Goal: Task Accomplishment & Management: Use online tool/utility

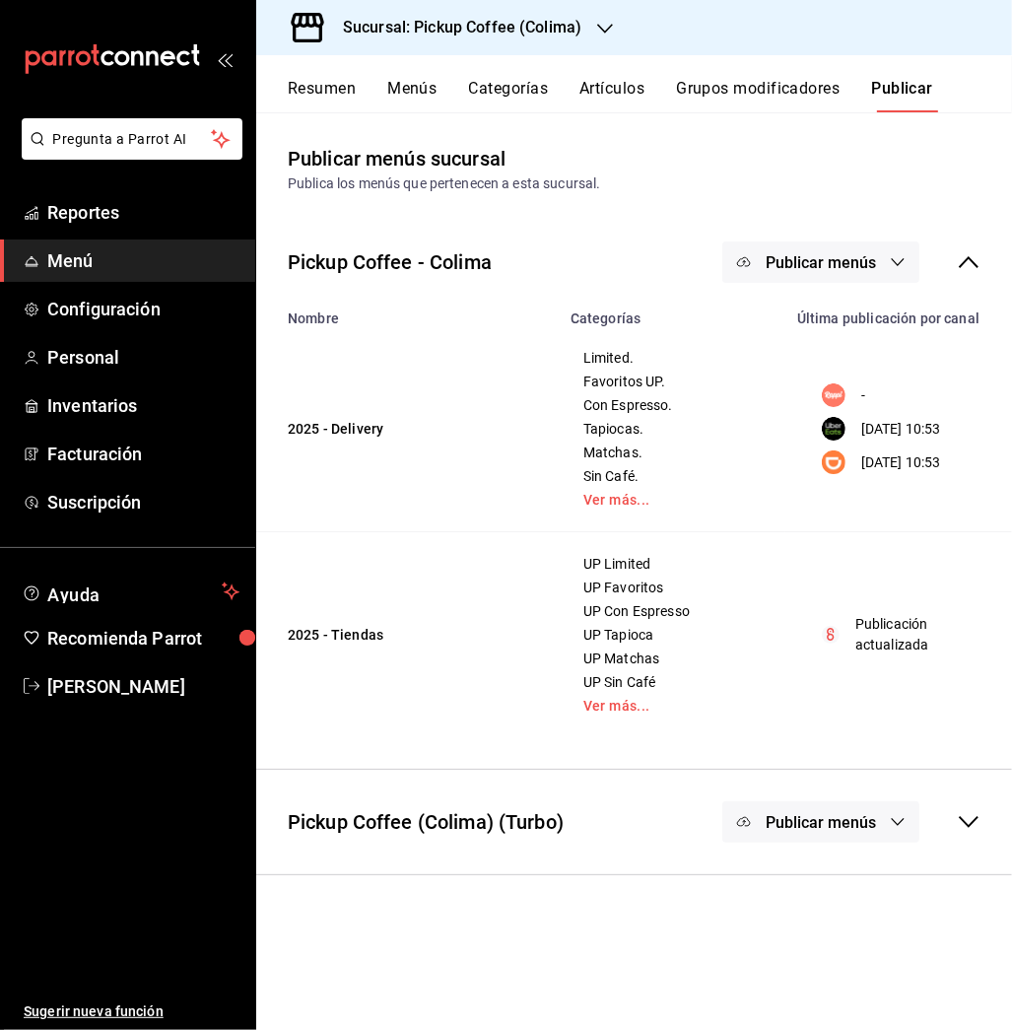
click at [601, 21] on icon "button" at bounding box center [605, 29] width 16 height 16
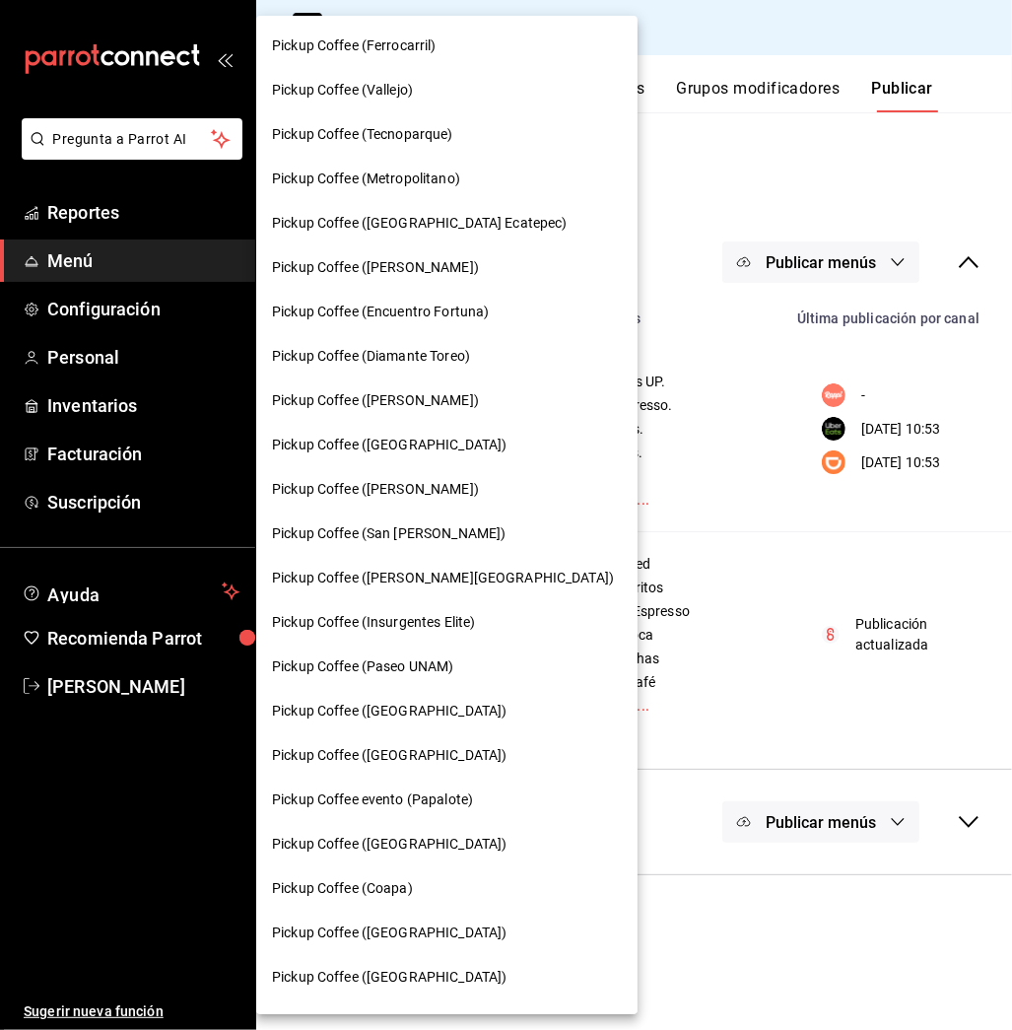
click at [736, 171] on div at bounding box center [506, 515] width 1012 height 1030
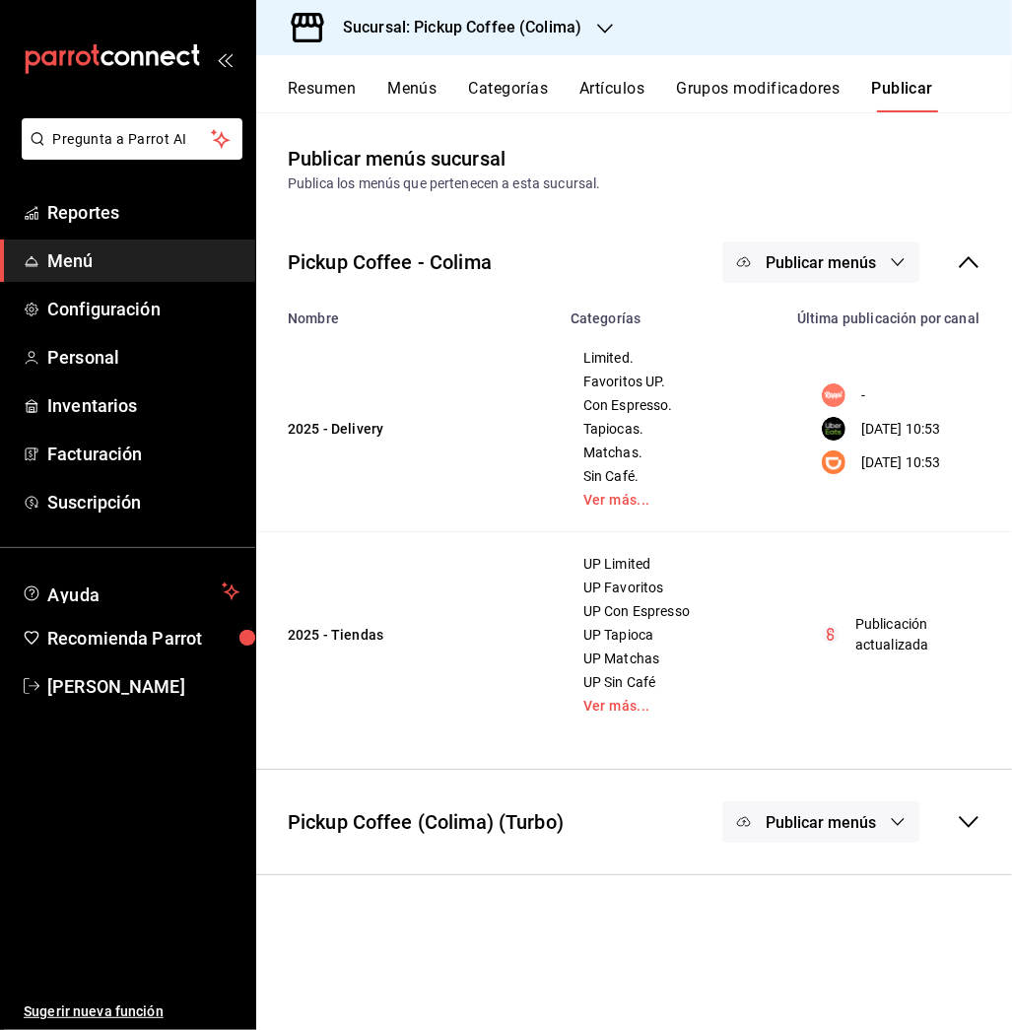
click at [604, 87] on button "Artículos" at bounding box center [611, 96] width 65 height 34
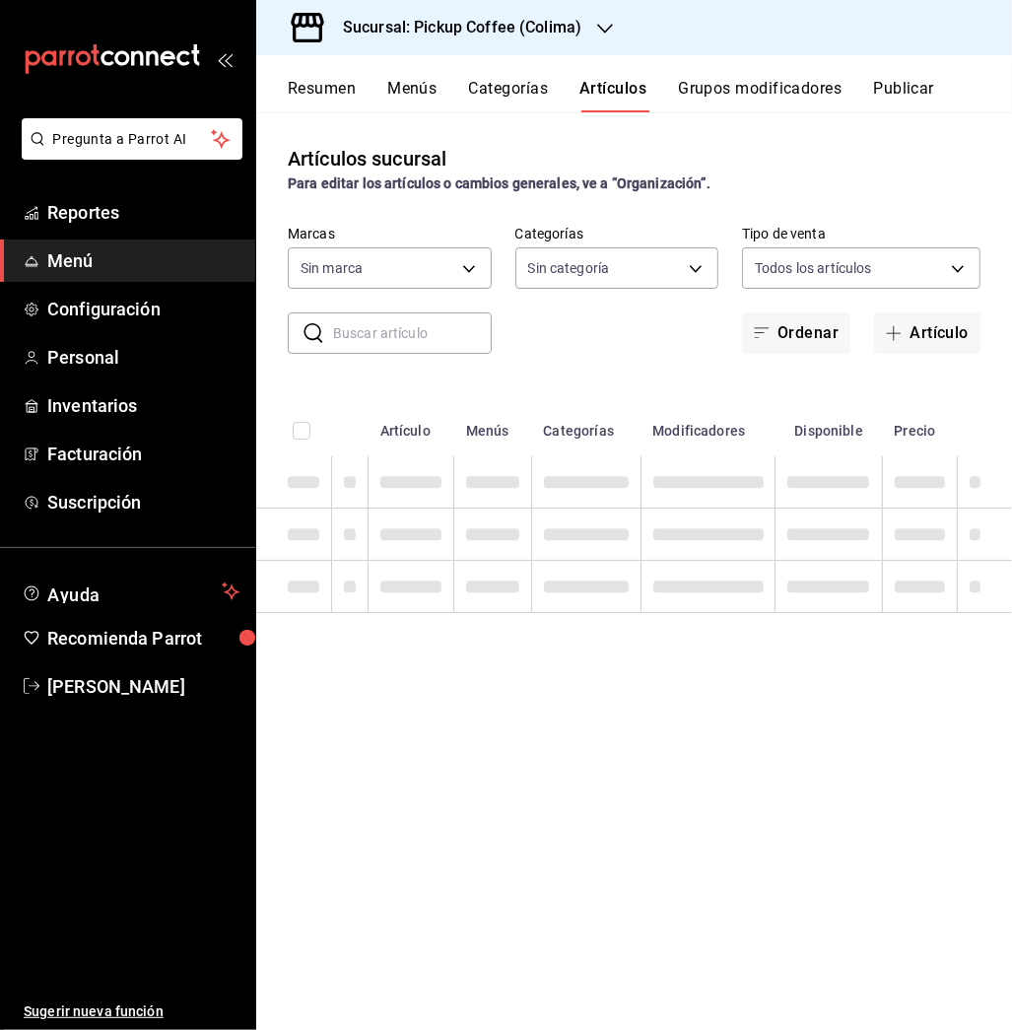
type input "d83f50b4-8f3e-44be-bc23-700135d6ce80,859300f1-5eaf-4a7d-a512-decb7b2d7d6c"
type input "fd89c4c0-3219-4774-a4b1-ed088335ccba,10687800-e84d-4a1b-9b66-2dc72c02489b,5cf77…"
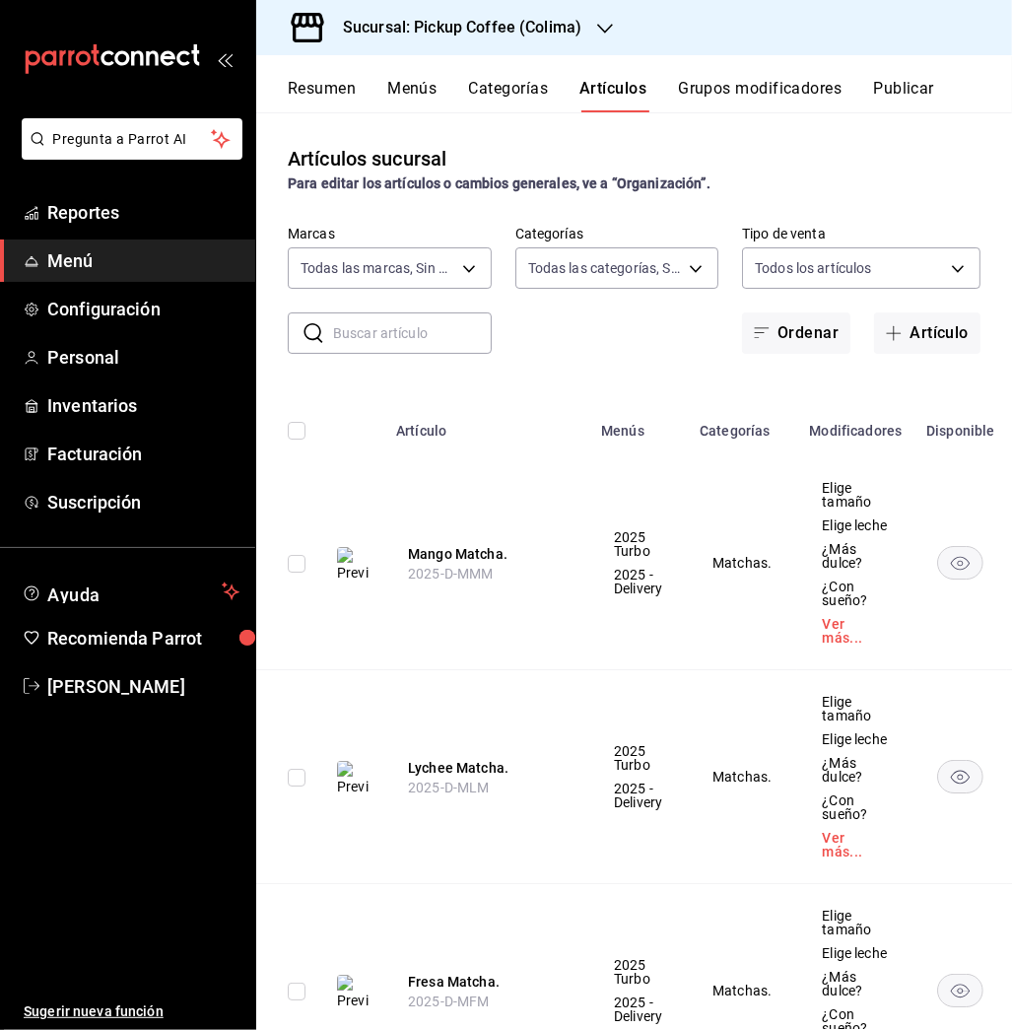
click at [426, 337] on input "text" at bounding box center [412, 332] width 159 height 39
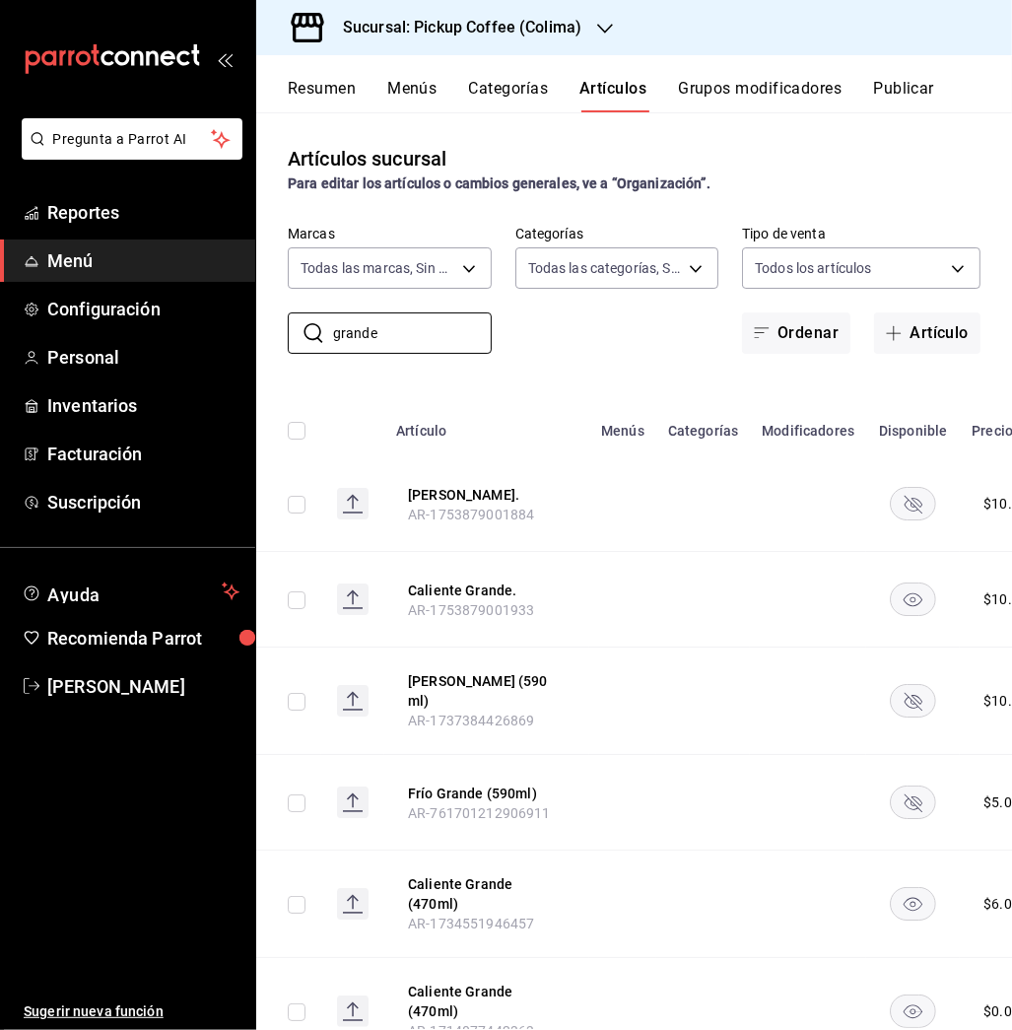
type input "grande"
click at [554, 26] on h3 "Sucursal: Pickup Coffee (Colima)" at bounding box center [454, 28] width 254 height 24
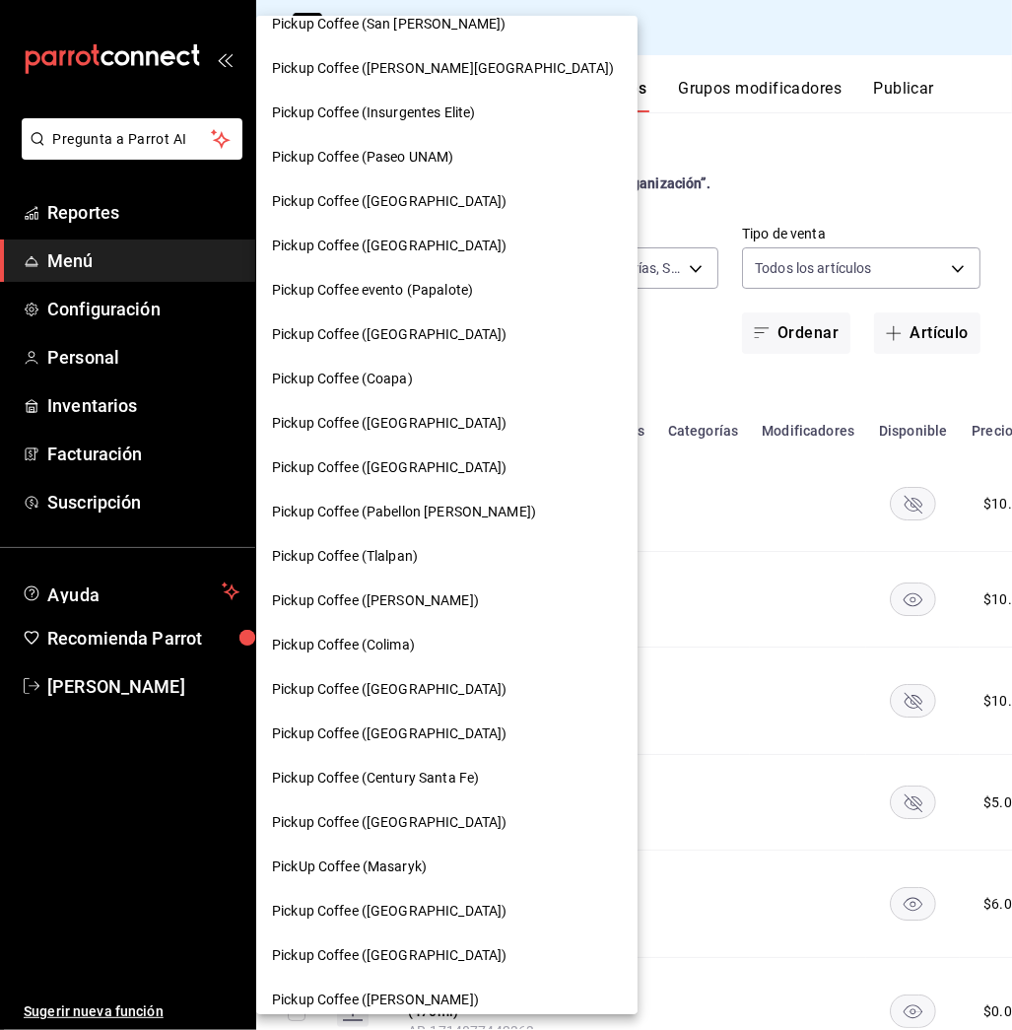
scroll to position [510, 0]
click at [432, 589] on span "Pickup Coffee ([PERSON_NAME])" at bounding box center [375, 599] width 207 height 21
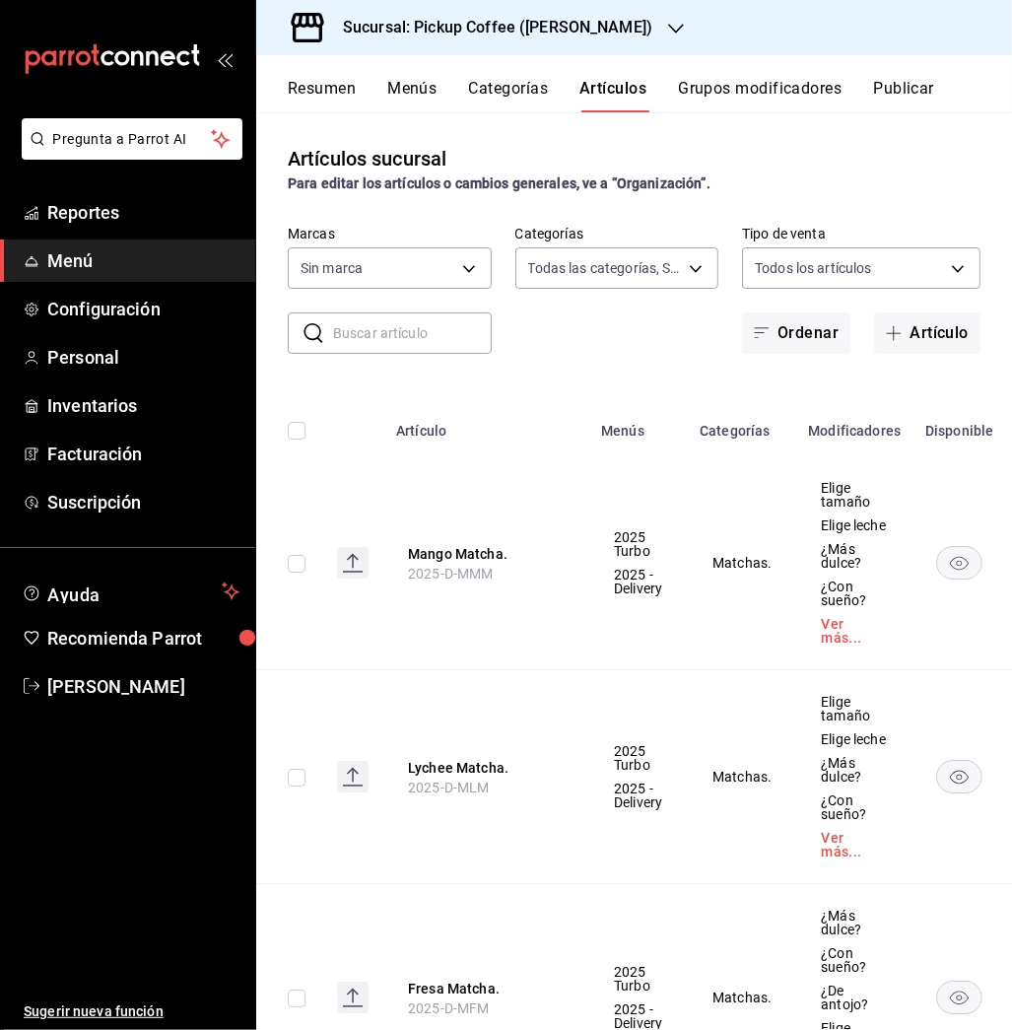
type input "63bacdff-655e-4c96-8f62-3c329bcc4ebf,78d19c96-65e1-4d42-81e5-a1eb7c05485b,b4270…"
type input "3b850355-db1b-4689-aad6-00d938704d0b,b248400d-8323-4211-82a6-fa13dcbe9966"
click at [326, 95] on button "Resumen" at bounding box center [322, 96] width 68 height 34
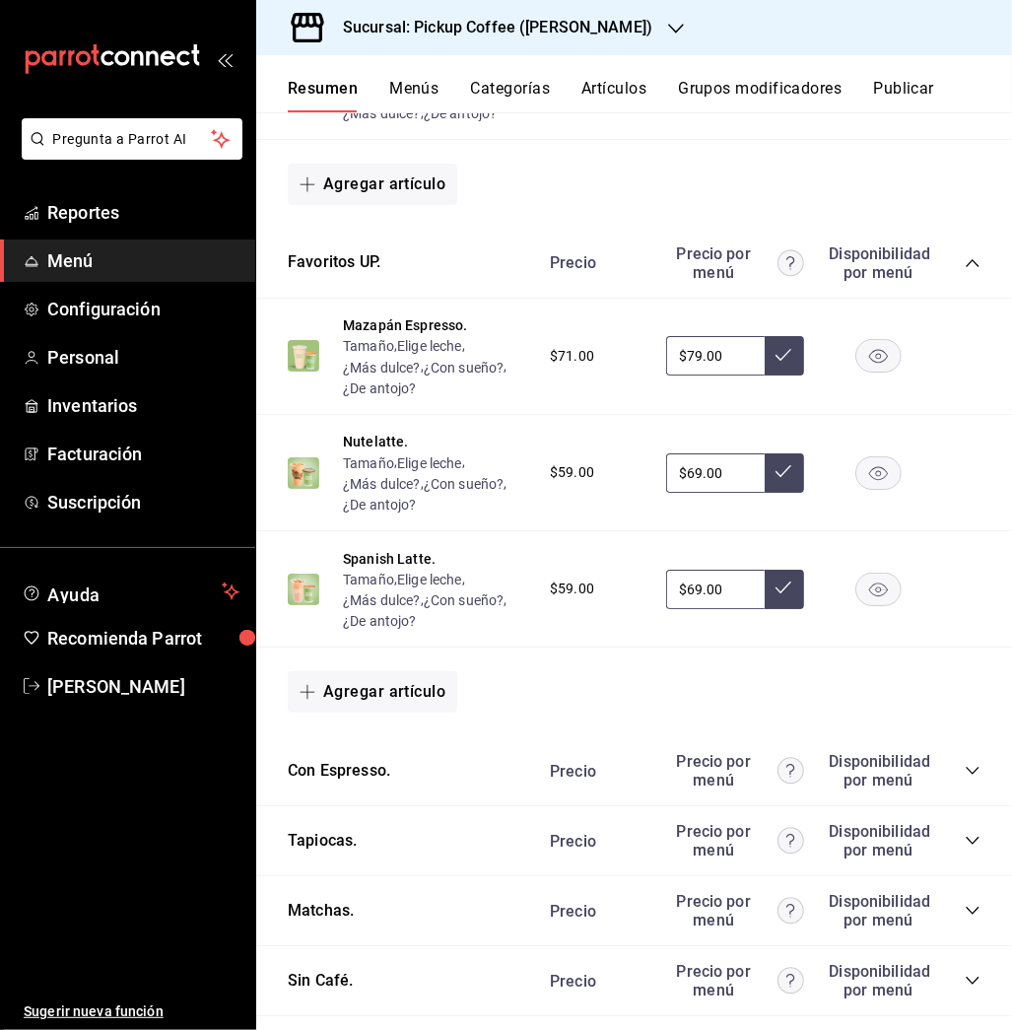
scroll to position [646, 0]
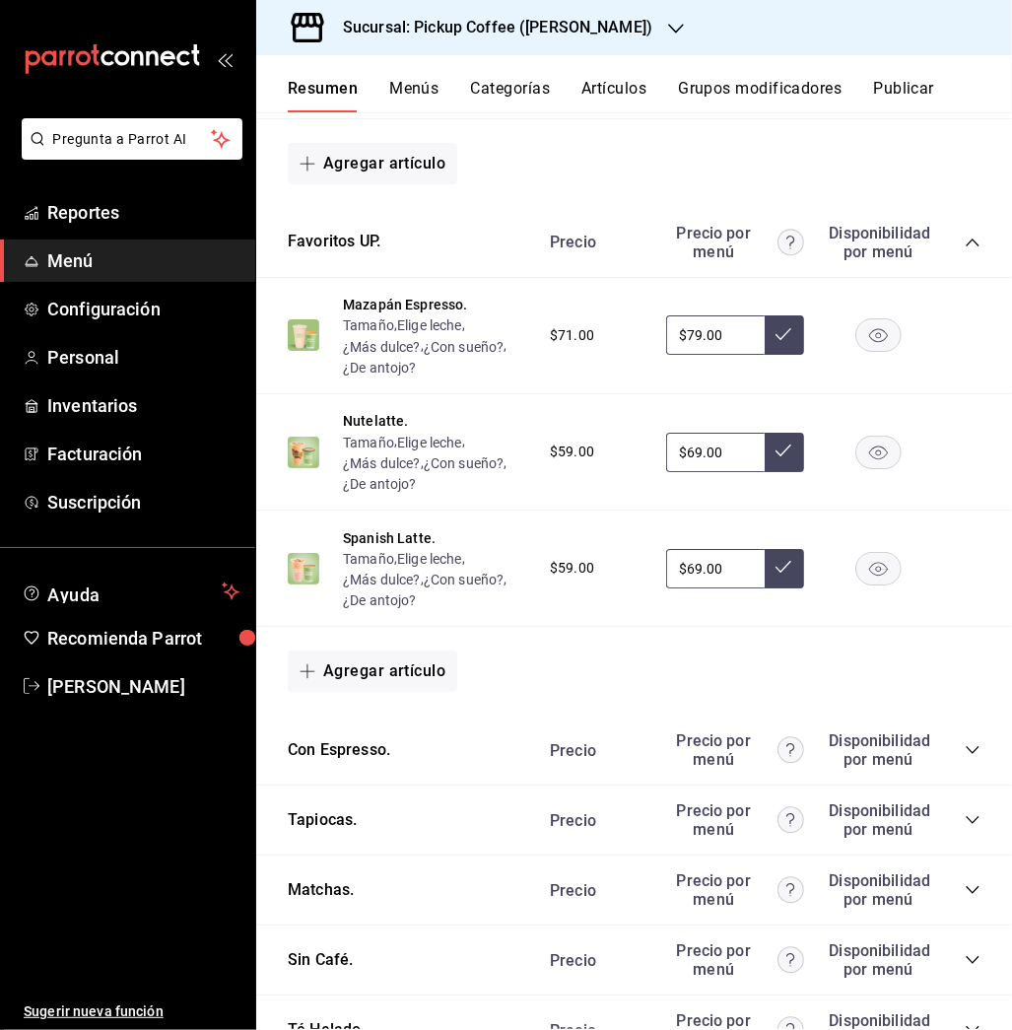
click at [856, 568] on rect "button" at bounding box center [878, 568] width 45 height 33
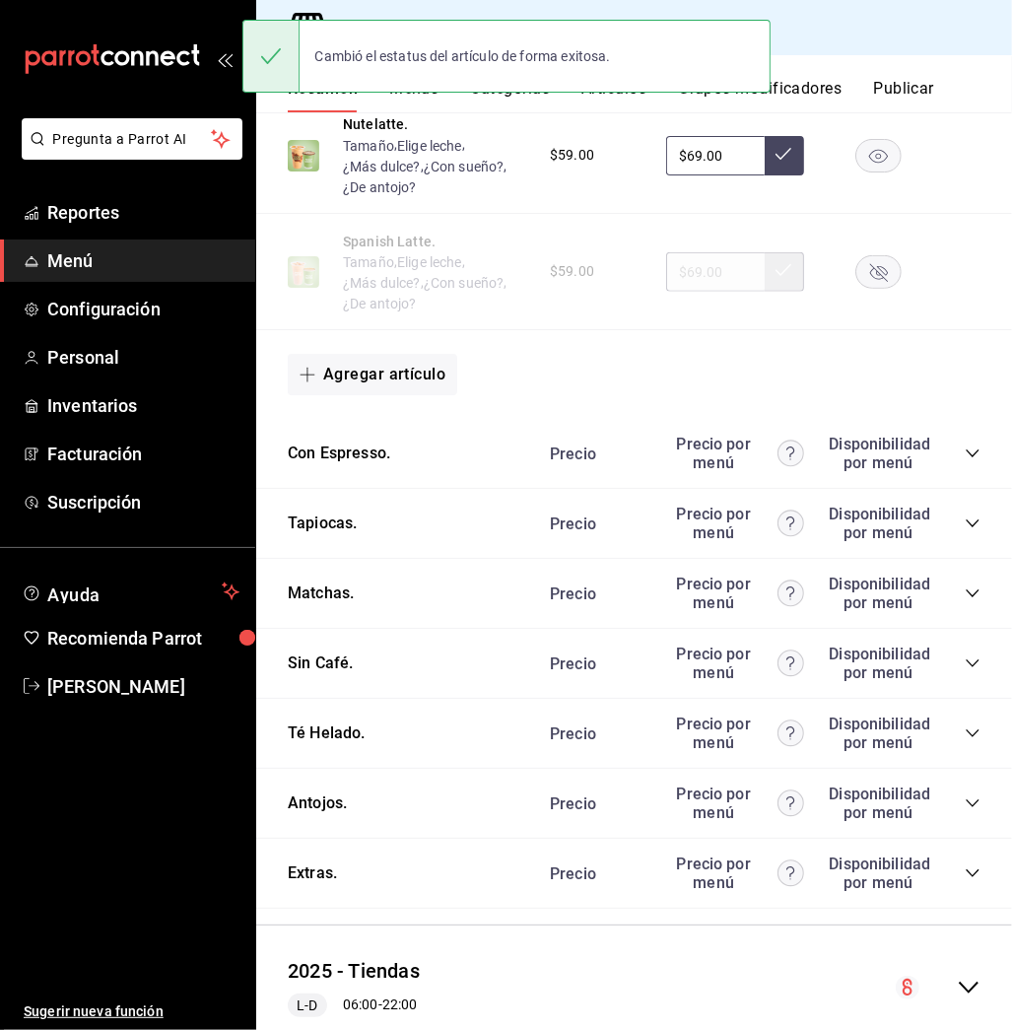
scroll to position [1006, 0]
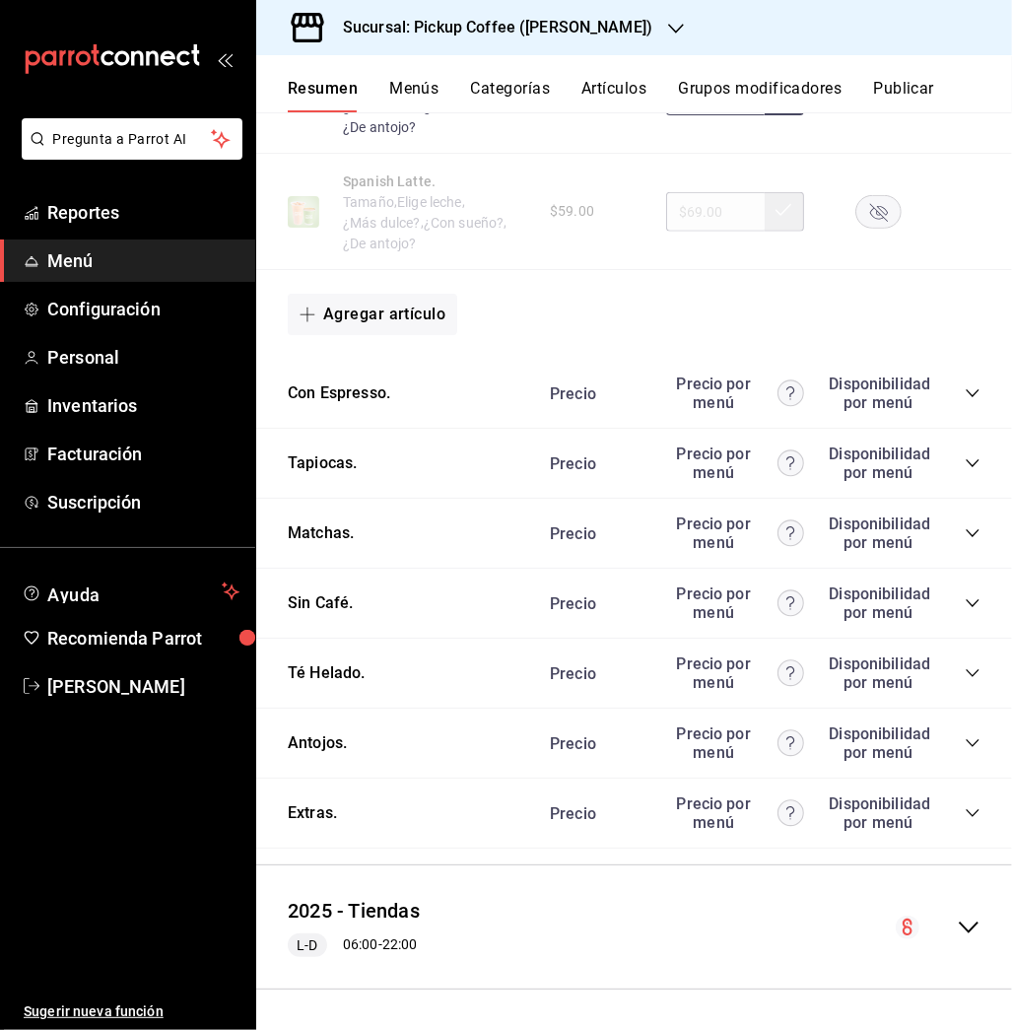
click at [966, 601] on icon "collapse-category-row" at bounding box center [972, 603] width 13 height 8
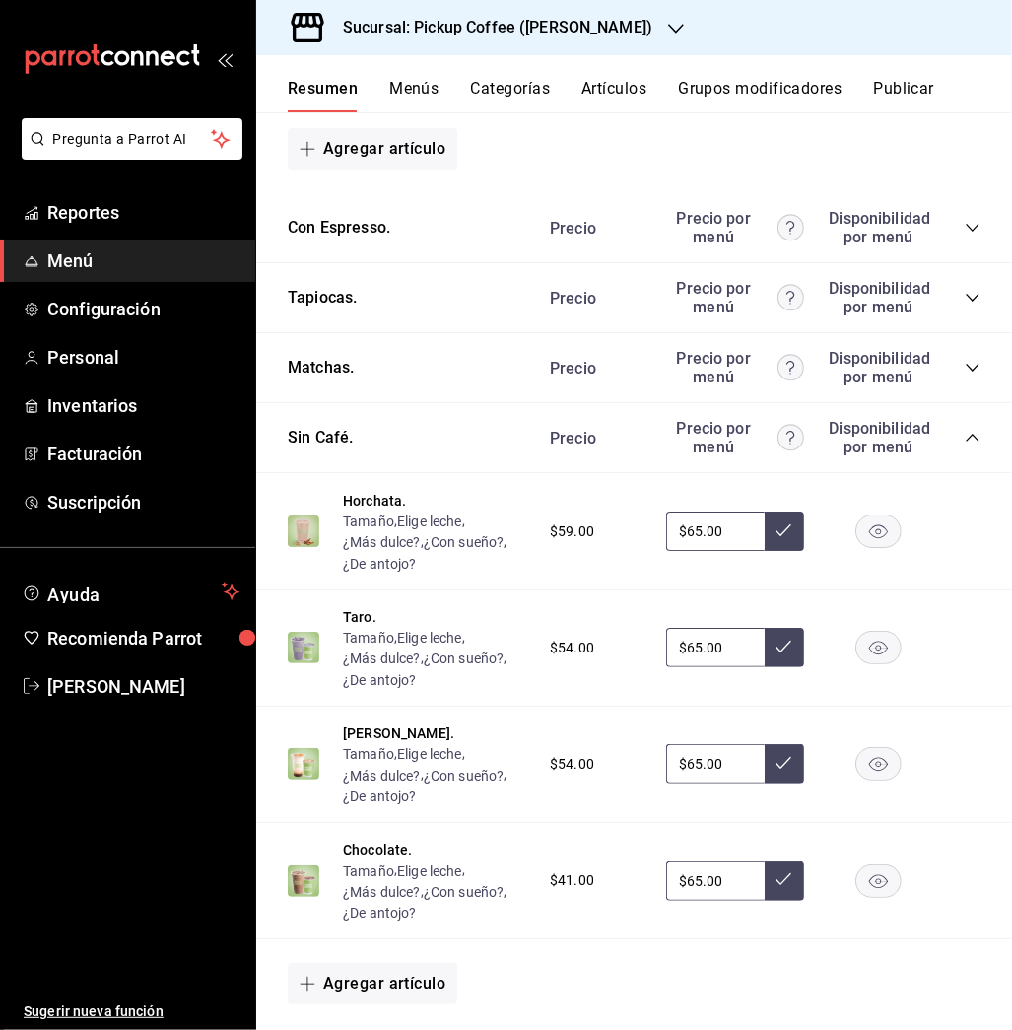
scroll to position [1170, 0]
click at [856, 535] on rect "button" at bounding box center [878, 529] width 45 height 33
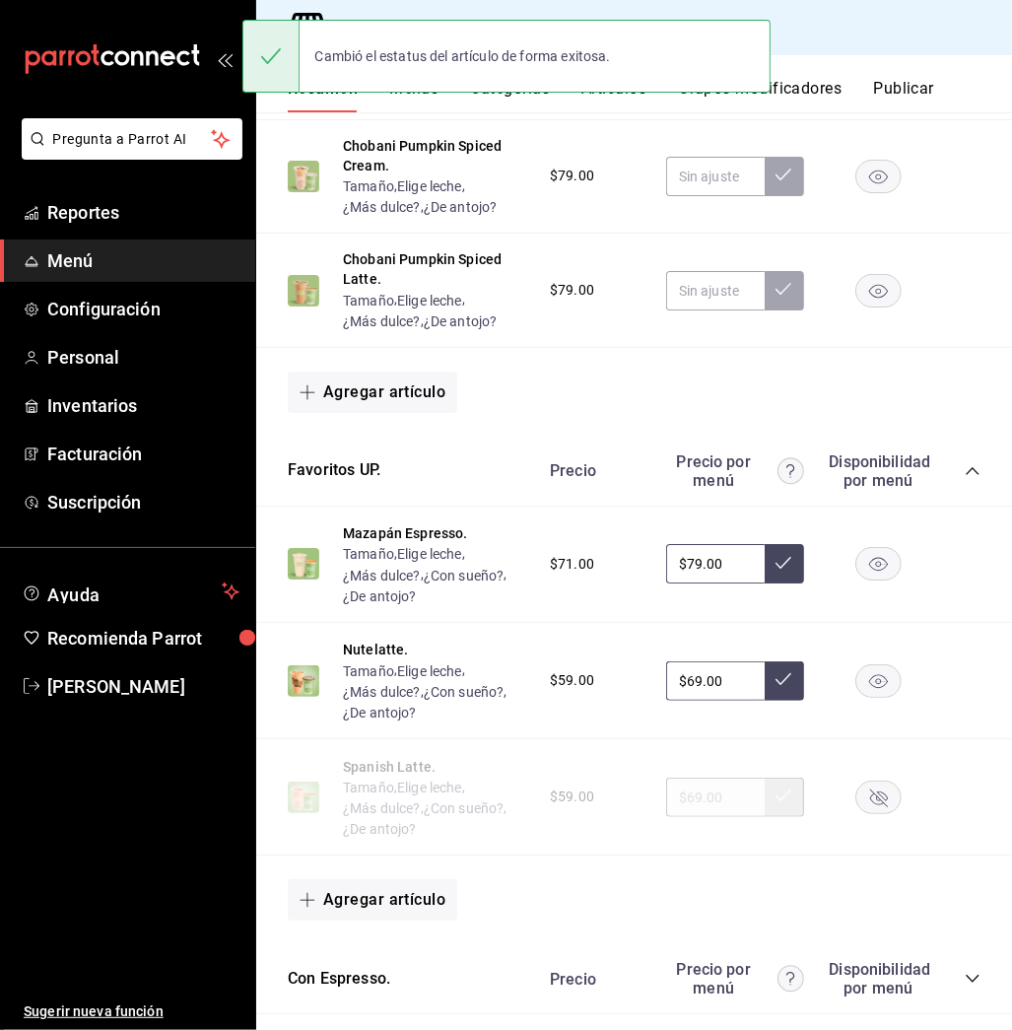
scroll to position [366, 0]
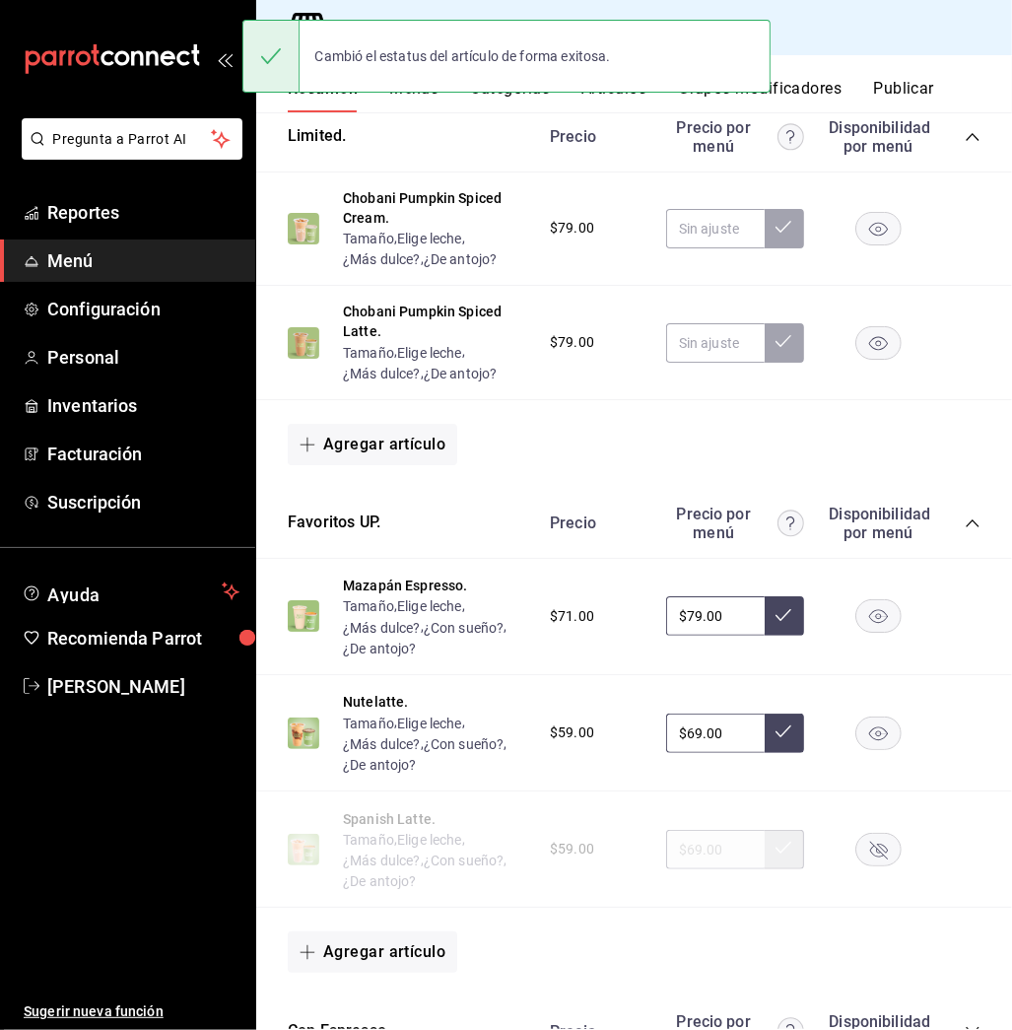
click at [895, 80] on button "Publicar" at bounding box center [903, 96] width 61 height 34
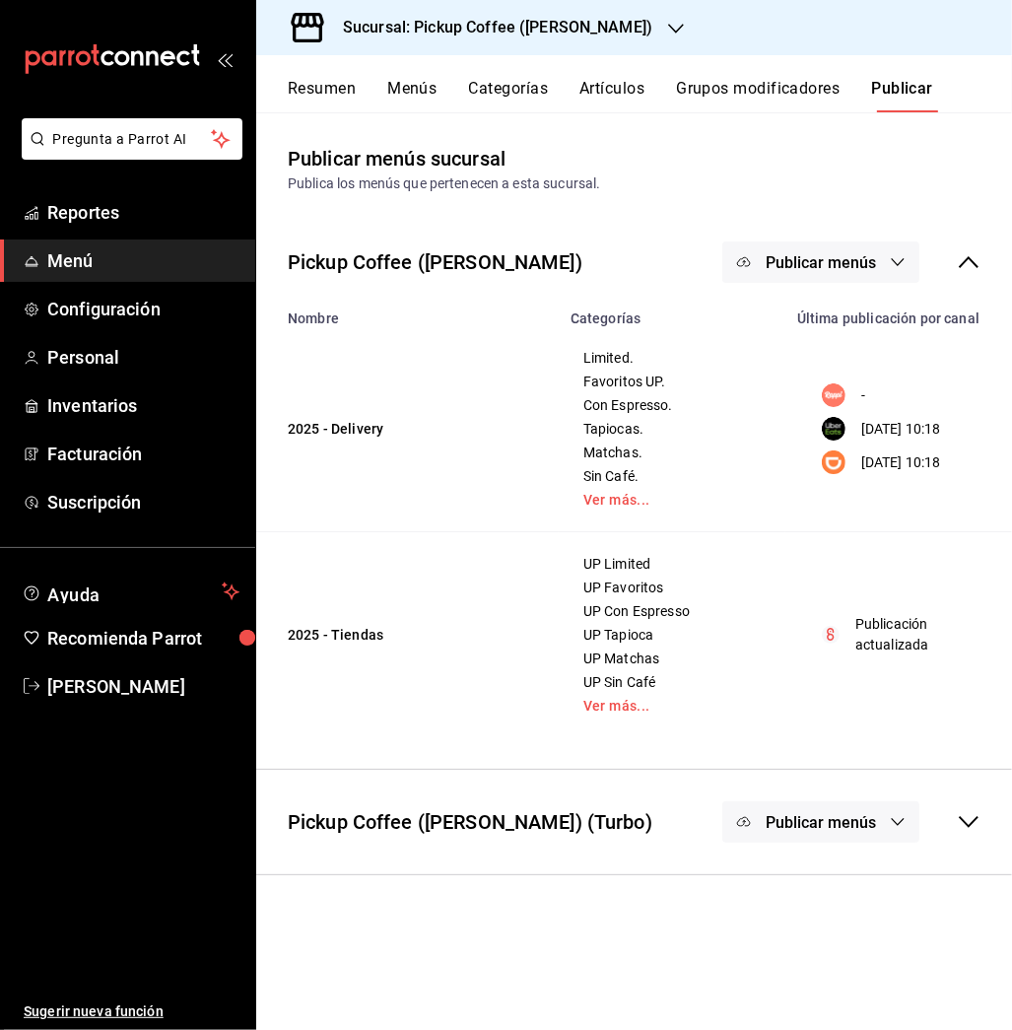
click at [843, 243] on button "Publicar menús" at bounding box center [820, 261] width 197 height 41
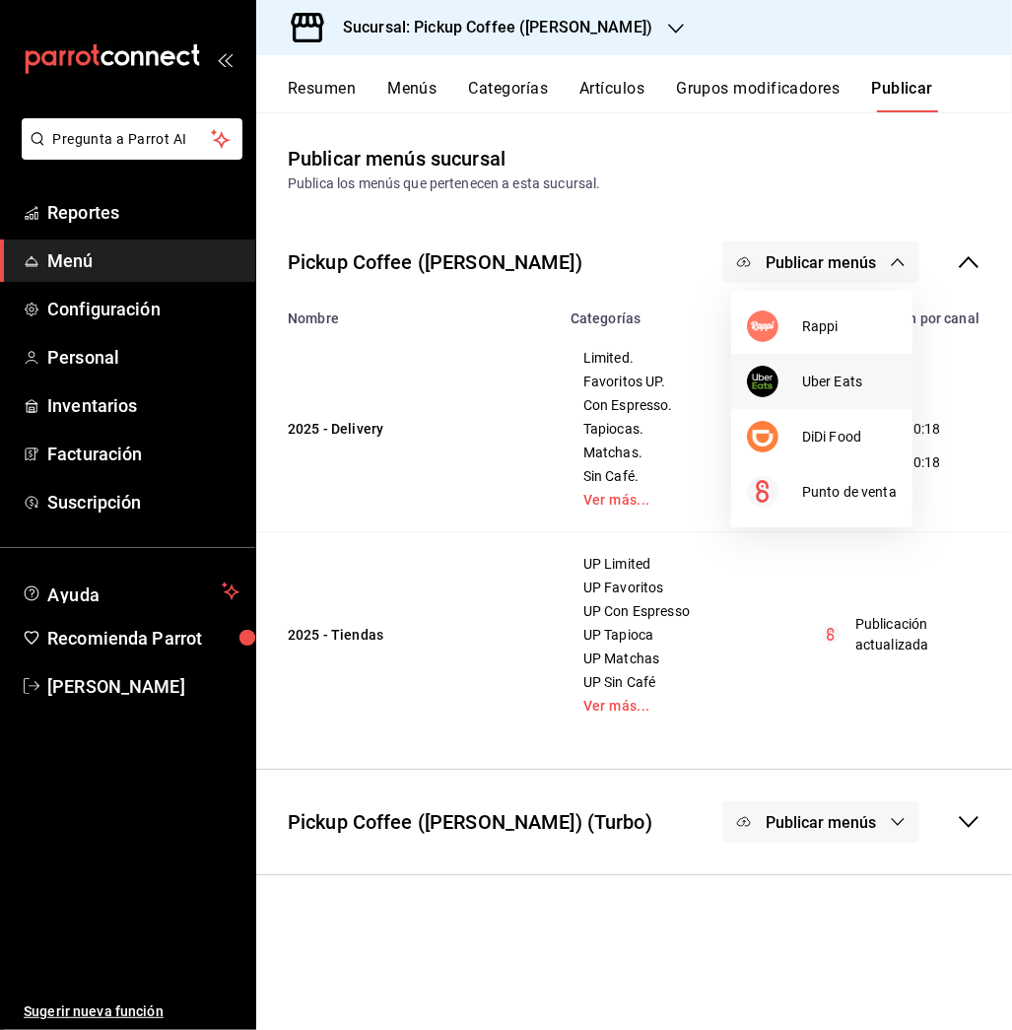
click at [818, 374] on span "Uber Eats" at bounding box center [849, 381] width 95 height 21
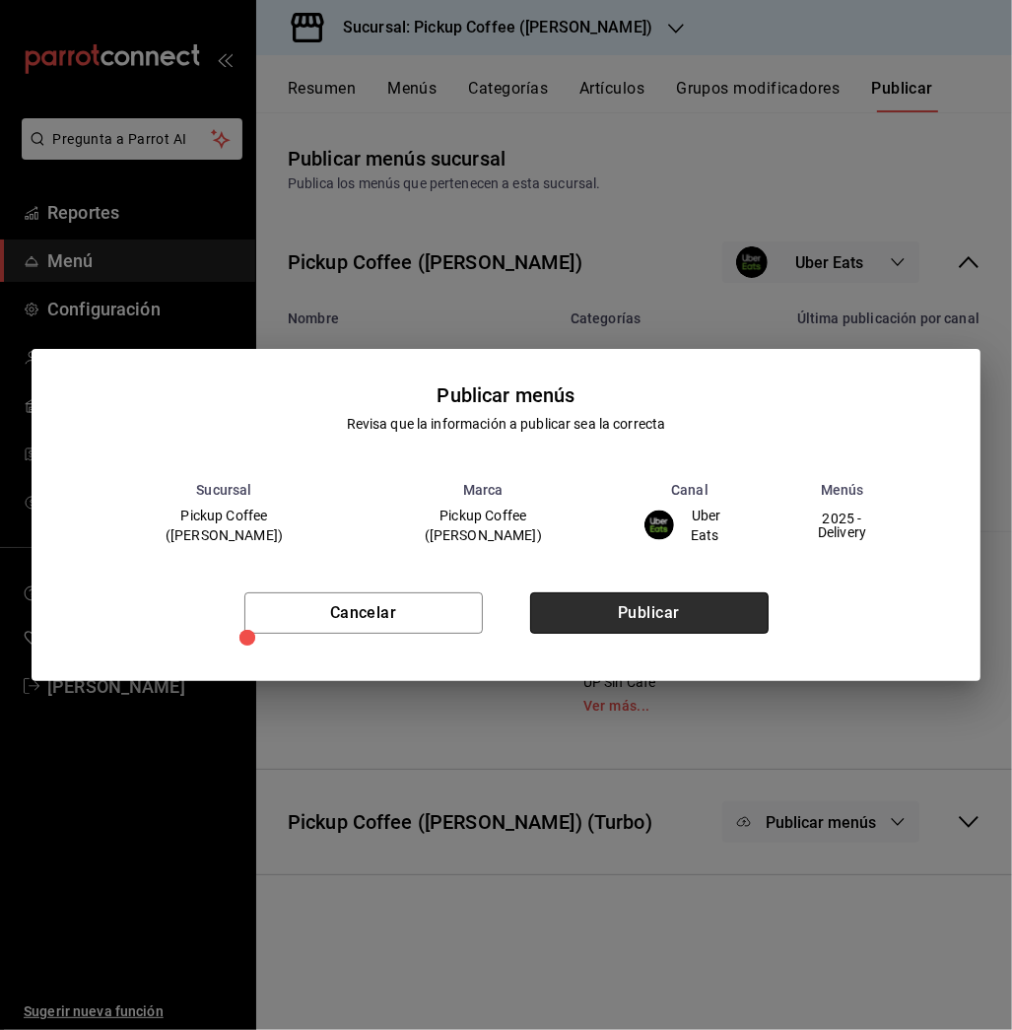
click at [654, 605] on button "Publicar" at bounding box center [649, 612] width 238 height 41
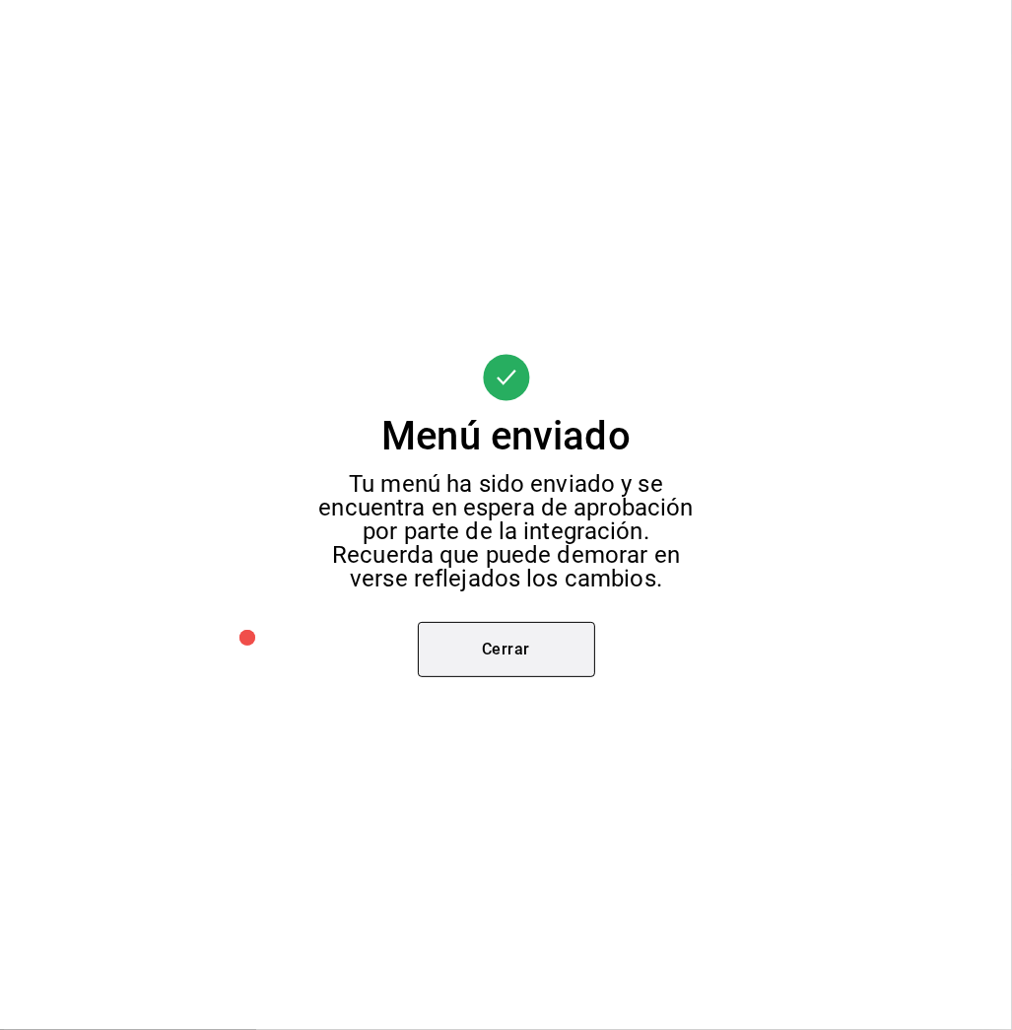
click at [542, 654] on button "Cerrar" at bounding box center [506, 649] width 177 height 55
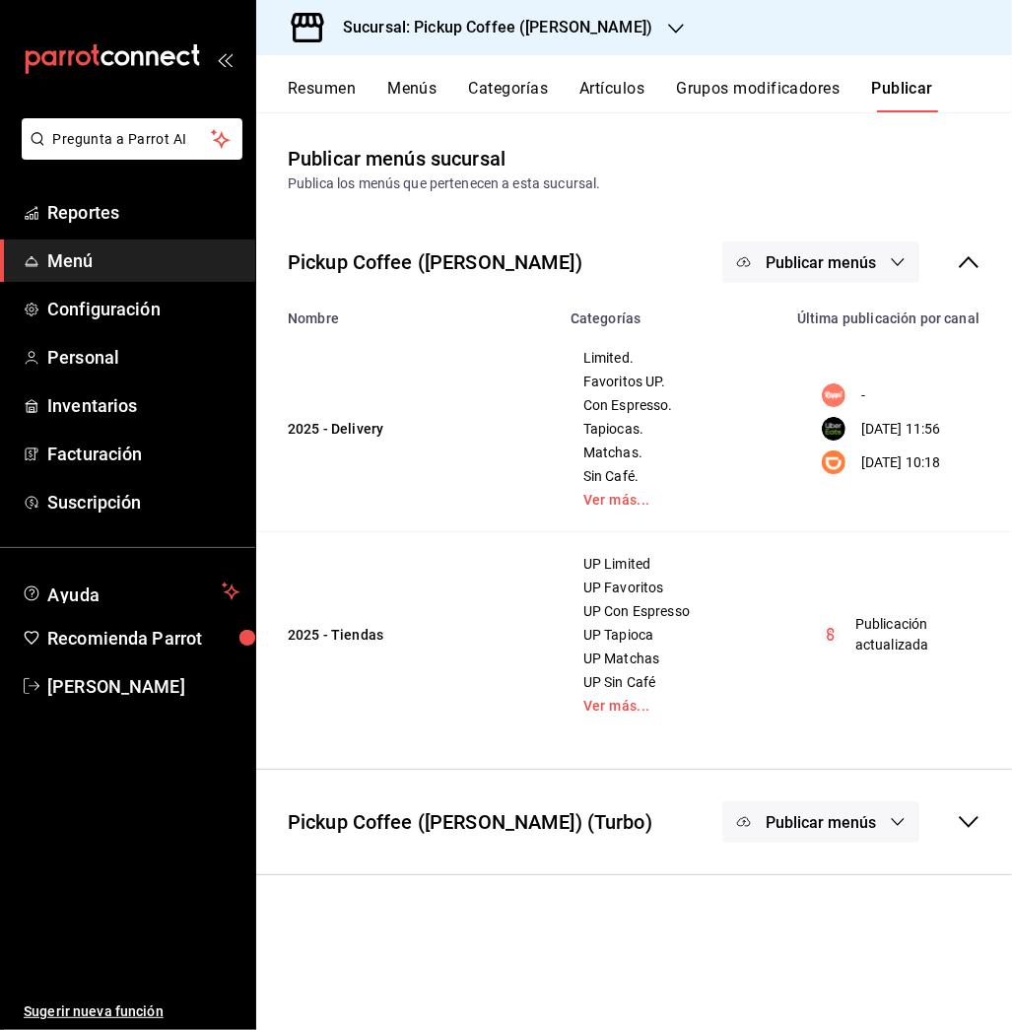
click at [838, 265] on span "Publicar menús" at bounding box center [821, 262] width 110 height 19
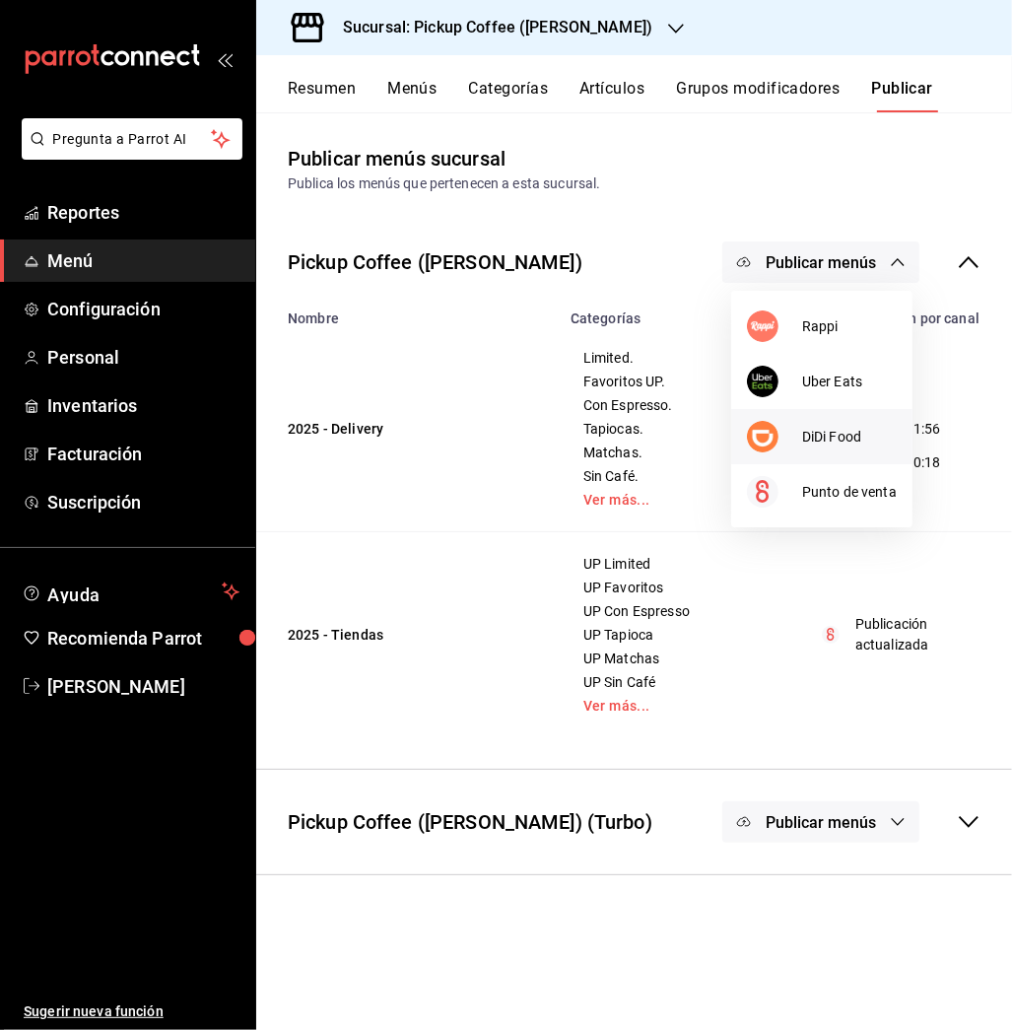
click at [809, 424] on li "DiDi Food" at bounding box center [821, 436] width 181 height 55
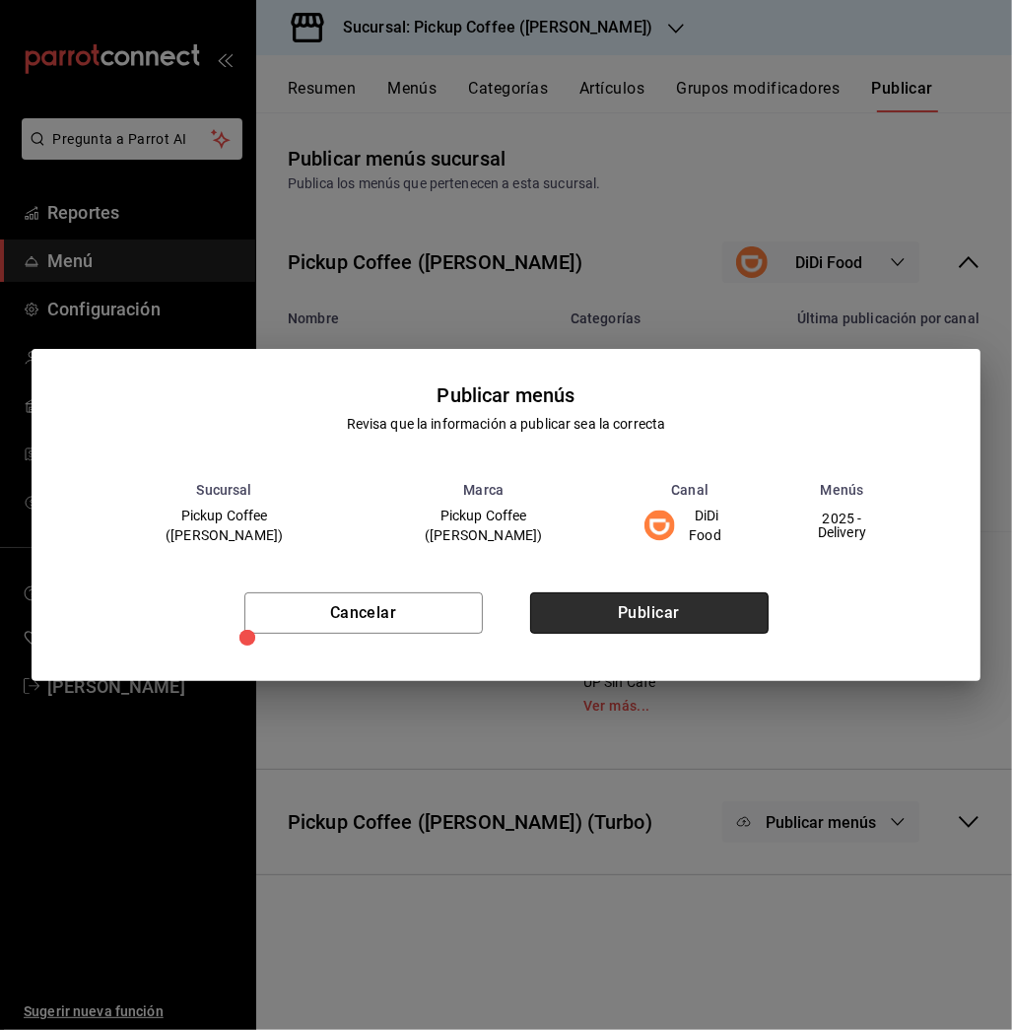
click at [636, 596] on button "Publicar" at bounding box center [649, 612] width 238 height 41
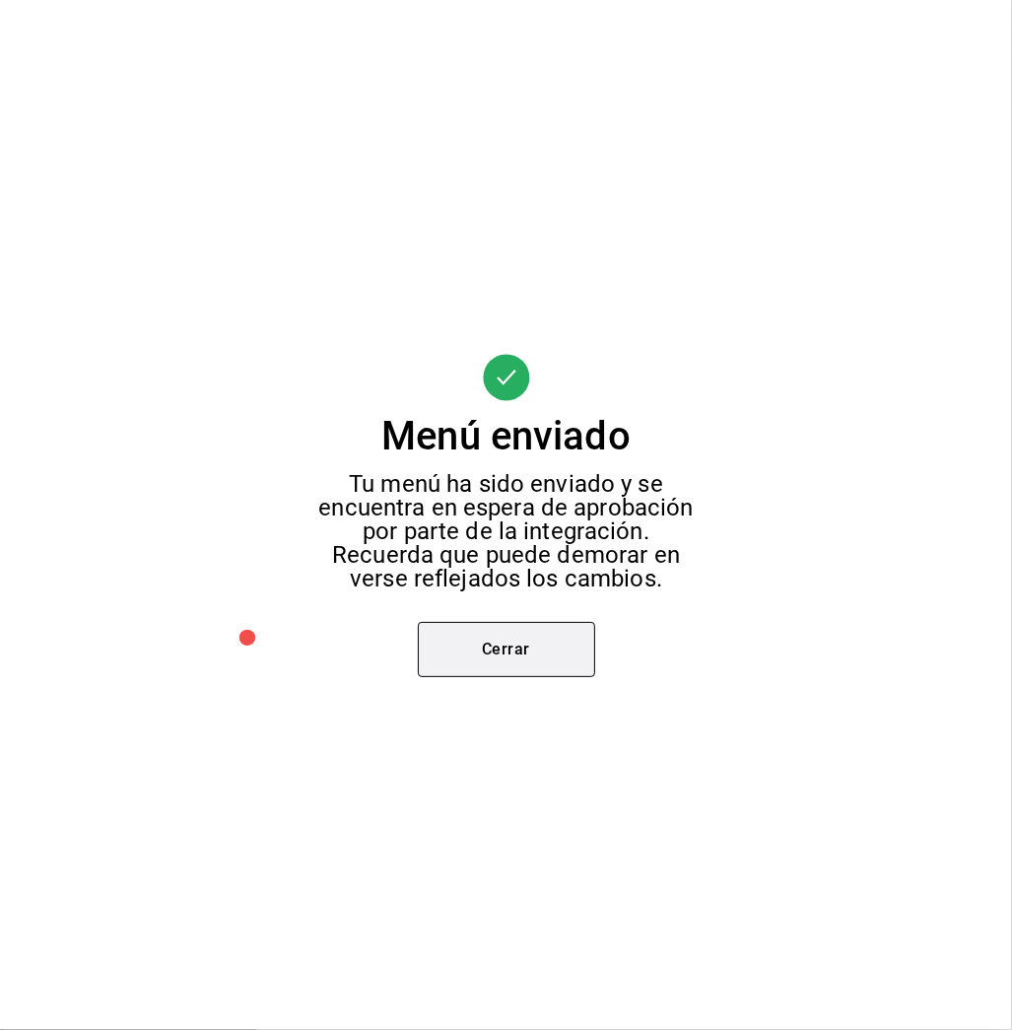
click at [533, 656] on button "Cerrar" at bounding box center [506, 649] width 177 height 55
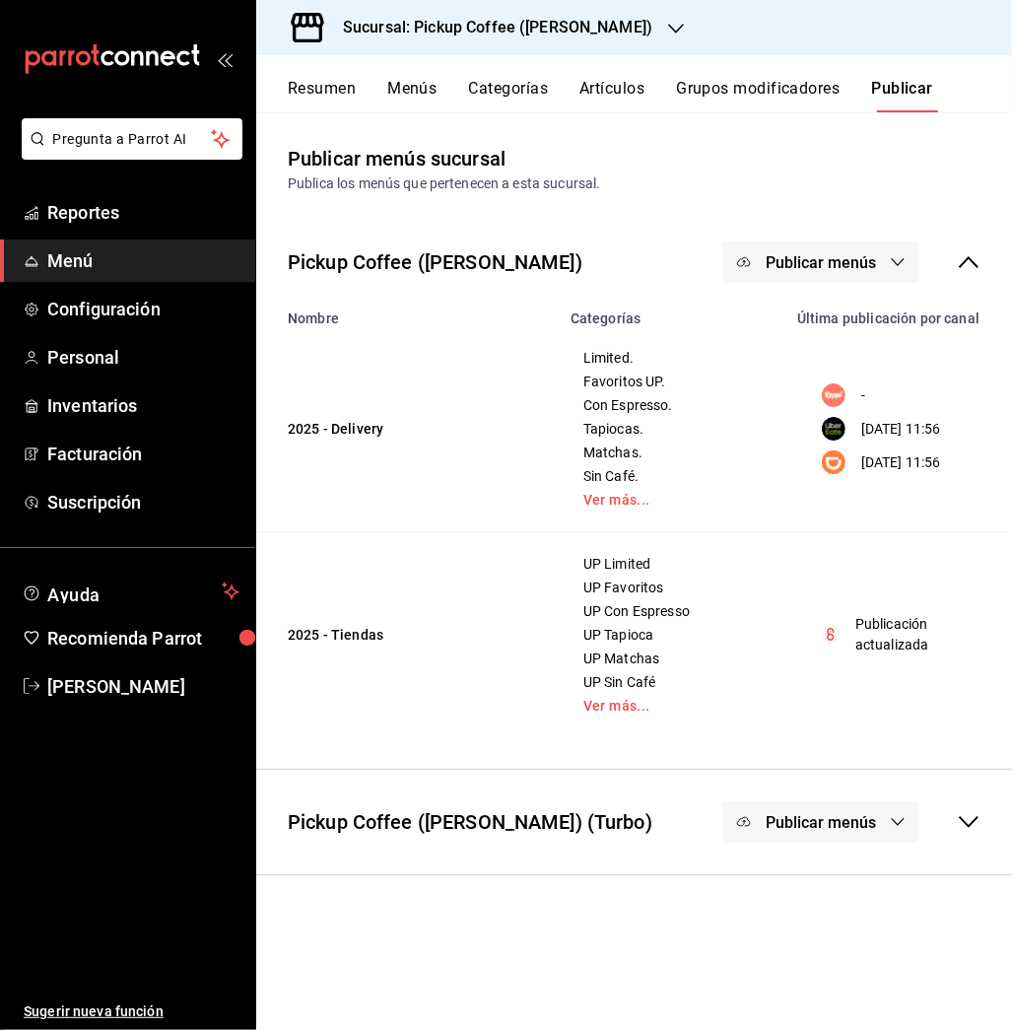
click at [636, 22] on div "Sucursal: Pickup Coffee ([PERSON_NAME])" at bounding box center [482, 27] width 420 height 55
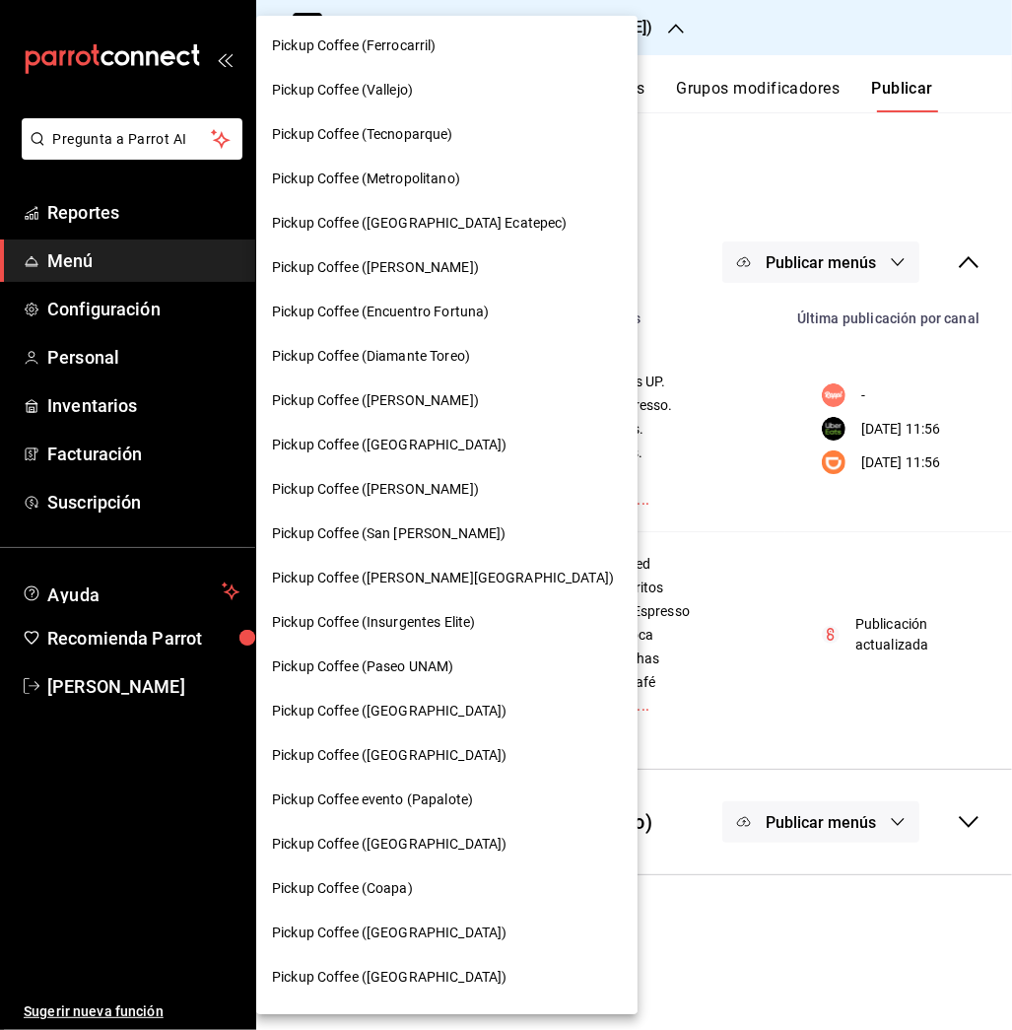
click at [415, 28] on div "Pickup Coffee (Ferrocarril)" at bounding box center [446, 46] width 381 height 44
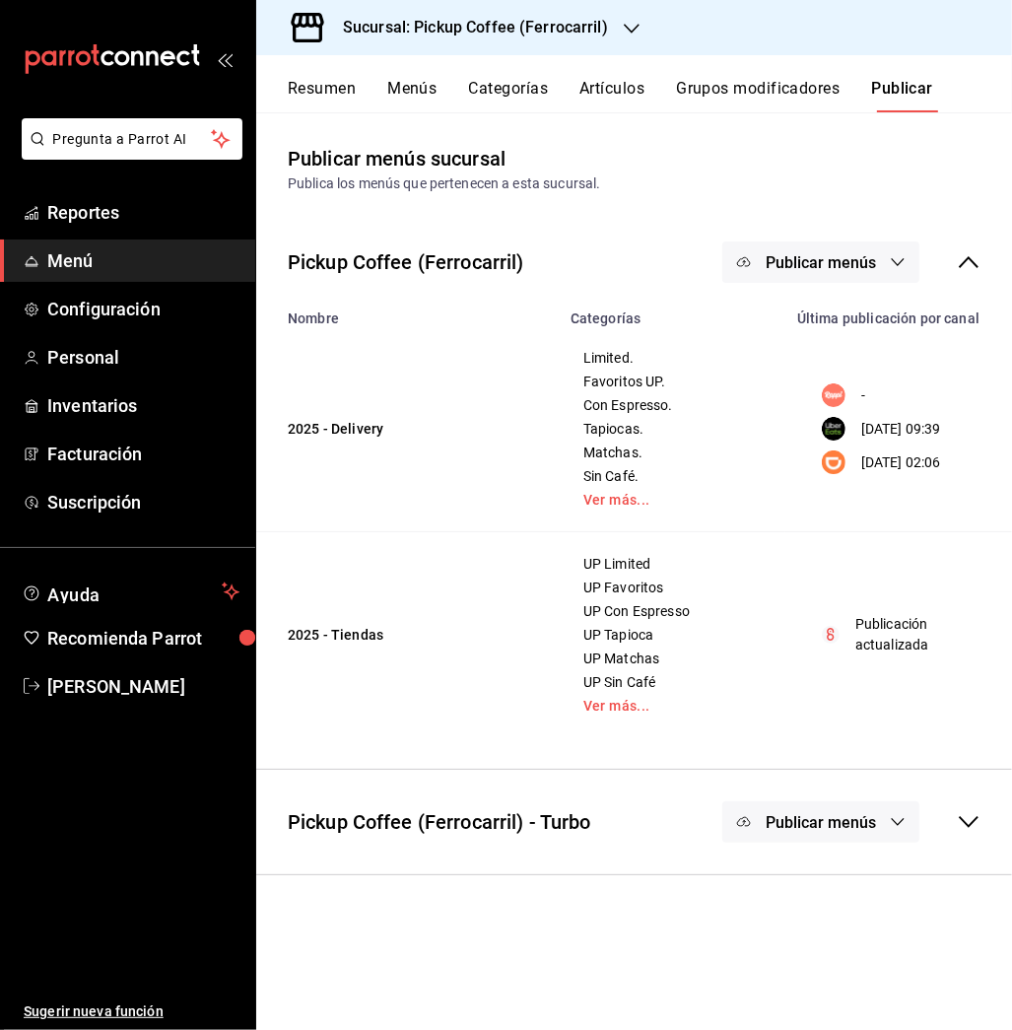
click at [334, 81] on button "Resumen" at bounding box center [322, 96] width 68 height 34
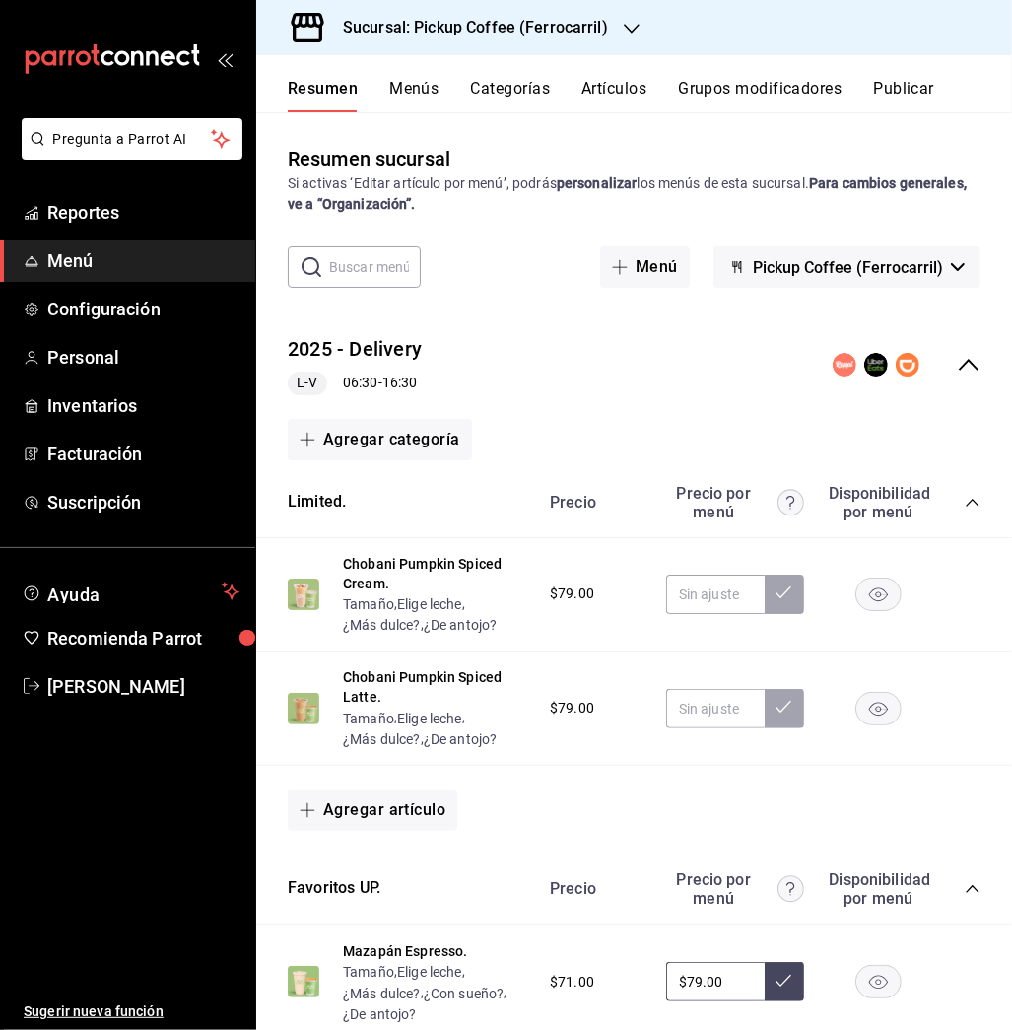
click at [593, 93] on button "Artículos" at bounding box center [613, 96] width 65 height 34
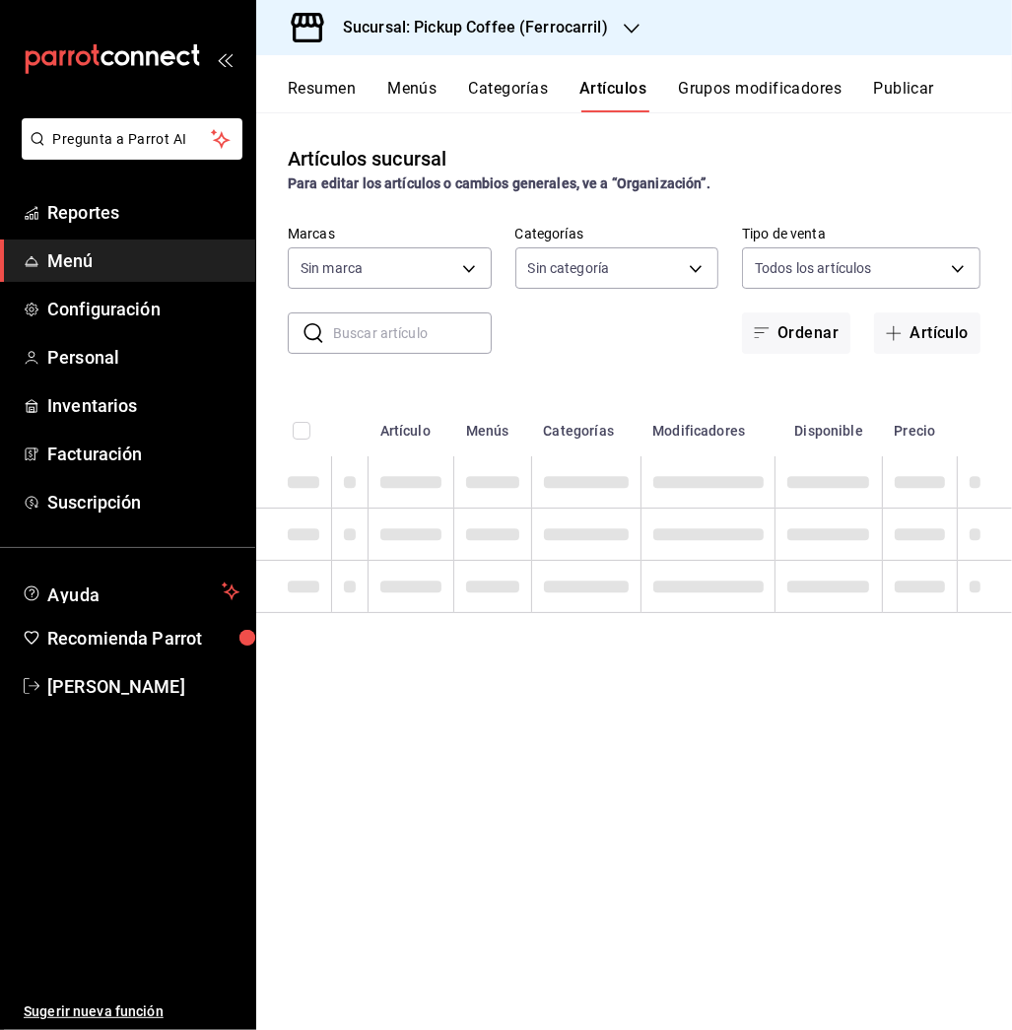
type input "3acf2e5e-de16-433a-8815-1ec09271f53f,4fe063d1-b770-4836-8623-51b1e1838967"
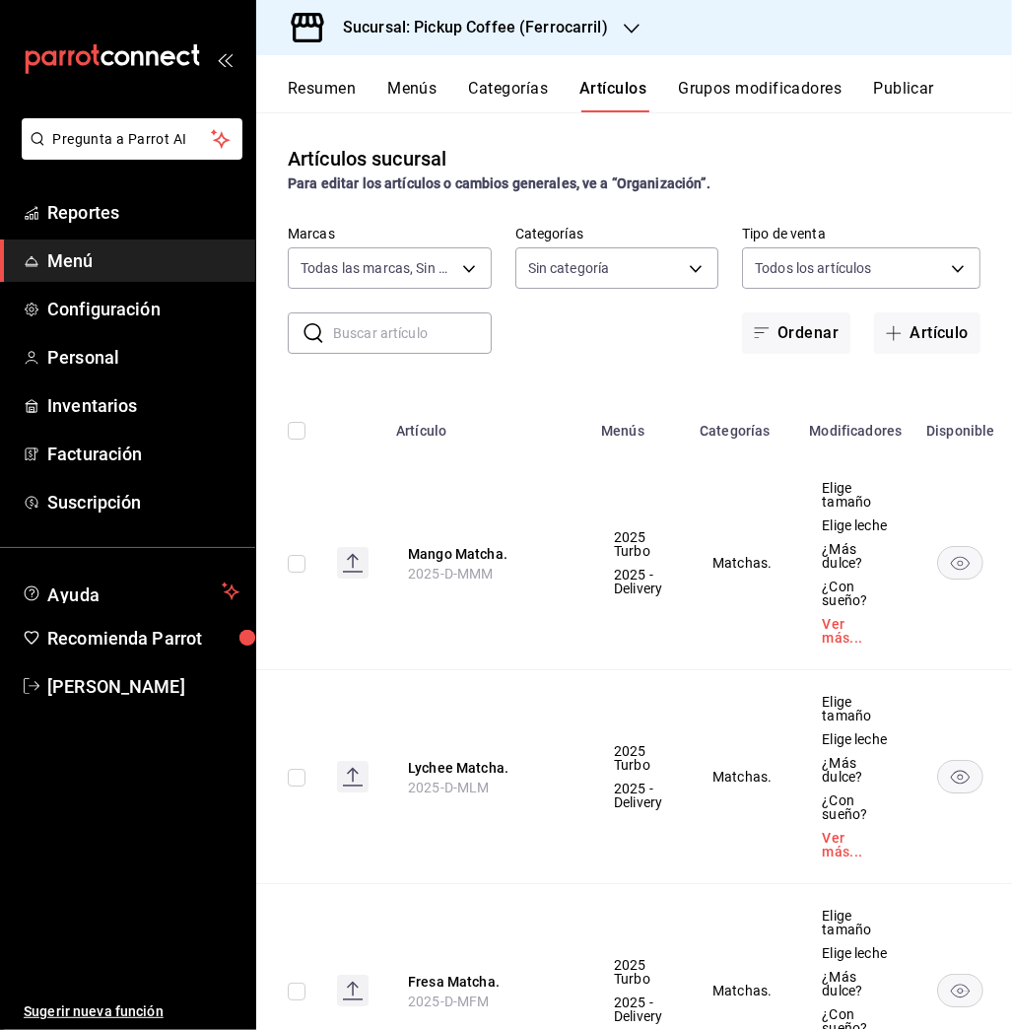
type input "e9754def-5d54-4dd1-8a26-70cd38053bb8,1cd36889-91b5-4eac-a384-92e2680e8651,44e01…"
click at [379, 336] on input "text" at bounding box center [412, 332] width 159 height 39
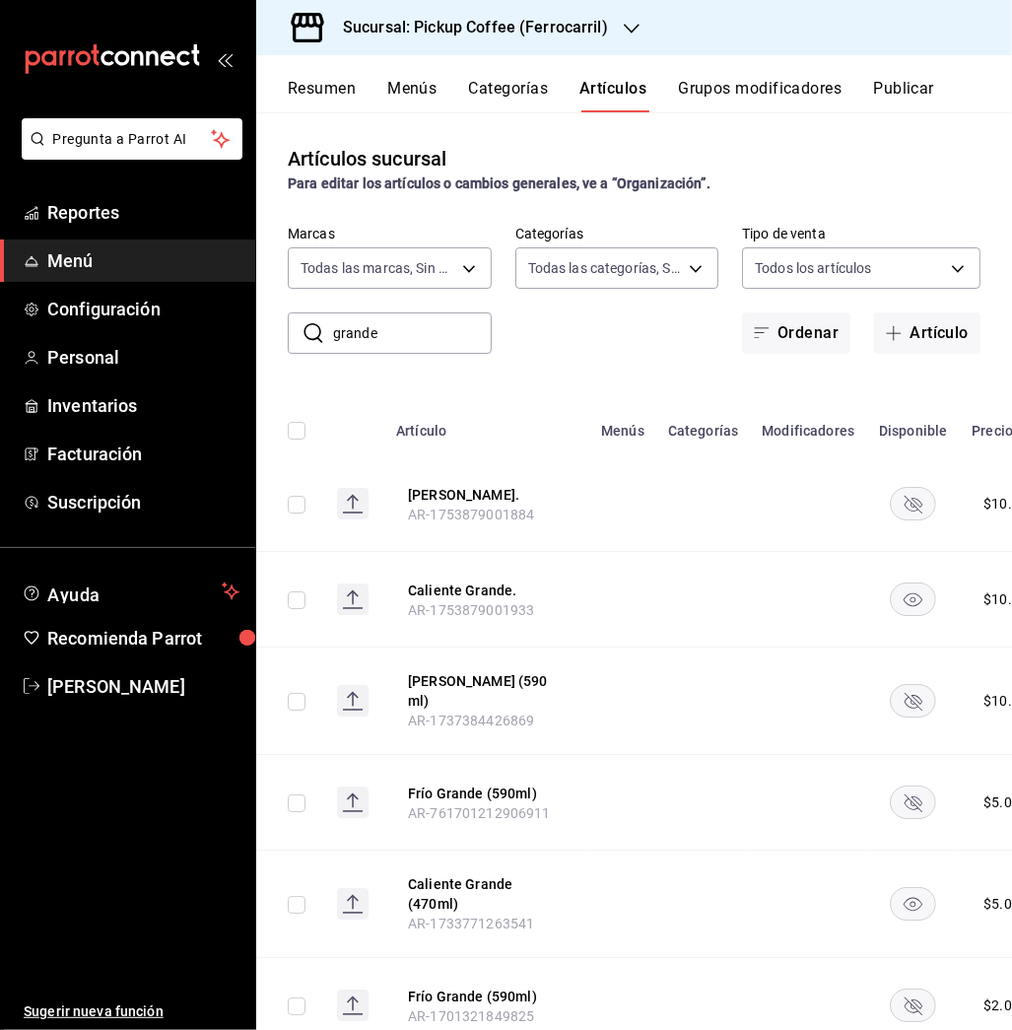
click at [899, 510] on rect "availability-product" at bounding box center [913, 503] width 45 height 33
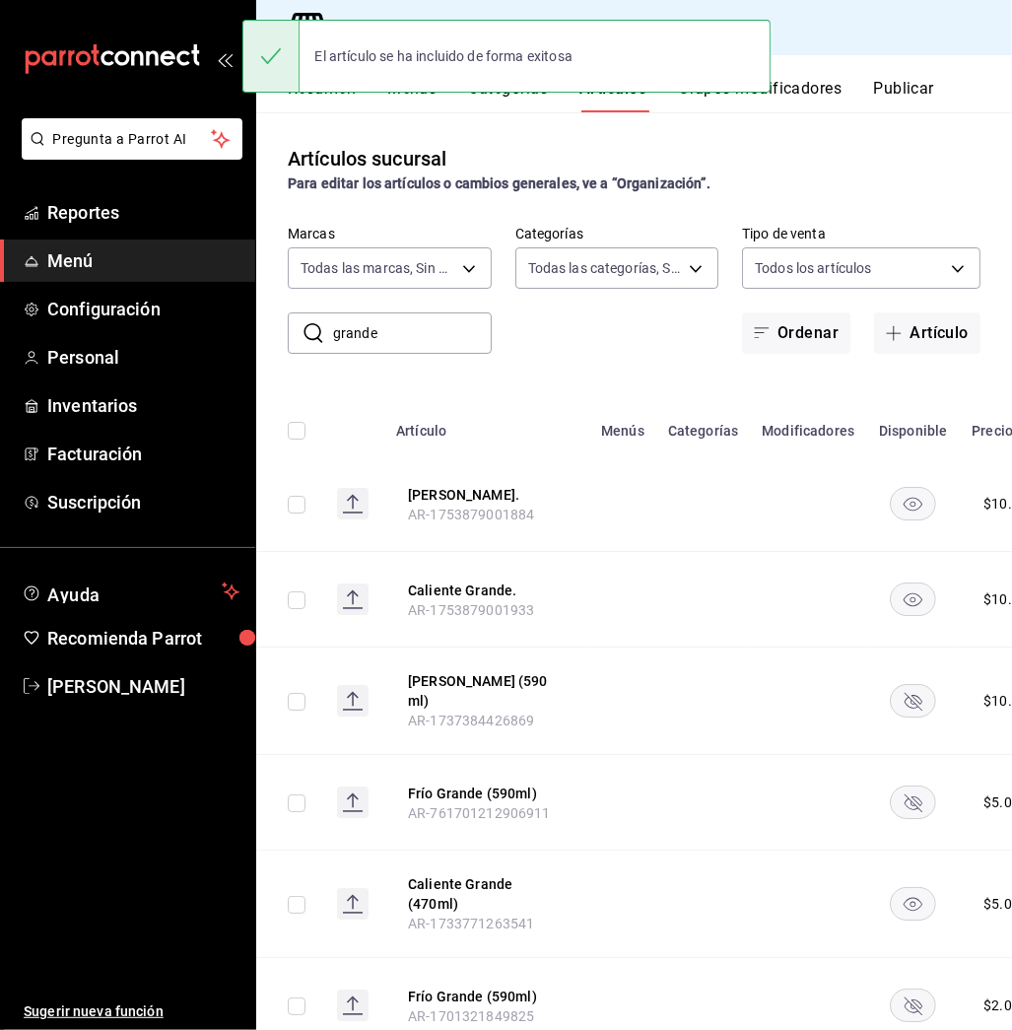
click at [903, 691] on rect "availability-product" at bounding box center [913, 700] width 45 height 33
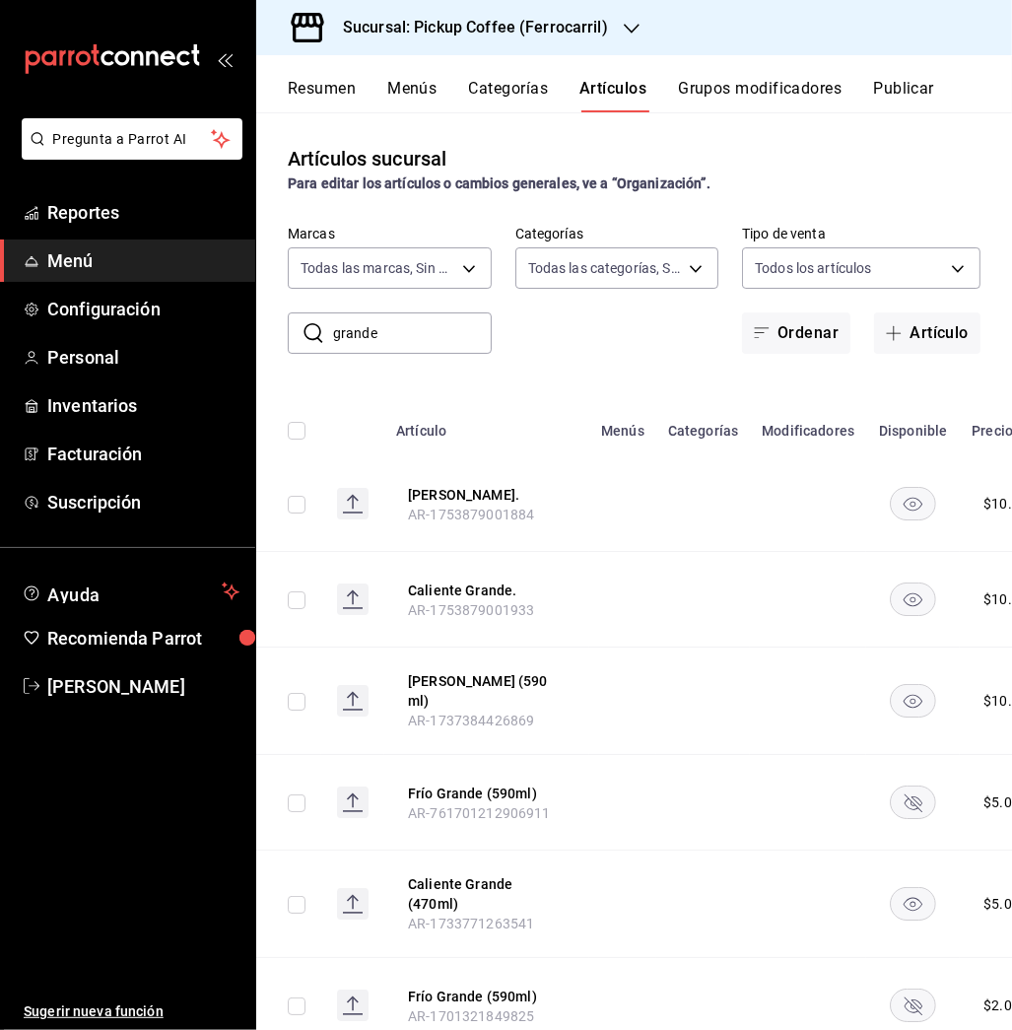
drag, startPoint x: 892, startPoint y: 789, endPoint x: 901, endPoint y: 988, distance: 199.2
click at [901, 989] on rect "availability-product" at bounding box center [913, 1005] width 45 height 33
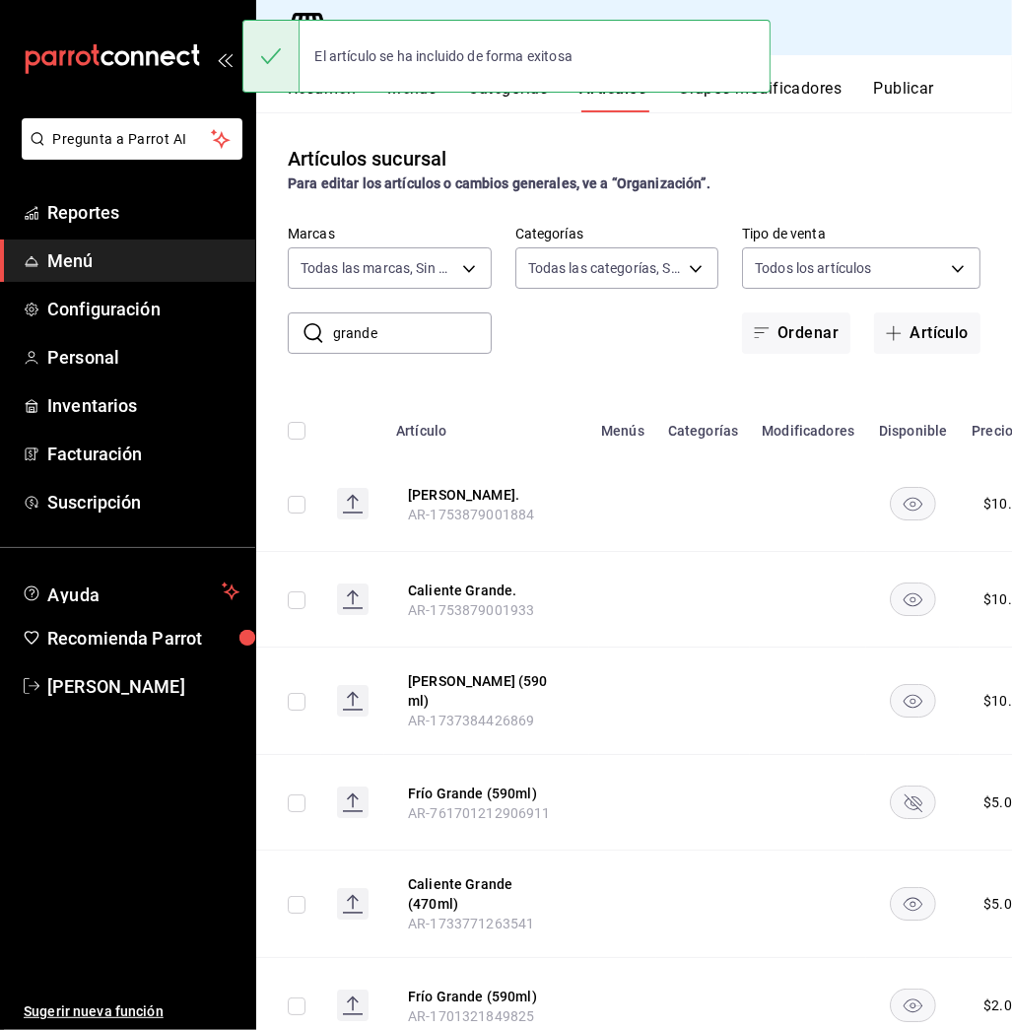
click at [904, 793] on rect "availability-product" at bounding box center [913, 802] width 45 height 33
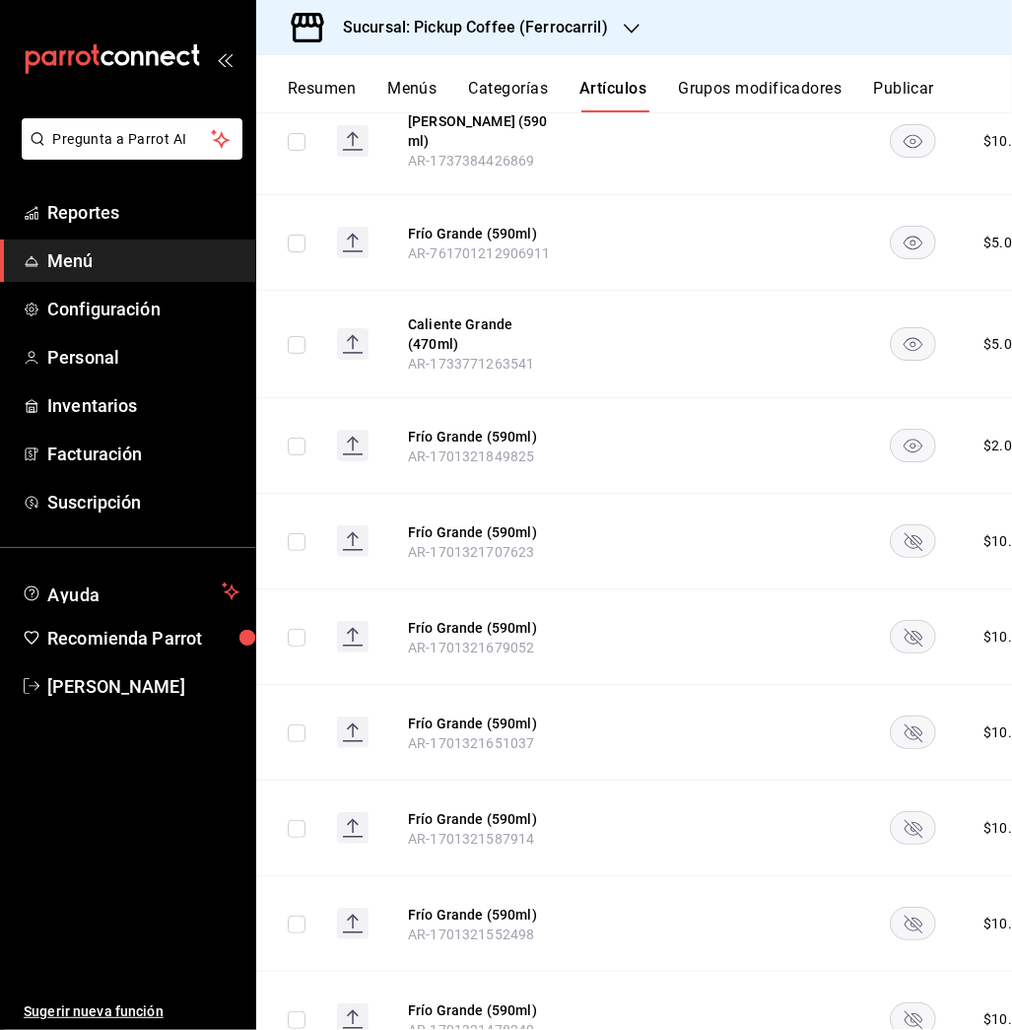
scroll to position [561, 0]
click at [909, 524] on rect "availability-product" at bounding box center [913, 540] width 45 height 33
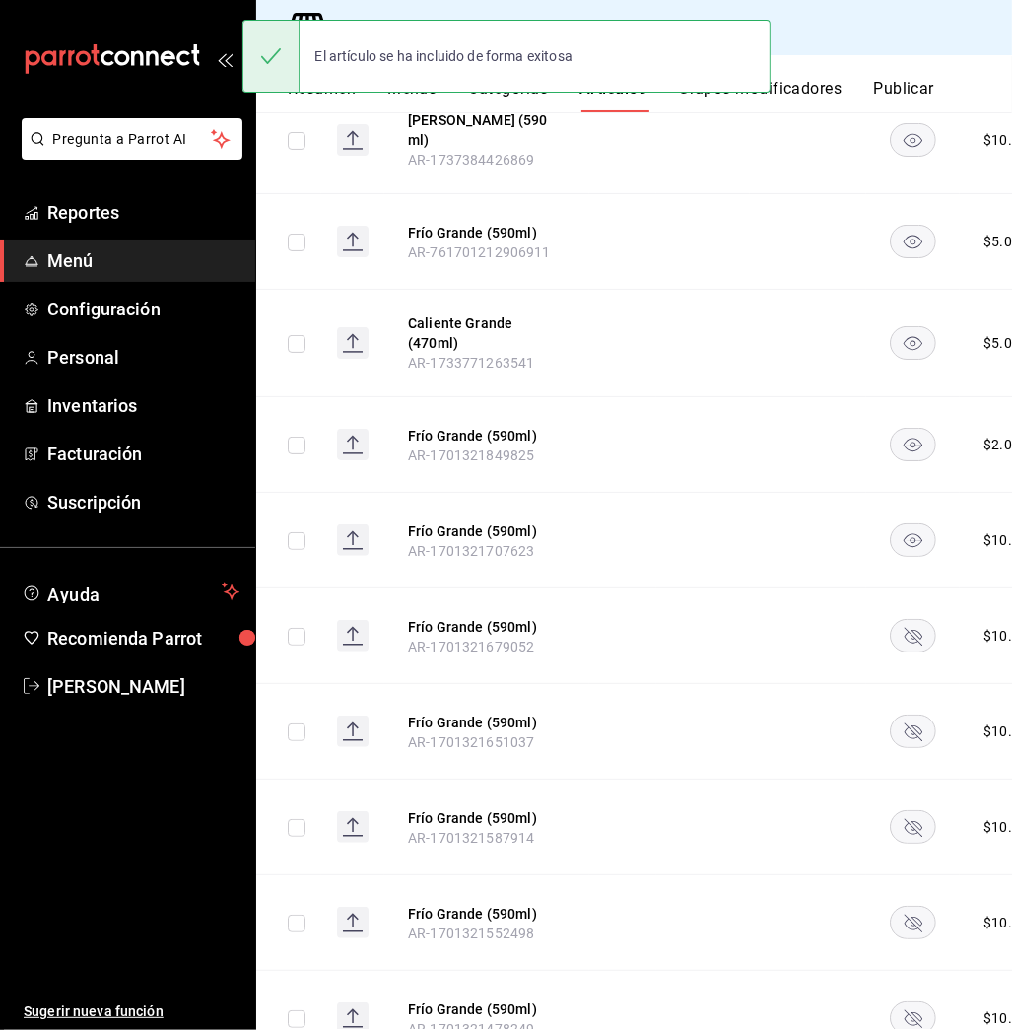
click at [909, 620] on rect "availability-product" at bounding box center [913, 636] width 45 height 33
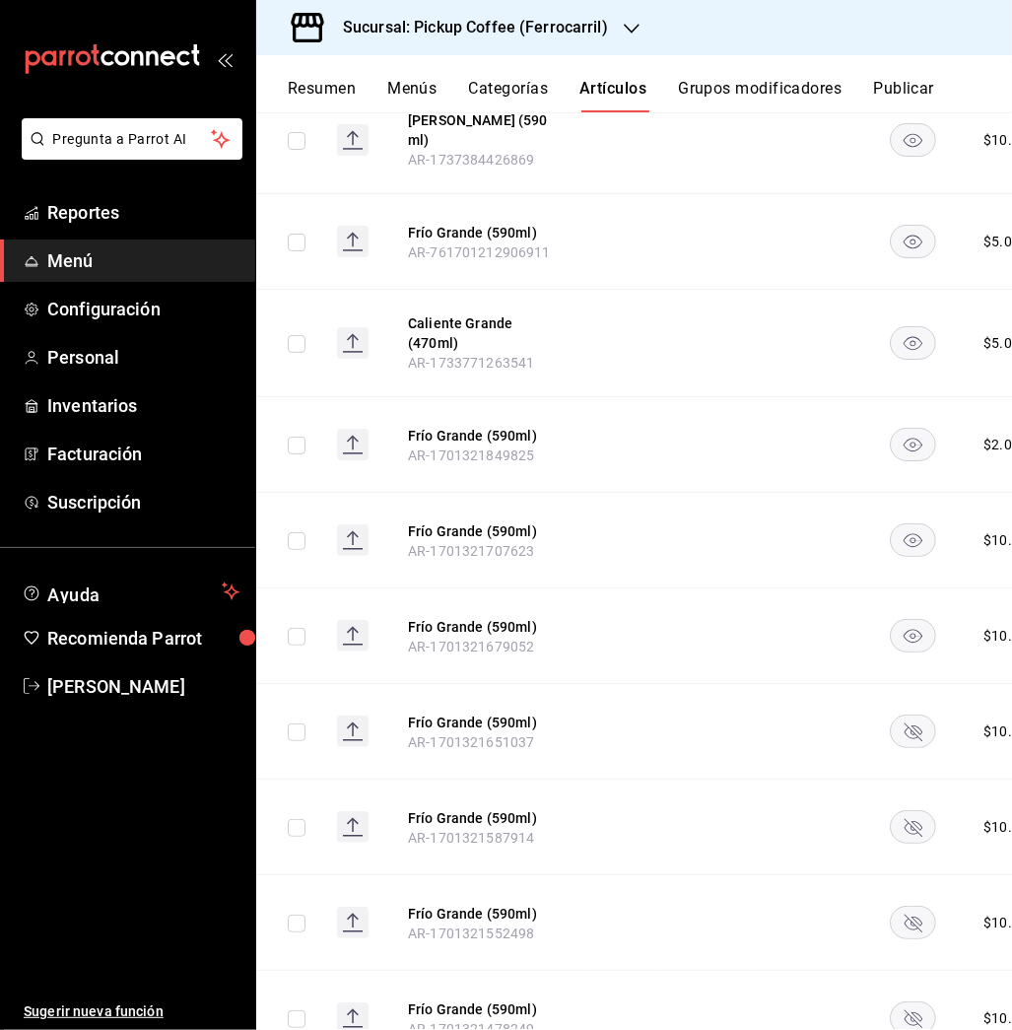
click at [907, 715] on rect "availability-product" at bounding box center [913, 731] width 45 height 33
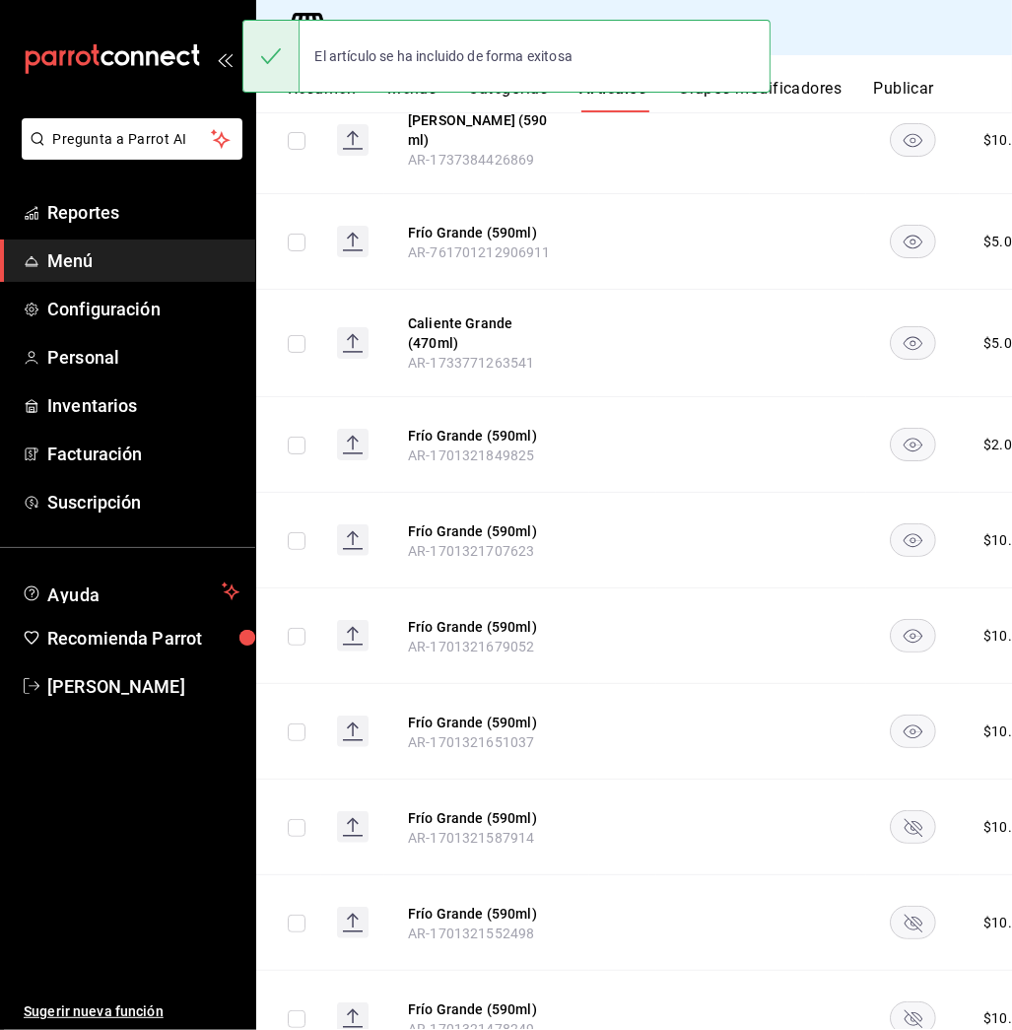
click at [914, 811] on rect "availability-product" at bounding box center [913, 827] width 45 height 33
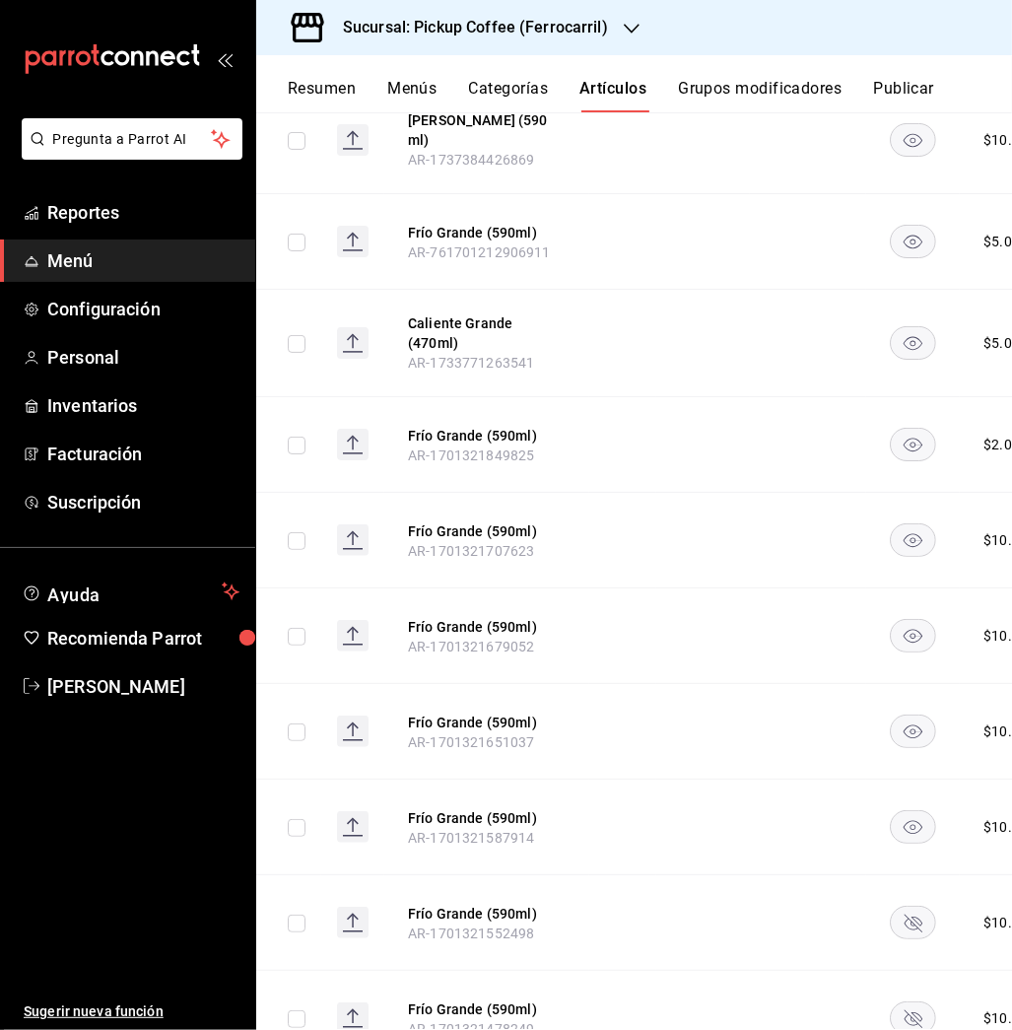
click at [914, 906] on rect "availability-product" at bounding box center [913, 922] width 45 height 33
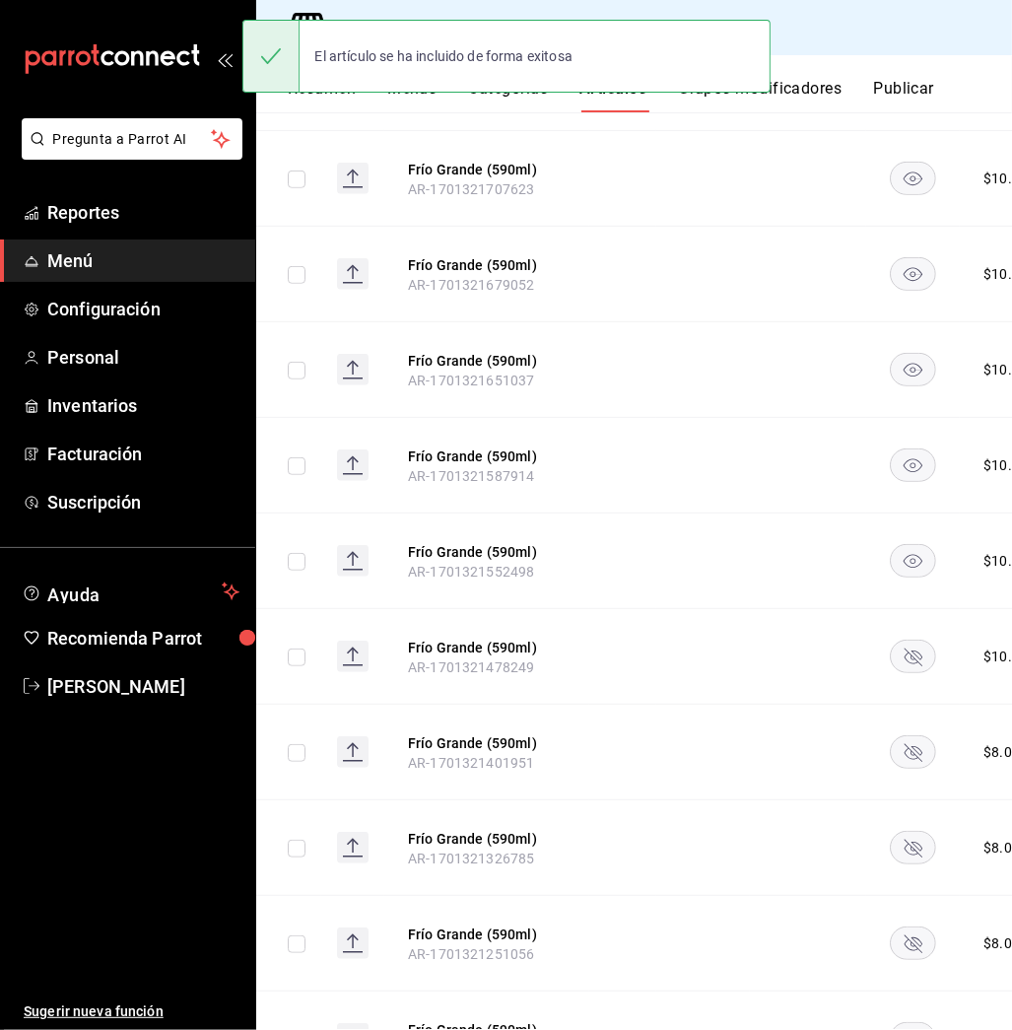
scroll to position [923, 0]
drag, startPoint x: 908, startPoint y: 625, endPoint x: 903, endPoint y: 725, distance: 100.7
click at [903, 725] on tbody "[PERSON_NAME]. AR-1753879001884 $ 10.00 Caliente Grande. AR-1753879001933 $ 10.…" at bounding box center [691, 500] width 870 height 1934
click at [905, 743] on icon "availability-product" at bounding box center [914, 752] width 18 height 18
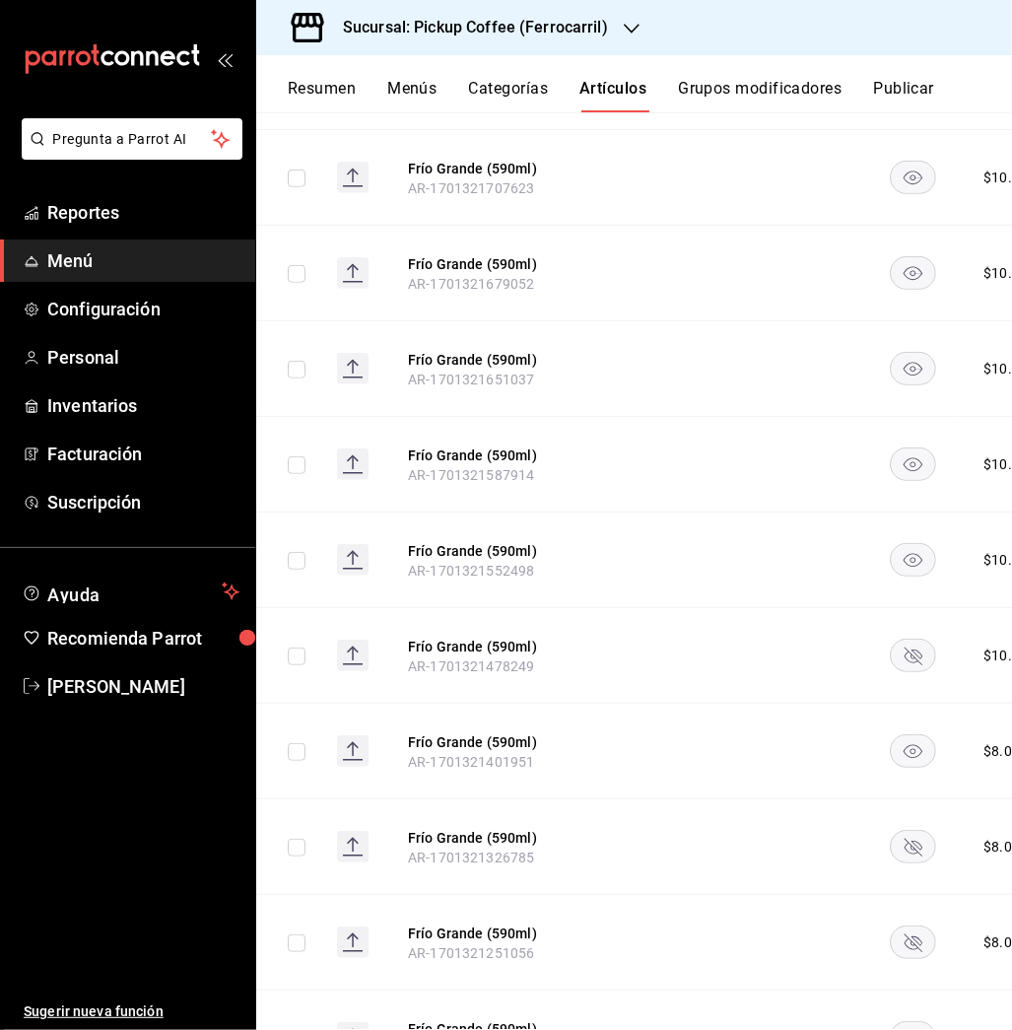
click at [914, 639] on rect "availability-product" at bounding box center [913, 655] width 45 height 33
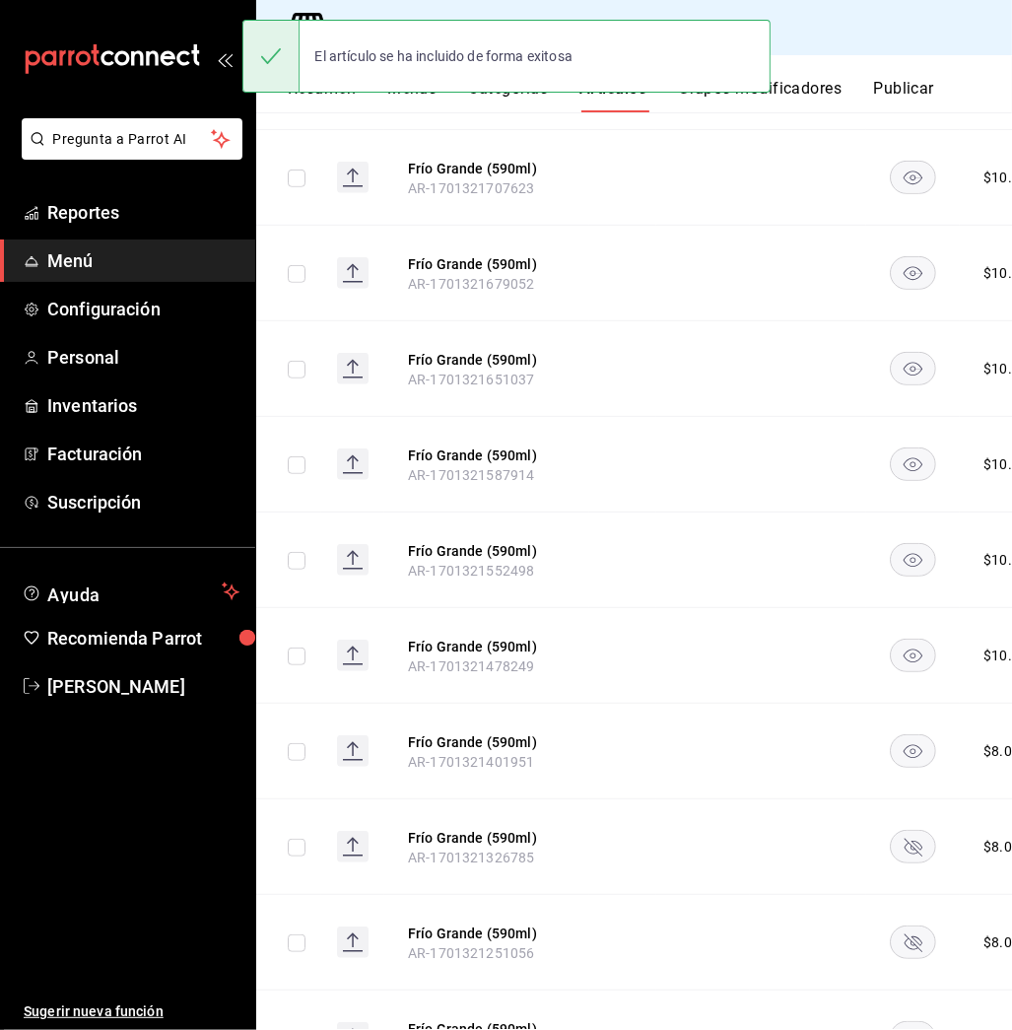
click at [904, 831] on rect "availability-product" at bounding box center [913, 847] width 45 height 33
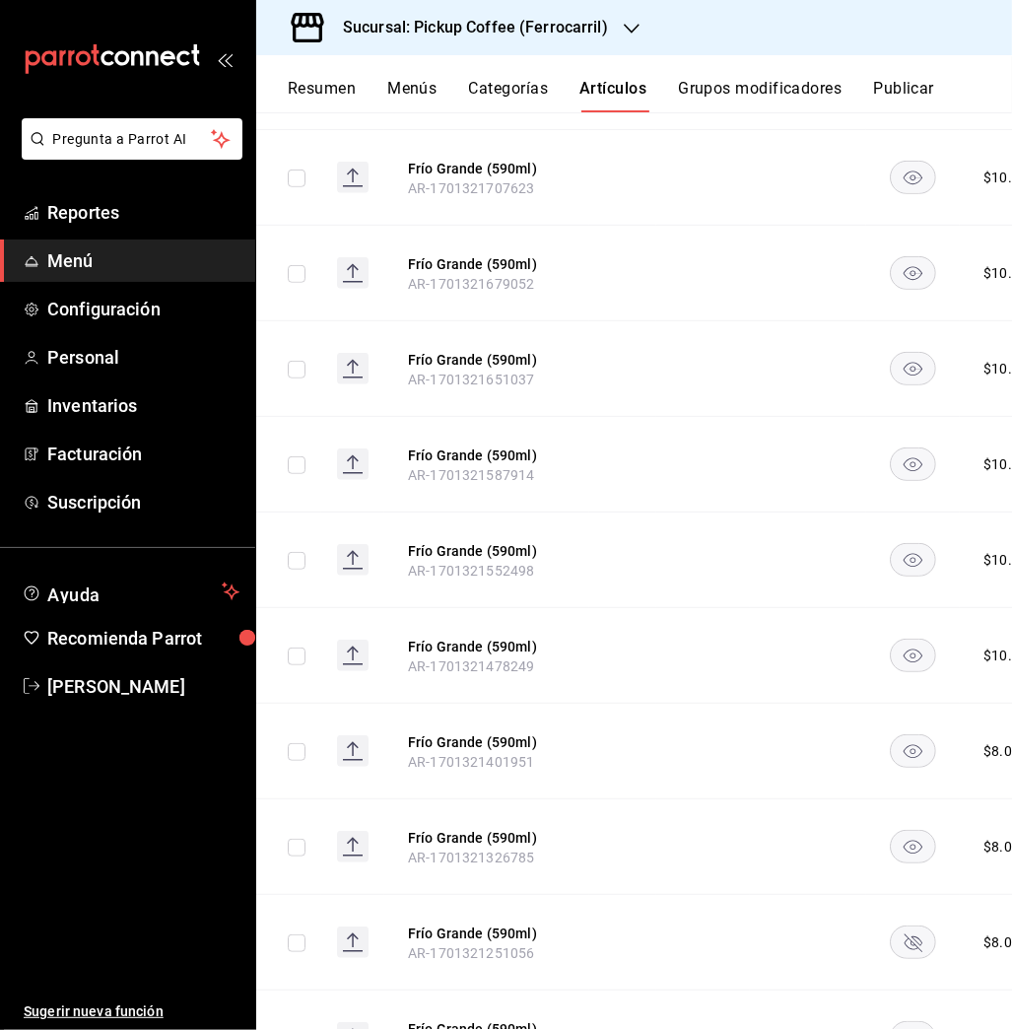
click at [912, 926] on rect "availability-product" at bounding box center [913, 942] width 45 height 33
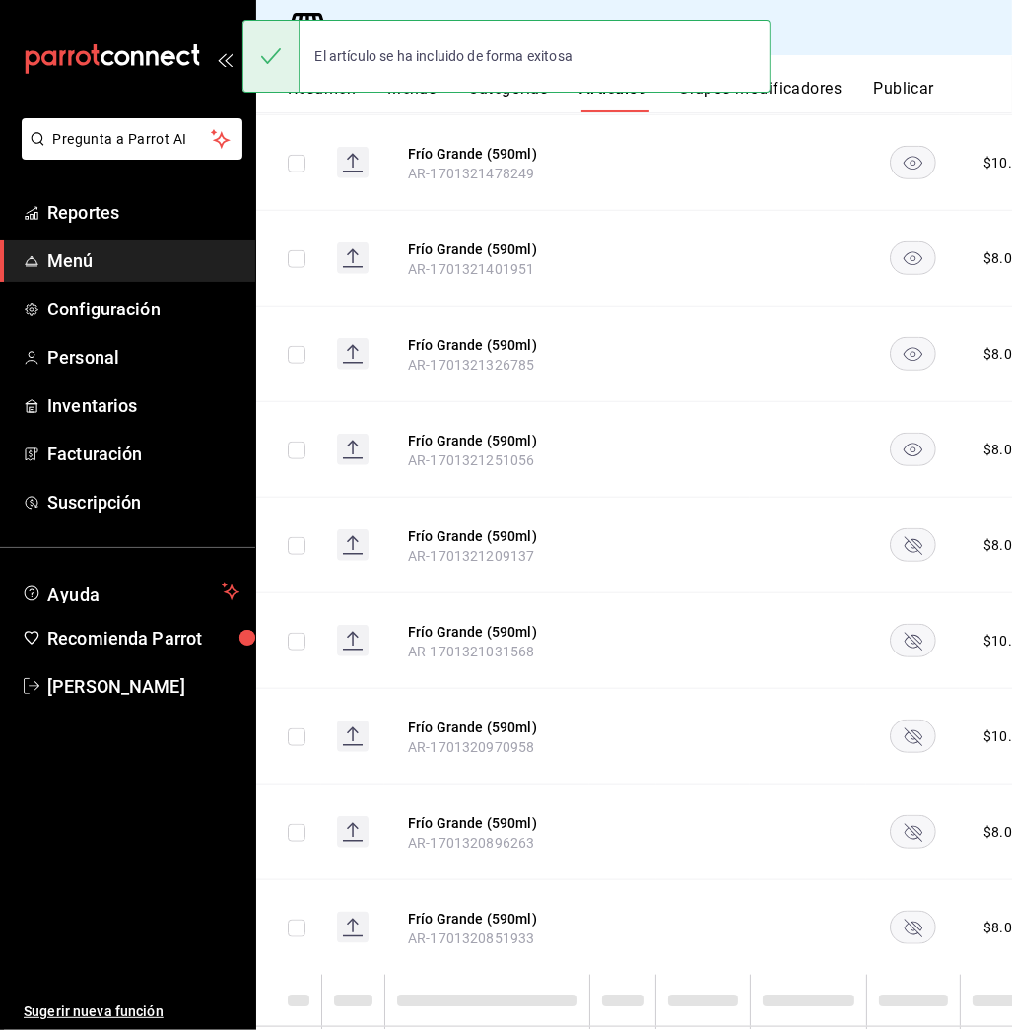
scroll to position [1417, 0]
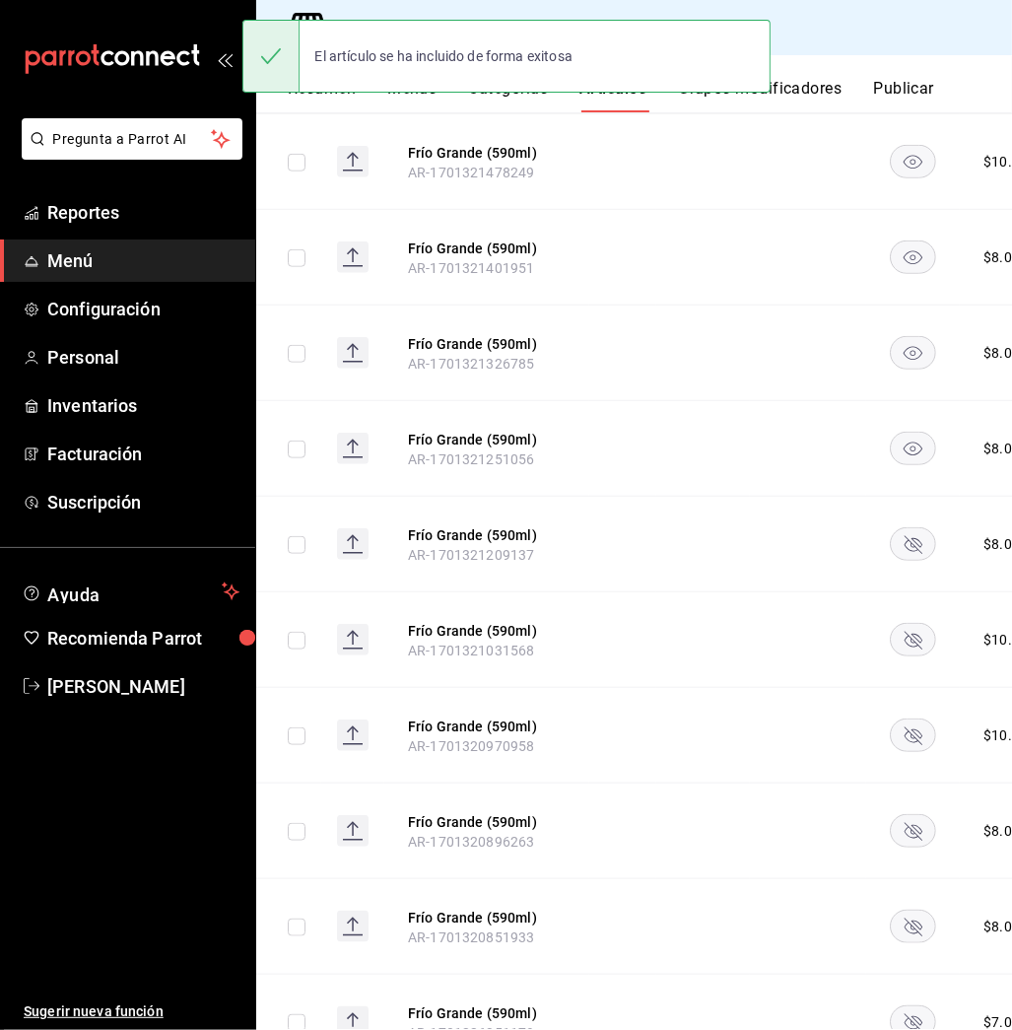
click at [911, 528] on rect "availability-product" at bounding box center [913, 544] width 45 height 33
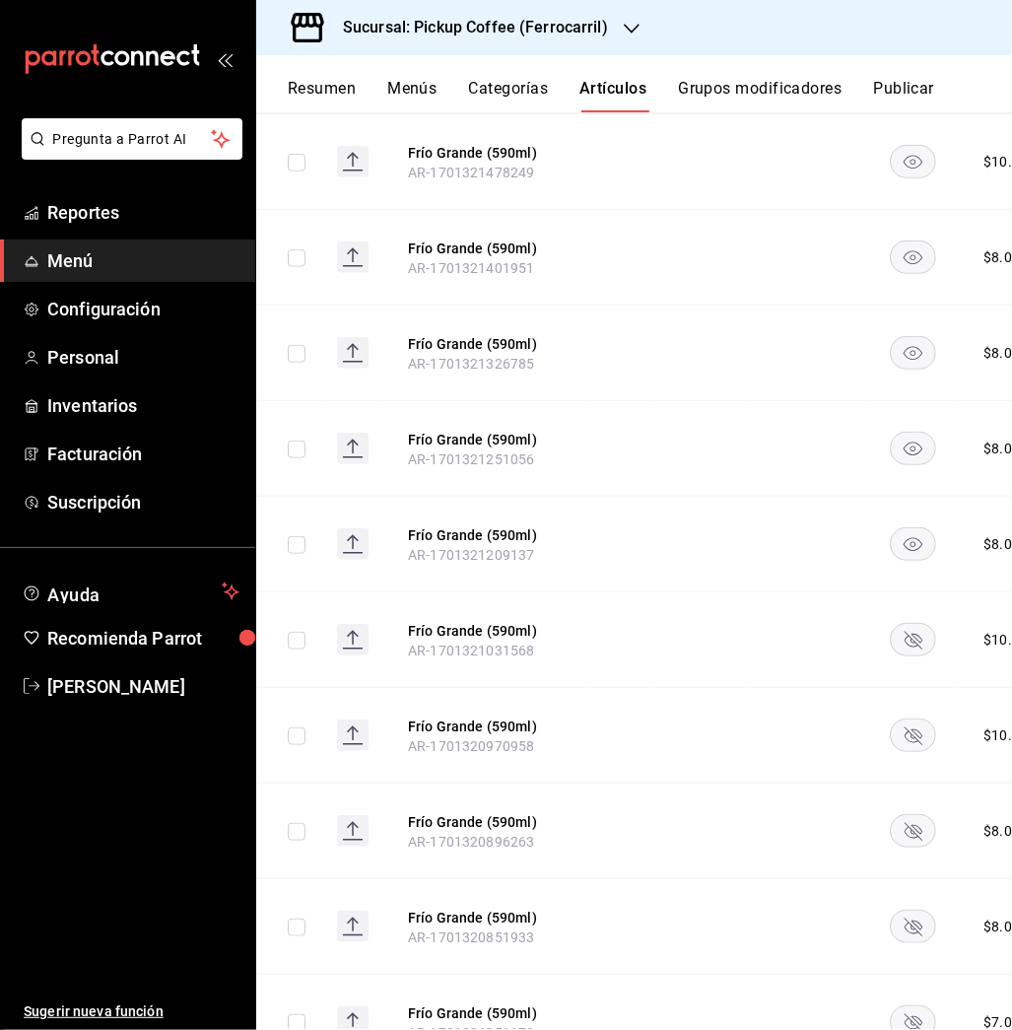
click at [900, 624] on rect "availability-product" at bounding box center [913, 640] width 45 height 33
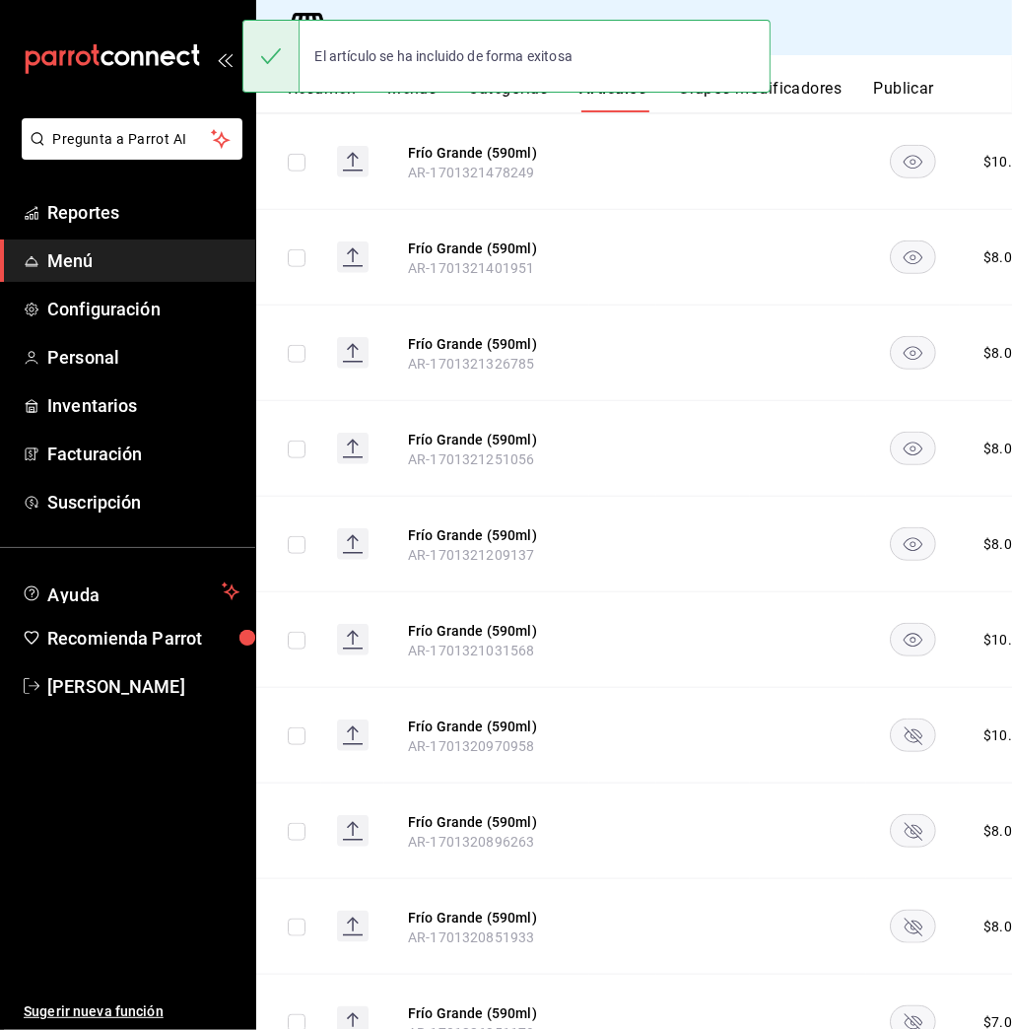
click at [907, 719] on rect "availability-product" at bounding box center [913, 735] width 45 height 33
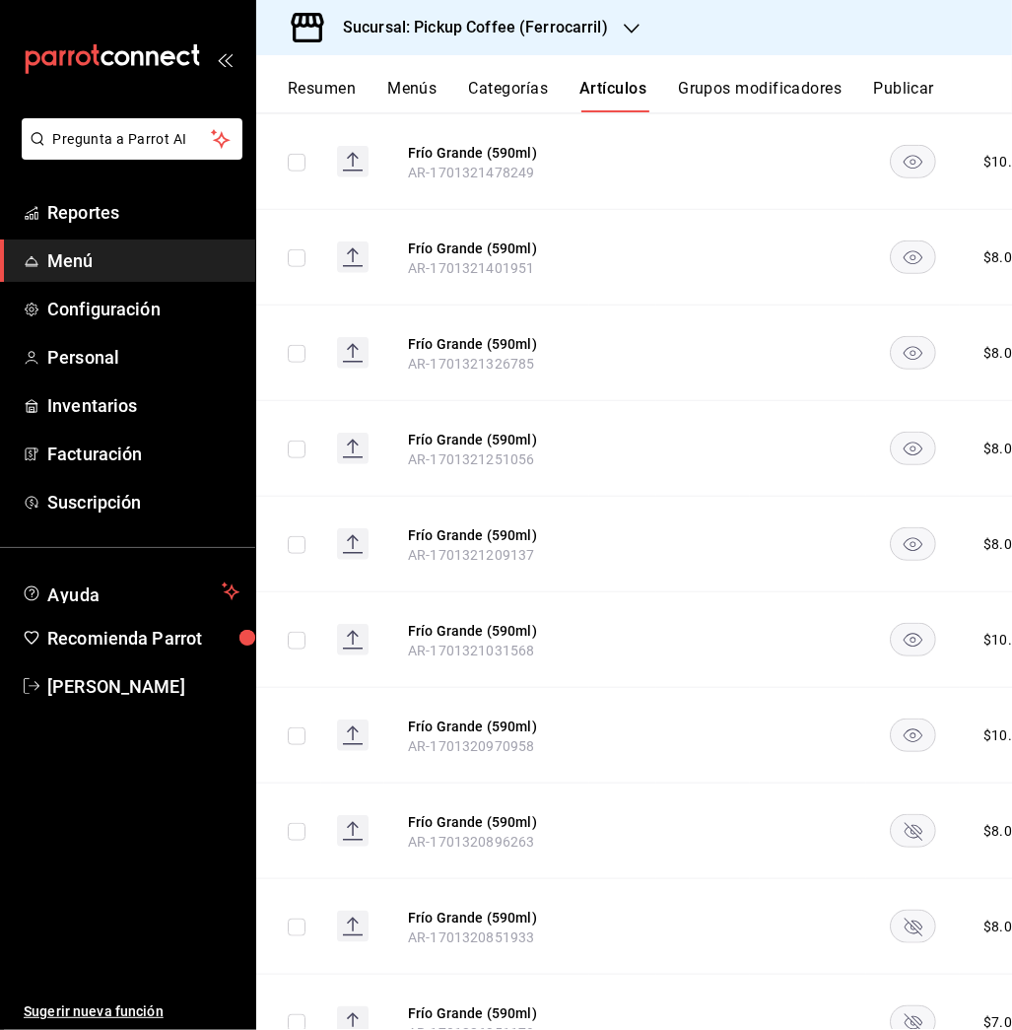
click at [909, 815] on rect "availability-product" at bounding box center [913, 831] width 45 height 33
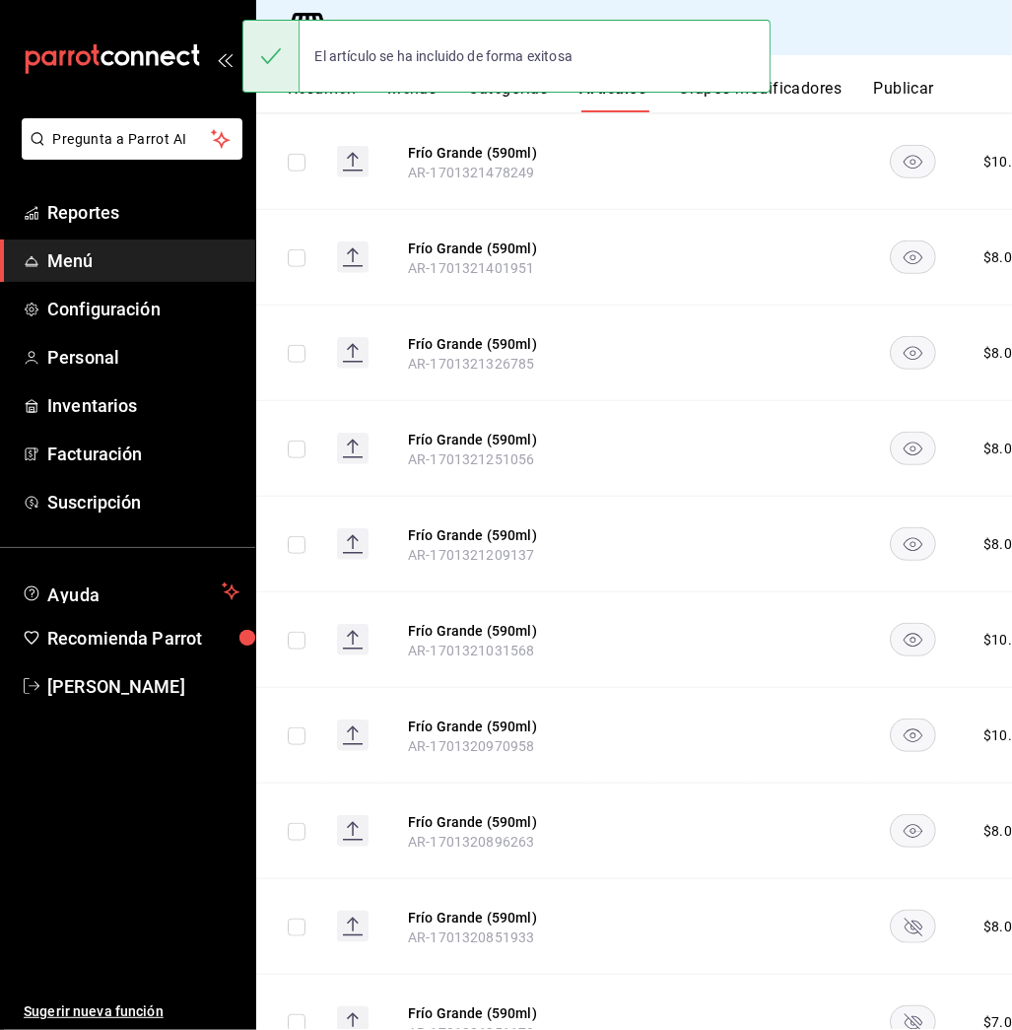
click at [906, 910] on rect "availability-product" at bounding box center [913, 926] width 45 height 33
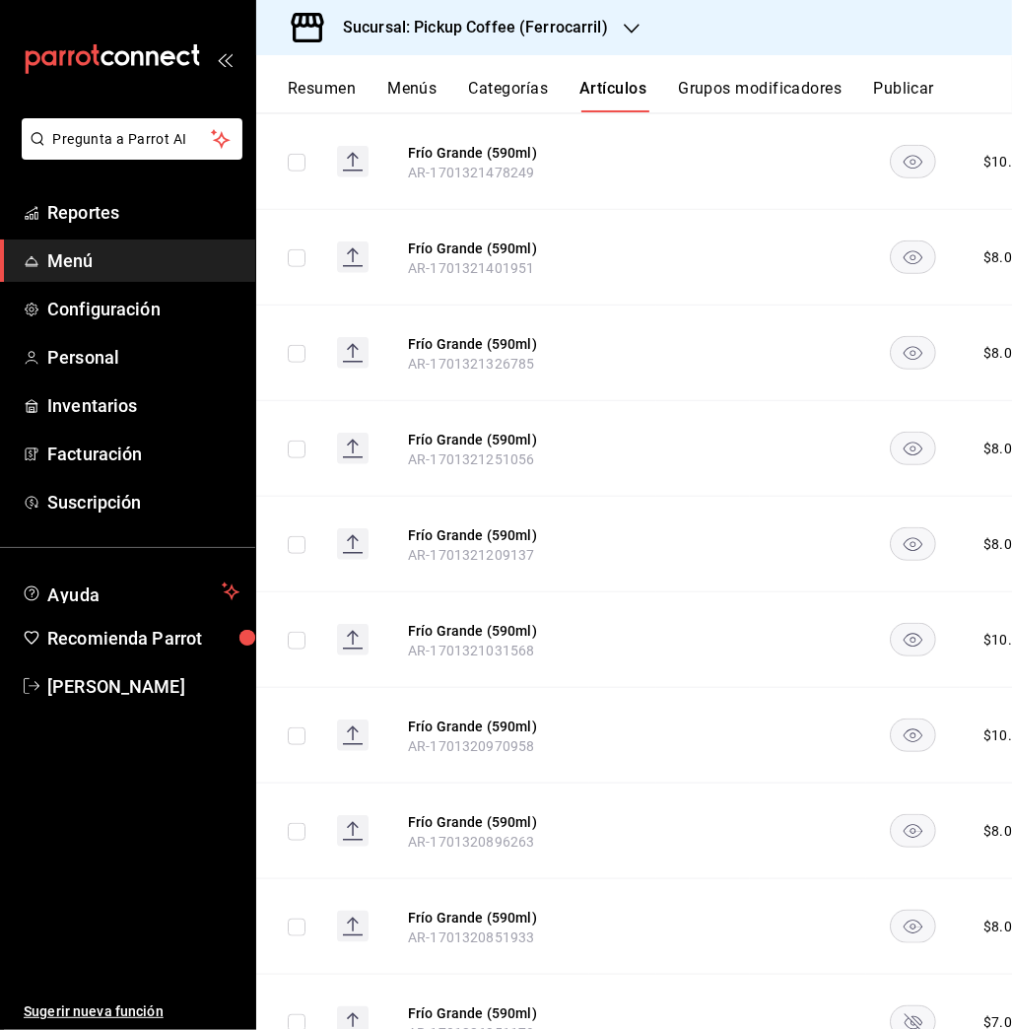
drag, startPoint x: 907, startPoint y: 994, endPoint x: 863, endPoint y: 788, distance: 210.6
click at [863, 788] on tbody "[PERSON_NAME]. AR-1753879001884 $ 10.00 Caliente Grande. AR-1753879001933 $ 10.…" at bounding box center [691, 1045] width 870 height 4012
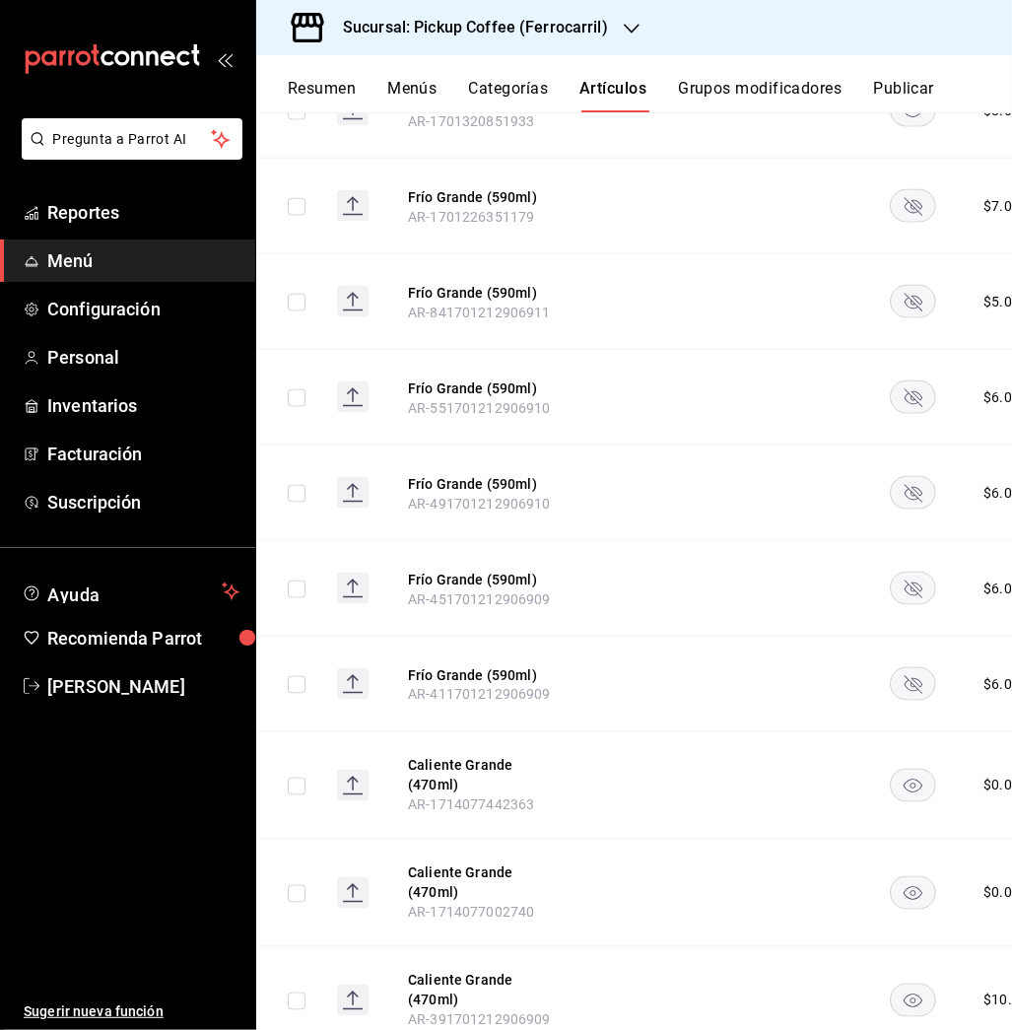
scroll to position [2258, 0]
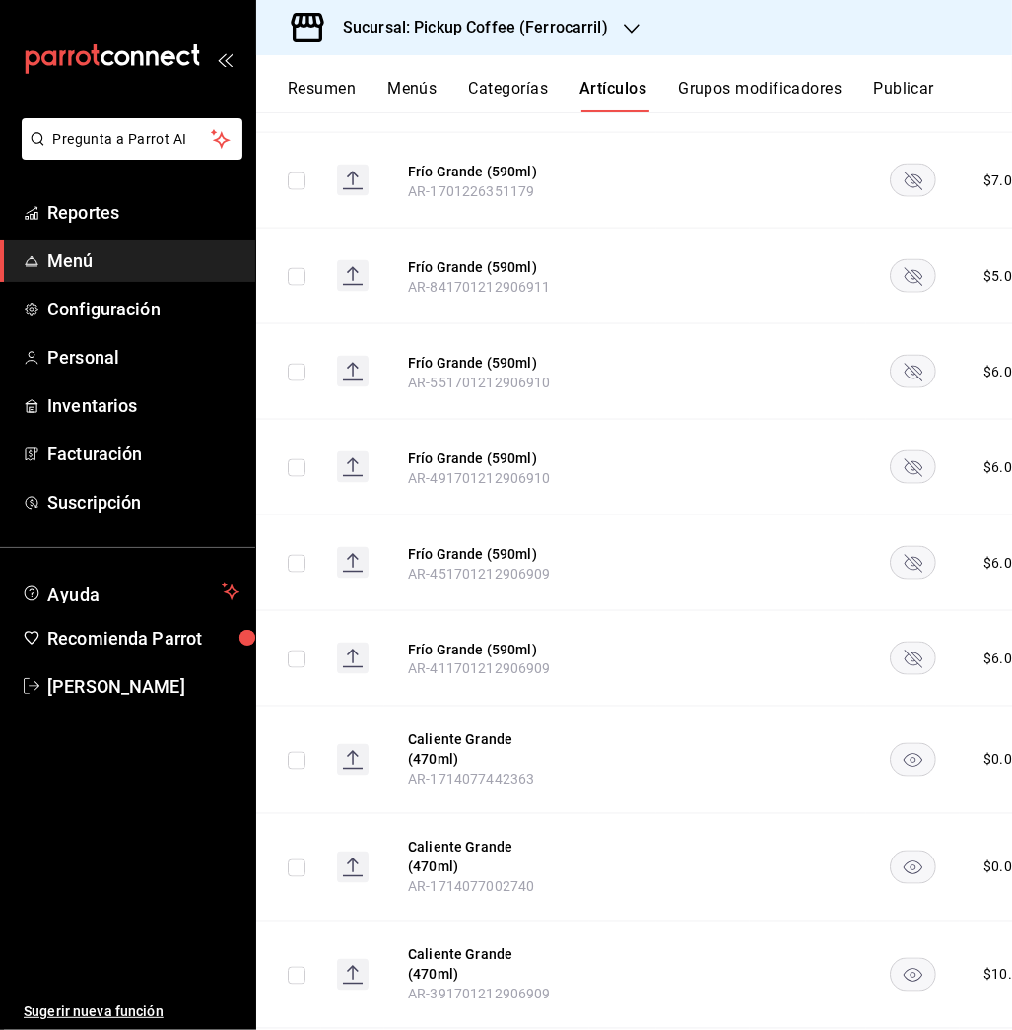
drag, startPoint x: 908, startPoint y: 155, endPoint x: 906, endPoint y: 256, distance: 101.5
click at [906, 256] on tbody "[PERSON_NAME]. AR-1753879001884 $ 10.00 Caliente Grande. AR-1753879001933 $ 10.…" at bounding box center [691, 204] width 870 height 4012
click at [906, 260] on rect "availability-product" at bounding box center [913, 276] width 45 height 33
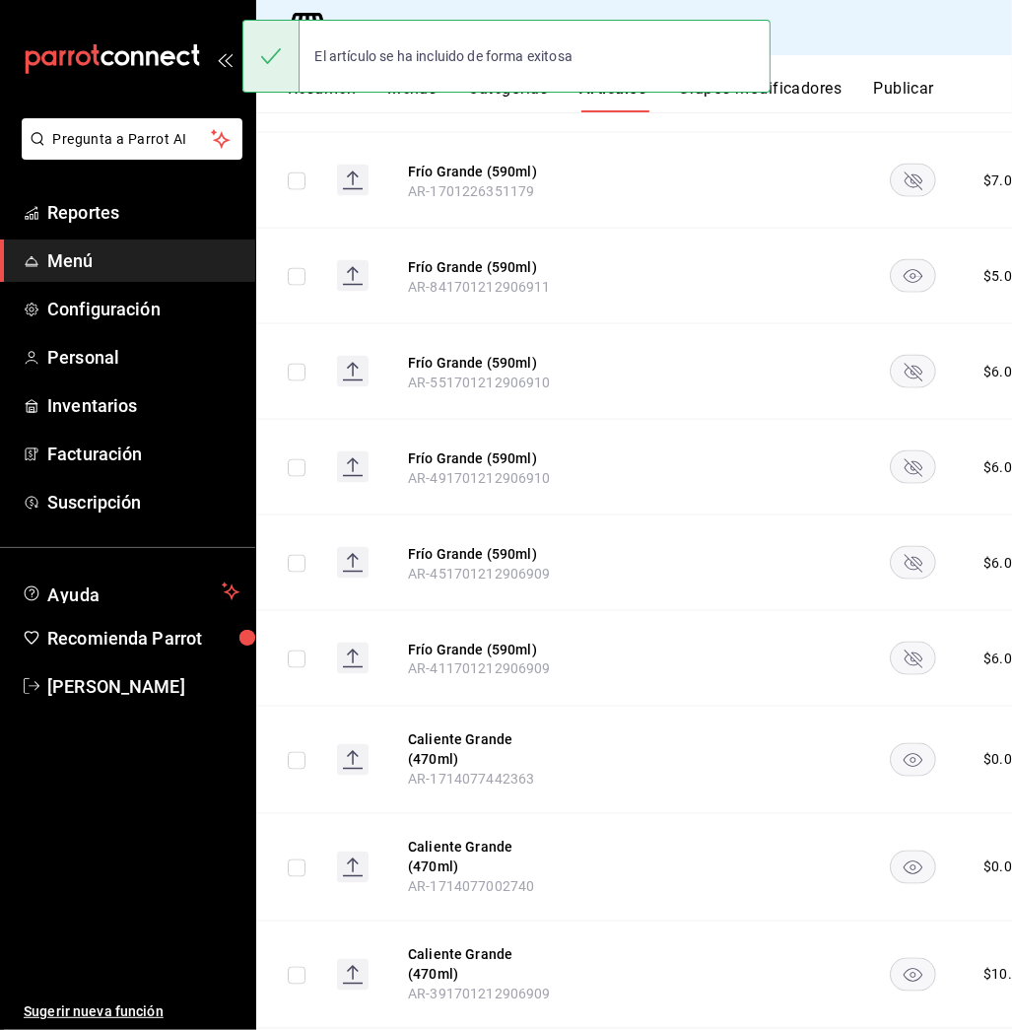
click at [909, 165] on rect "availability-product" at bounding box center [913, 181] width 45 height 33
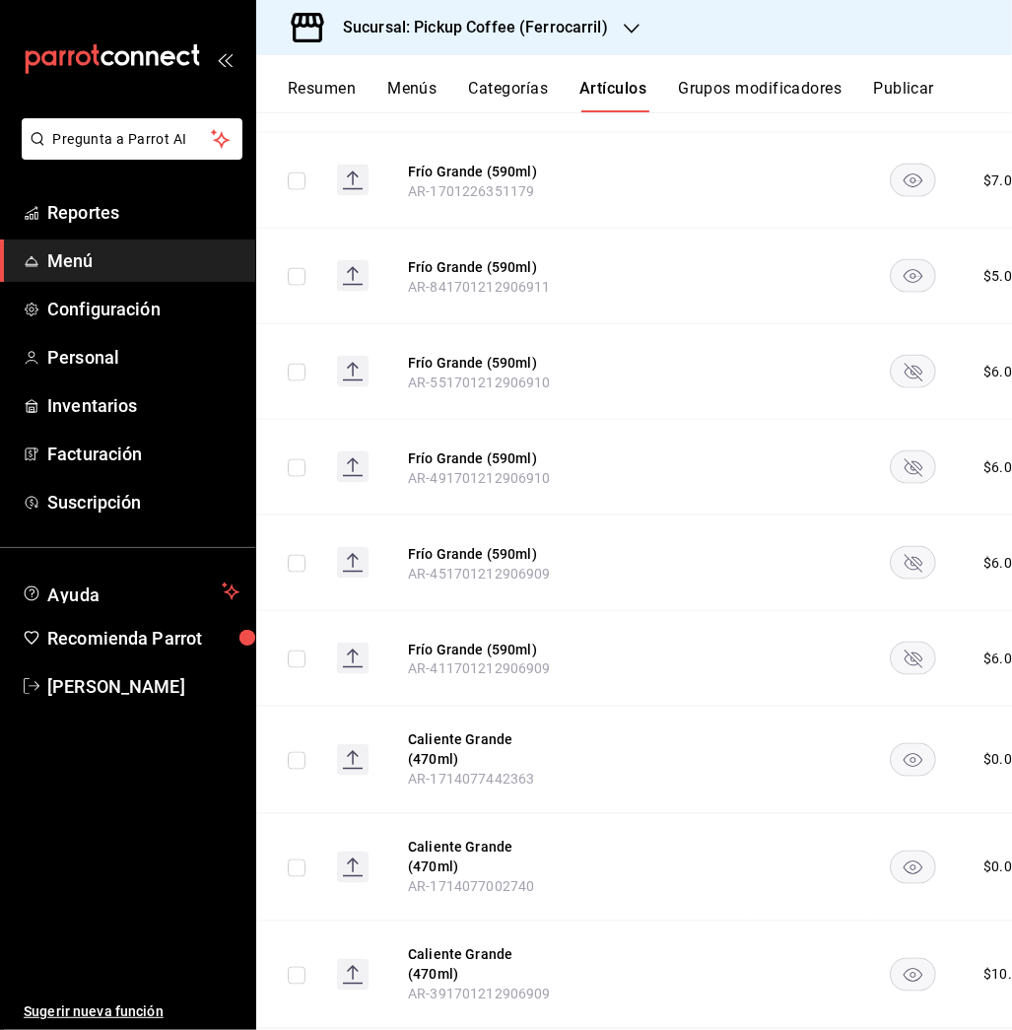
drag, startPoint x: 905, startPoint y: 345, endPoint x: 907, endPoint y: 449, distance: 104.5
click at [907, 449] on tbody "[PERSON_NAME]. AR-1753879001884 $ 10.00 Caliente Grande. AR-1753879001933 $ 10.…" at bounding box center [691, 204] width 870 height 4012
click at [907, 451] on rect "availability-product" at bounding box center [913, 467] width 45 height 33
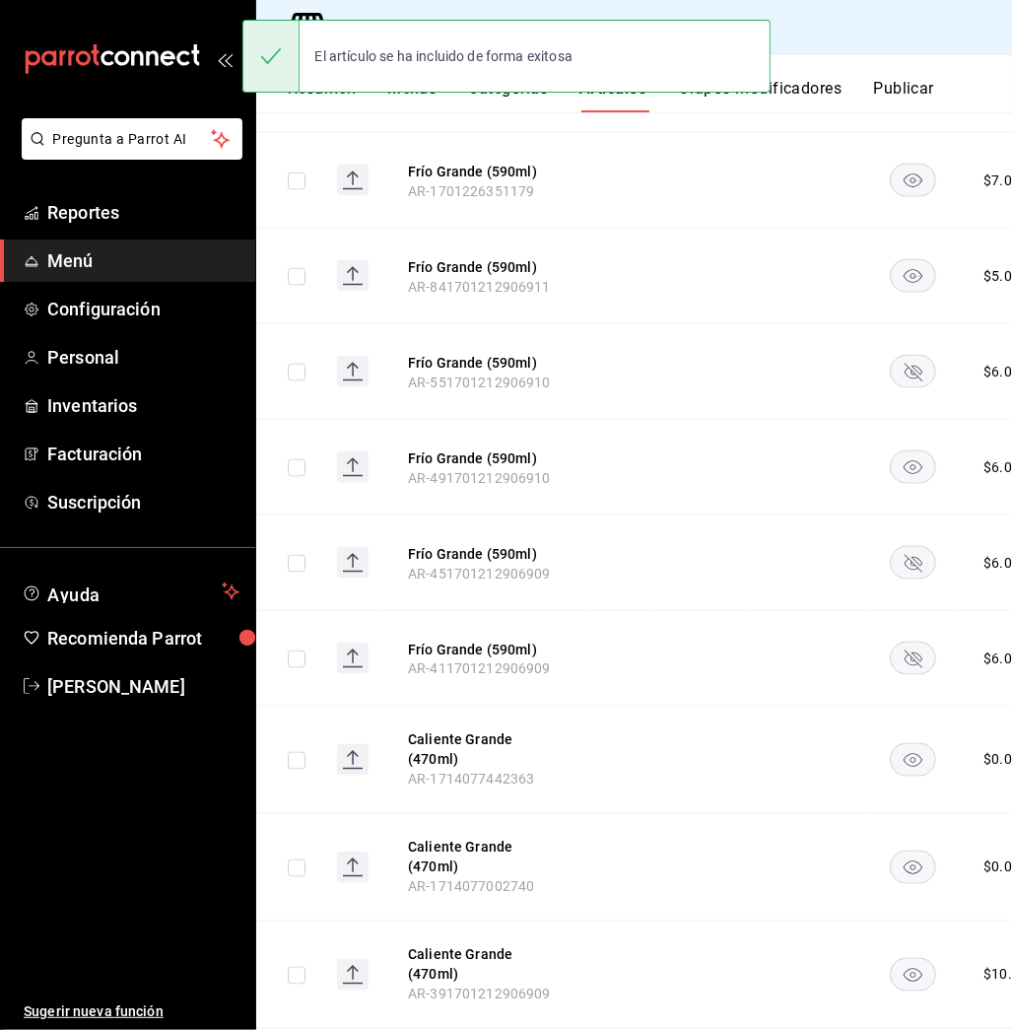
click at [908, 356] on rect "availability-product" at bounding box center [913, 372] width 45 height 33
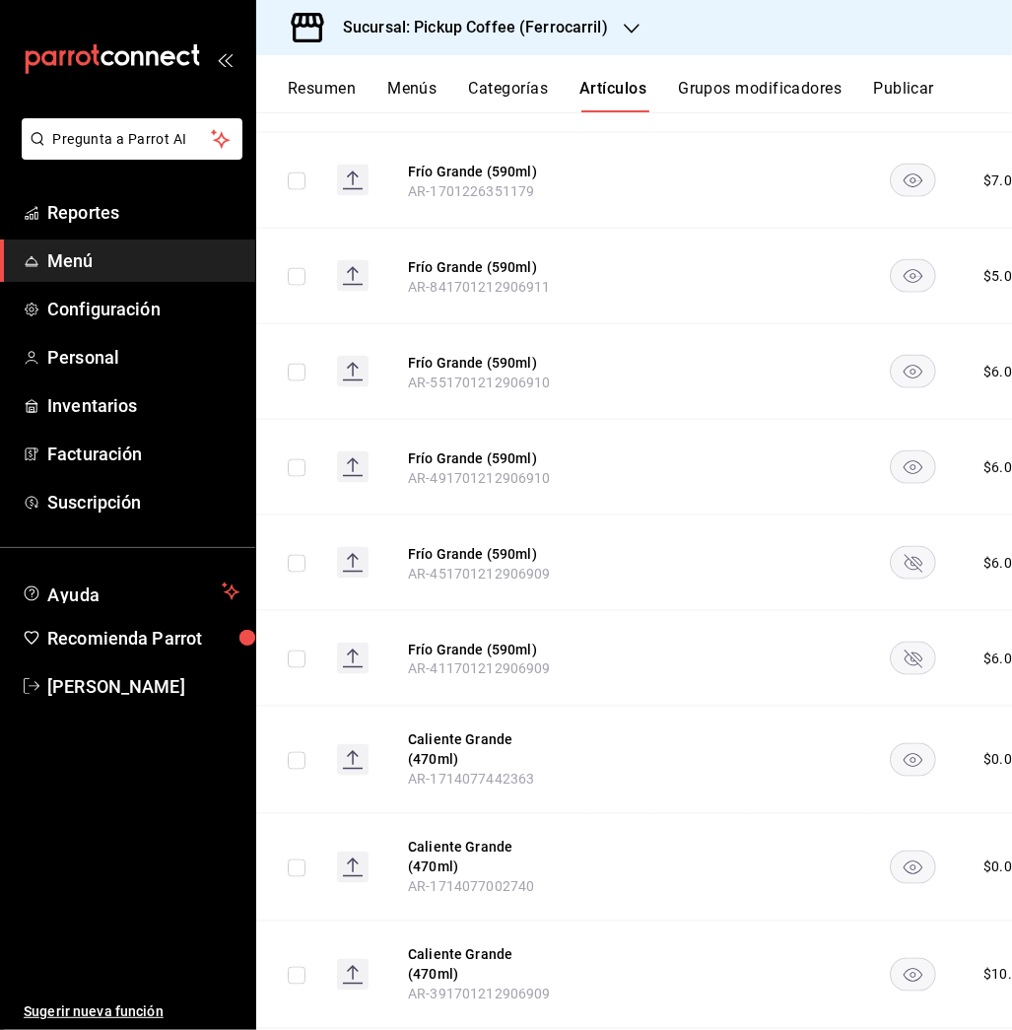
drag, startPoint x: 909, startPoint y: 518, endPoint x: 908, endPoint y: 543, distance: 24.7
click at [908, 543] on td at bounding box center [913, 563] width 94 height 96
click at [908, 547] on rect "availability-product" at bounding box center [913, 563] width 45 height 33
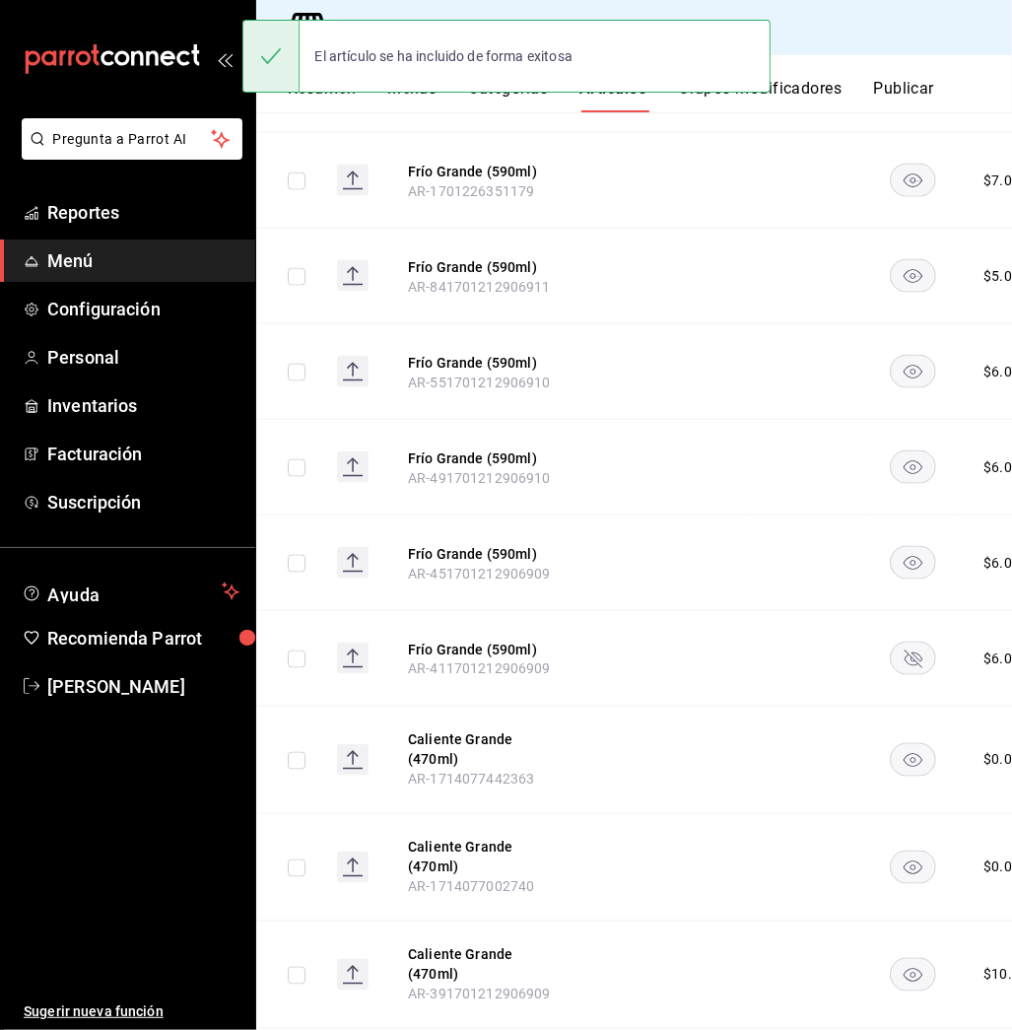
click at [917, 642] on rect "availability-product" at bounding box center [913, 658] width 45 height 33
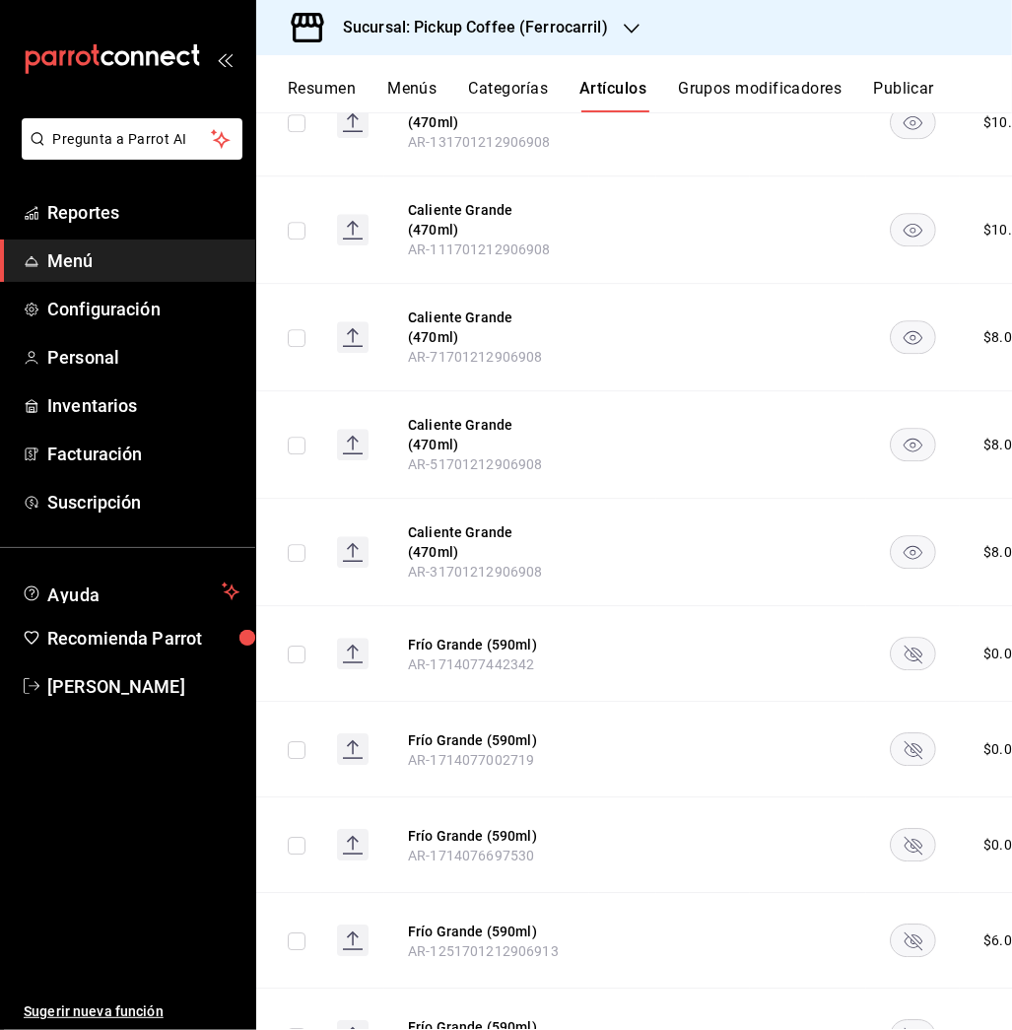
scroll to position [4183, 0]
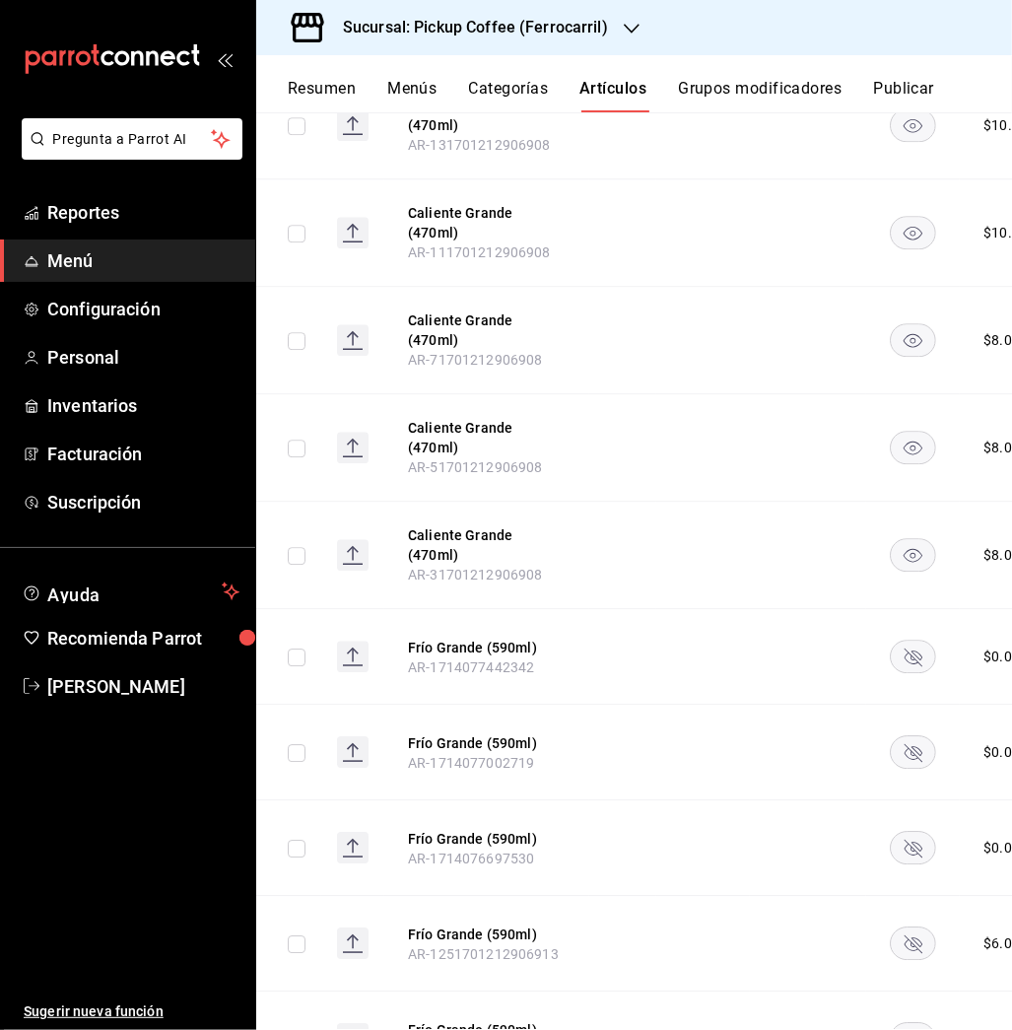
click at [901, 639] on rect "availability-product" at bounding box center [913, 655] width 45 height 33
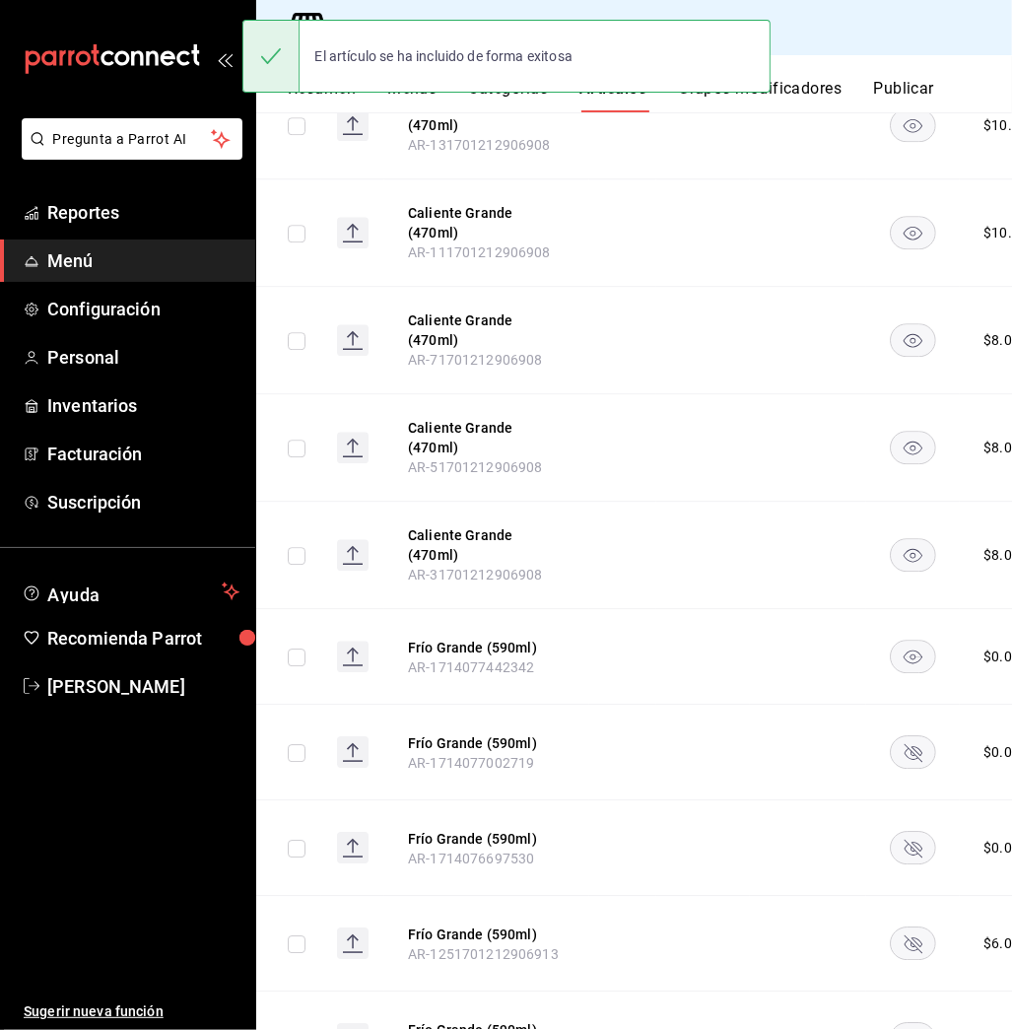
click at [897, 735] on rect "availability-product" at bounding box center [913, 751] width 45 height 33
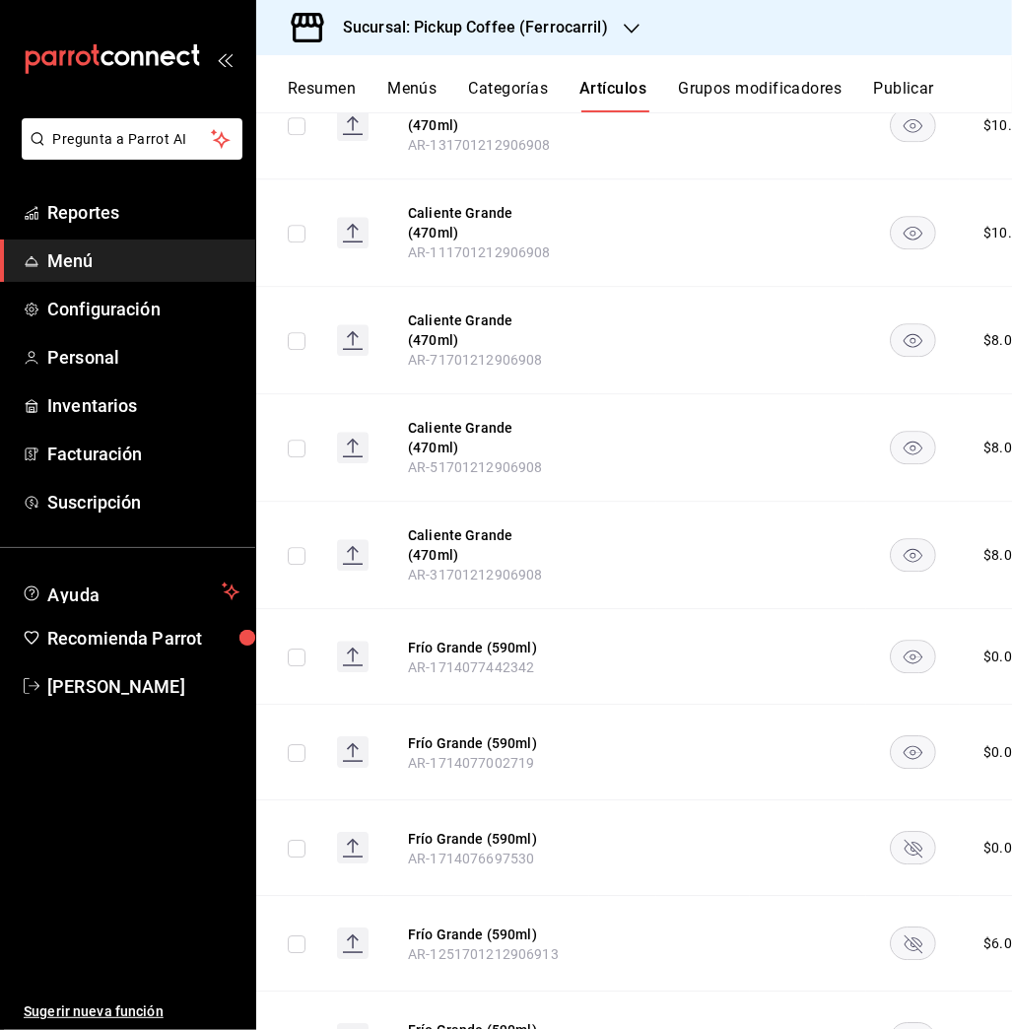
click at [901, 831] on rect "availability-product" at bounding box center [913, 847] width 45 height 33
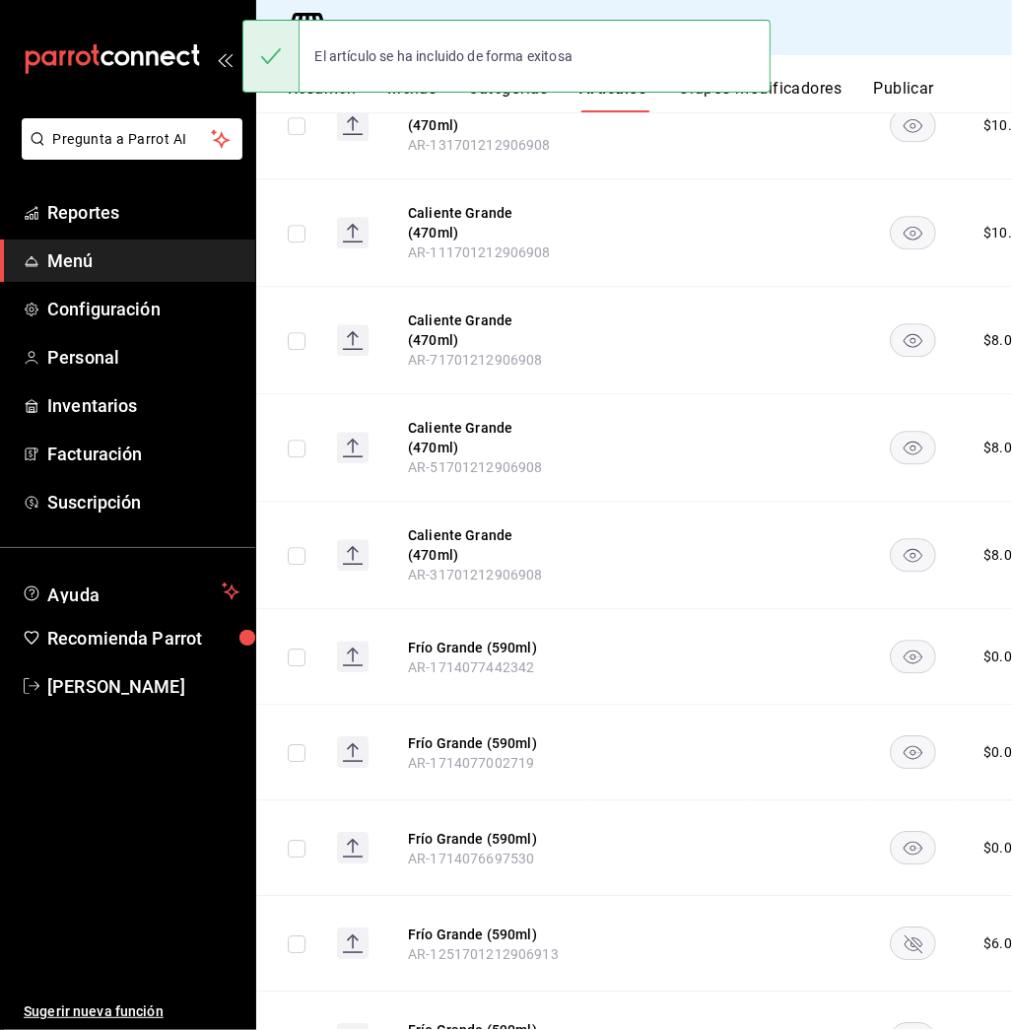
click at [906, 926] on rect "availability-product" at bounding box center [913, 942] width 45 height 33
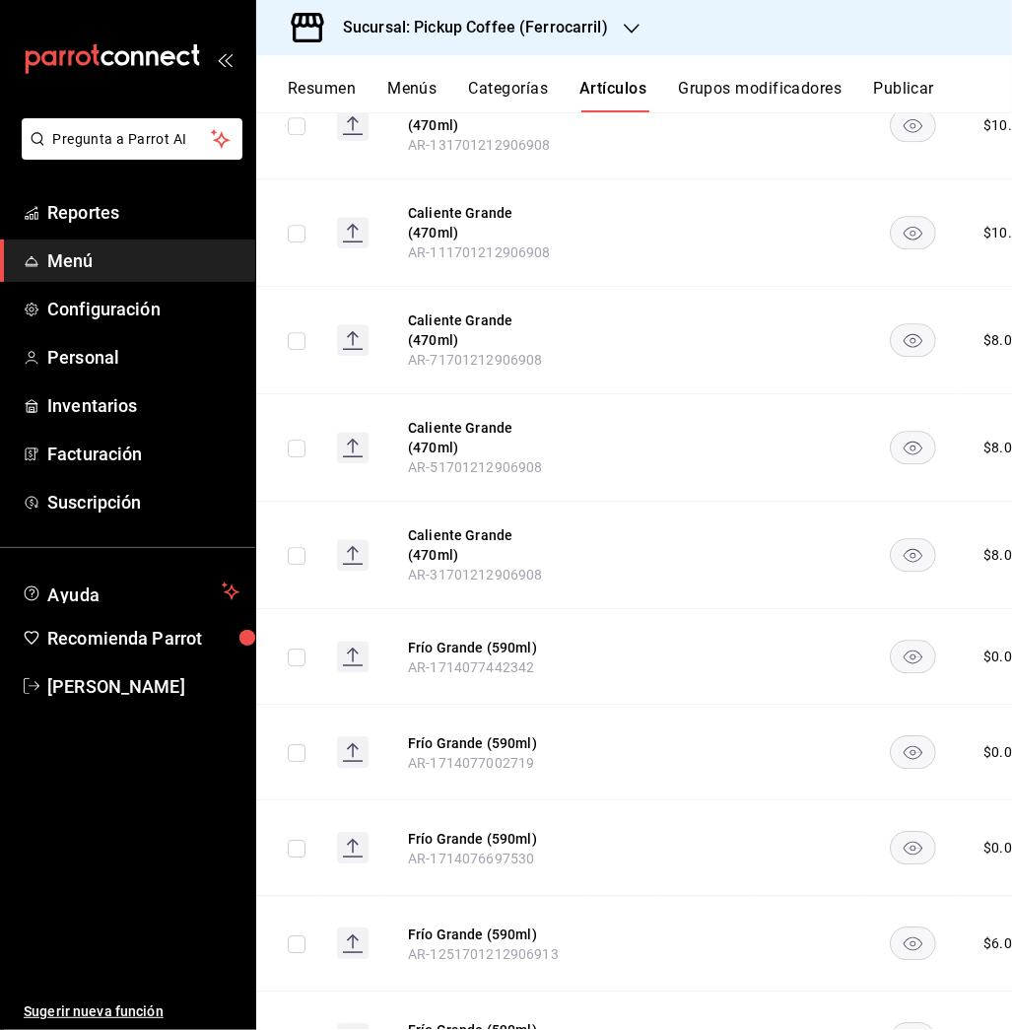
click at [908, 1029] on icon "availability-product" at bounding box center [914, 1040] width 18 height 18
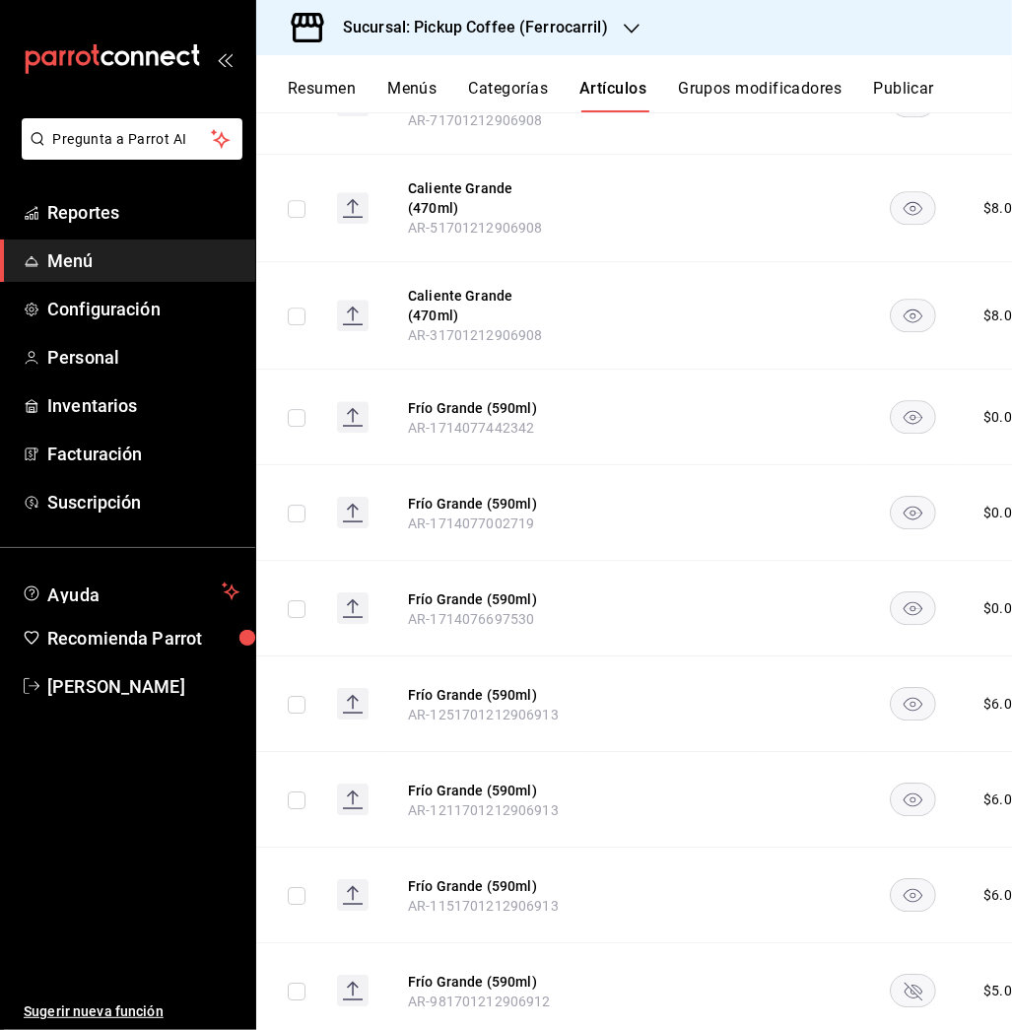
scroll to position [4424, 0]
click at [904, 972] on rect "availability-product" at bounding box center [913, 988] width 45 height 33
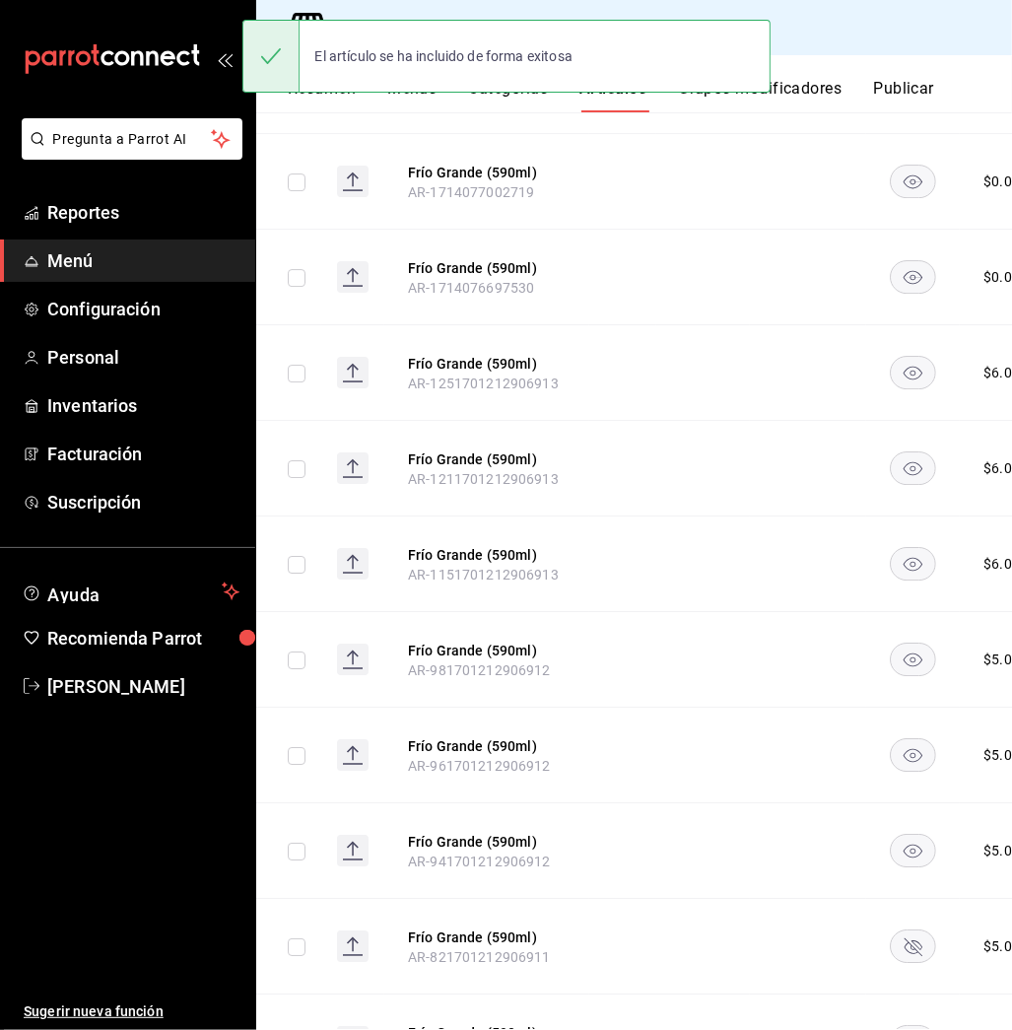
scroll to position [4755, 0]
drag, startPoint x: 918, startPoint y: 715, endPoint x: 910, endPoint y: 822, distance: 106.7
click at [910, 1023] on rect "availability-product" at bounding box center [913, 1039] width 45 height 33
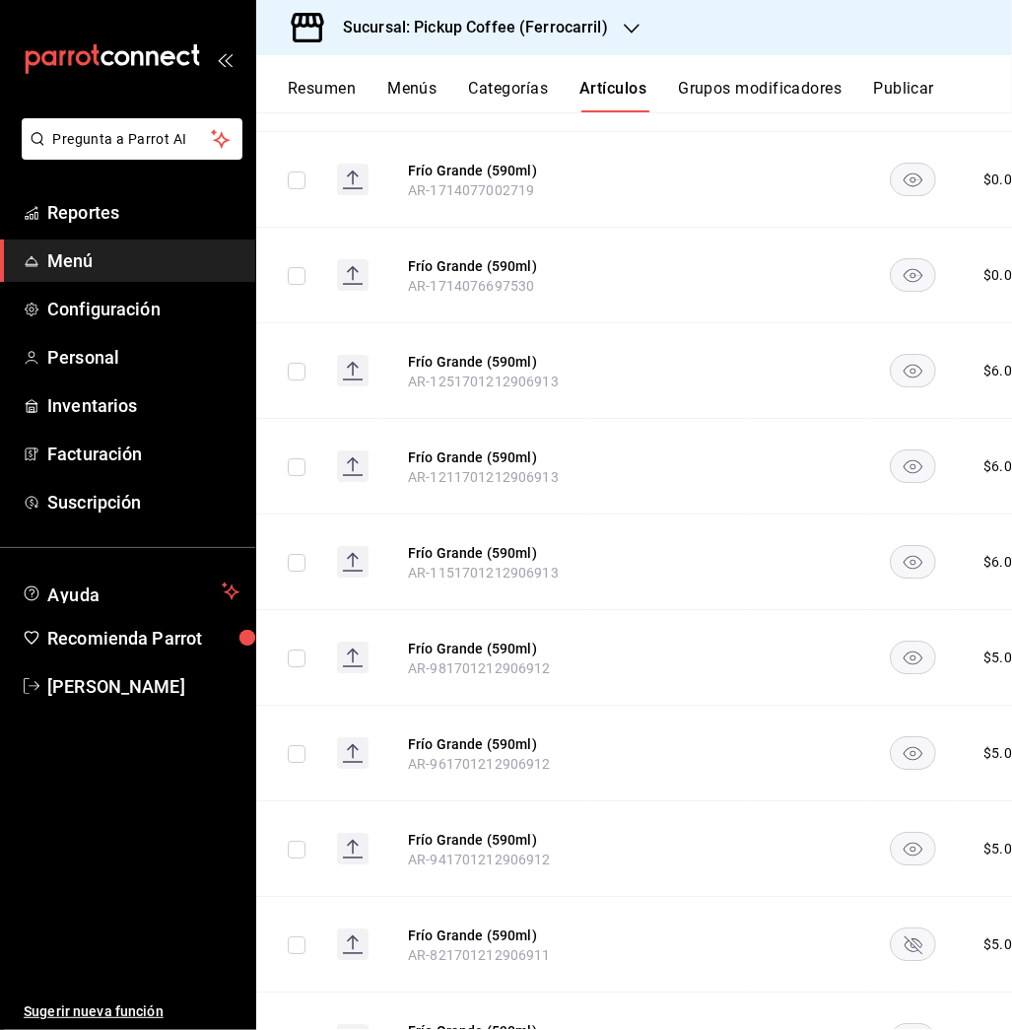
click at [904, 927] on rect "availability-product" at bounding box center [913, 943] width 45 height 33
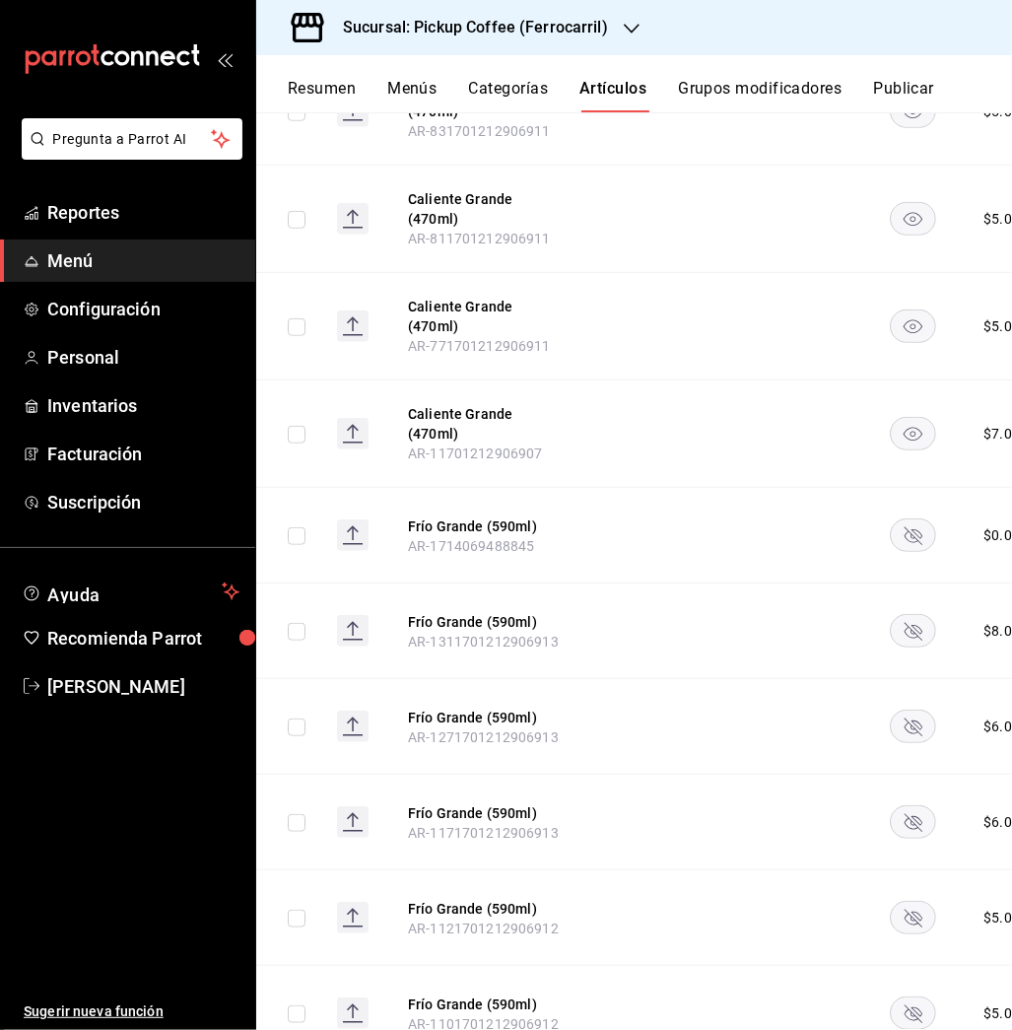
scroll to position [6212, 0]
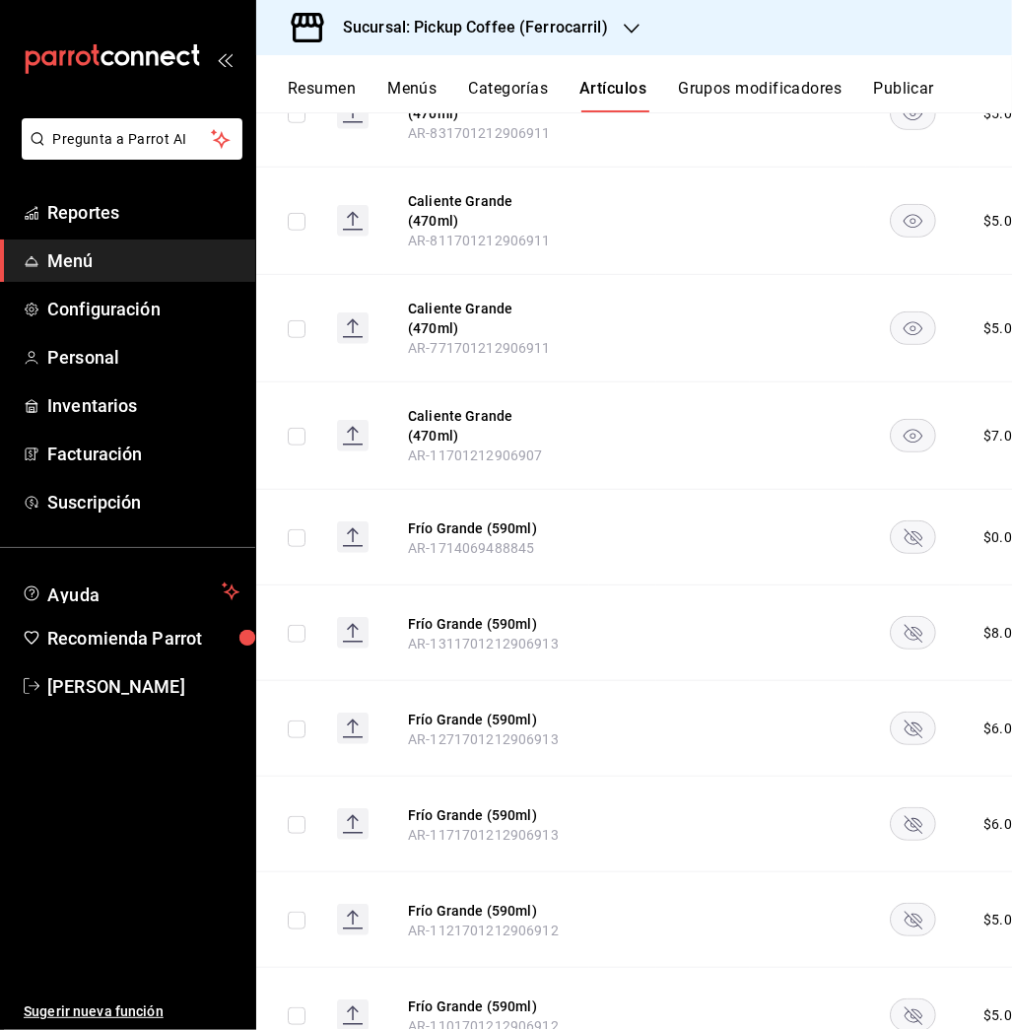
click at [905, 521] on rect "availability-product" at bounding box center [913, 537] width 45 height 33
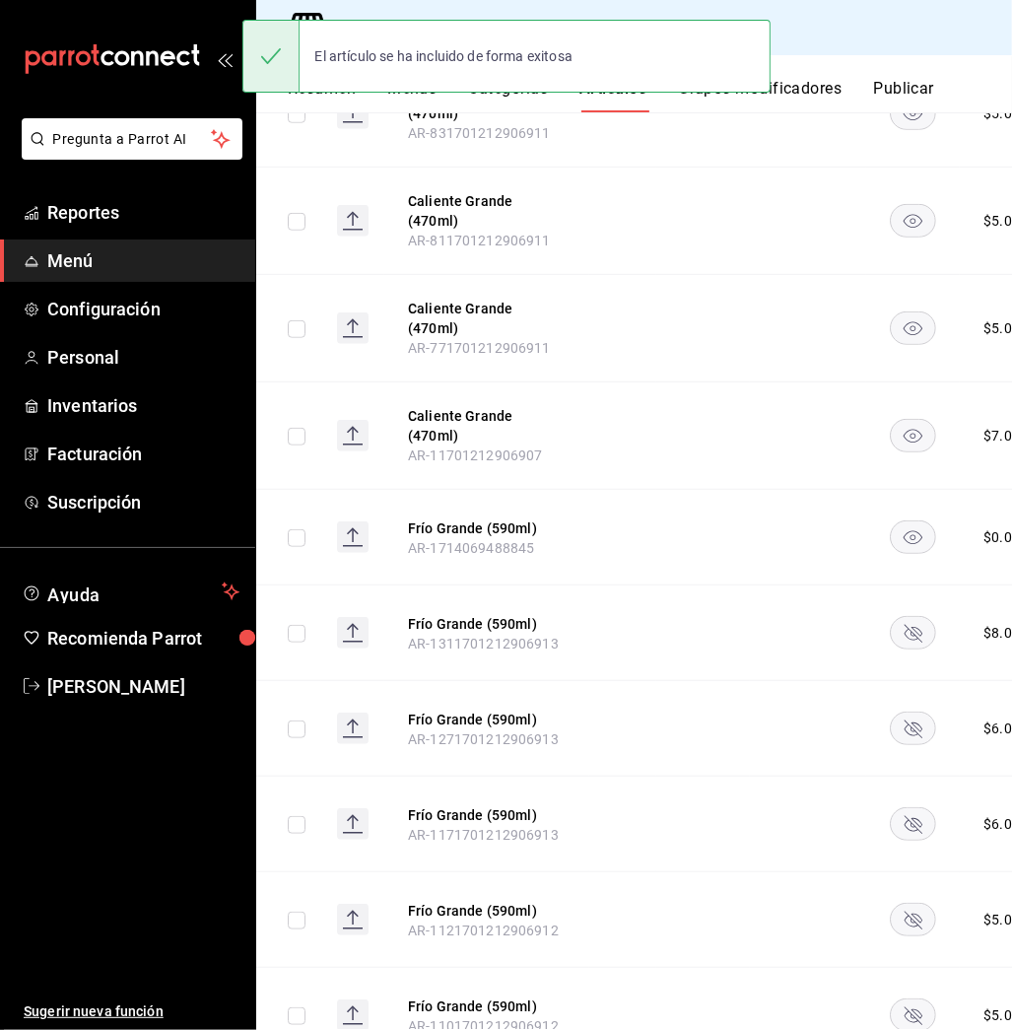
click at [903, 617] on rect "availability-product" at bounding box center [913, 633] width 45 height 33
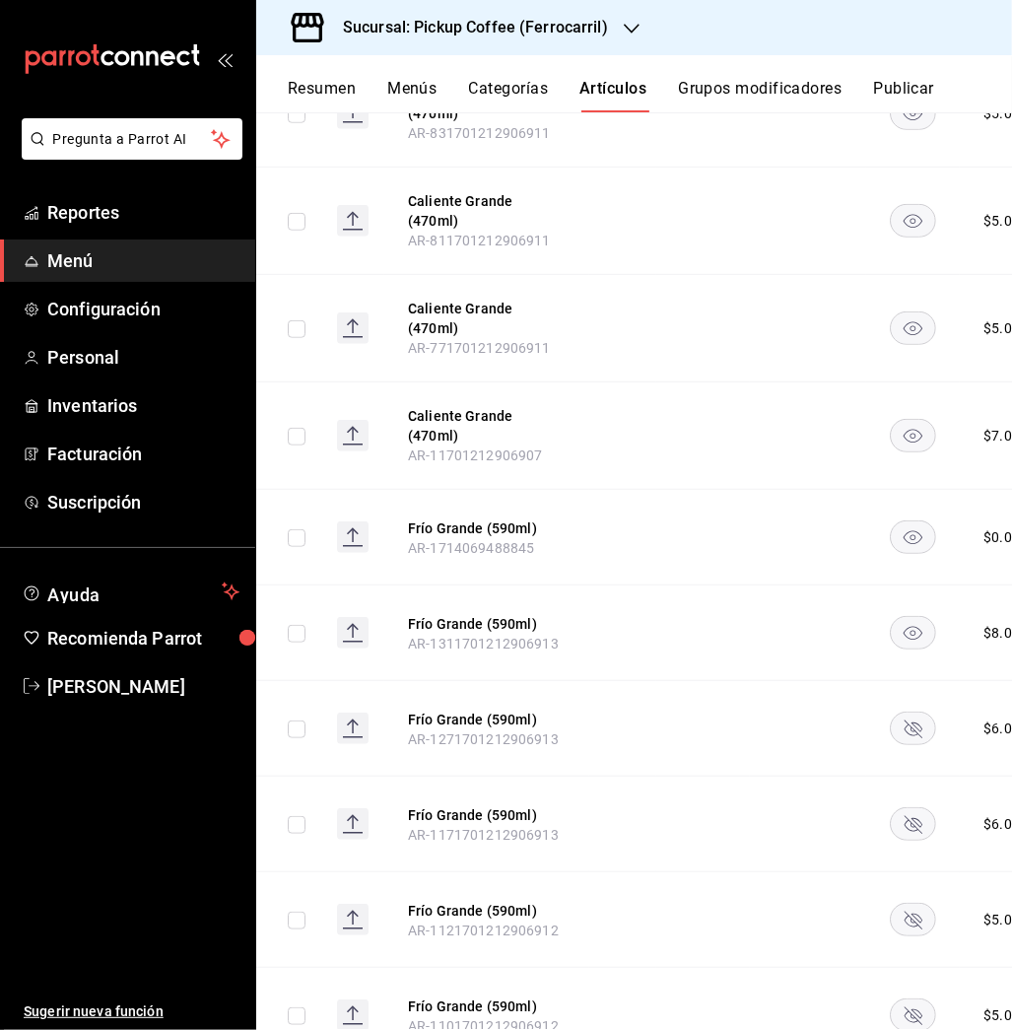
click at [903, 712] on rect "availability-product" at bounding box center [913, 728] width 45 height 33
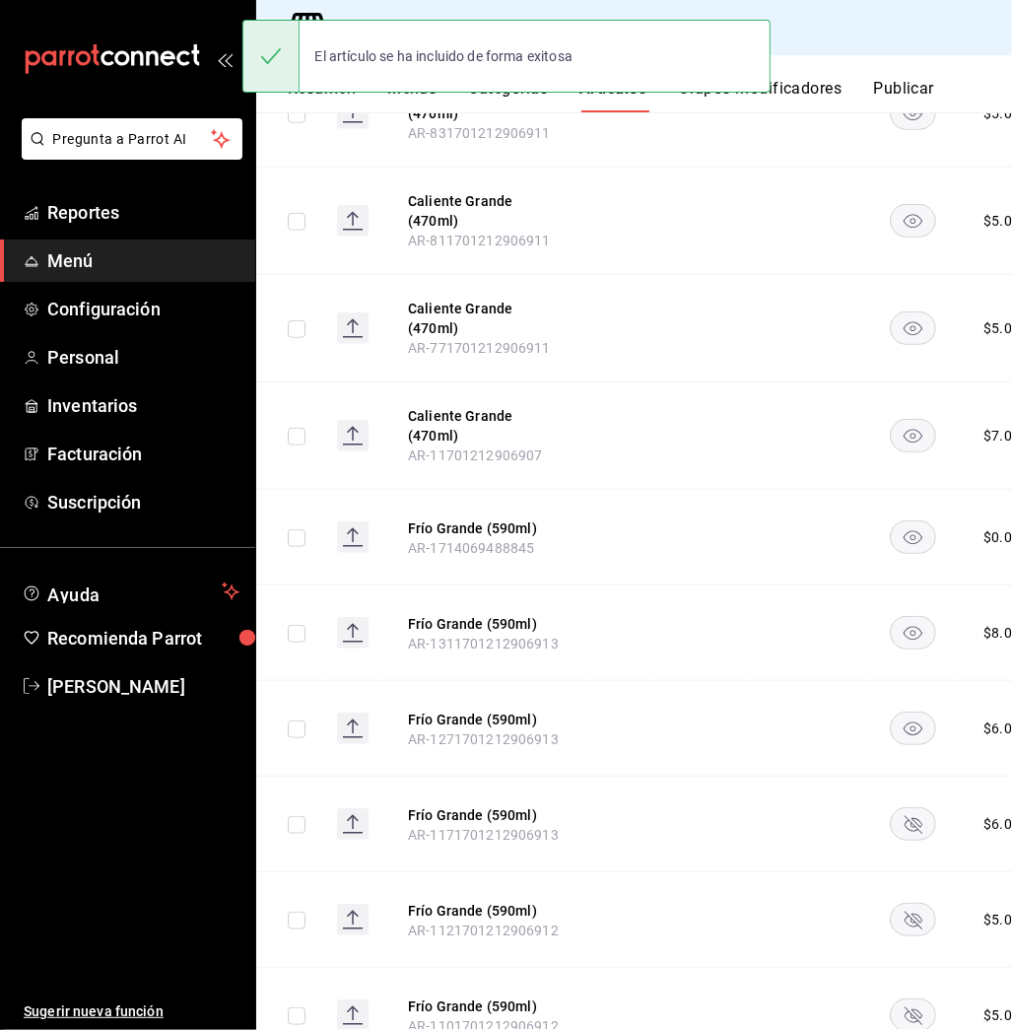
click at [909, 816] on icon "availability-product" at bounding box center [914, 825] width 18 height 18
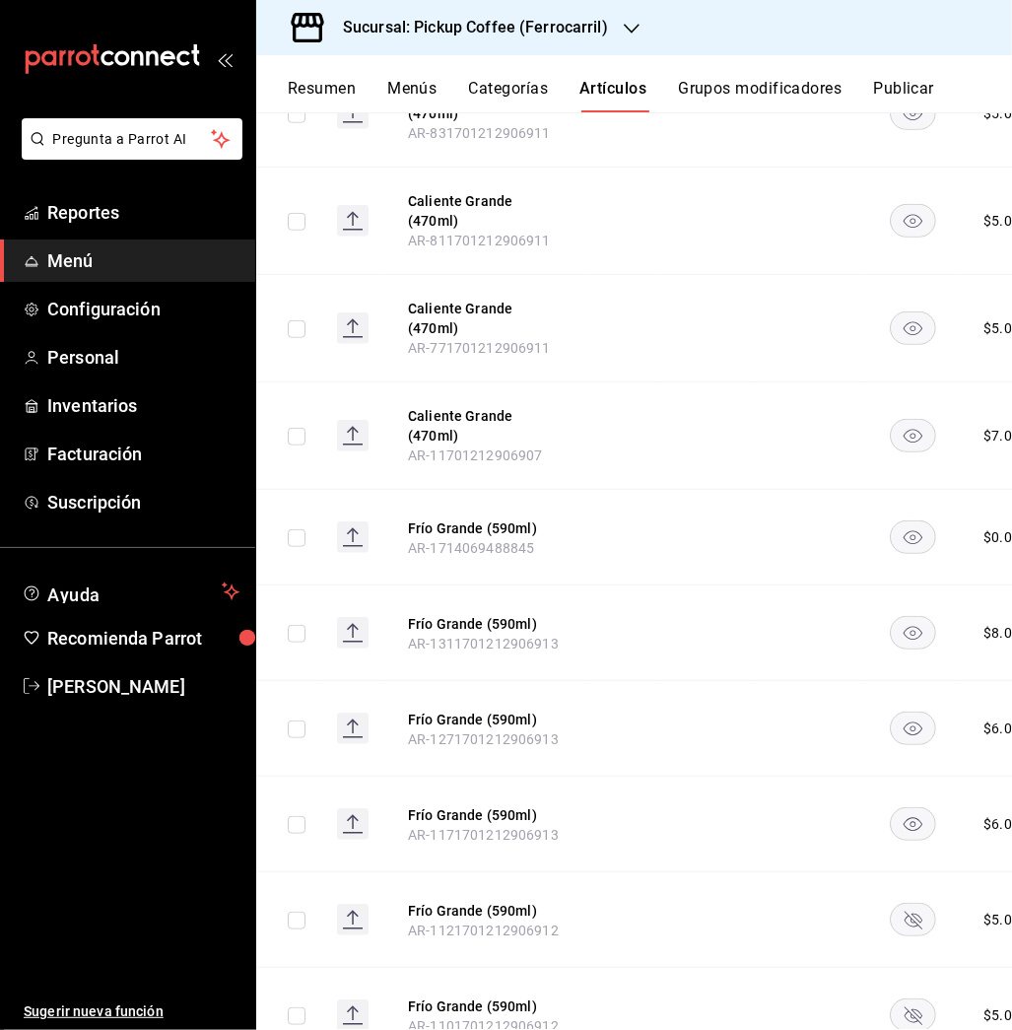
click at [910, 904] on rect "availability-product" at bounding box center [913, 920] width 45 height 33
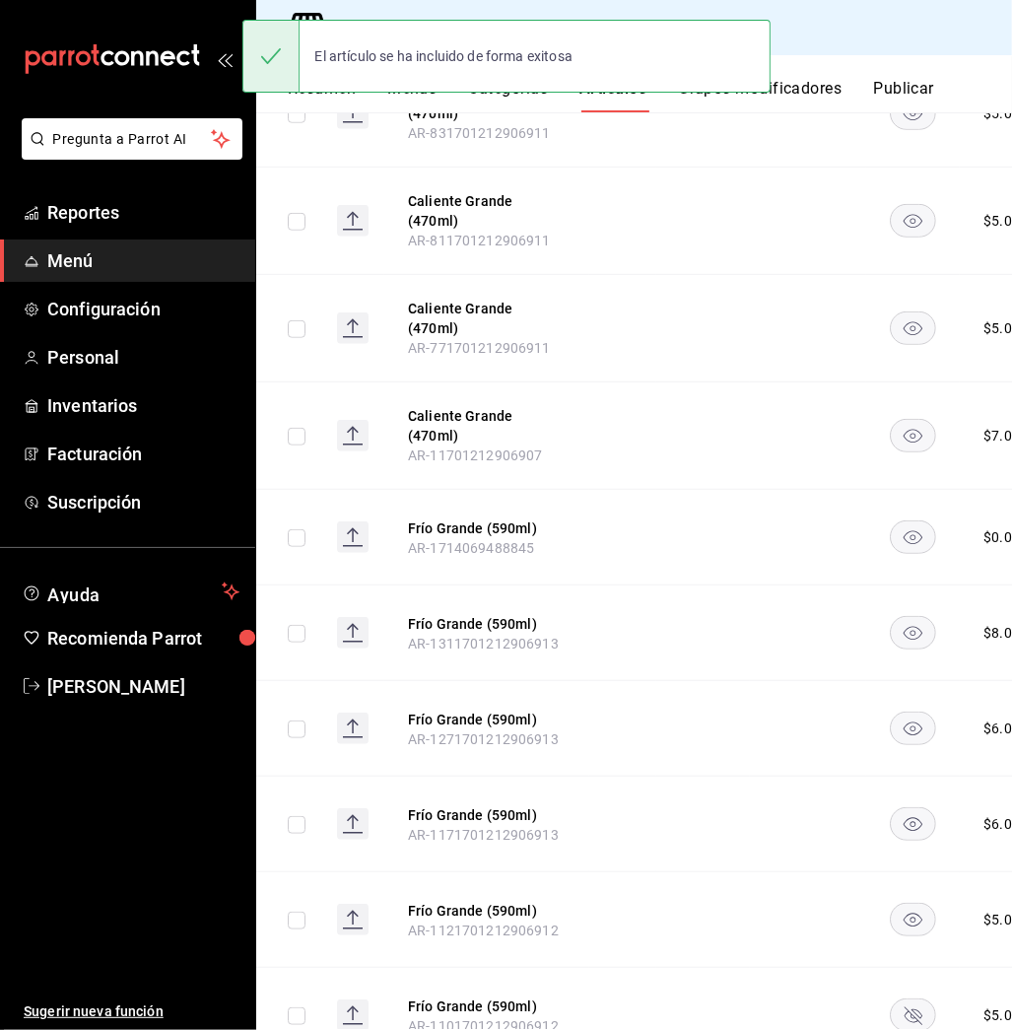
click at [904, 999] on rect "availability-product" at bounding box center [913, 1015] width 45 height 33
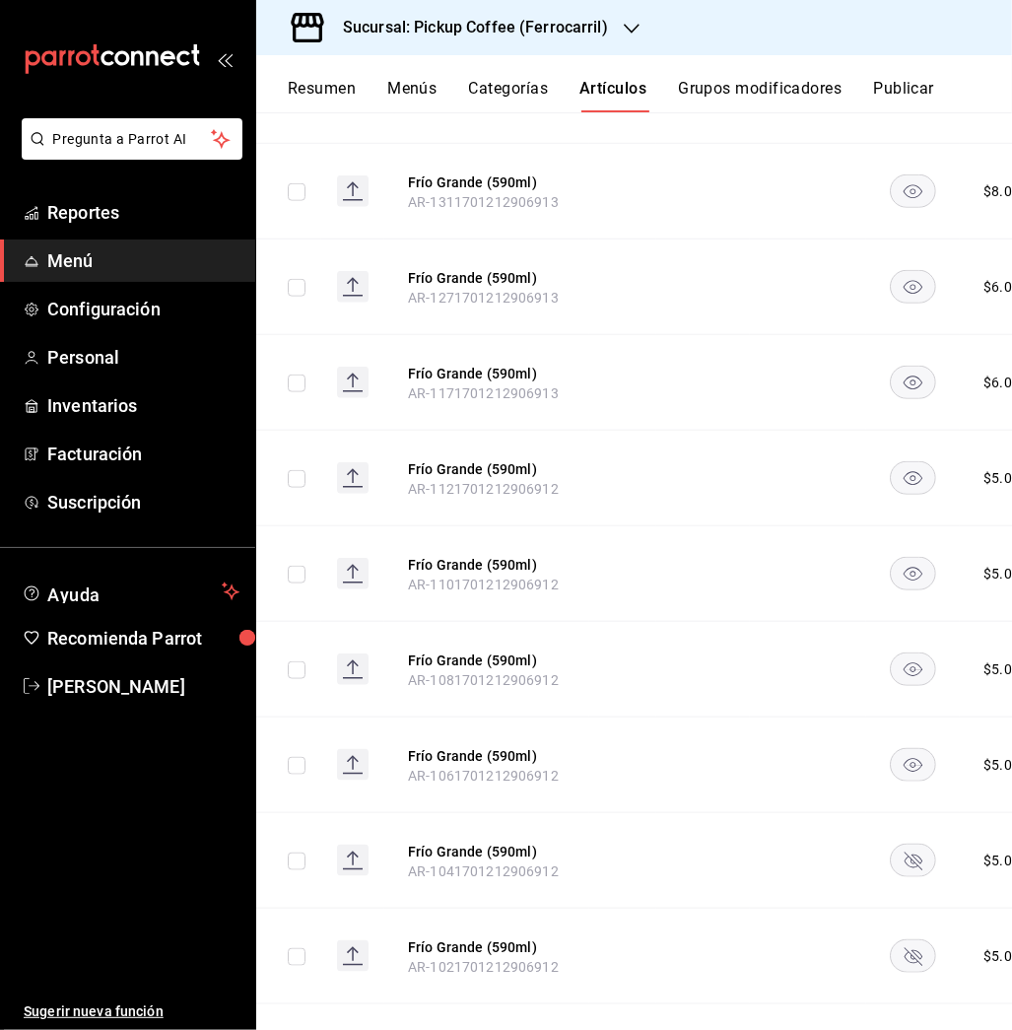
scroll to position [6656, 0]
click at [905, 938] on rect "availability-product" at bounding box center [913, 954] width 45 height 33
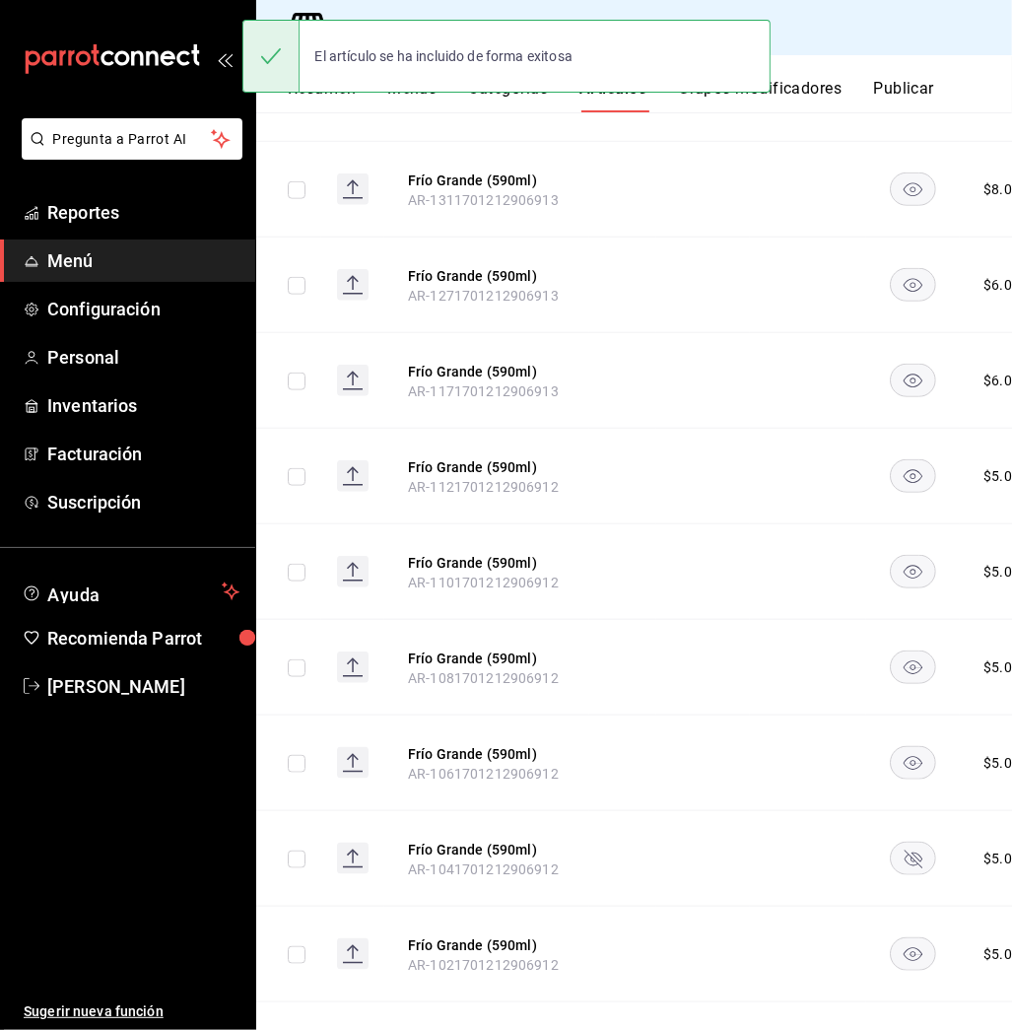
click at [917, 842] on rect "availability-product" at bounding box center [913, 858] width 45 height 33
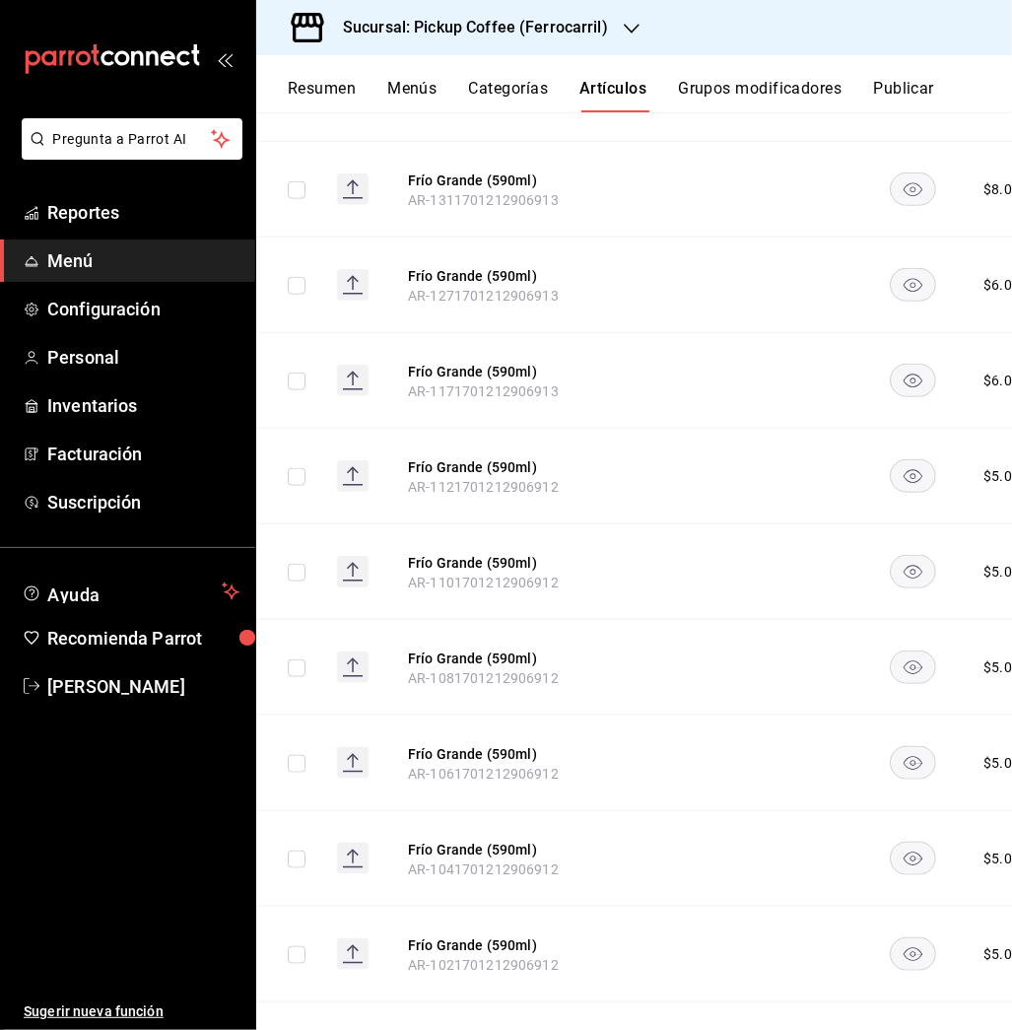
click at [905, 1029] on rect "availability-product" at bounding box center [913, 1050] width 45 height 33
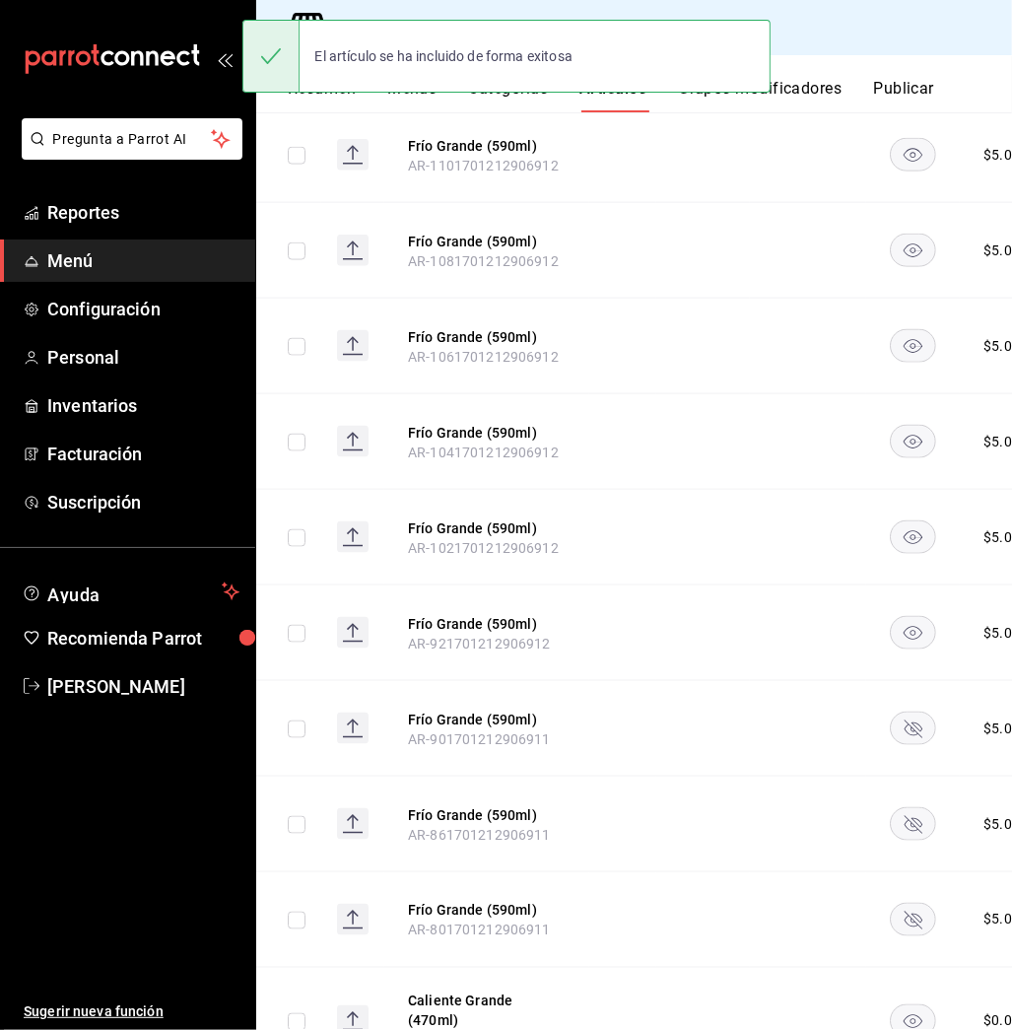
scroll to position [7101, 0]
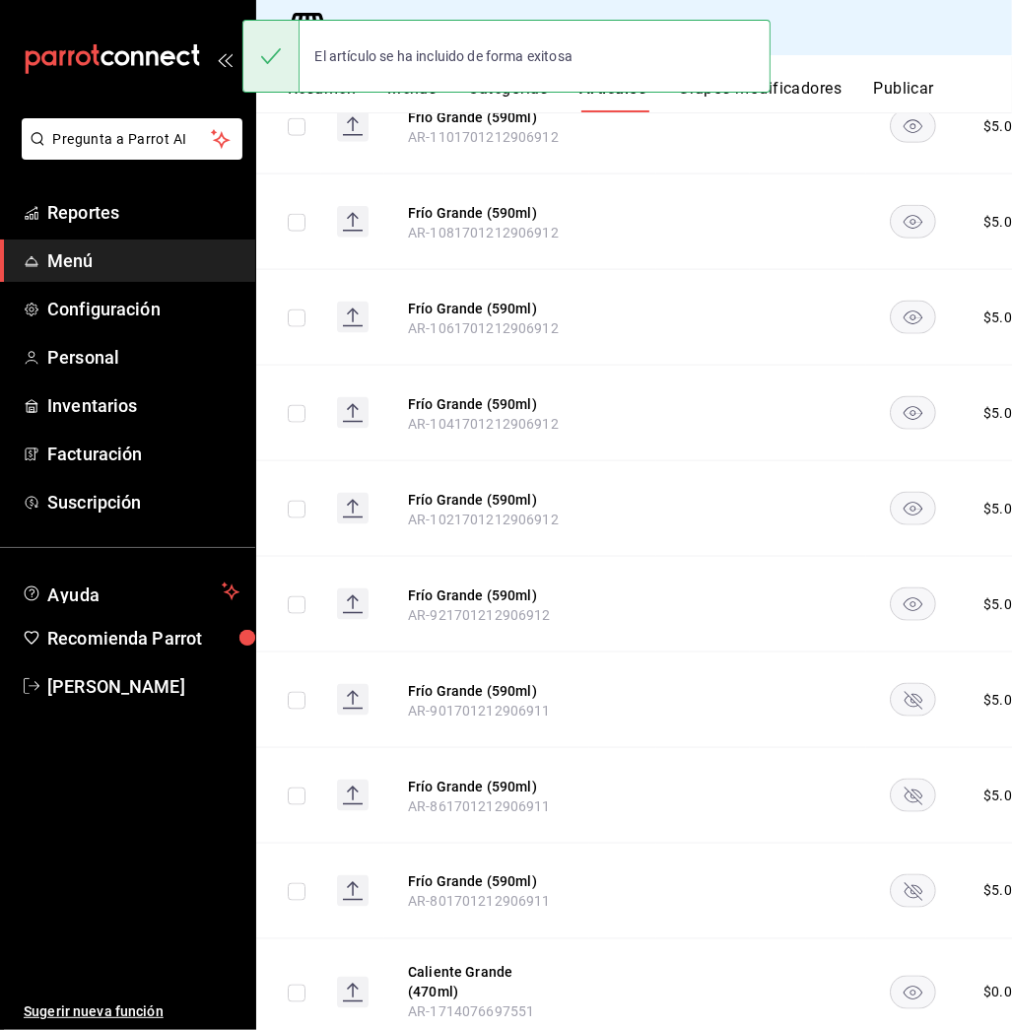
click at [910, 684] on rect "availability-product" at bounding box center [913, 700] width 45 height 33
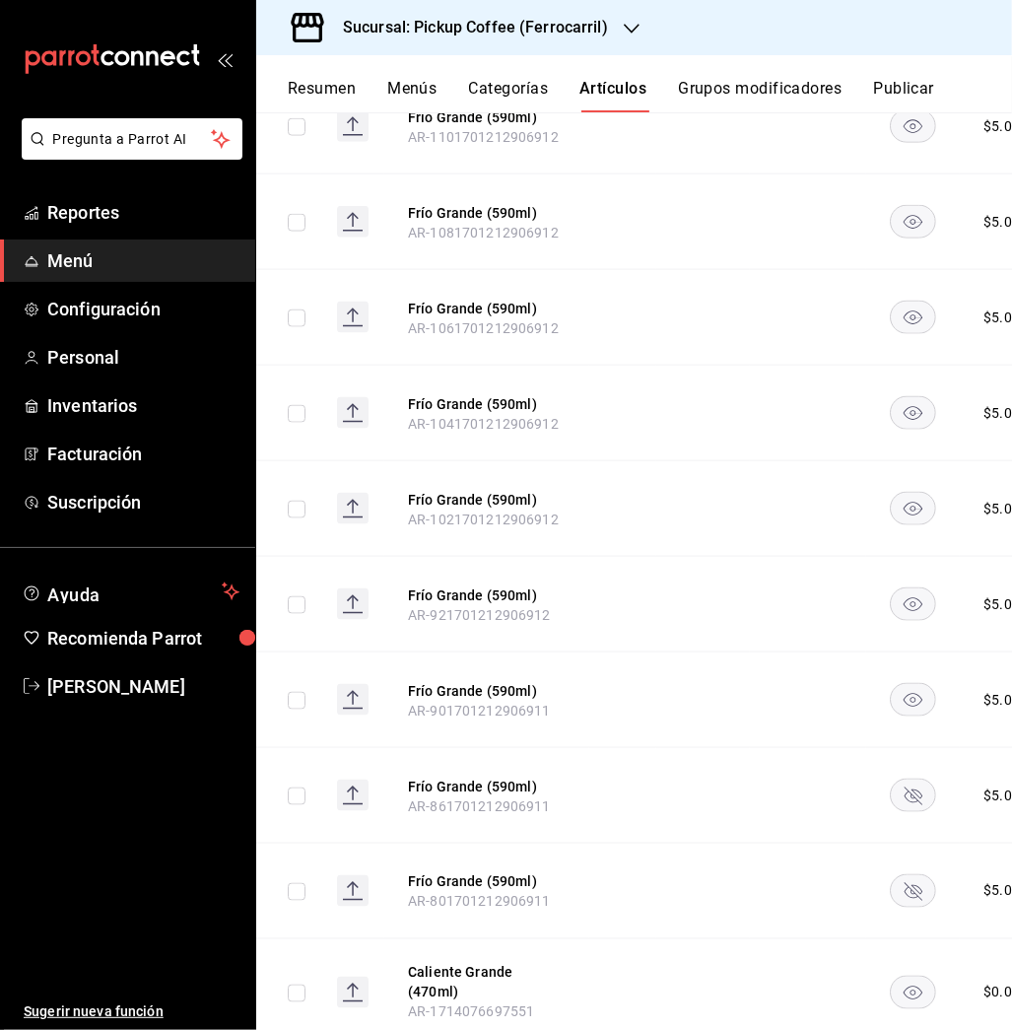
click at [907, 779] on rect "availability-product" at bounding box center [913, 795] width 45 height 33
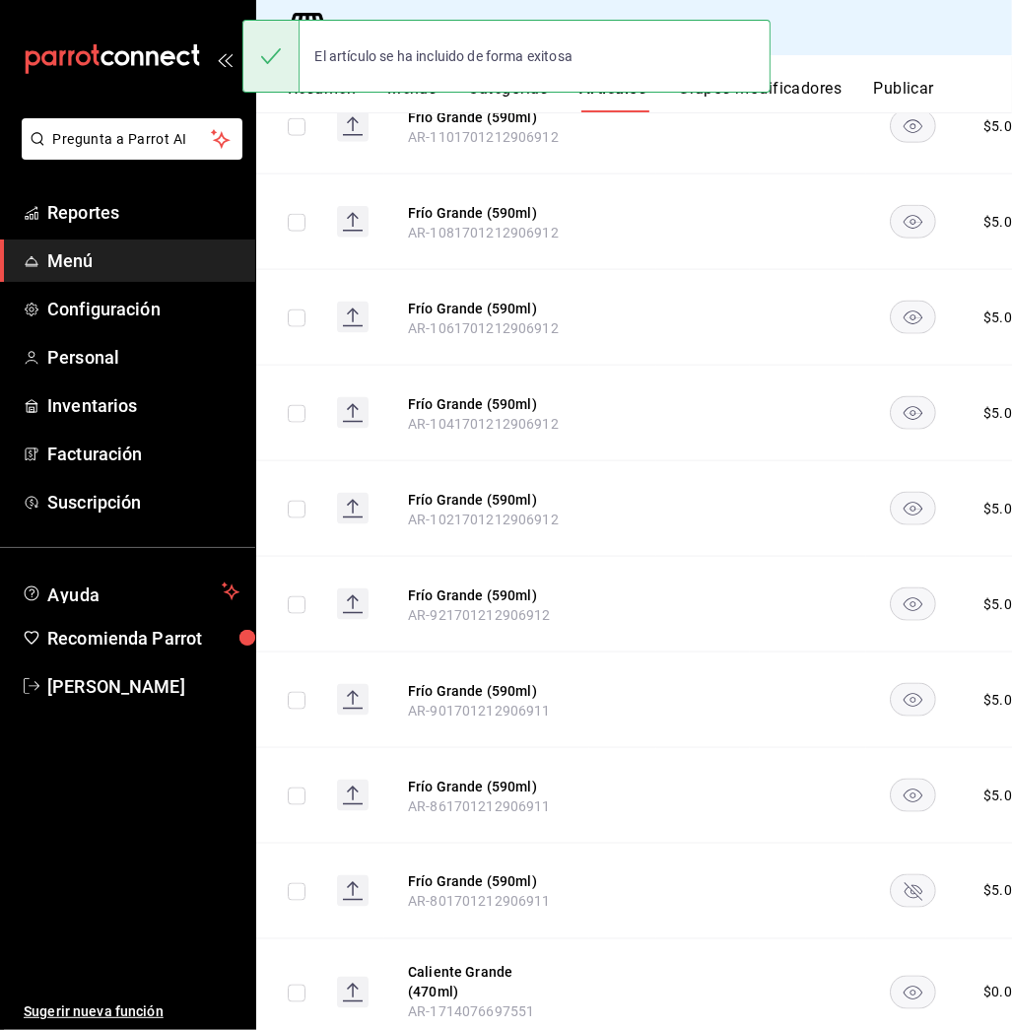
click at [909, 875] on rect "availability-product" at bounding box center [913, 891] width 45 height 33
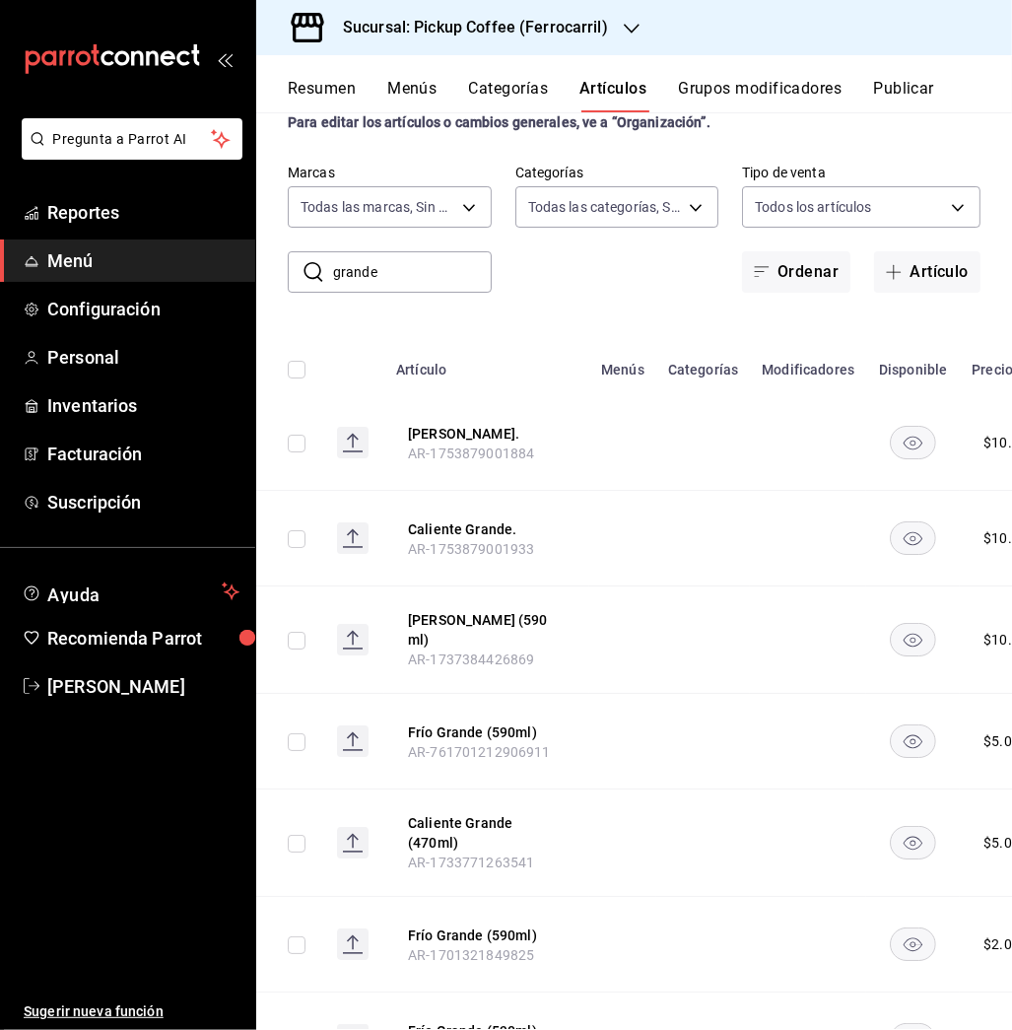
scroll to position [0, 0]
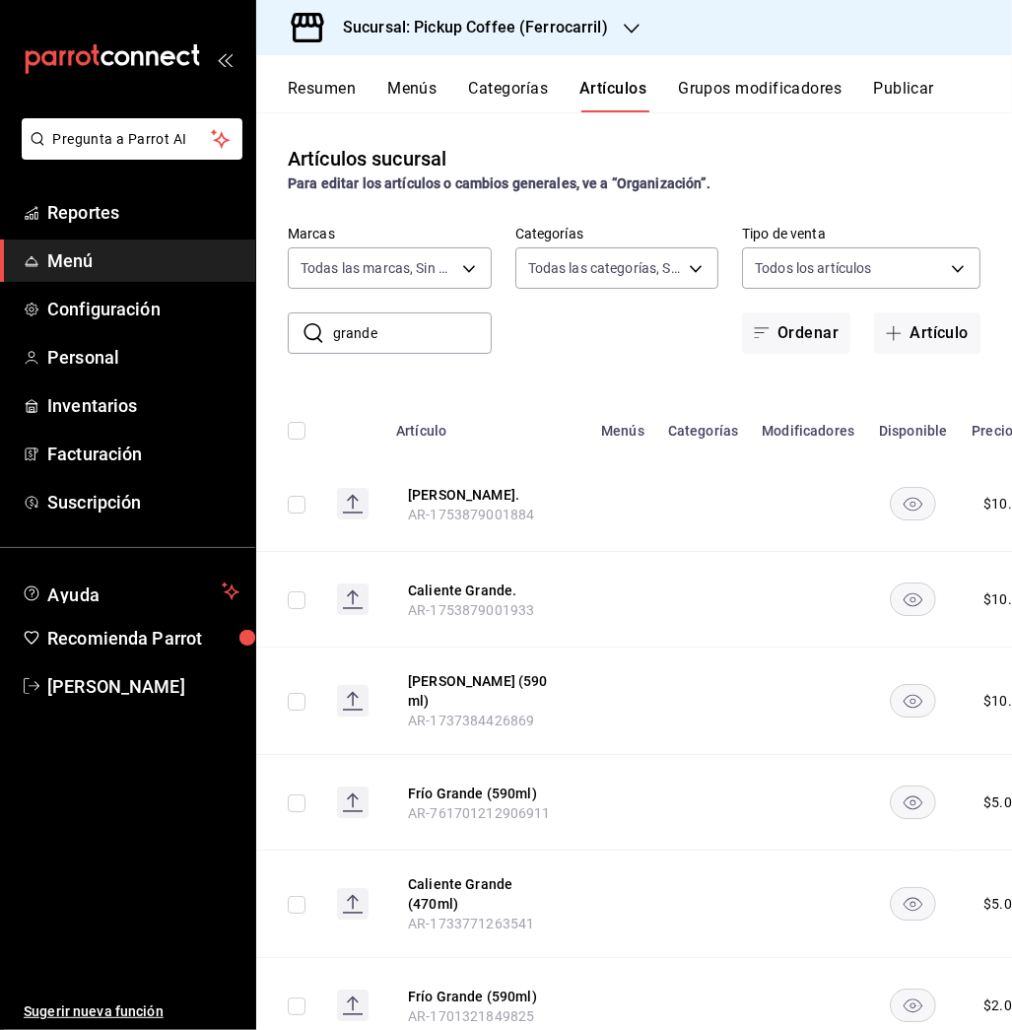
click at [901, 76] on div "Resumen Menús Categorías Artículos Grupos modificadores Publicar" at bounding box center [634, 83] width 756 height 57
click at [418, 327] on input "grande" at bounding box center [412, 332] width 159 height 39
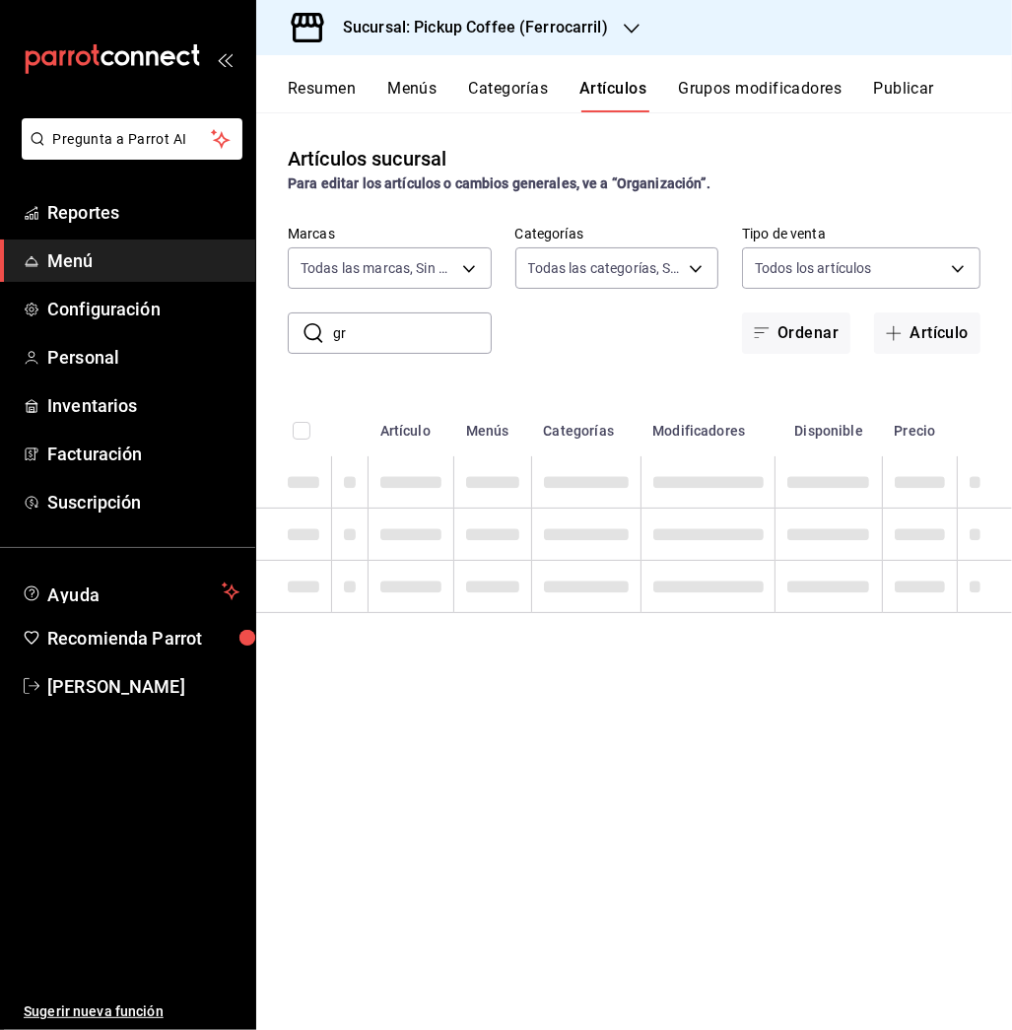
type input "g"
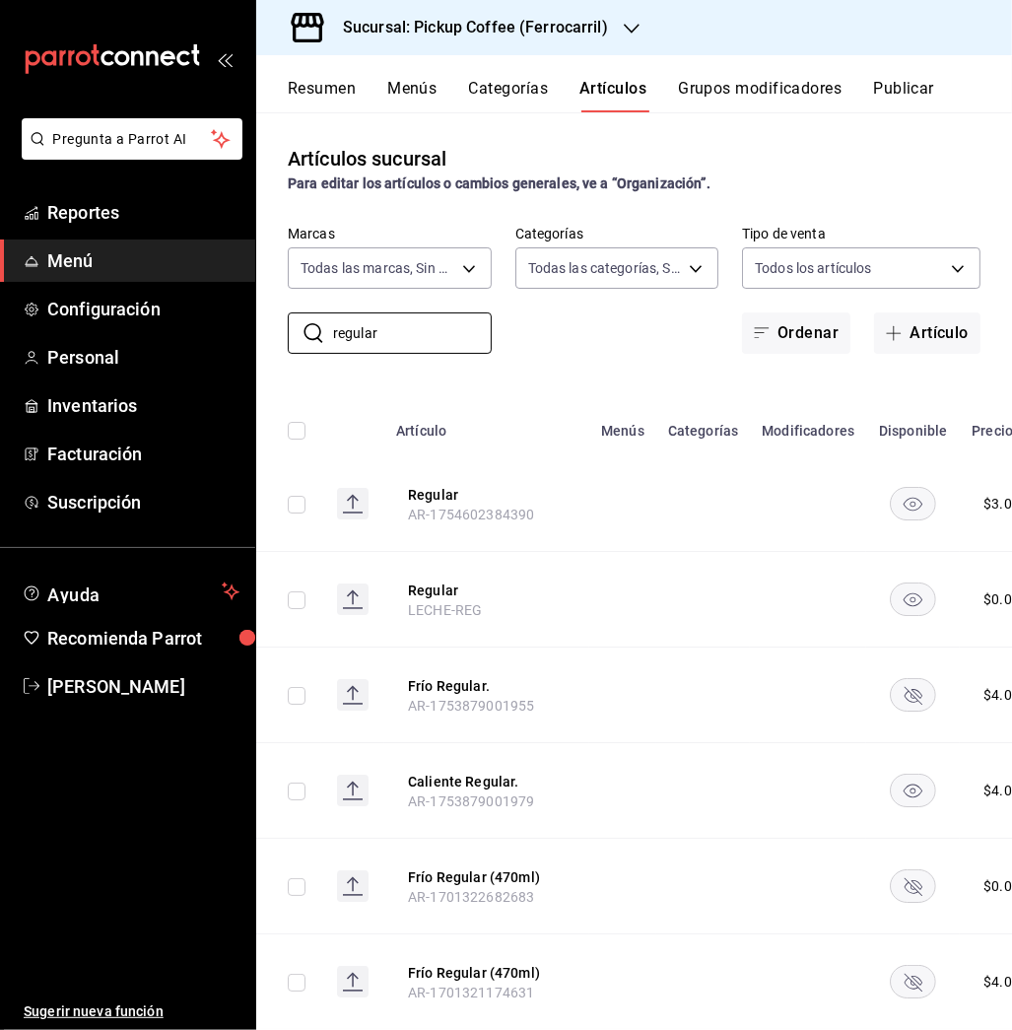
type input "regular"
click at [905, 700] on rect "availability-product" at bounding box center [913, 694] width 45 height 33
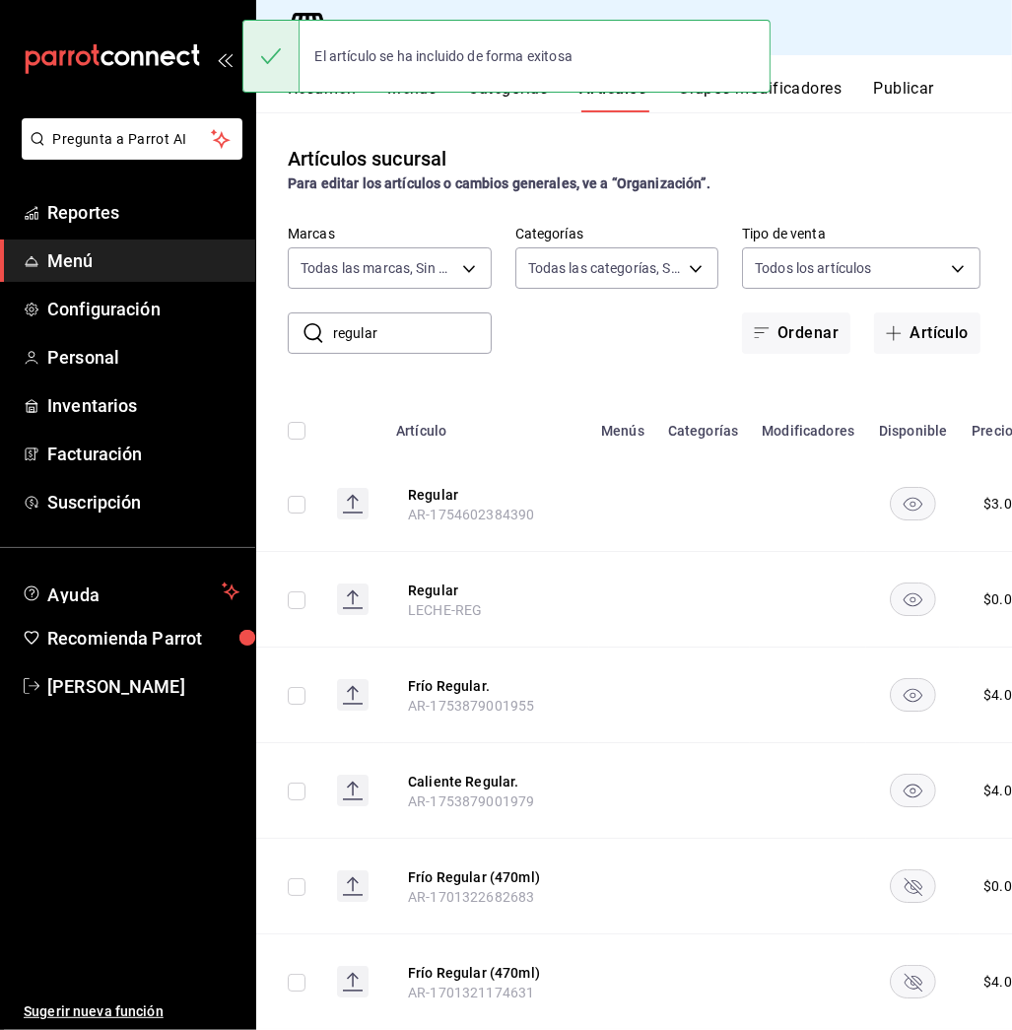
click at [907, 880] on rect "availability-product" at bounding box center [913, 885] width 45 height 33
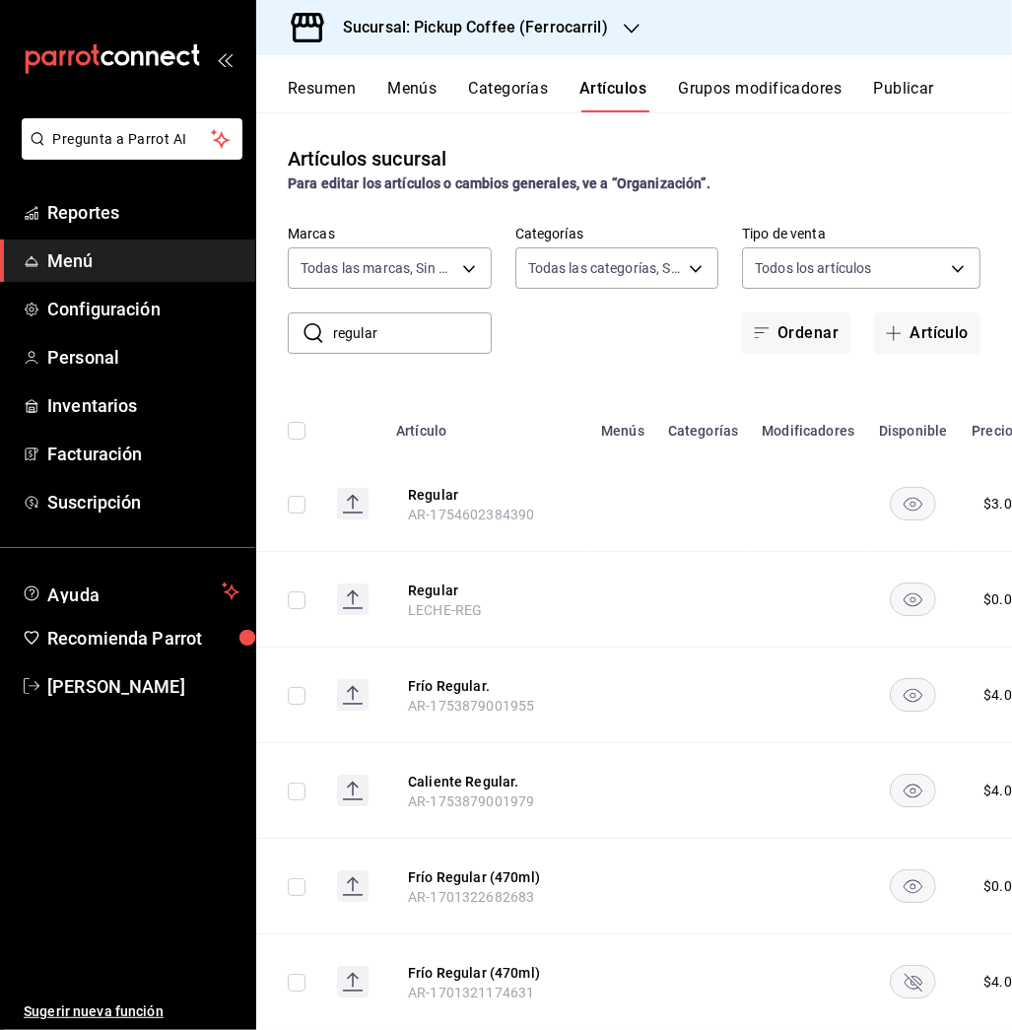
scroll to position [526, 0]
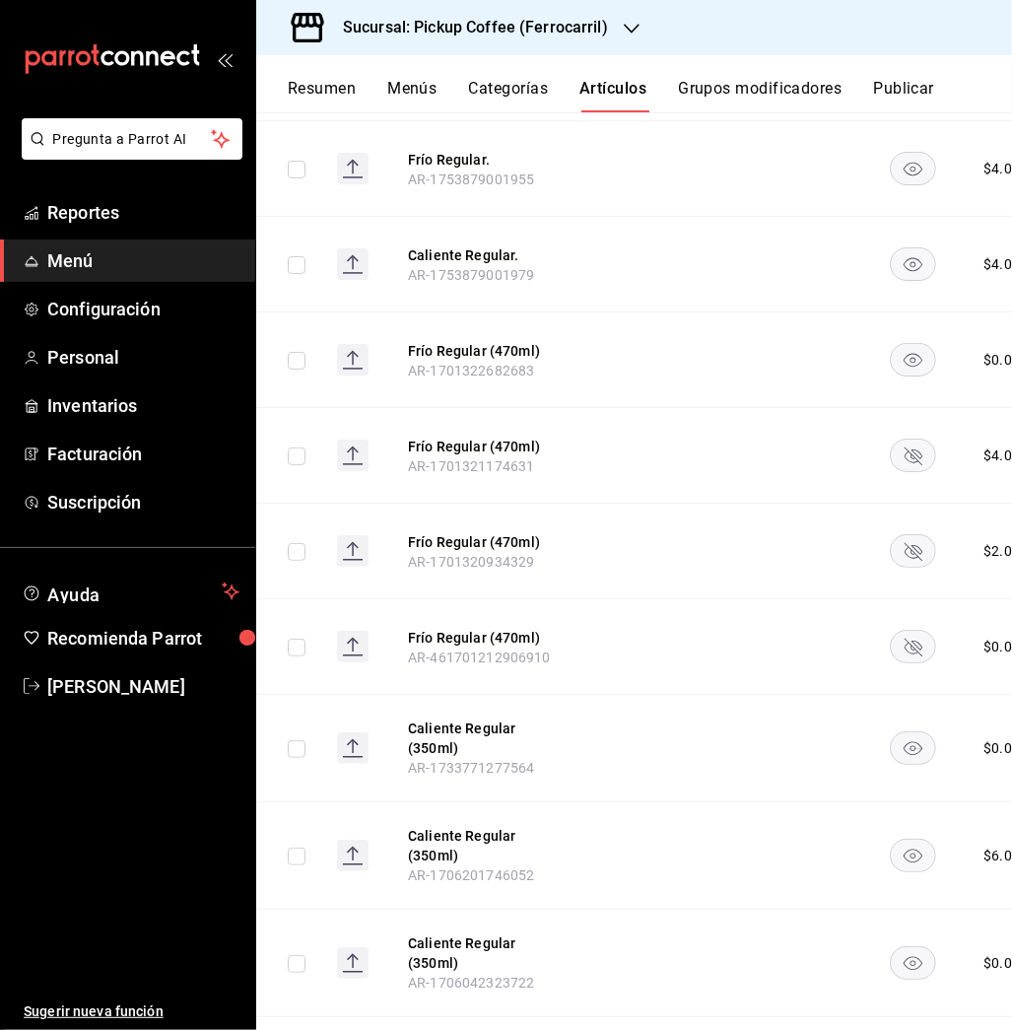
click at [911, 461] on rect "availability-product" at bounding box center [913, 454] width 45 height 33
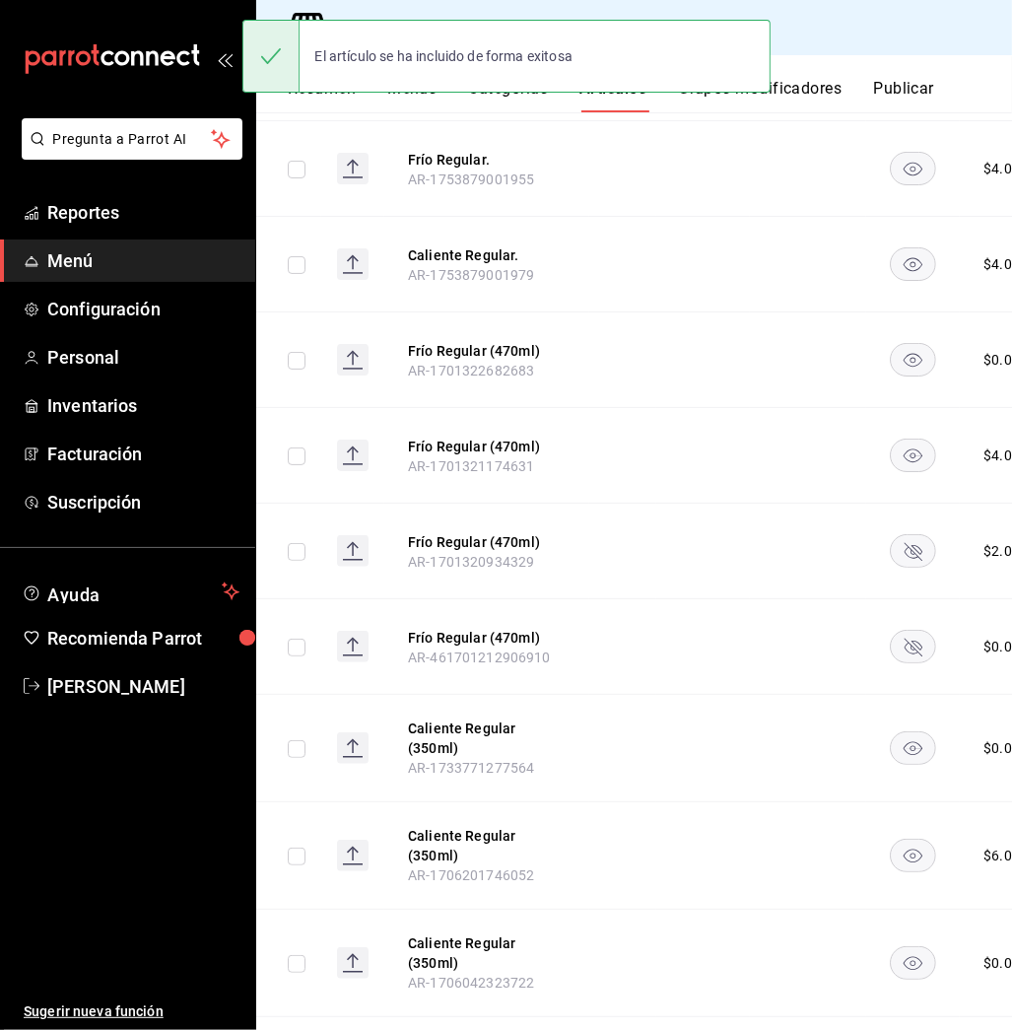
click at [905, 549] on icon "availability-product" at bounding box center [914, 552] width 18 height 18
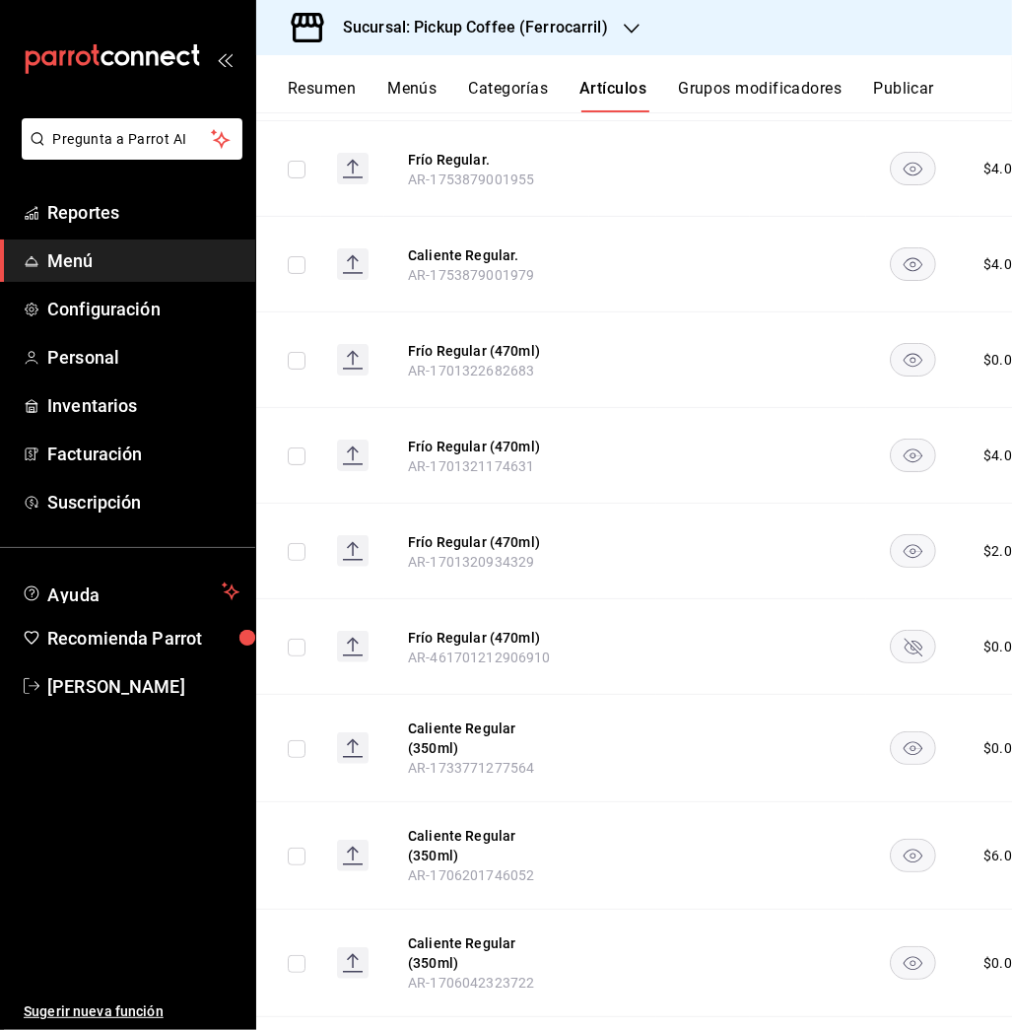
click at [905, 639] on icon "availability-product" at bounding box center [914, 647] width 18 height 18
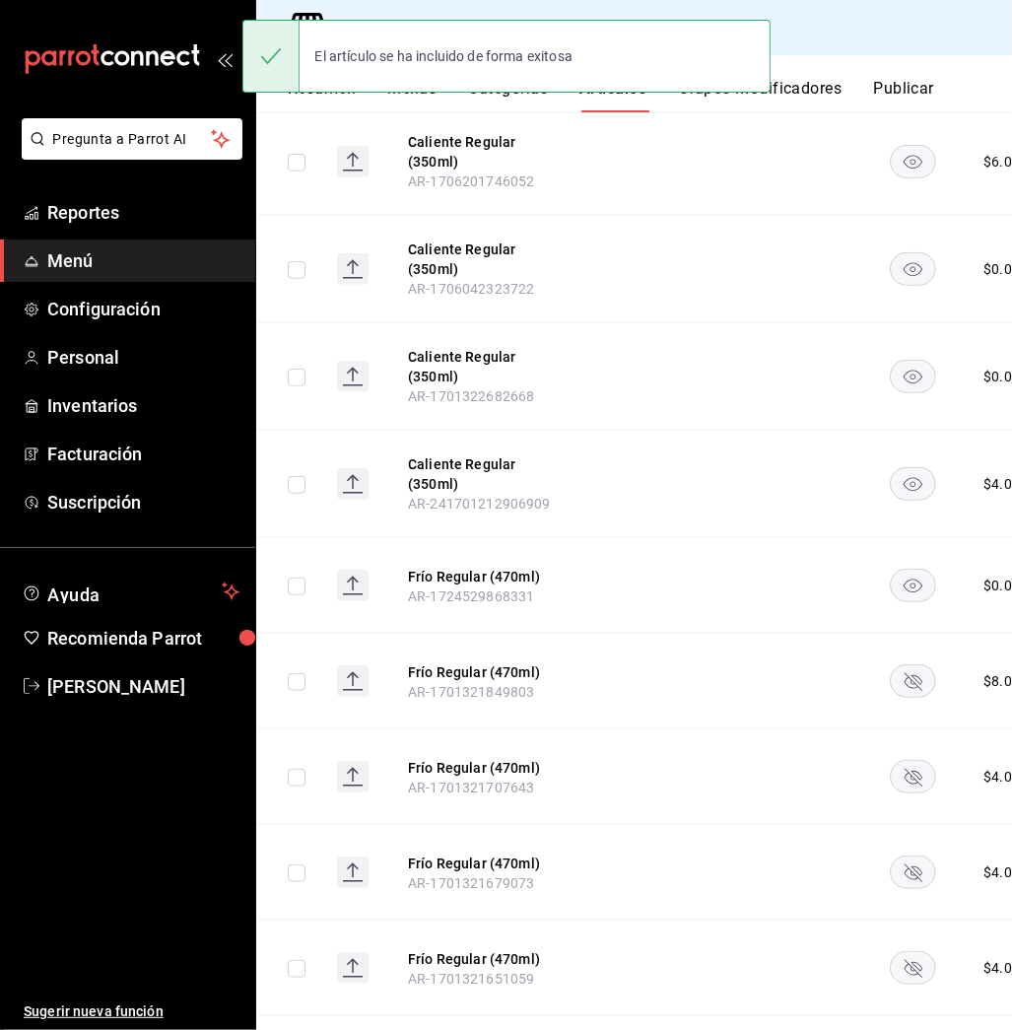
scroll to position [1222, 0]
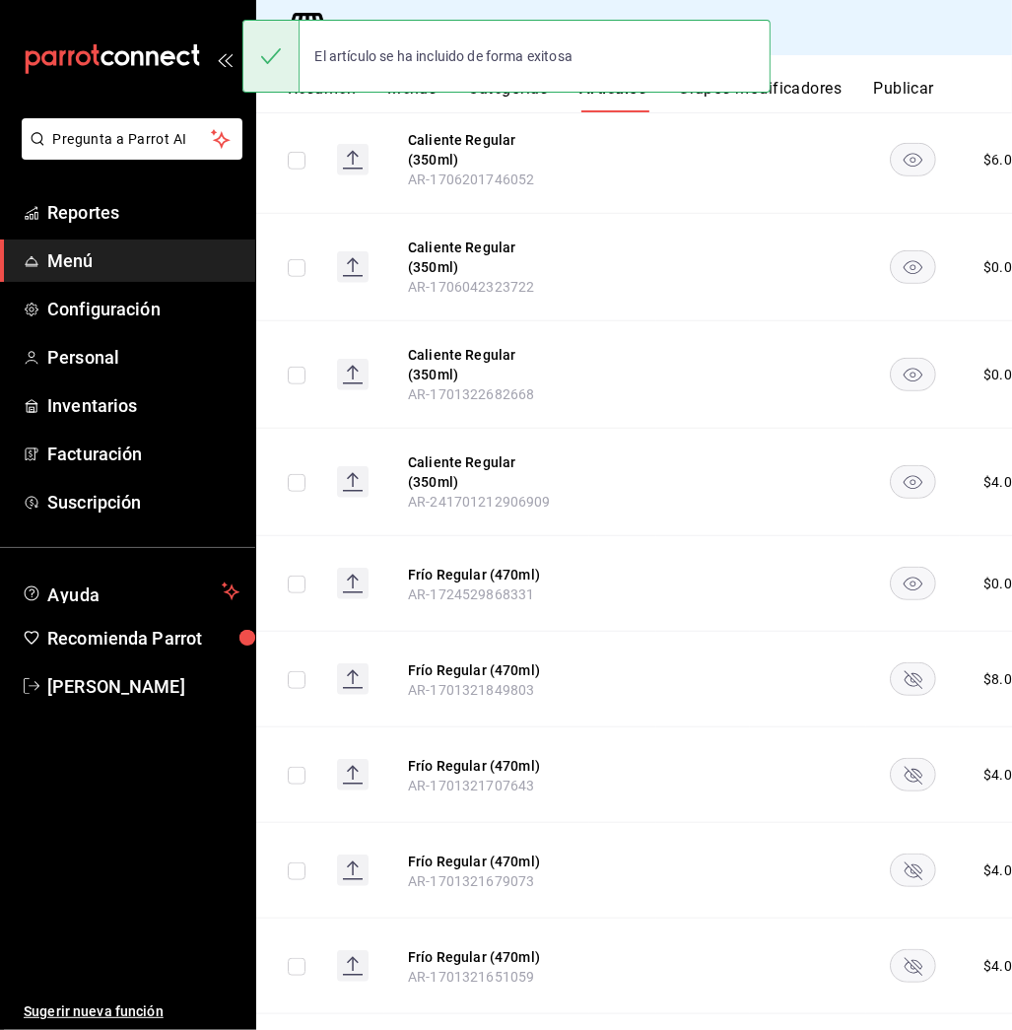
click at [911, 663] on rect "availability-product" at bounding box center [913, 679] width 45 height 33
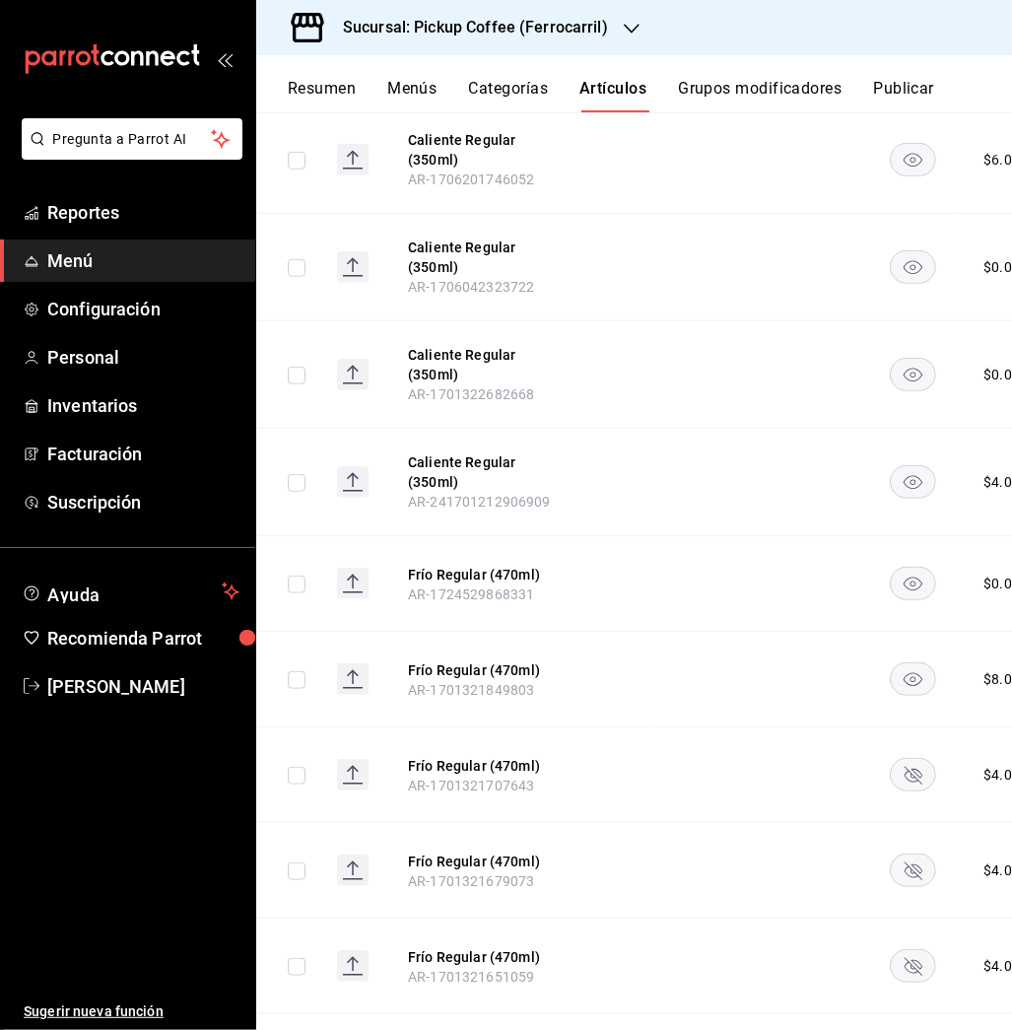
drag, startPoint x: 905, startPoint y: 707, endPoint x: 911, endPoint y: 804, distance: 96.7
click at [911, 804] on tbody "Regular AR-1754602384390 $ 3.00 Regular LECHE-REG $ 0.00 Frío Regular. AR-17538…" at bounding box center [687, 219] width 862 height 1970
click at [911, 854] on rect "availability-product" at bounding box center [913, 870] width 45 height 33
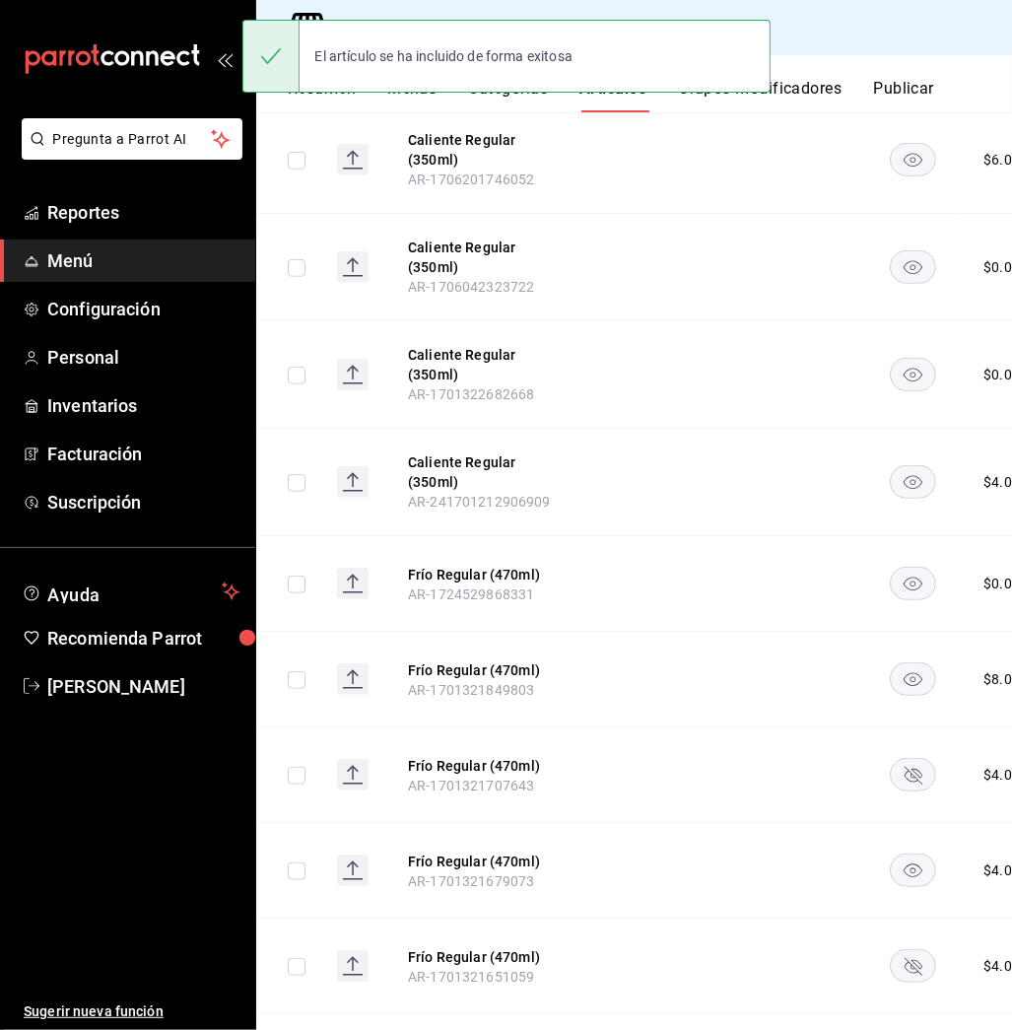
click at [901, 759] on rect "availability-product" at bounding box center [913, 775] width 45 height 33
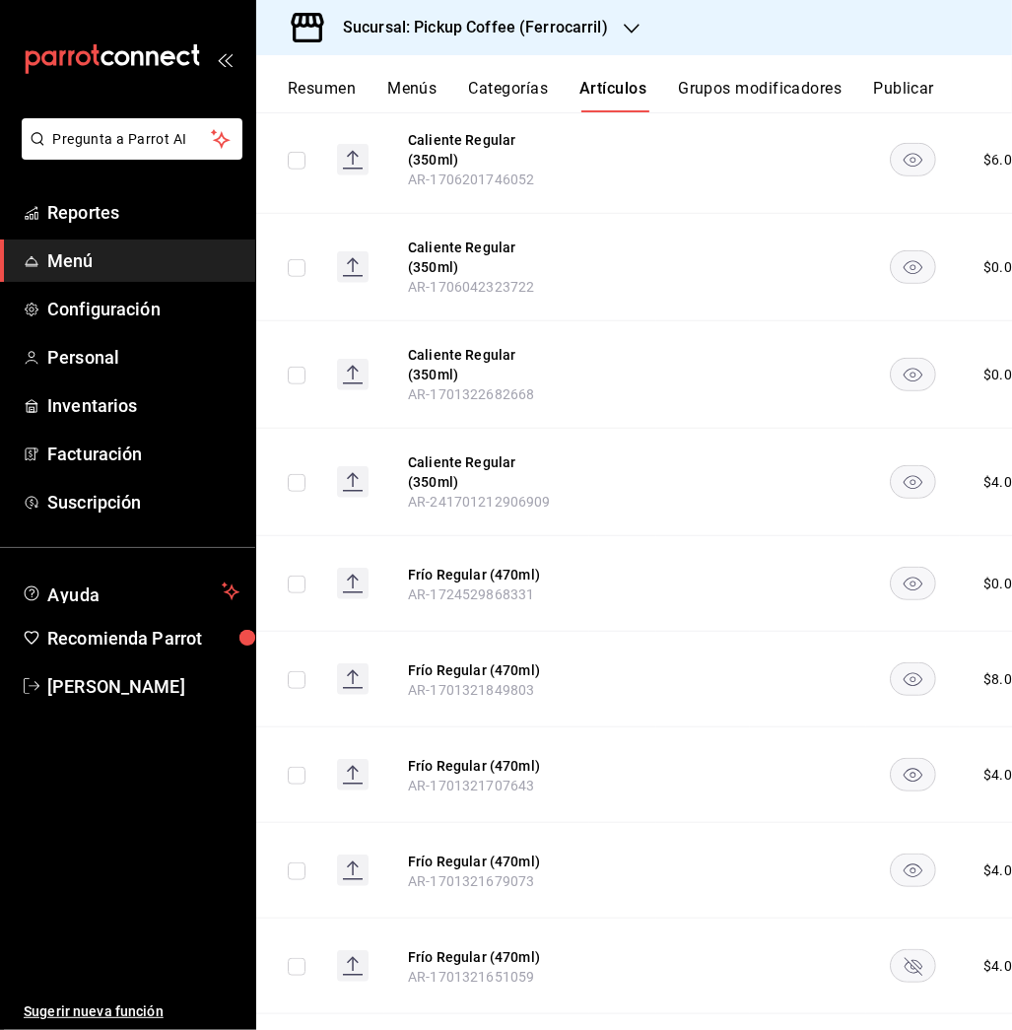
click at [909, 950] on rect "availability-product" at bounding box center [913, 966] width 45 height 33
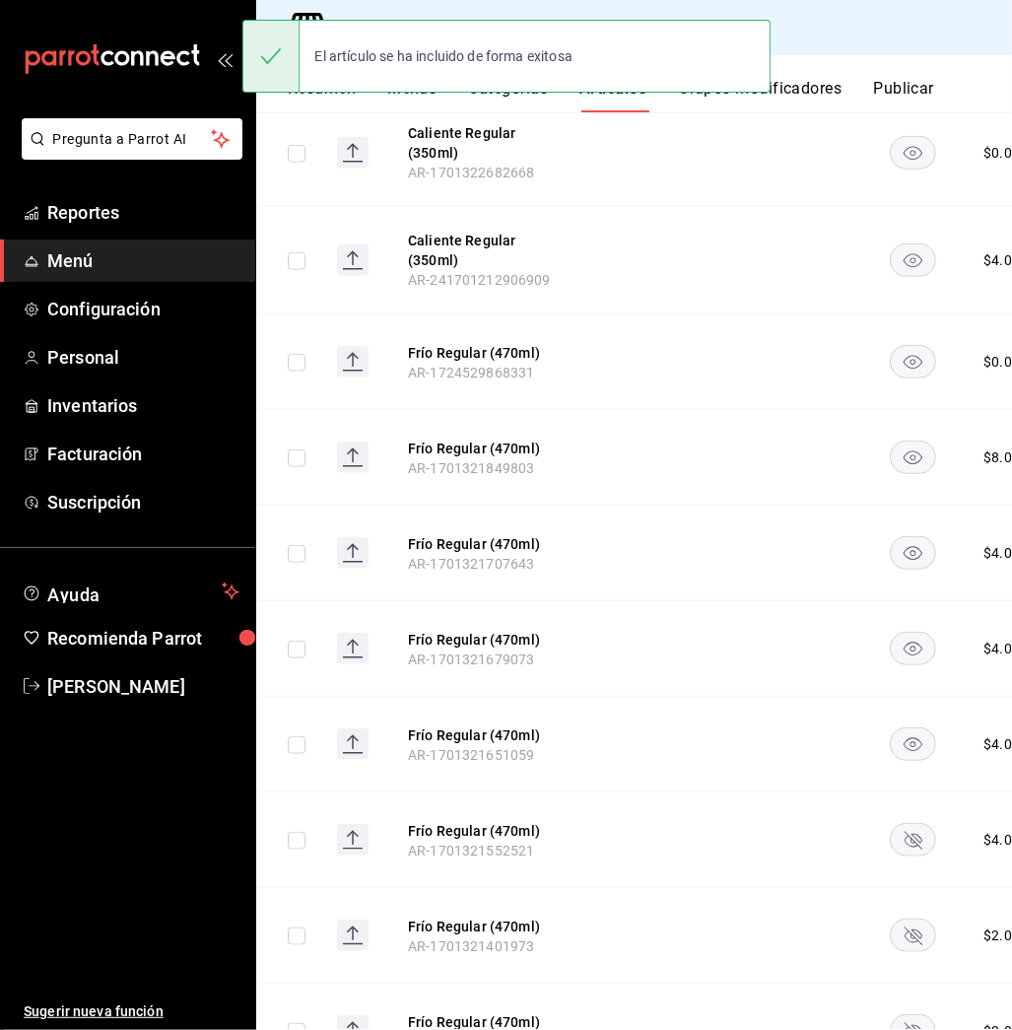
scroll to position [1448, 0]
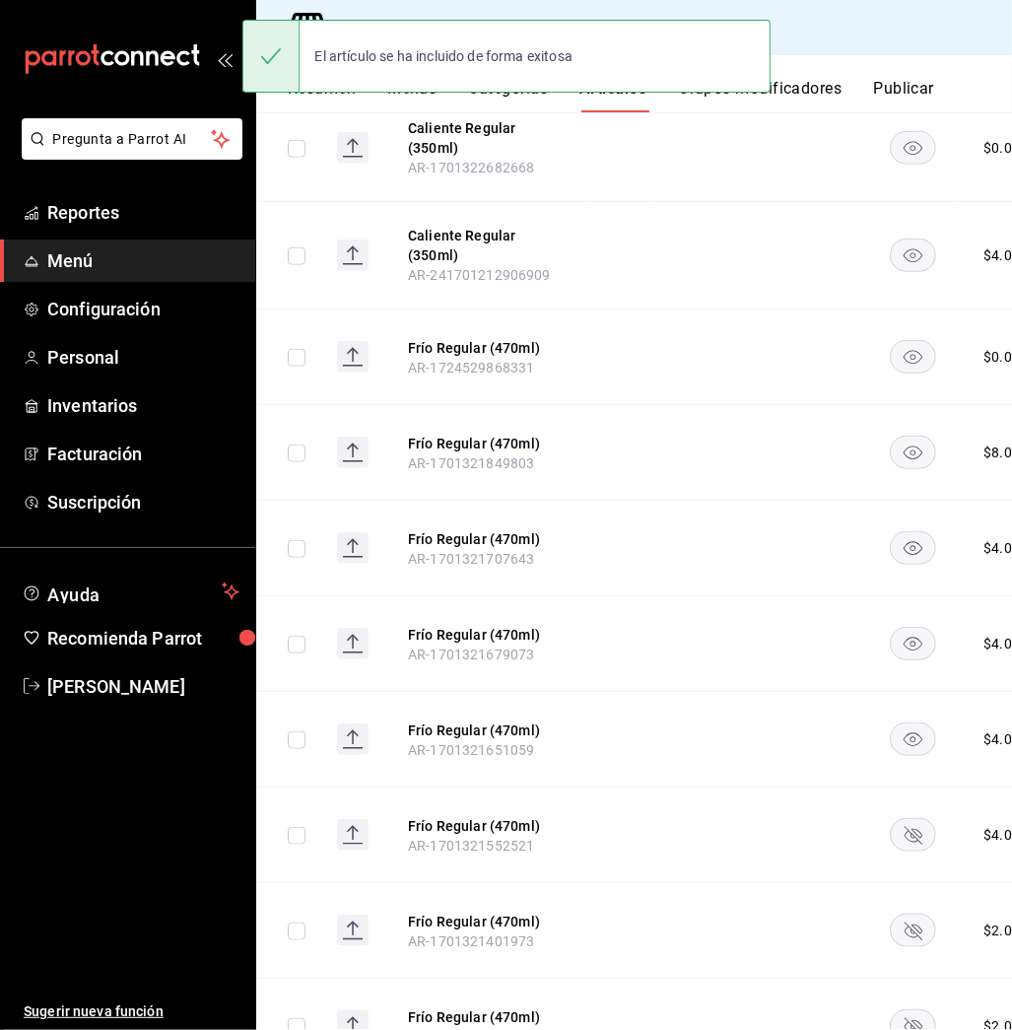
click at [910, 819] on rect "availability-product" at bounding box center [913, 835] width 45 height 33
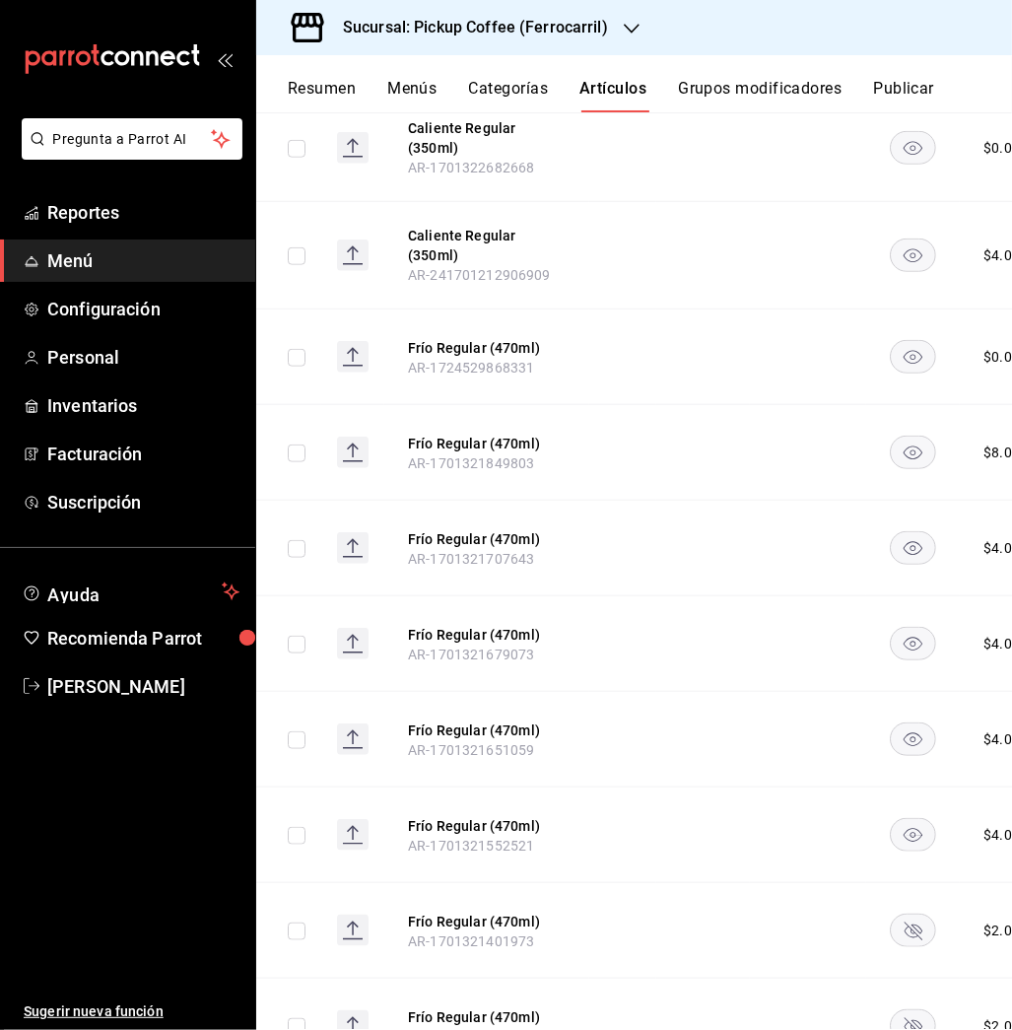
click at [917, 914] on rect "availability-product" at bounding box center [913, 930] width 45 height 33
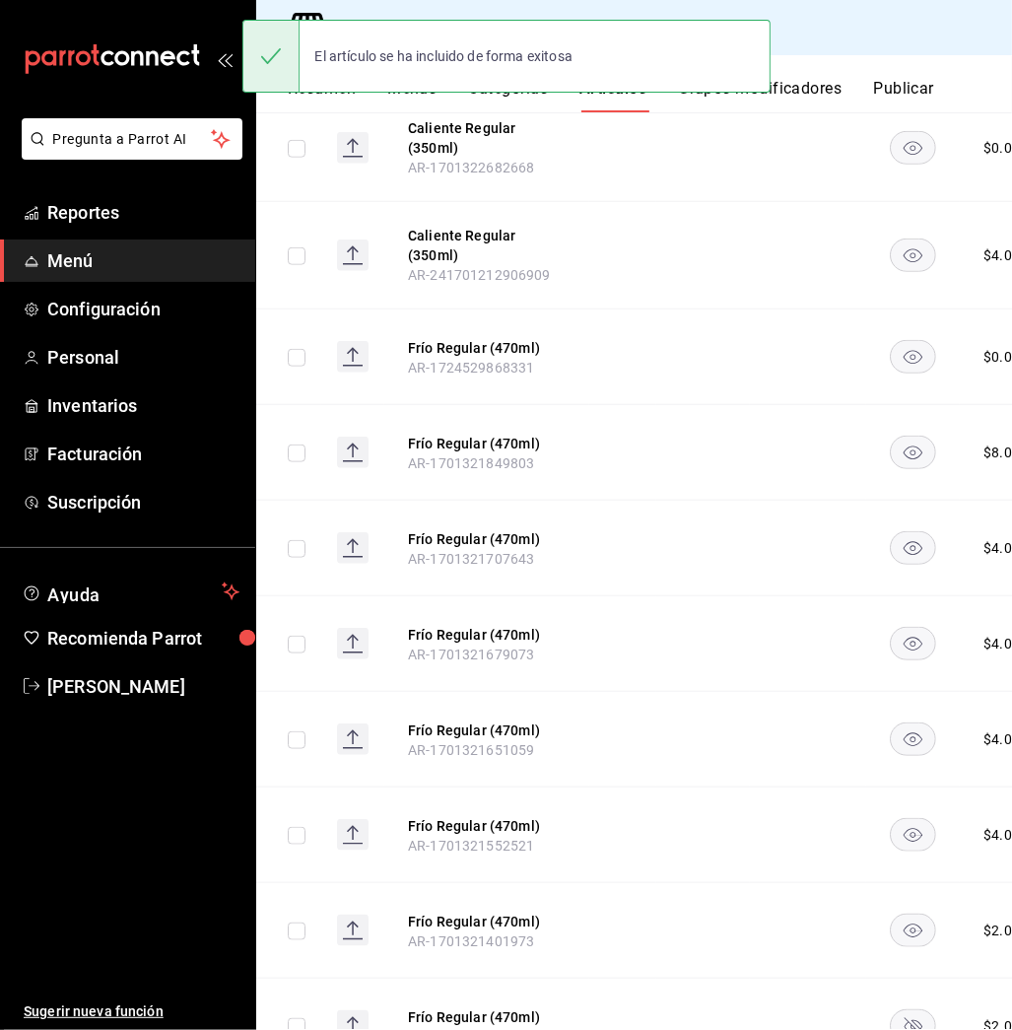
click at [909, 1018] on icon "availability-product" at bounding box center [914, 1027] width 18 height 18
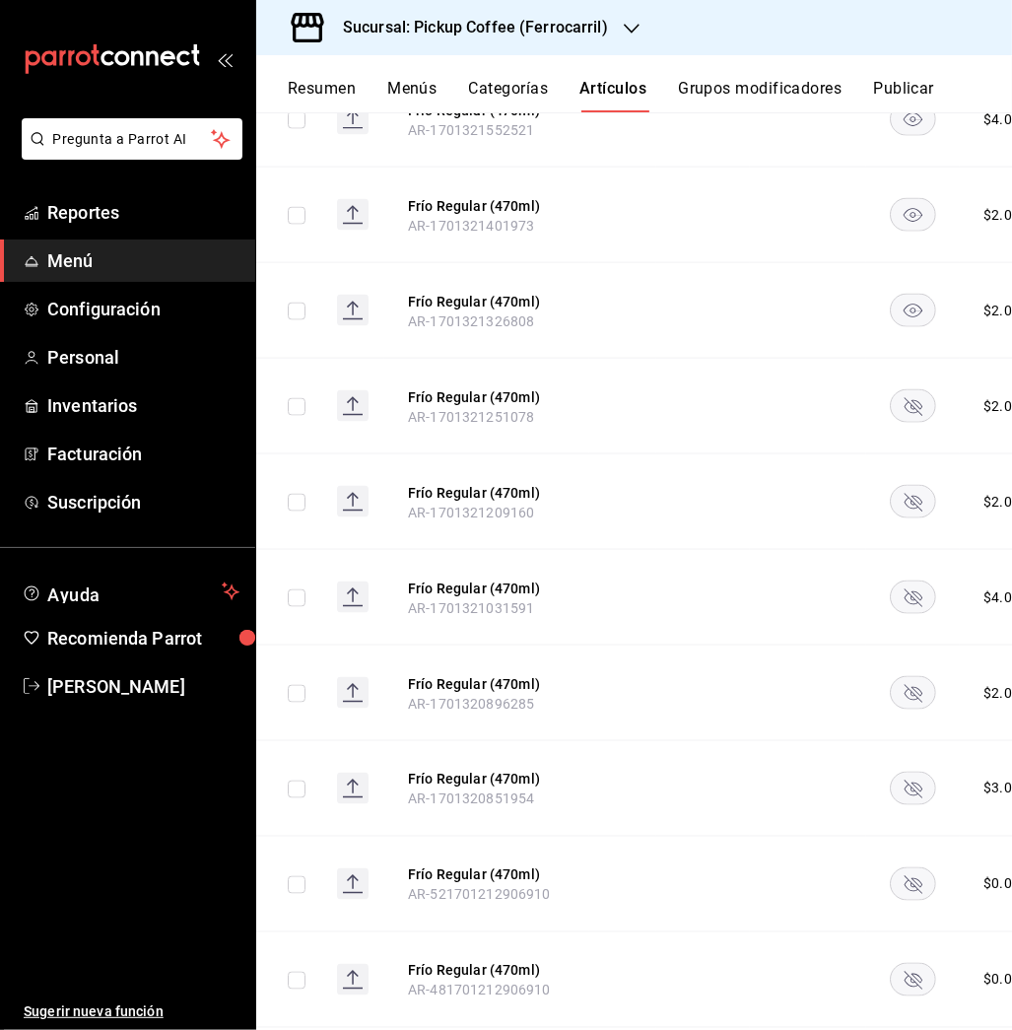
scroll to position [2181, 0]
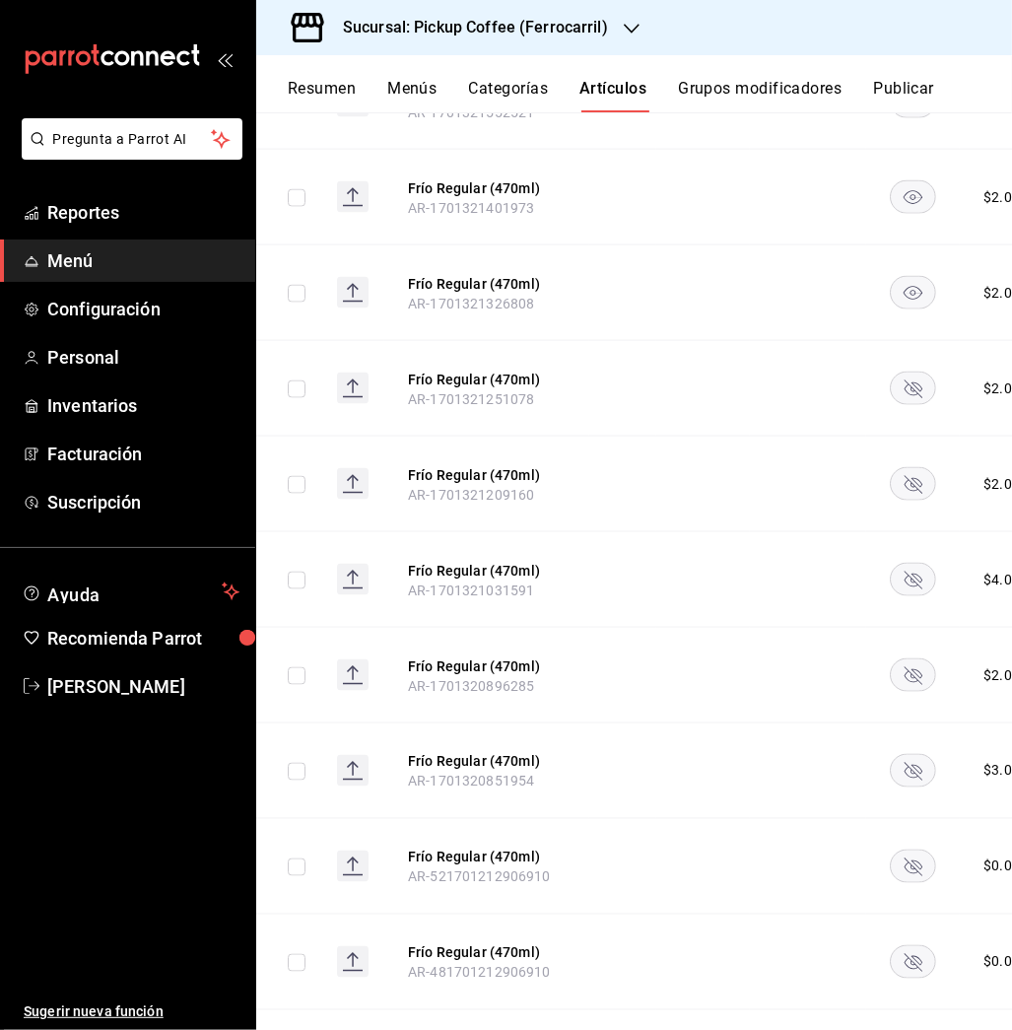
click at [905, 372] on rect "availability-product" at bounding box center [913, 388] width 45 height 33
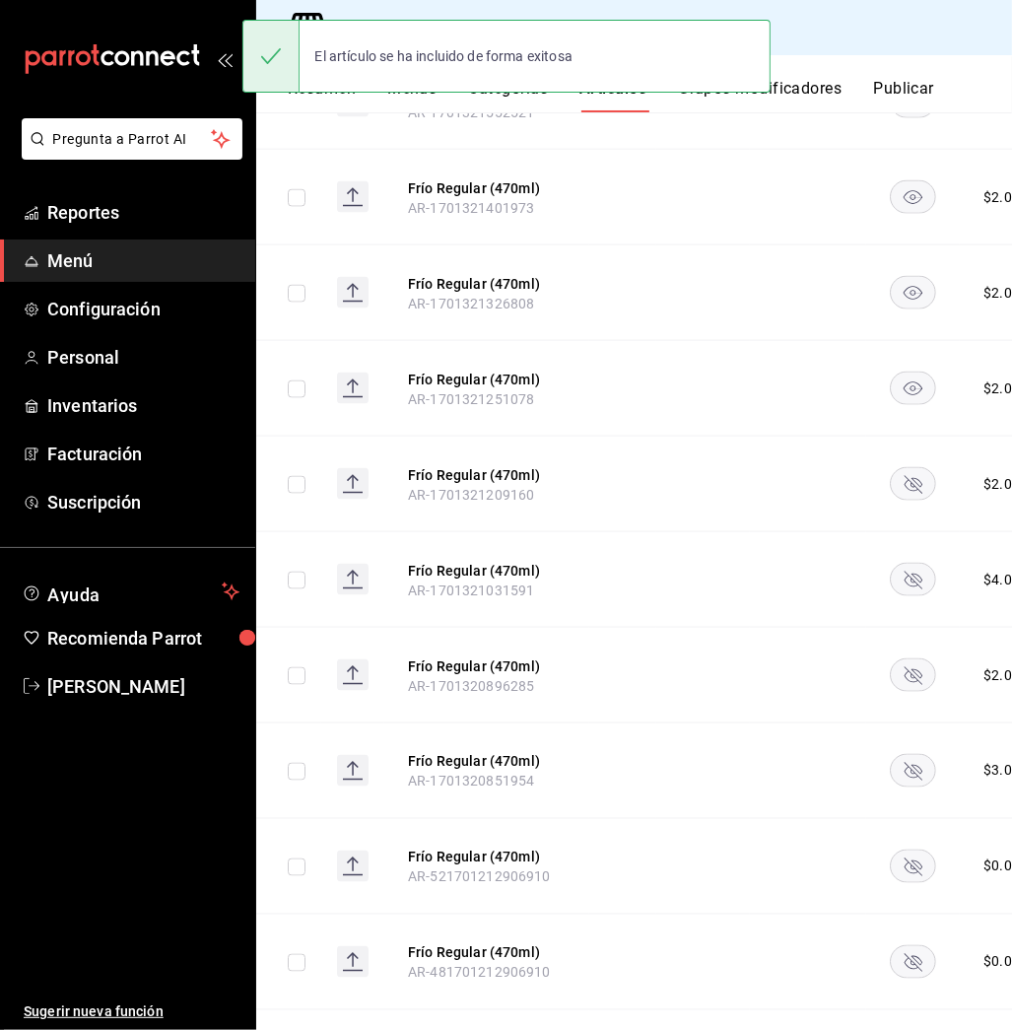
click at [897, 468] on rect "availability-product" at bounding box center [913, 484] width 45 height 33
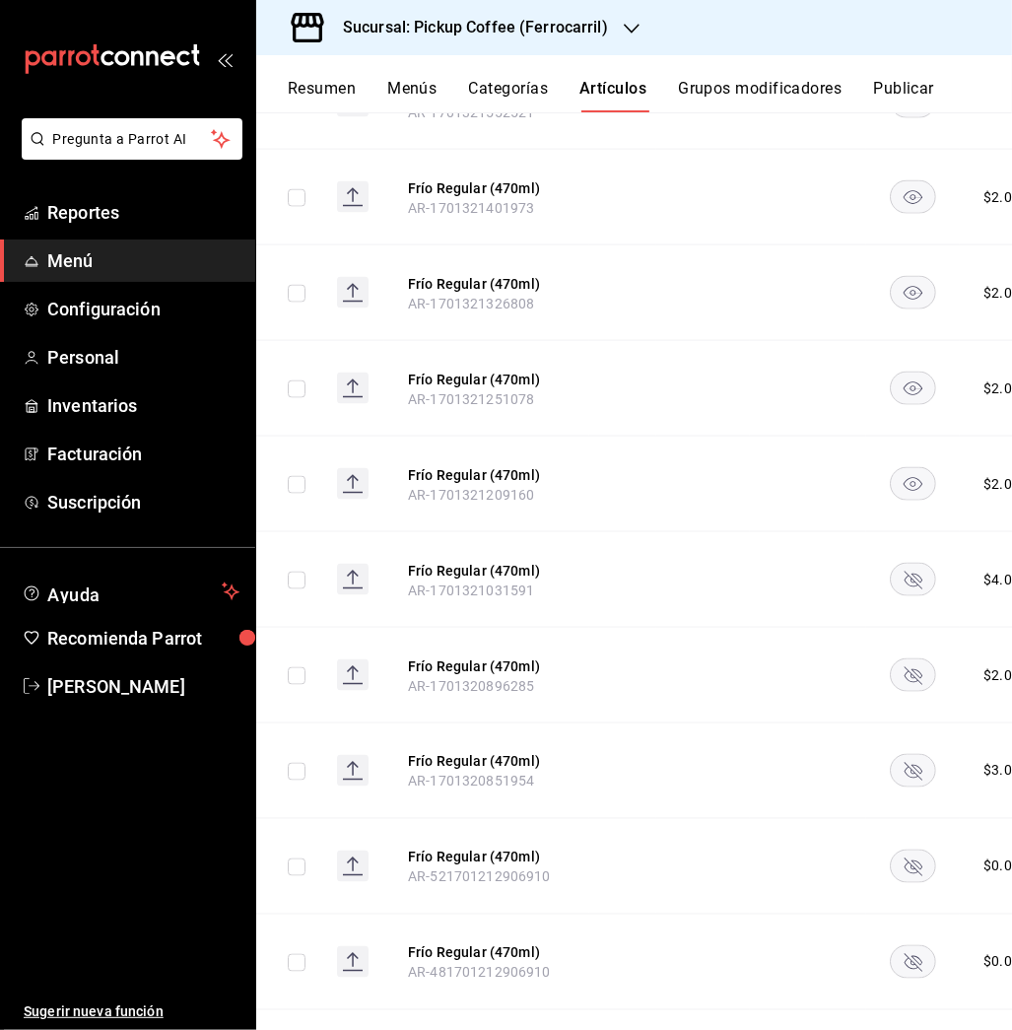
click at [897, 564] on rect "availability-product" at bounding box center [913, 580] width 45 height 33
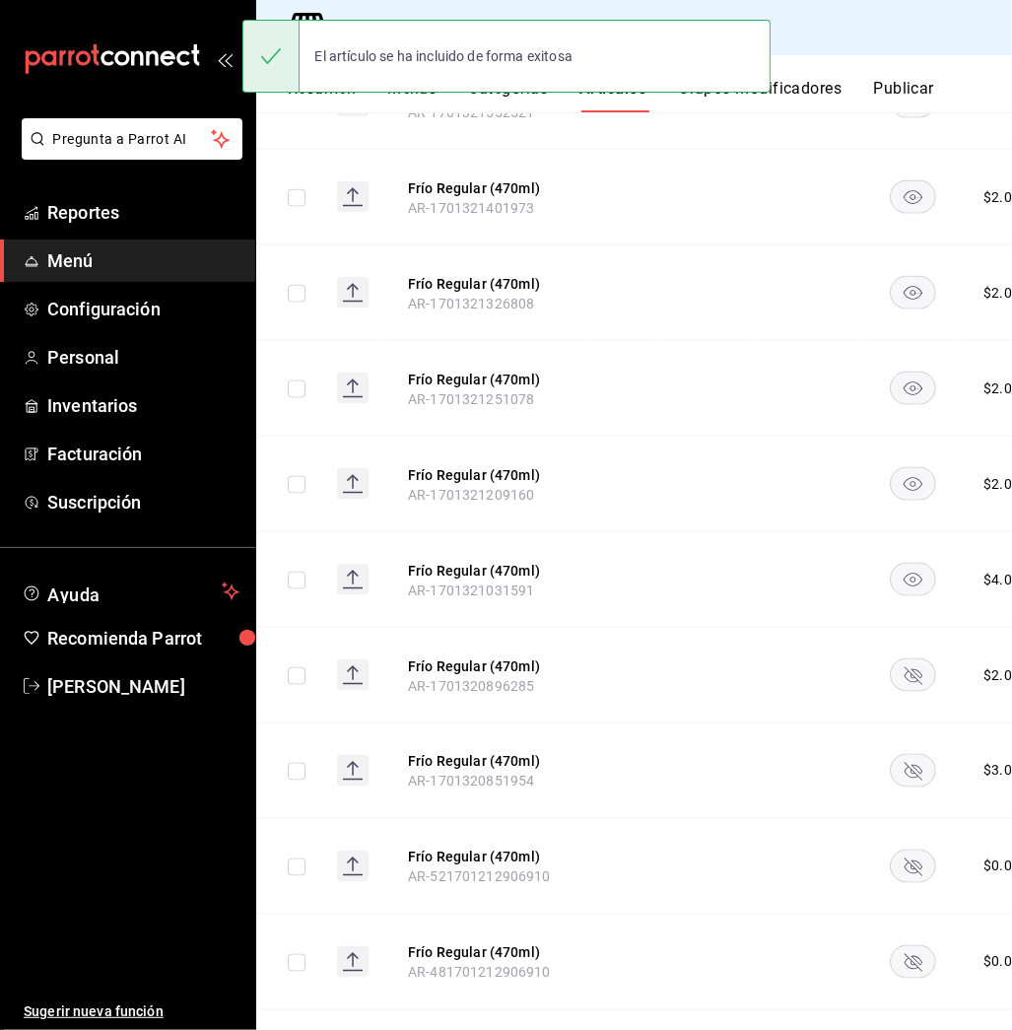
click at [911, 659] on rect "availability-product" at bounding box center [913, 675] width 45 height 33
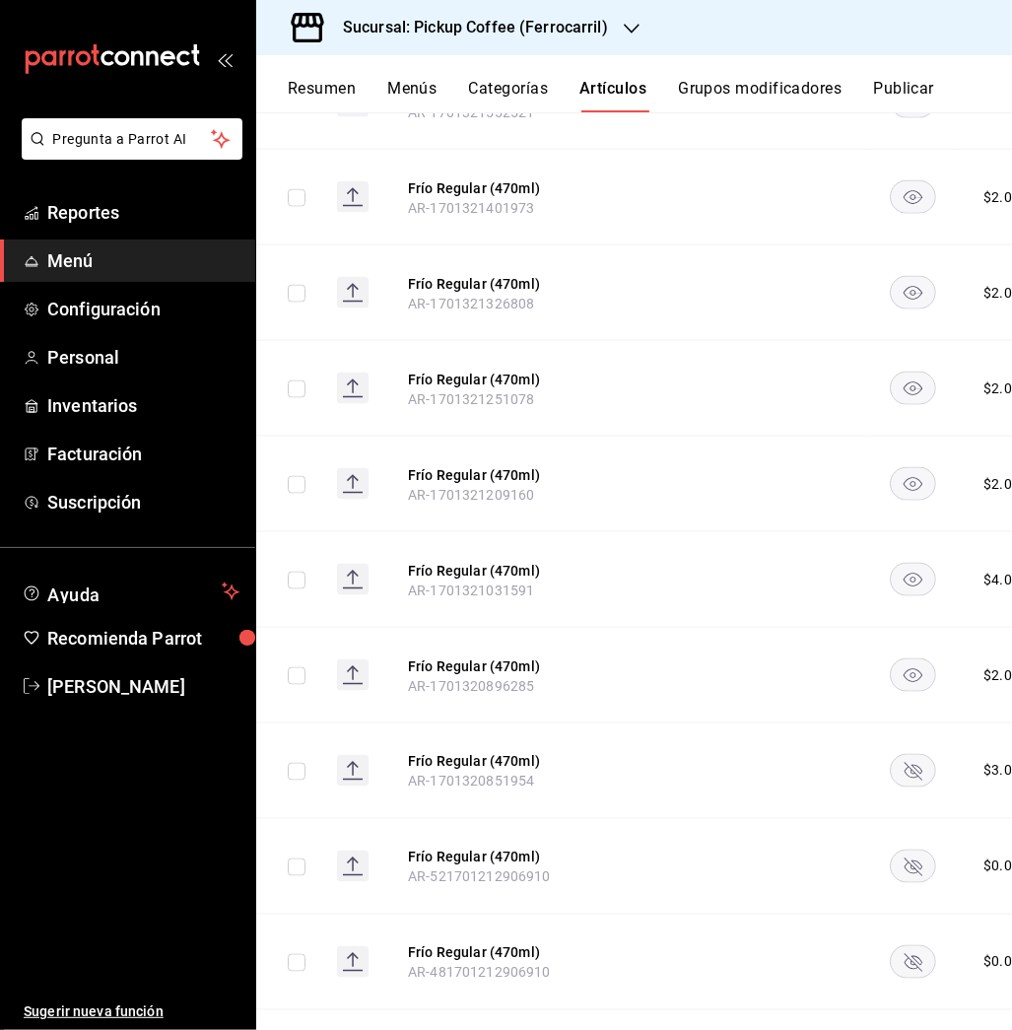
click at [906, 755] on rect "availability-product" at bounding box center [913, 771] width 45 height 33
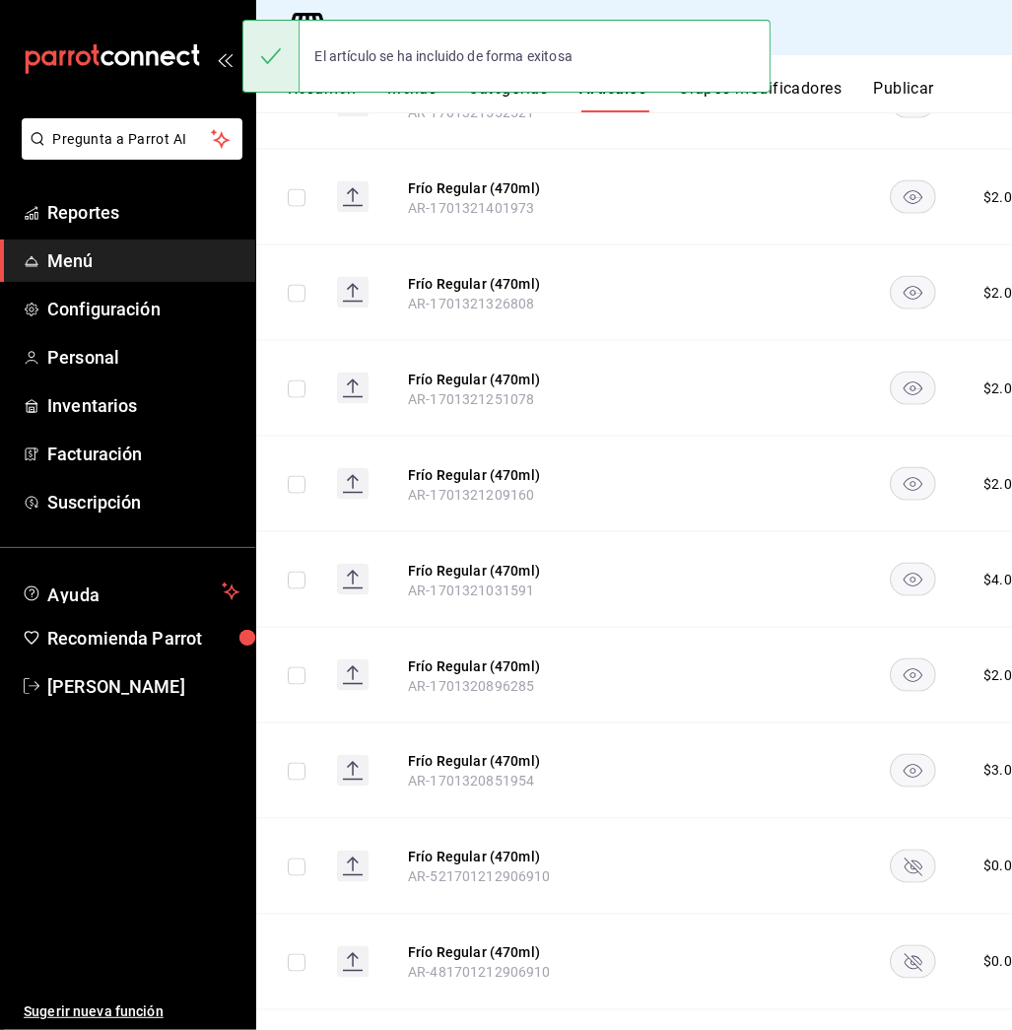
click at [902, 850] on rect "availability-product" at bounding box center [913, 866] width 45 height 33
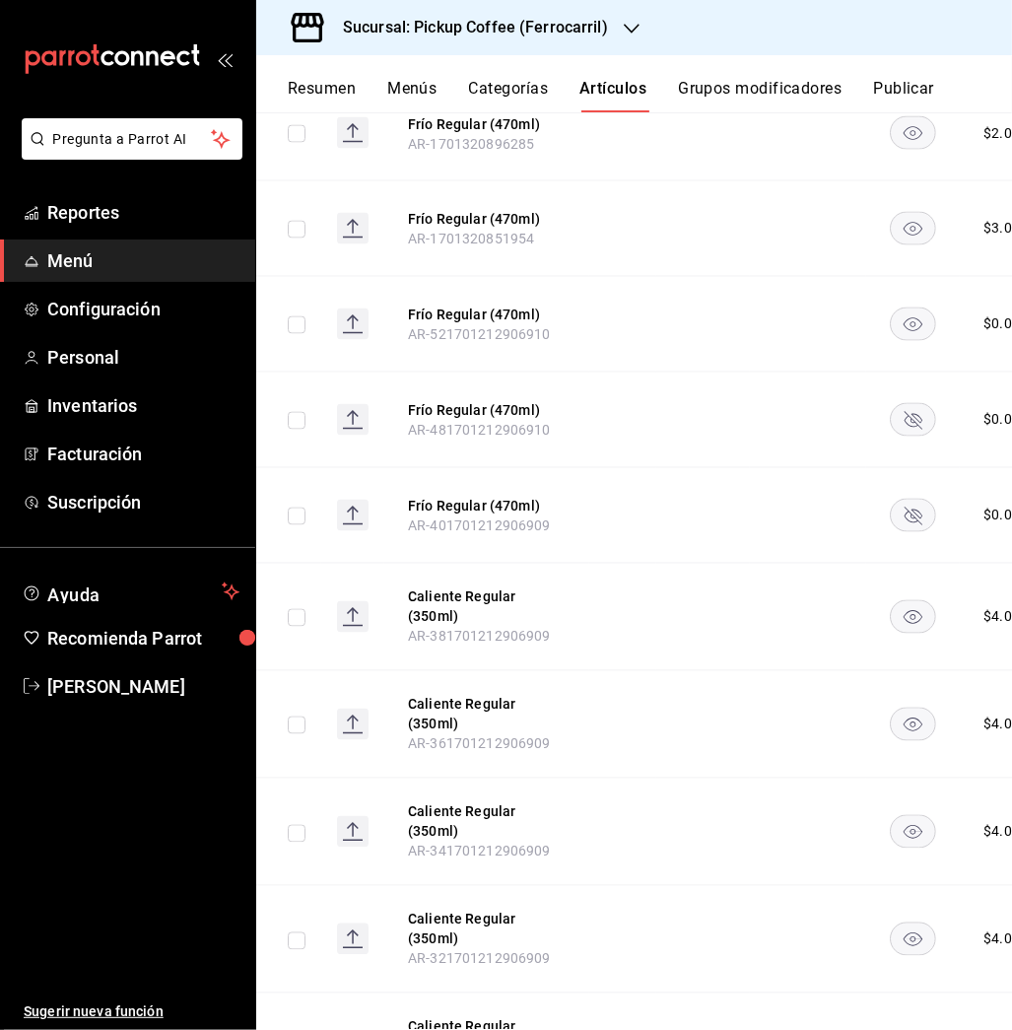
scroll to position [2728, 0]
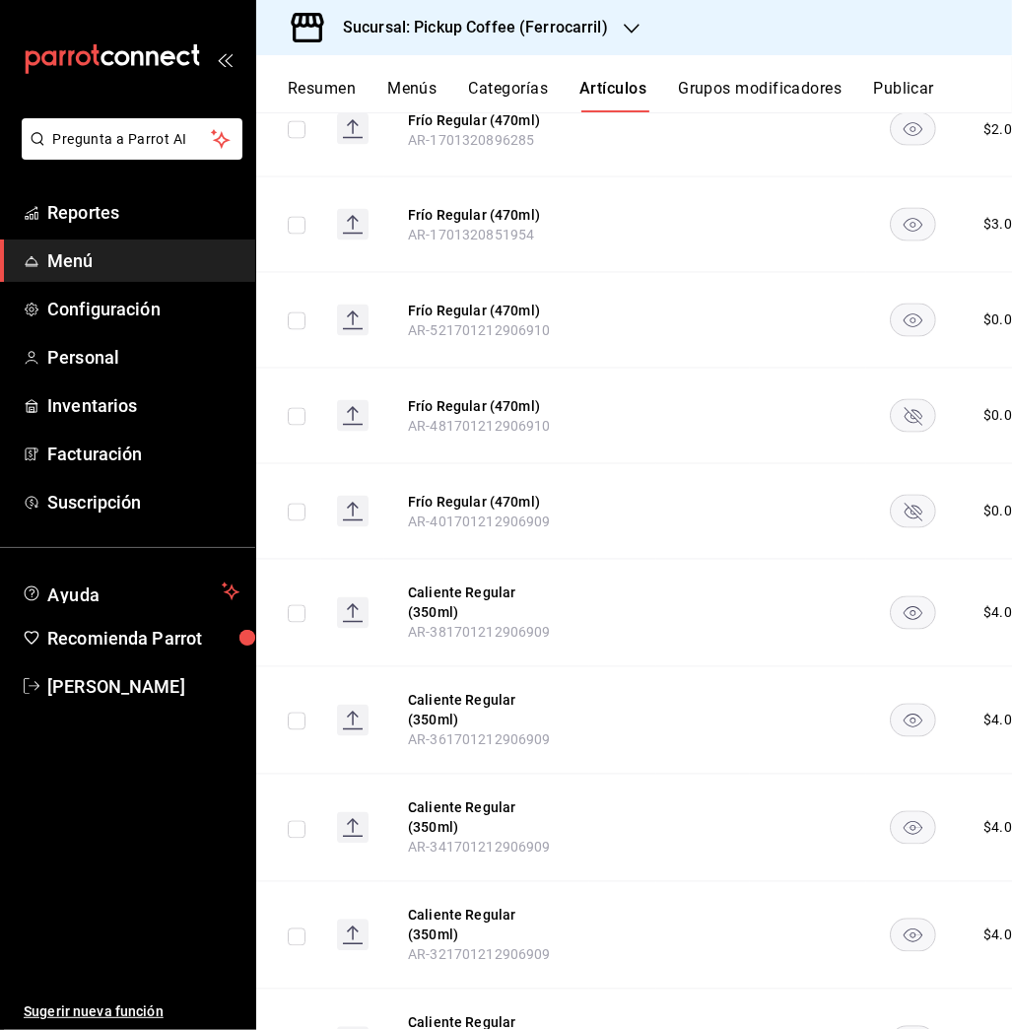
click at [904, 495] on rect "availability-product" at bounding box center [913, 511] width 45 height 33
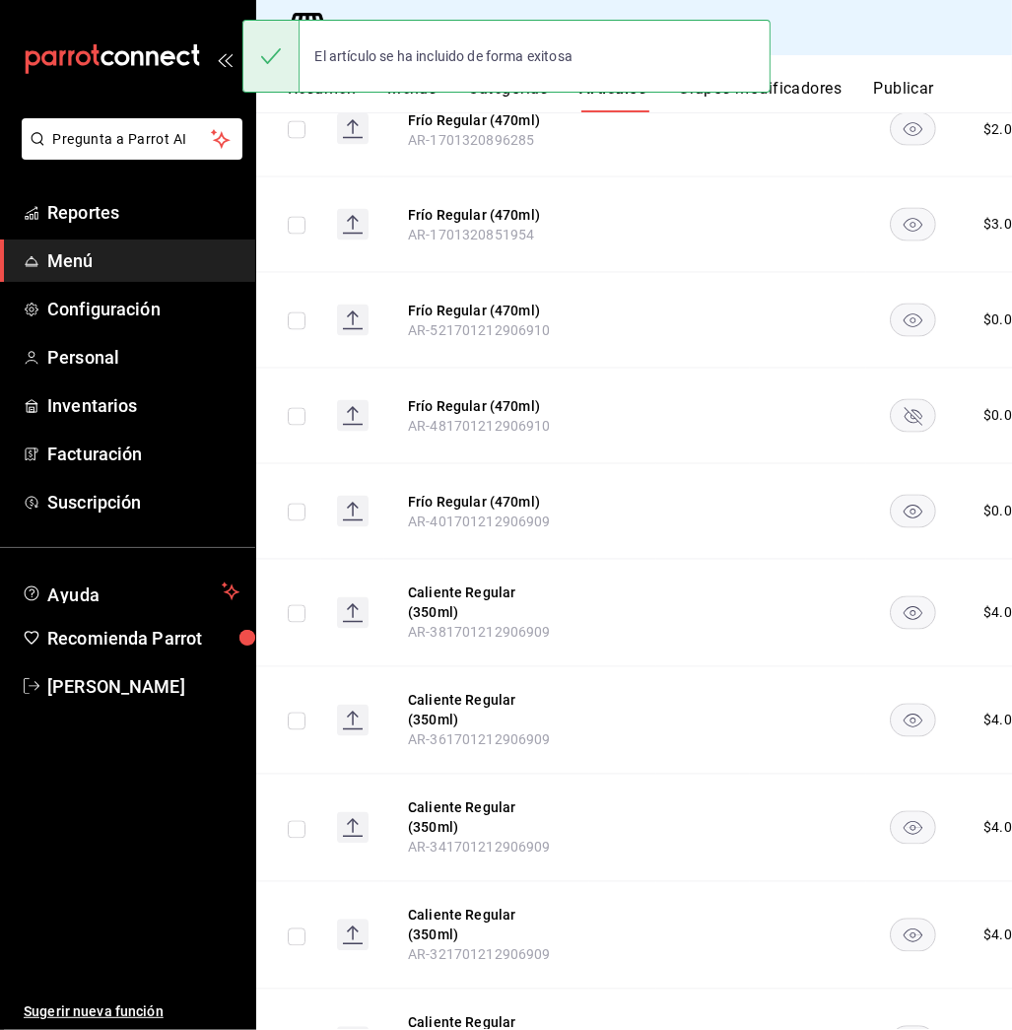
click at [905, 399] on rect "availability-product" at bounding box center [913, 415] width 45 height 33
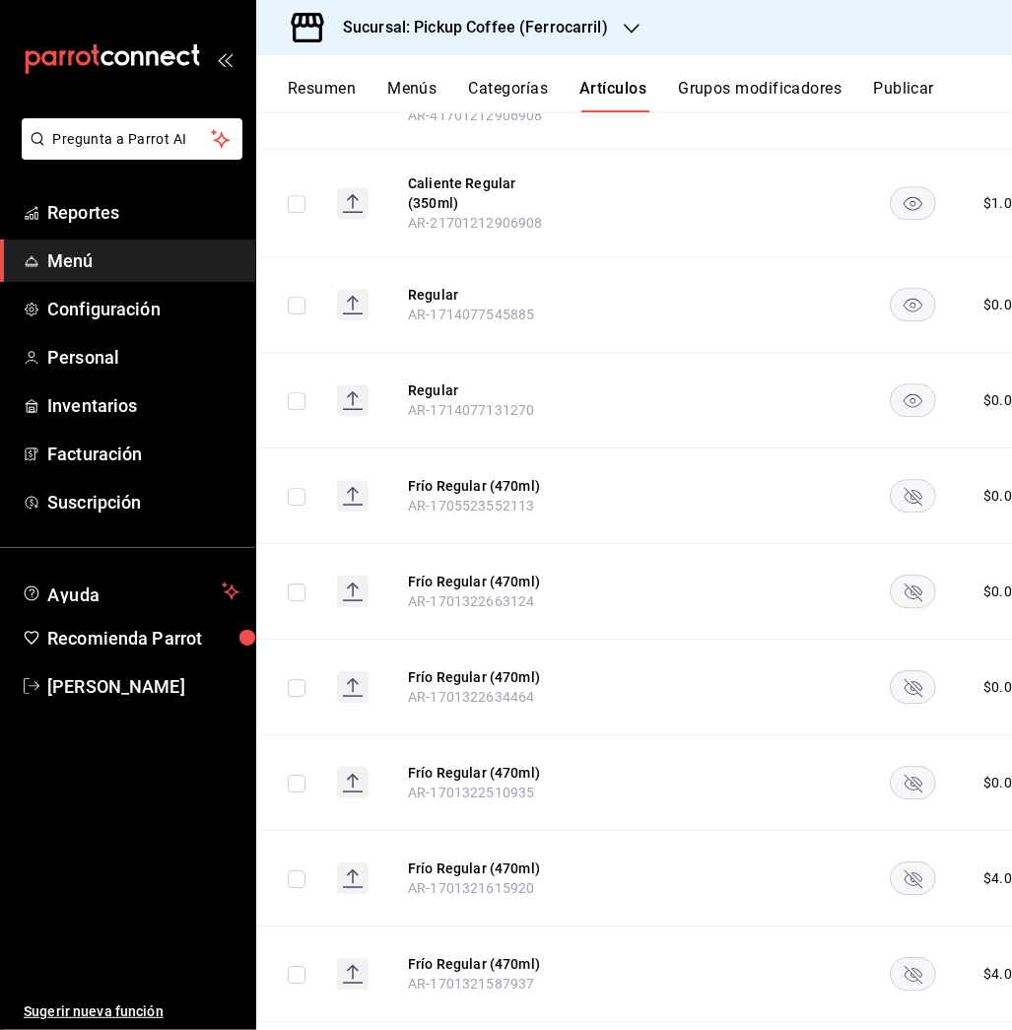
scroll to position [4323, 0]
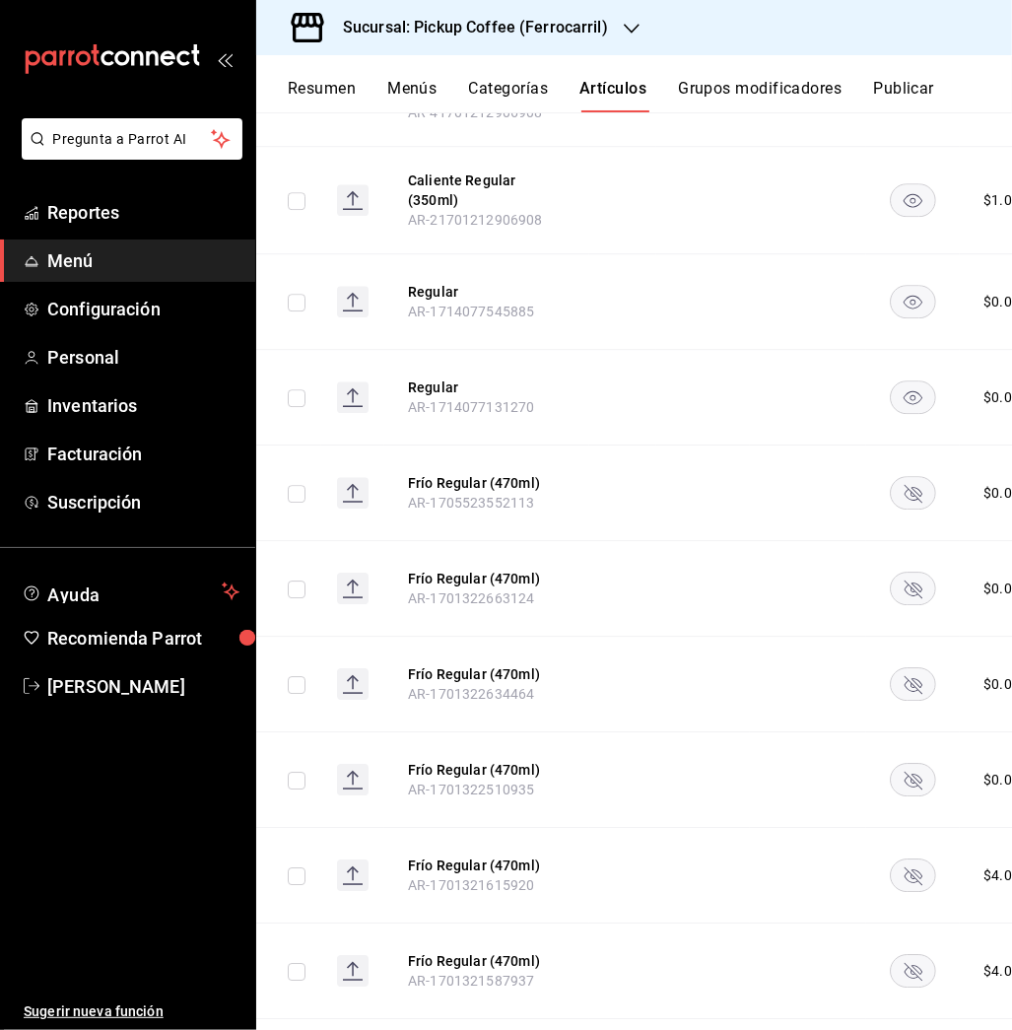
click at [909, 476] on rect "availability-product" at bounding box center [913, 492] width 45 height 33
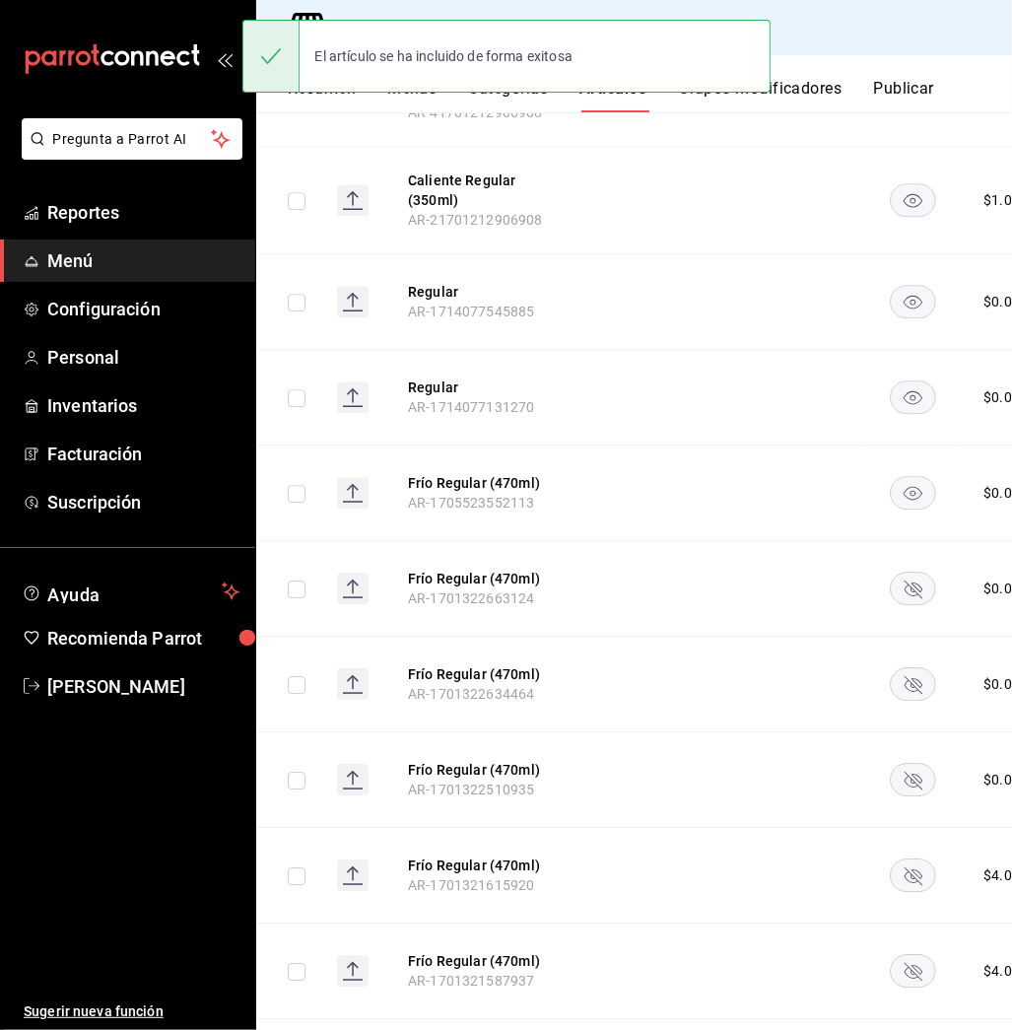
click at [903, 571] on rect "availability-product" at bounding box center [913, 587] width 45 height 33
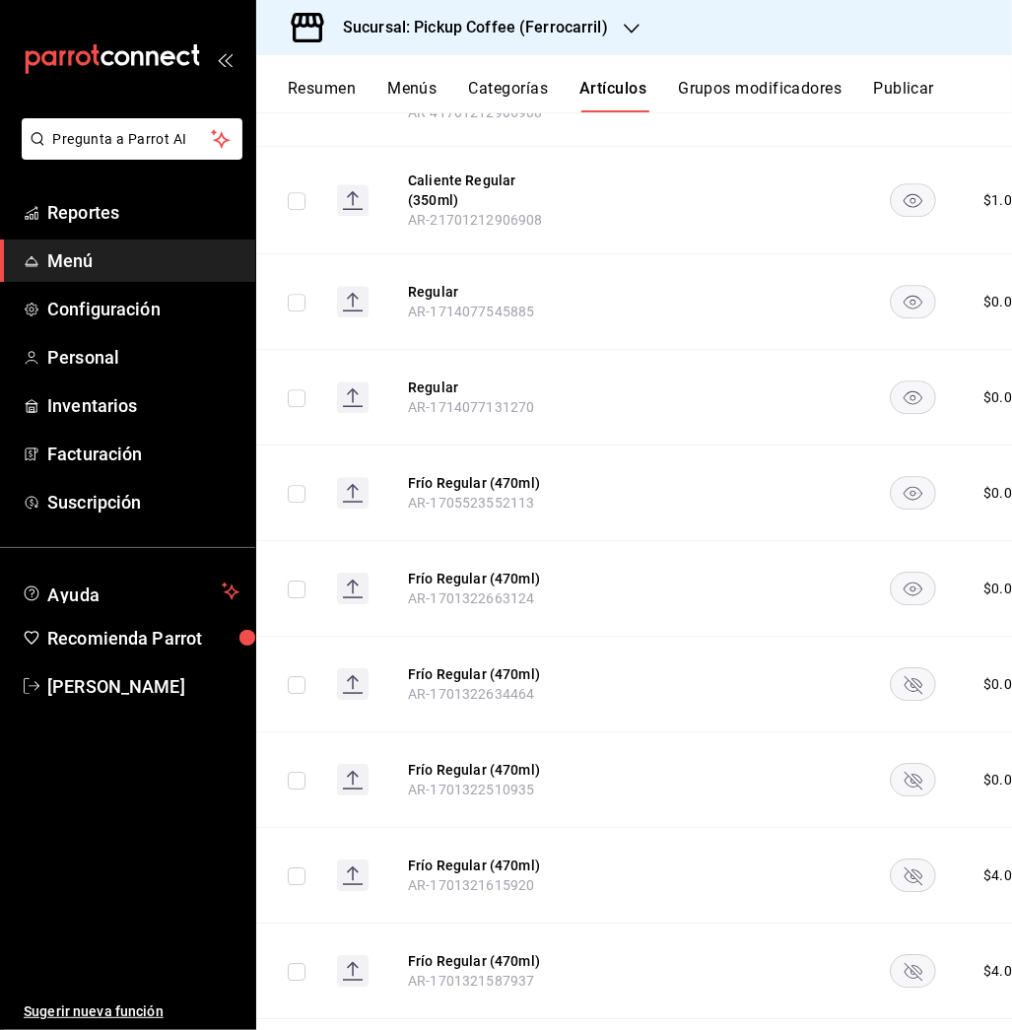
click at [900, 667] on rect "availability-product" at bounding box center [913, 683] width 45 height 33
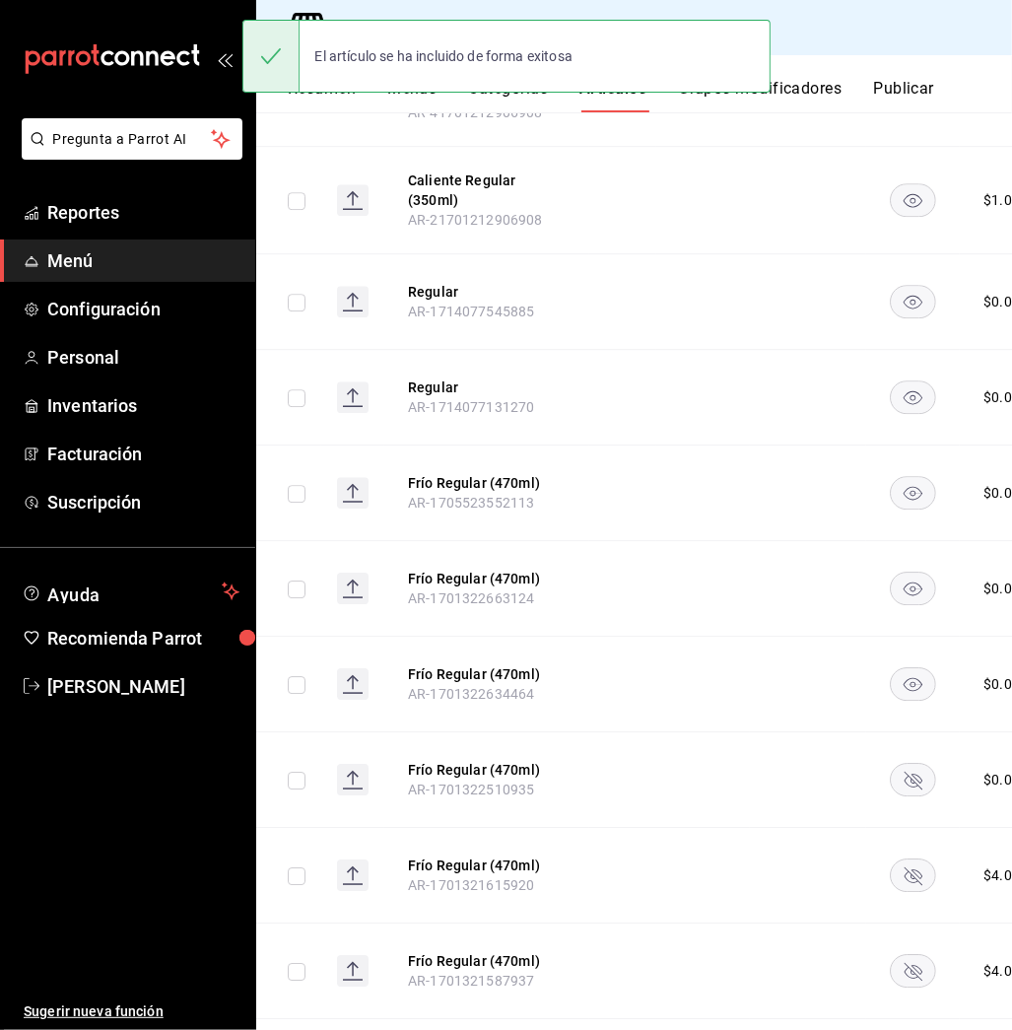
click at [908, 763] on rect "availability-product" at bounding box center [913, 779] width 45 height 33
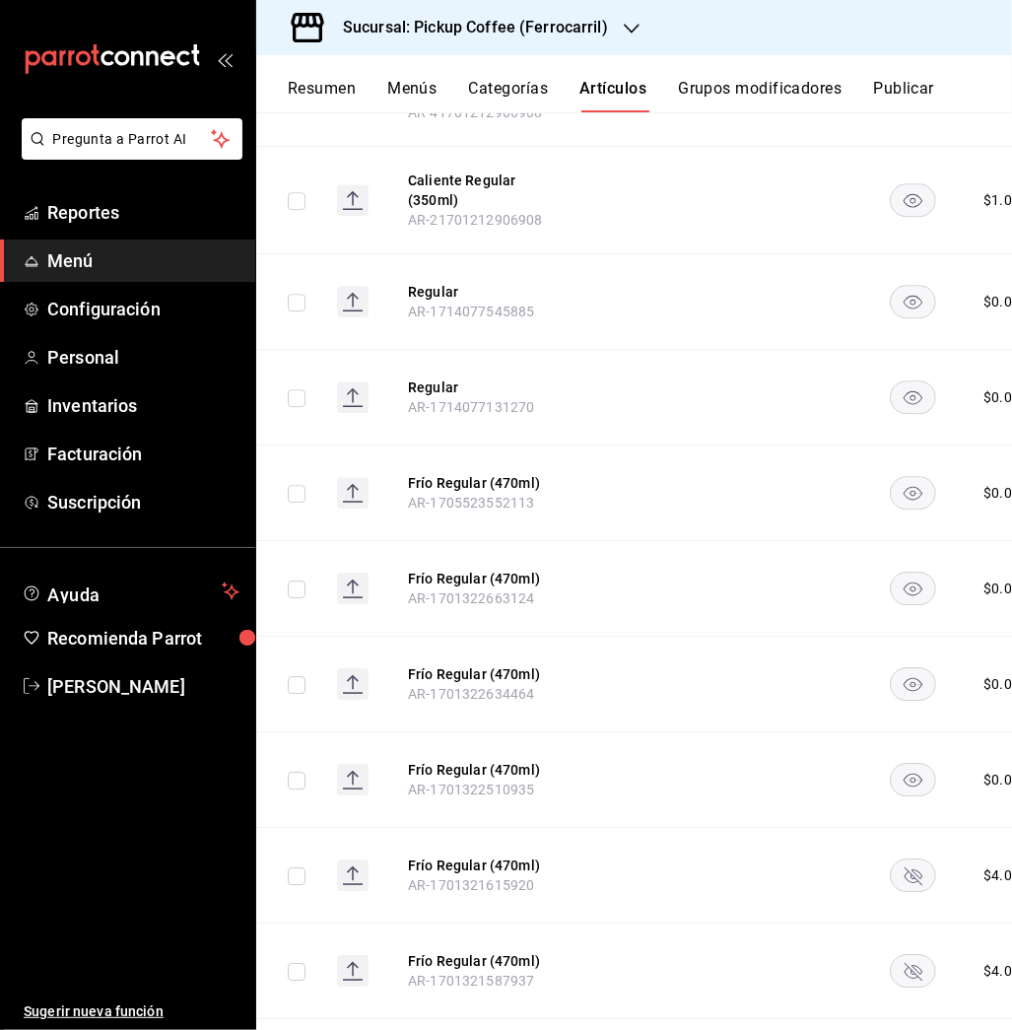
click at [915, 858] on rect "availability-product" at bounding box center [913, 874] width 45 height 33
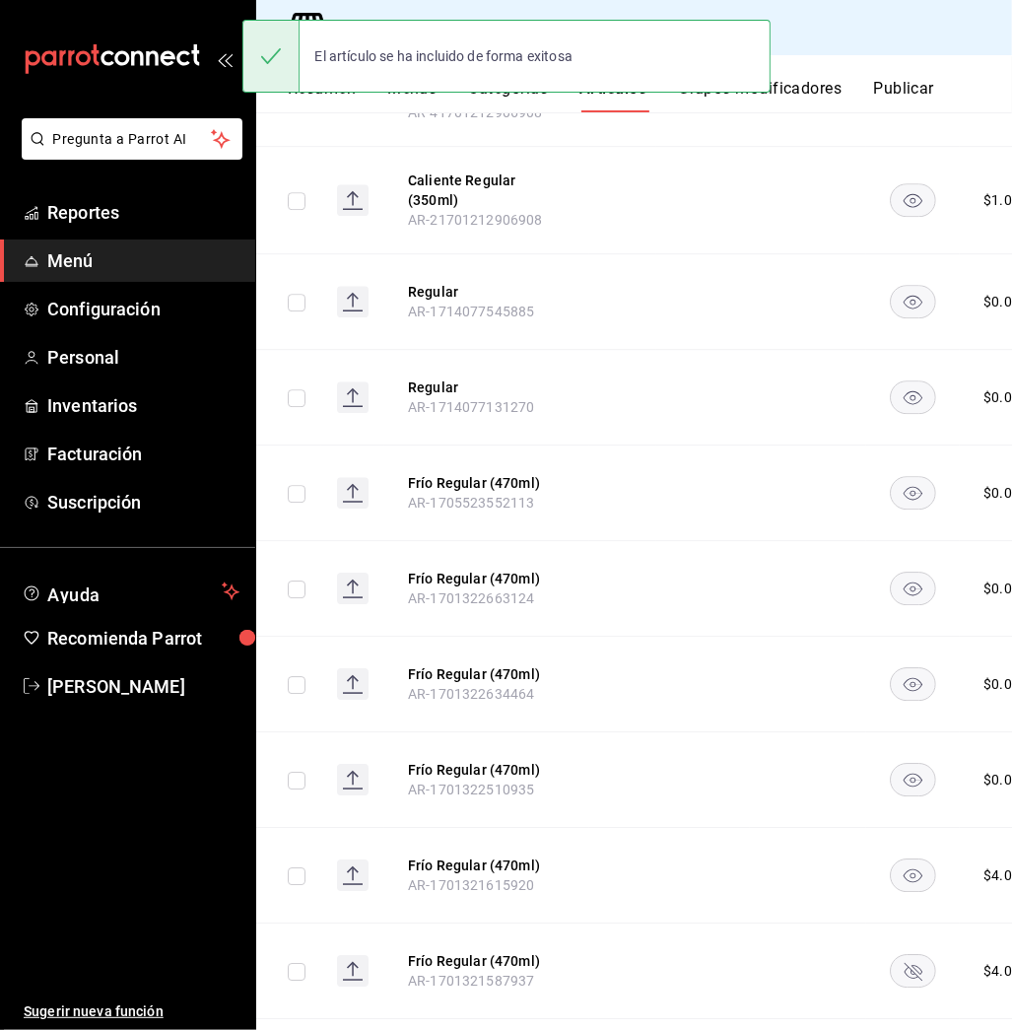
click at [910, 954] on rect "availability-product" at bounding box center [913, 970] width 45 height 33
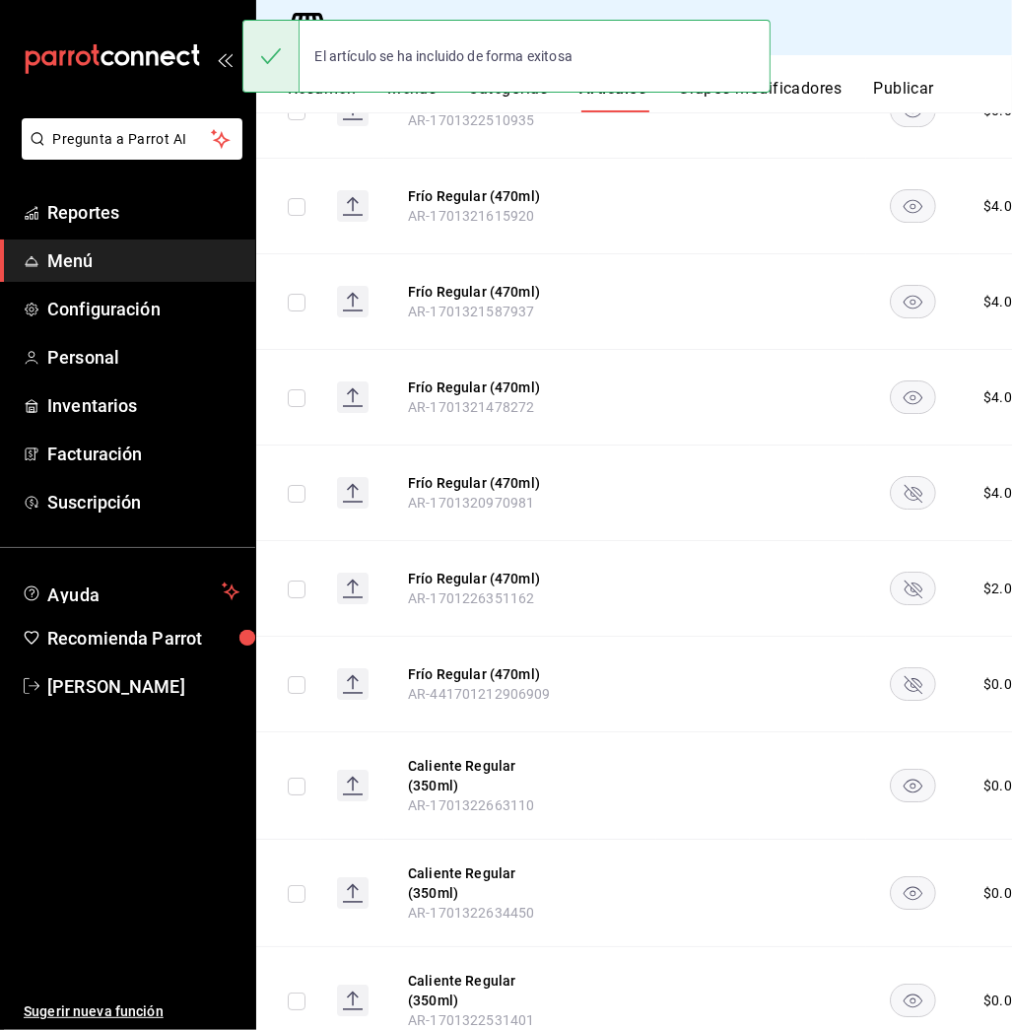
scroll to position [4990, 0]
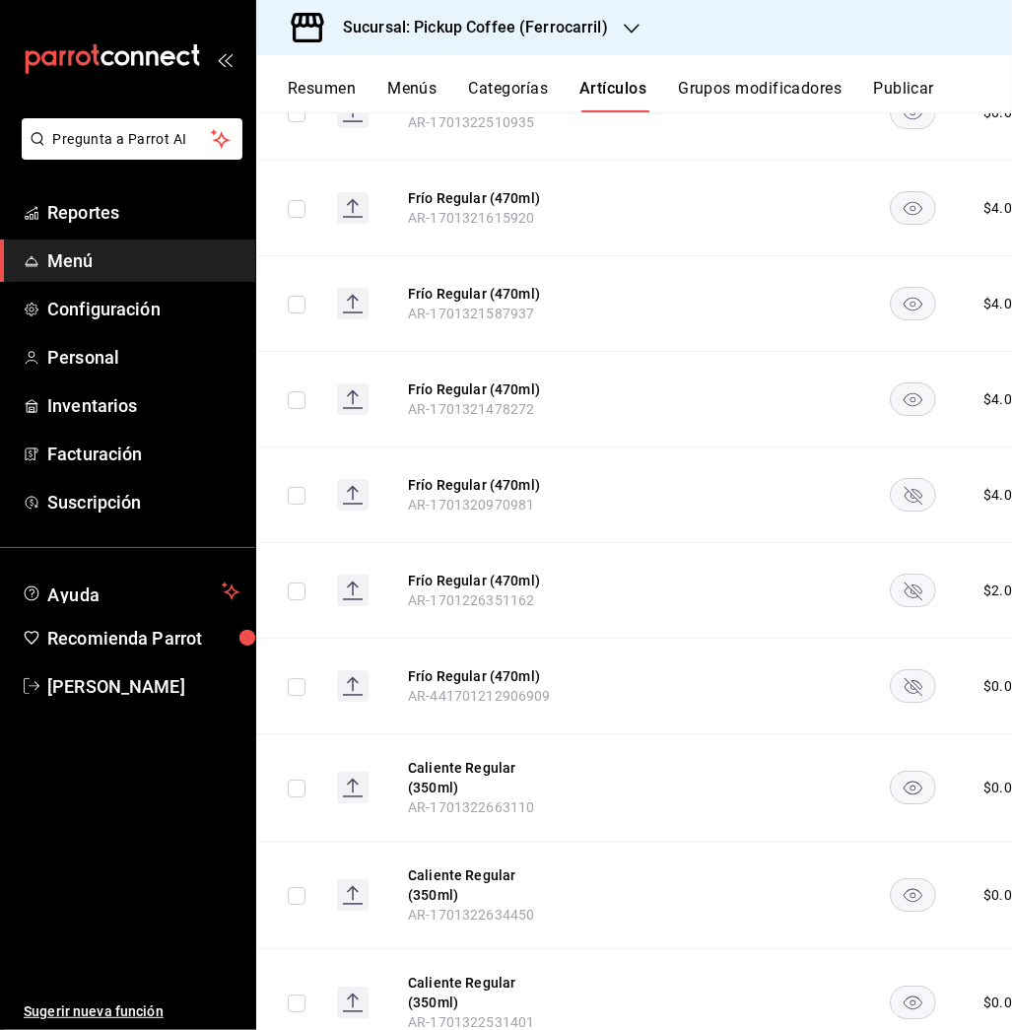
click at [906, 478] on rect "availability-product" at bounding box center [913, 494] width 45 height 33
click at [907, 573] on rect "availability-product" at bounding box center [913, 589] width 45 height 33
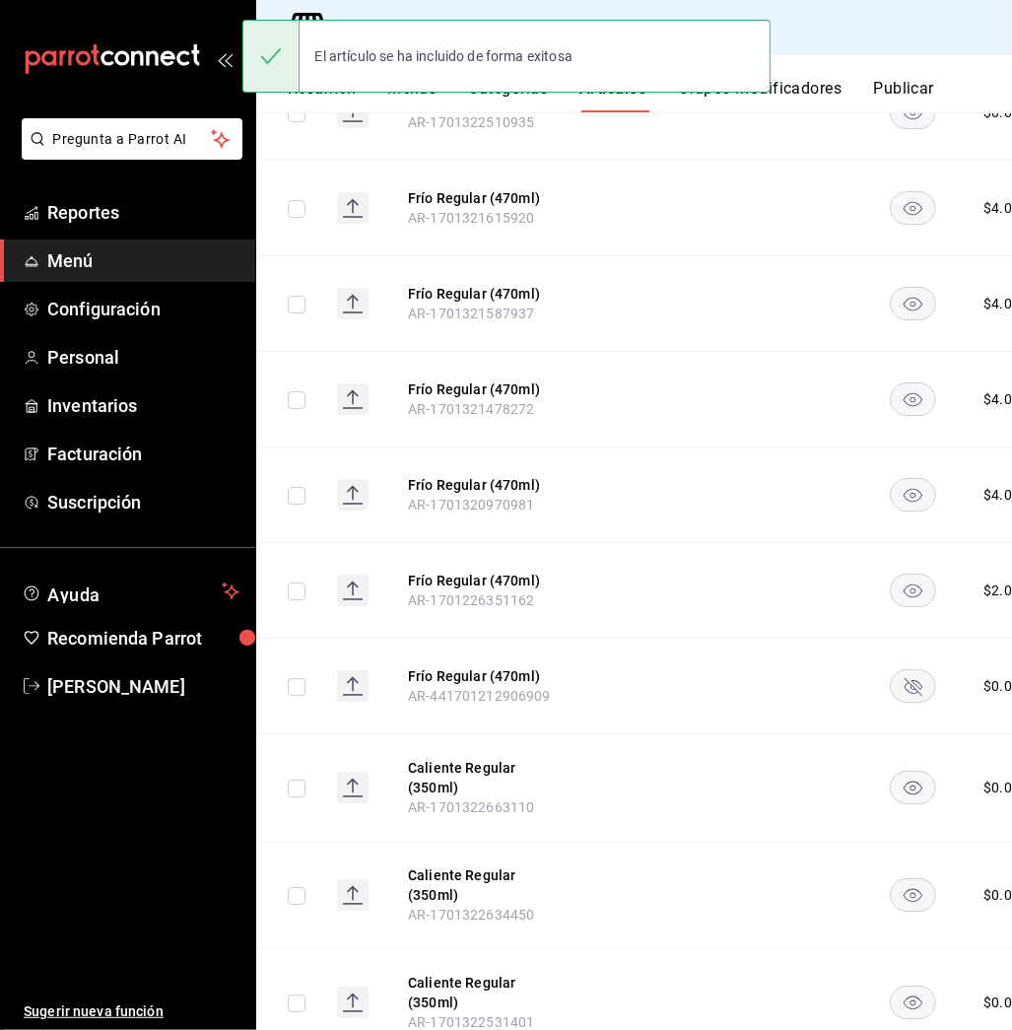
click at [907, 669] on rect "availability-product" at bounding box center [913, 685] width 45 height 33
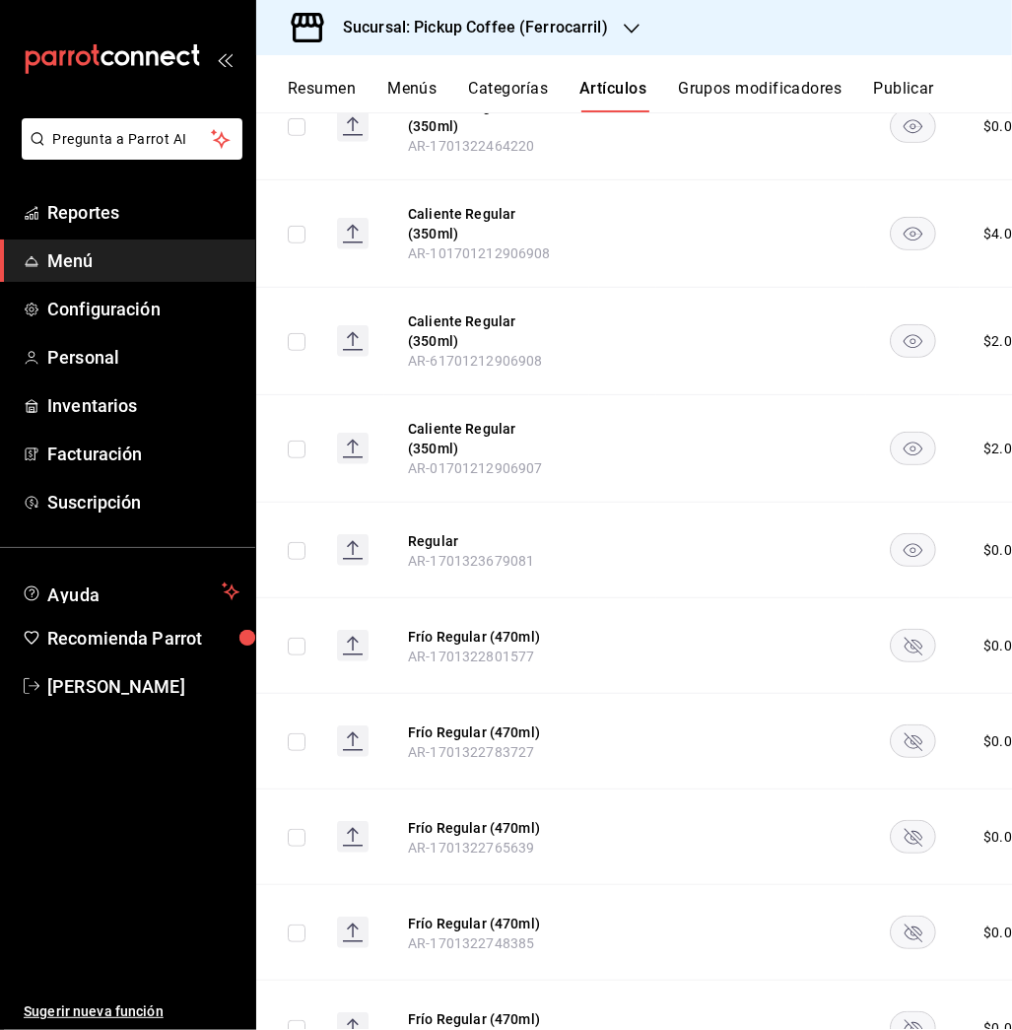
scroll to position [6082, 0]
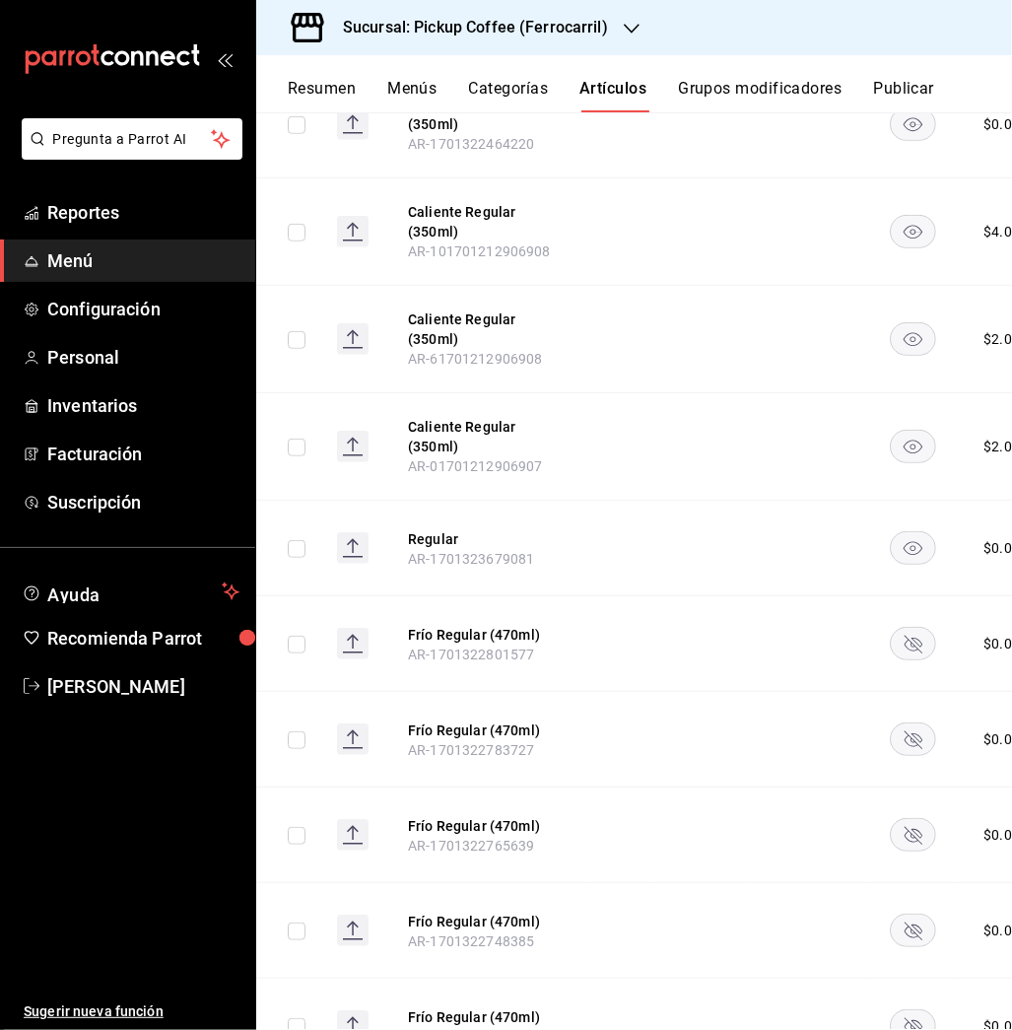
click at [905, 628] on rect "availability-product" at bounding box center [913, 644] width 45 height 33
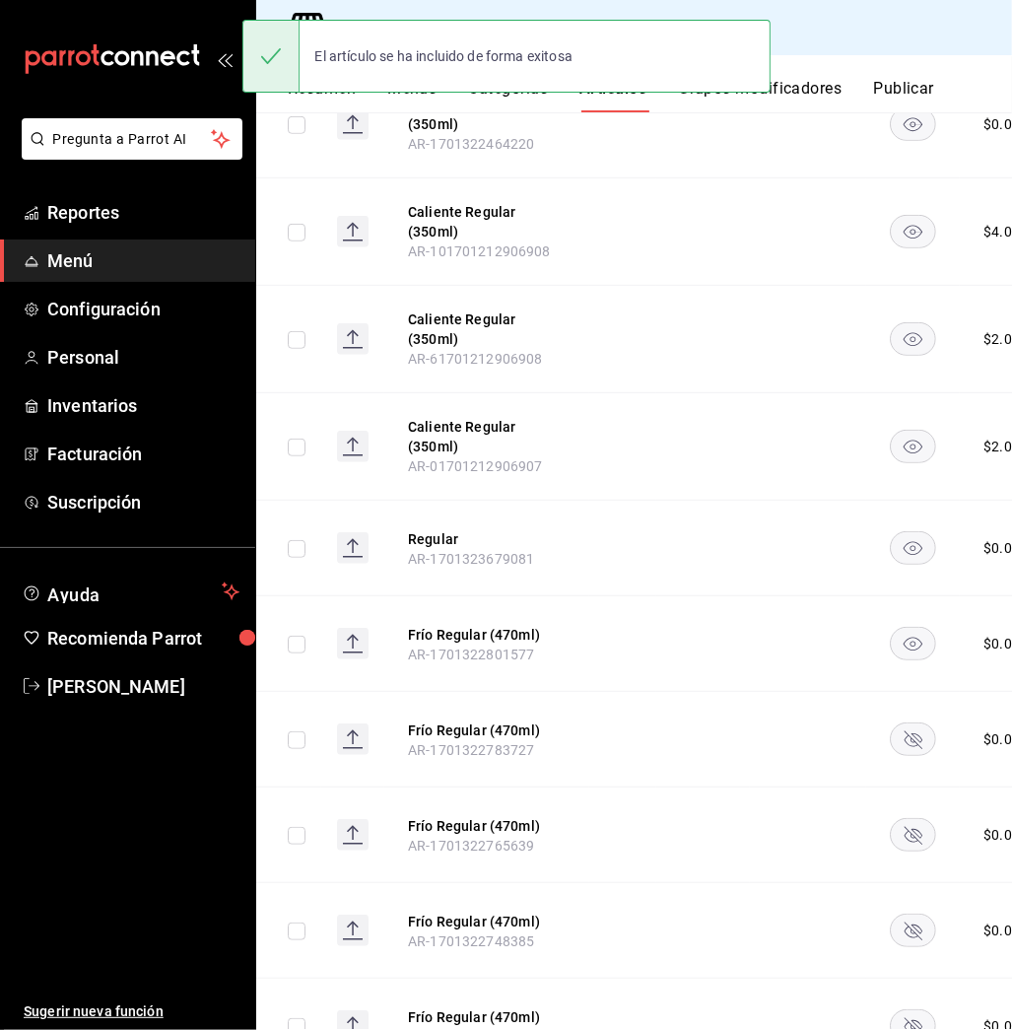
click at [910, 731] on icon "availability-product" at bounding box center [914, 740] width 18 height 18
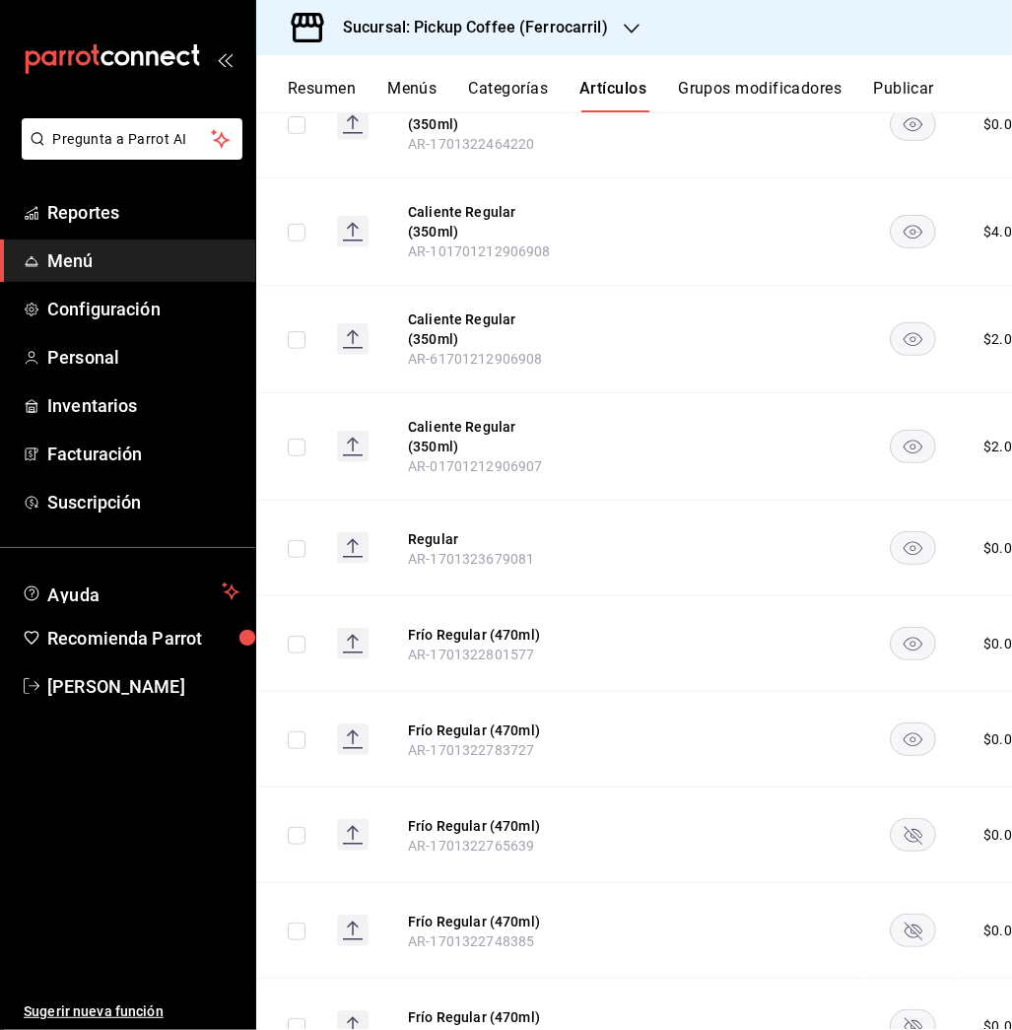
click at [910, 819] on rect "availability-product" at bounding box center [913, 835] width 45 height 33
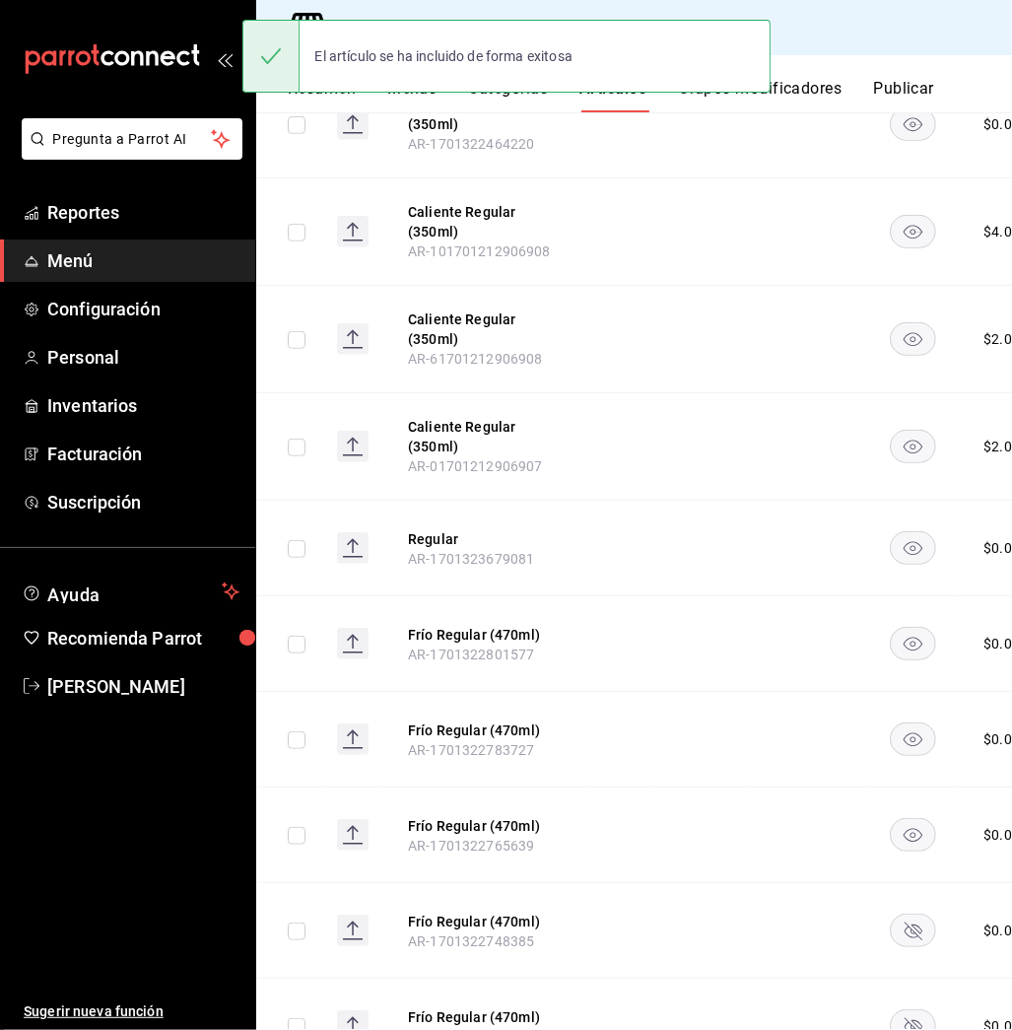
click at [902, 914] on rect "availability-product" at bounding box center [913, 930] width 45 height 33
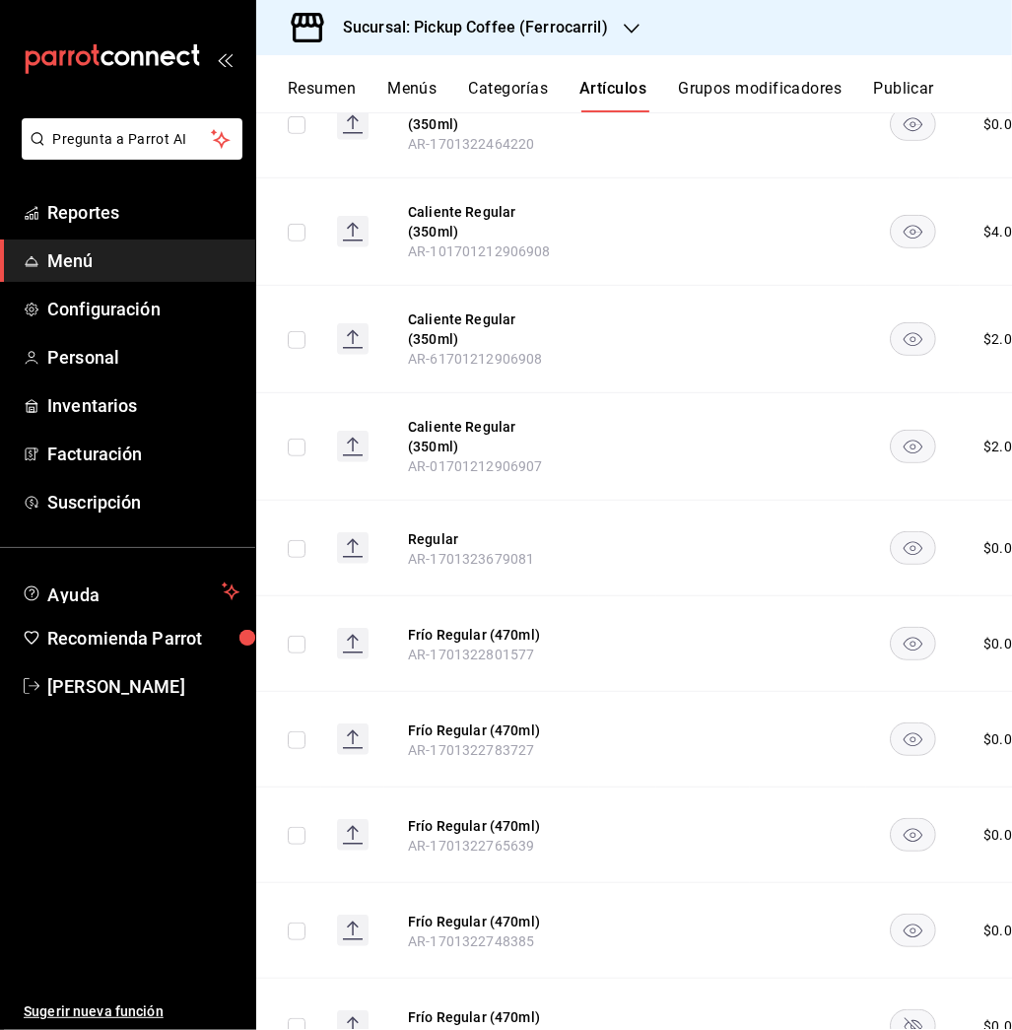
click at [905, 1010] on rect "availability-product" at bounding box center [913, 1026] width 45 height 33
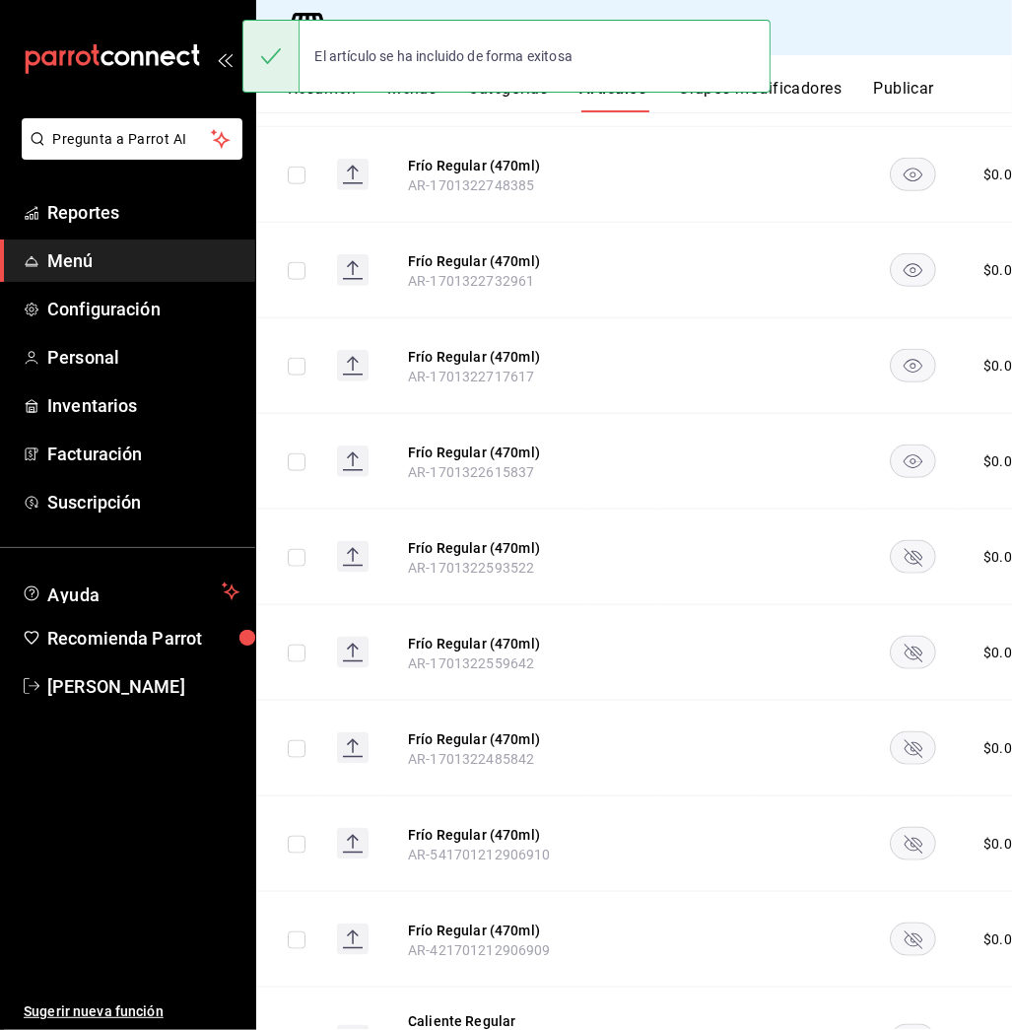
scroll to position [6842, 0]
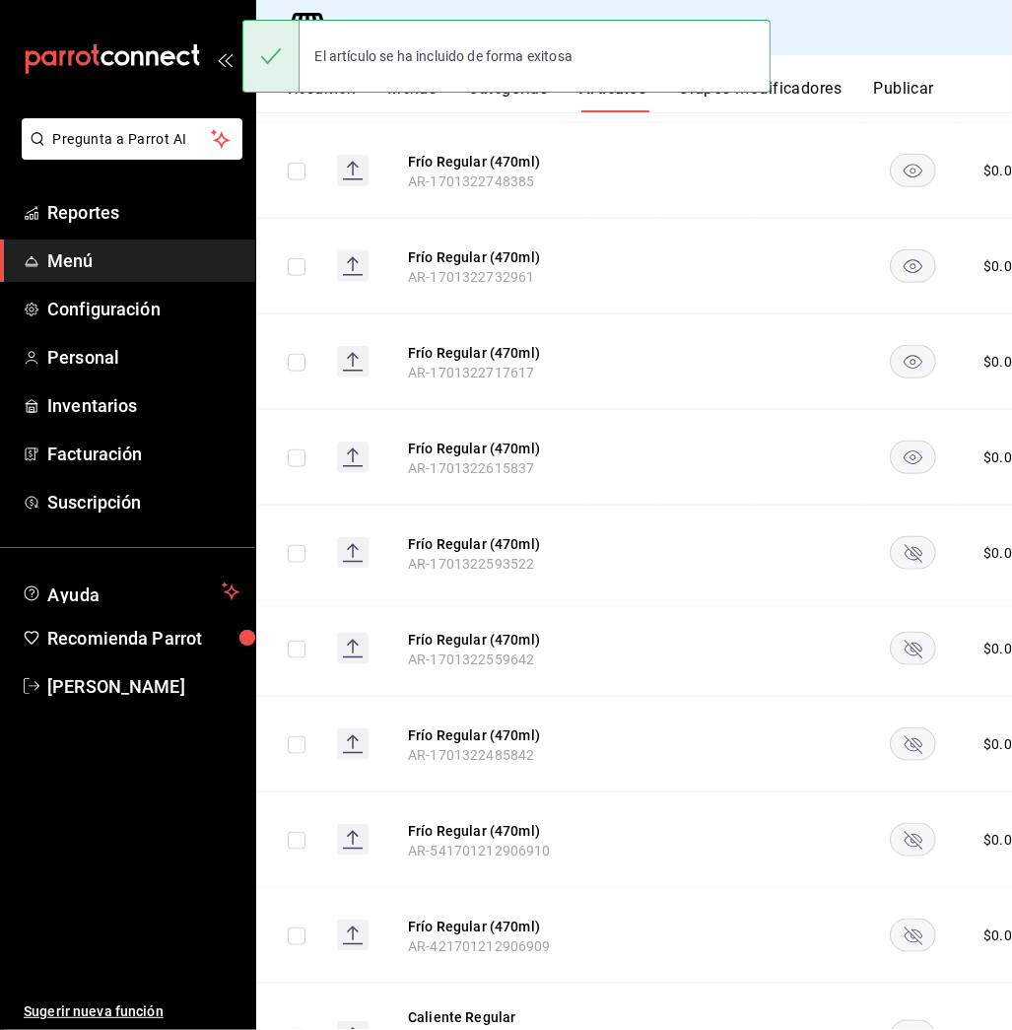
click at [906, 537] on rect "availability-product" at bounding box center [913, 553] width 45 height 33
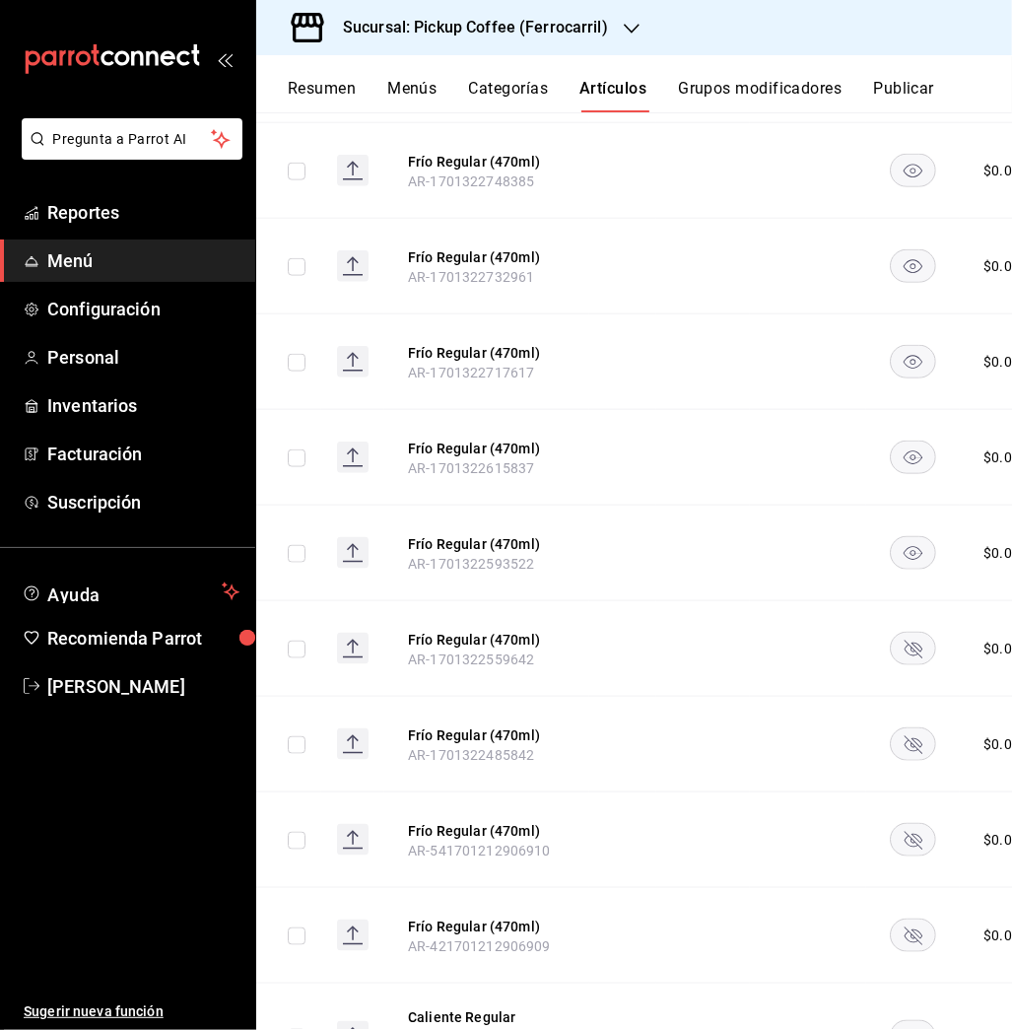
click at [905, 640] on icon "availability-product" at bounding box center [914, 649] width 18 height 18
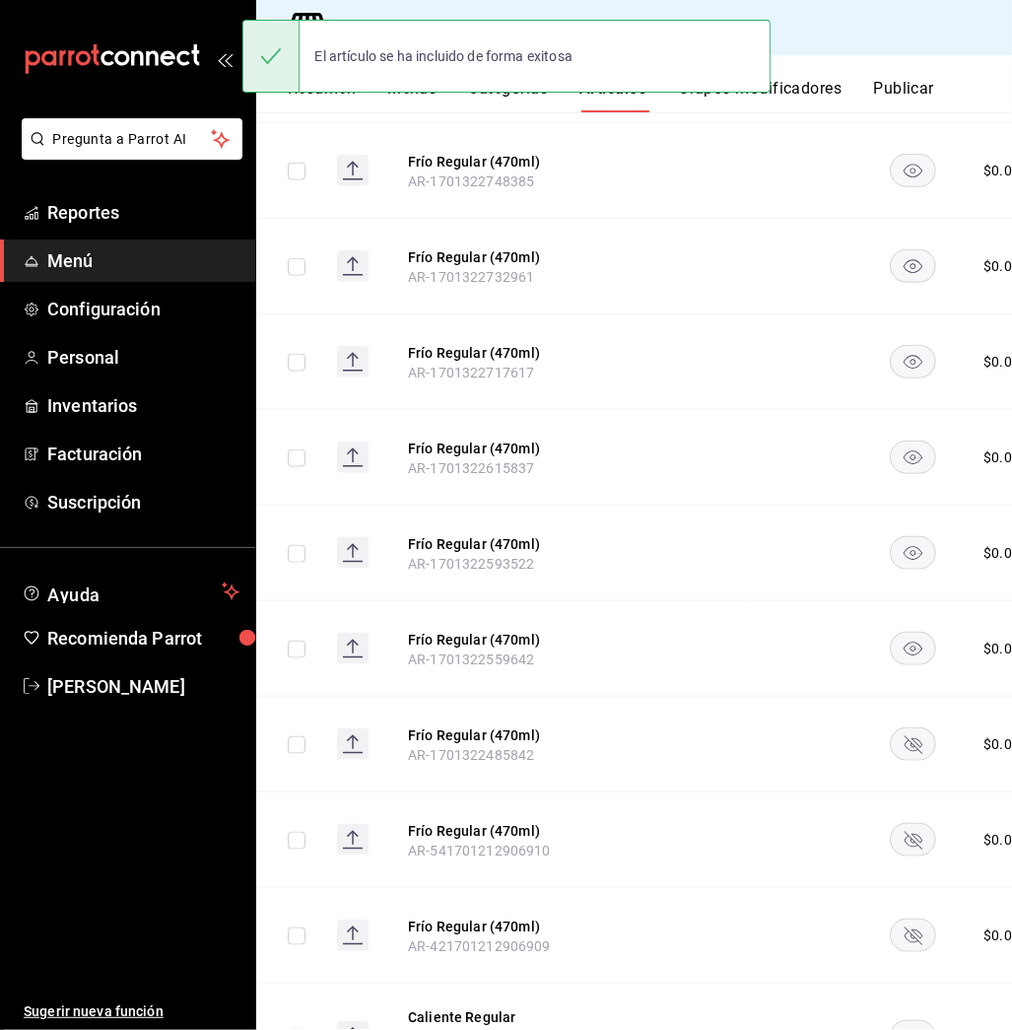
click at [905, 728] on rect "availability-product" at bounding box center [913, 744] width 45 height 33
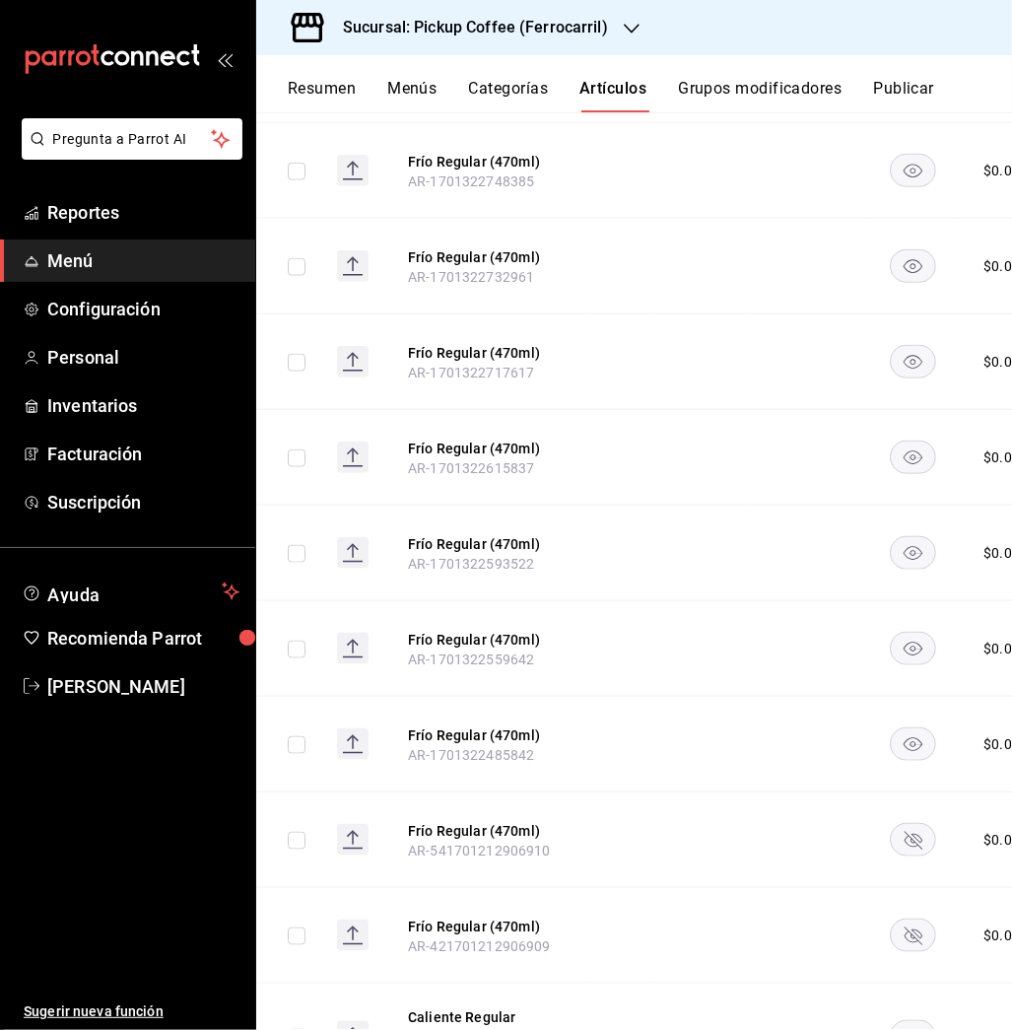
click at [914, 832] on icon "availability-product" at bounding box center [914, 841] width 18 height 18
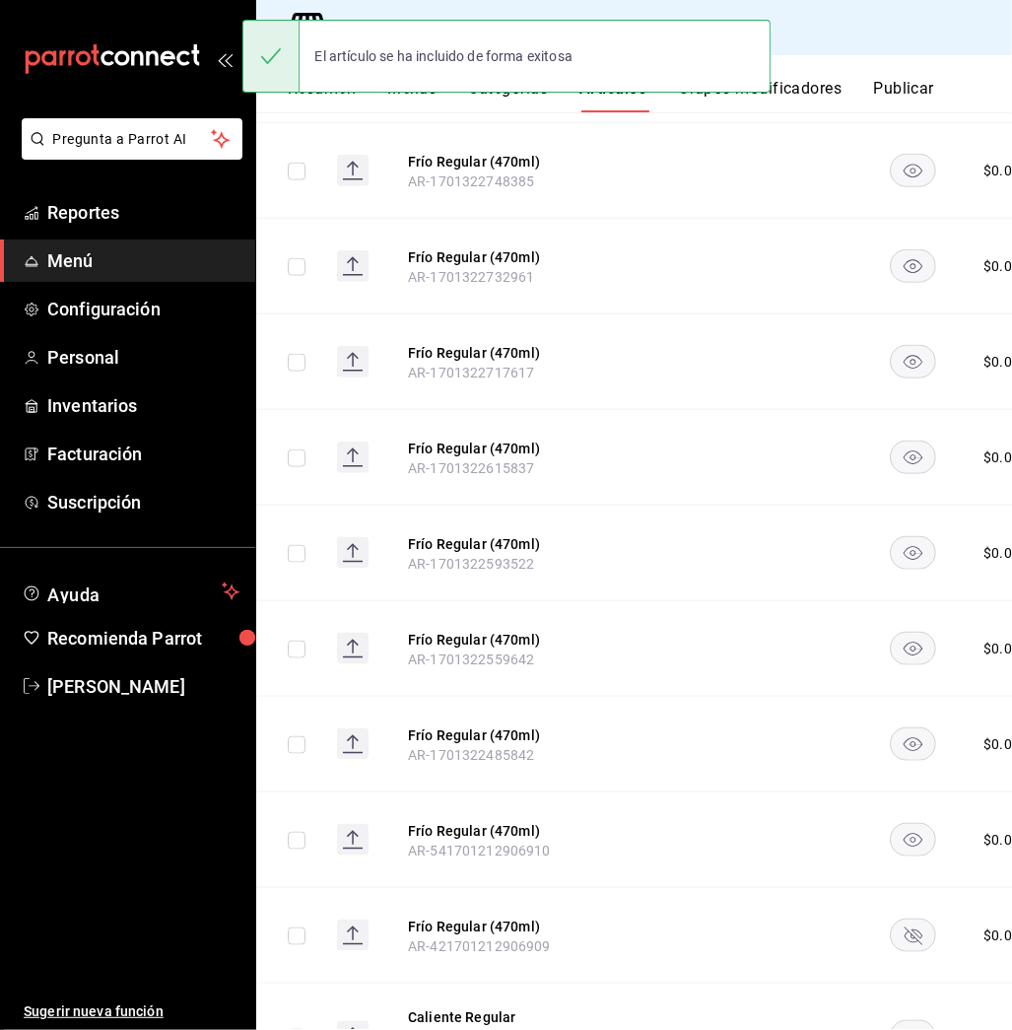
click at [905, 927] on icon "availability-product" at bounding box center [914, 936] width 18 height 18
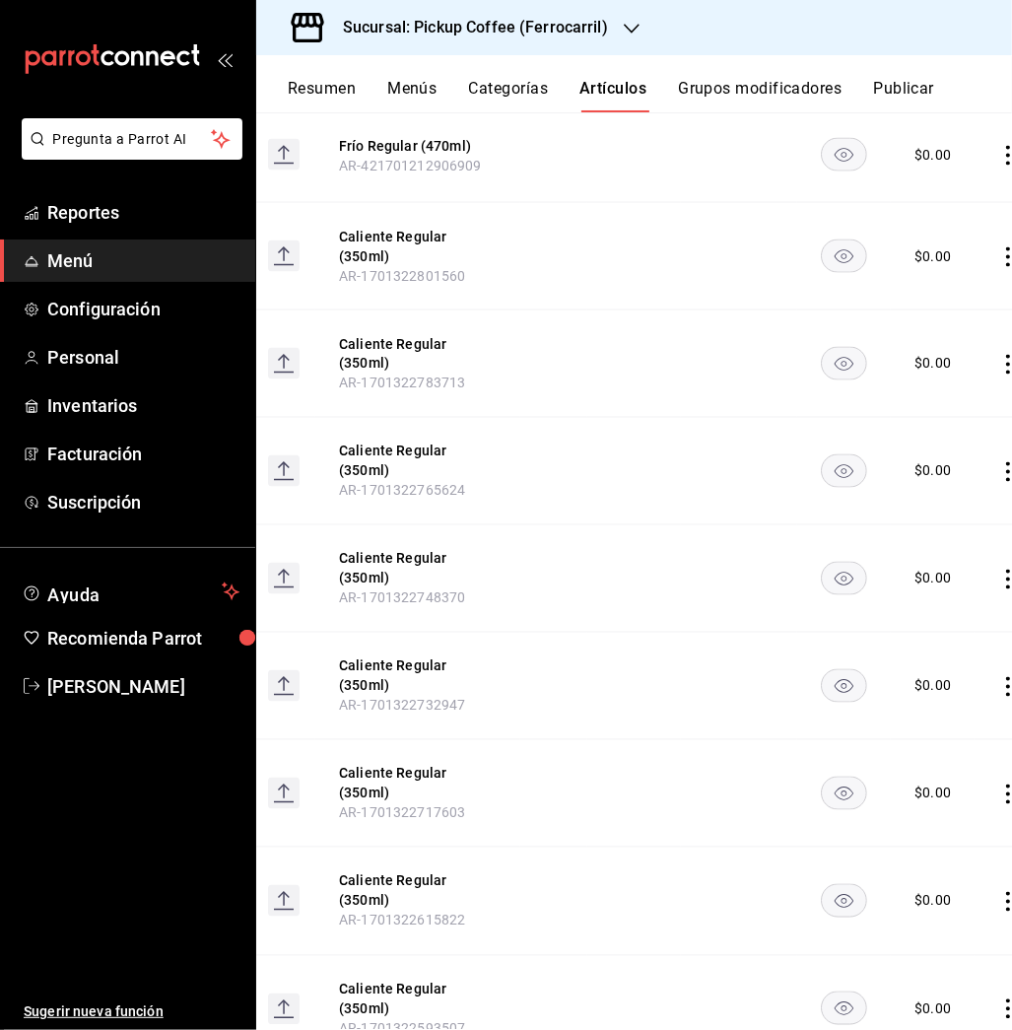
scroll to position [0, 63]
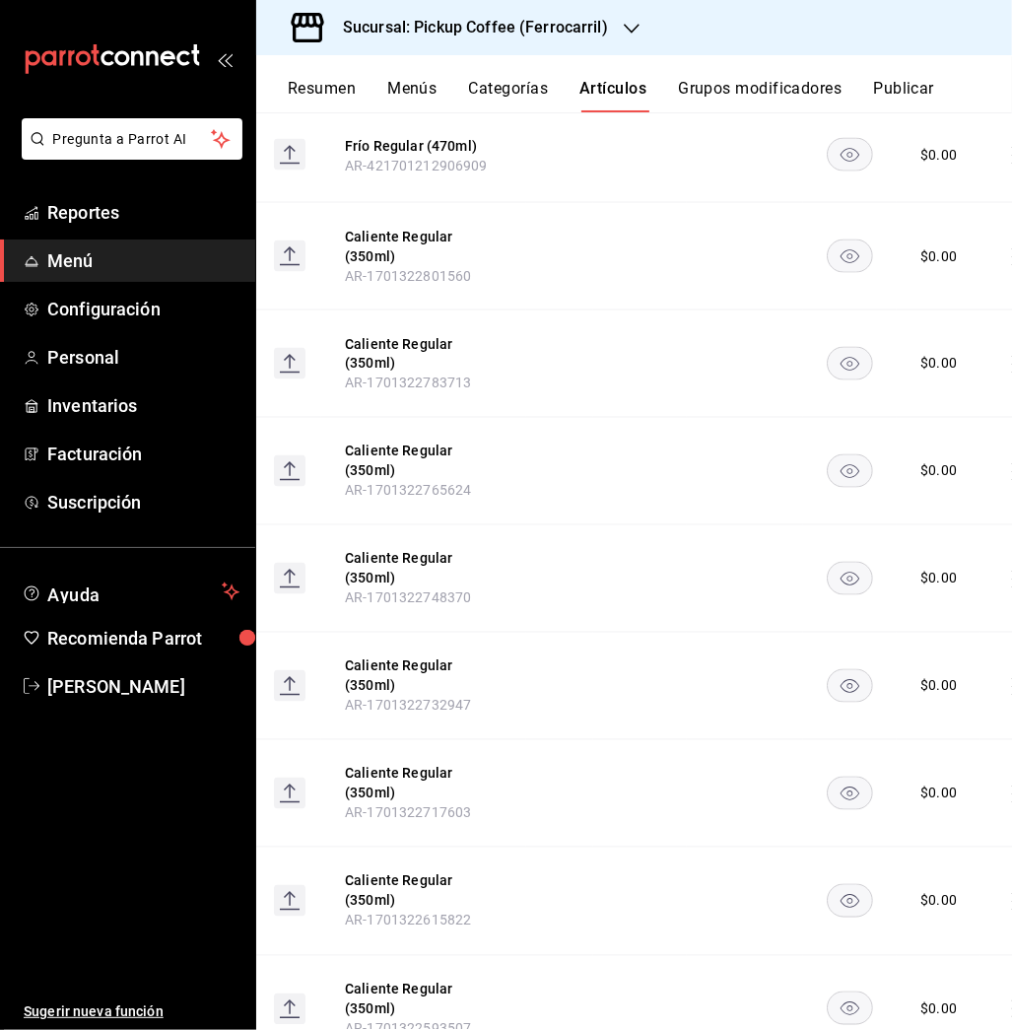
click at [896, 87] on button "Publicar" at bounding box center [903, 96] width 61 height 34
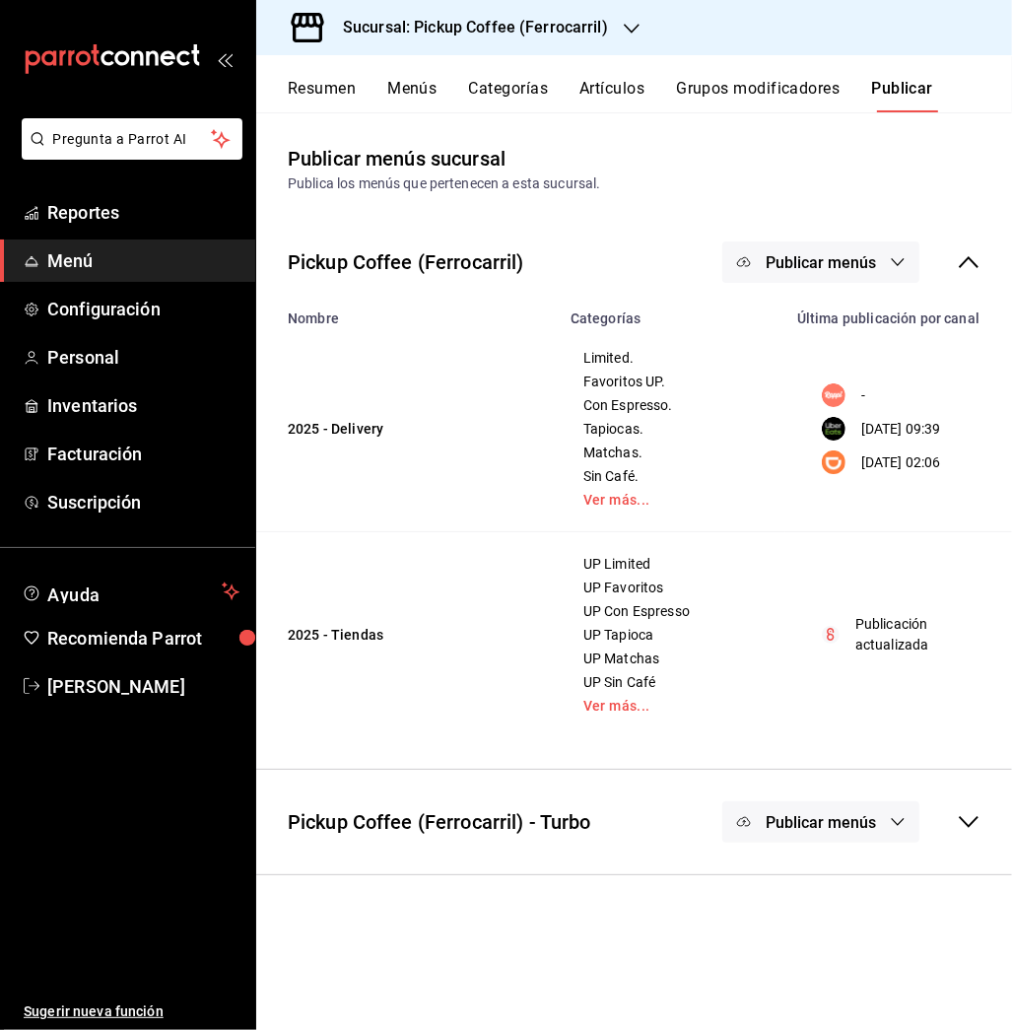
click at [822, 270] on span "Publicar menús" at bounding box center [821, 262] width 110 height 19
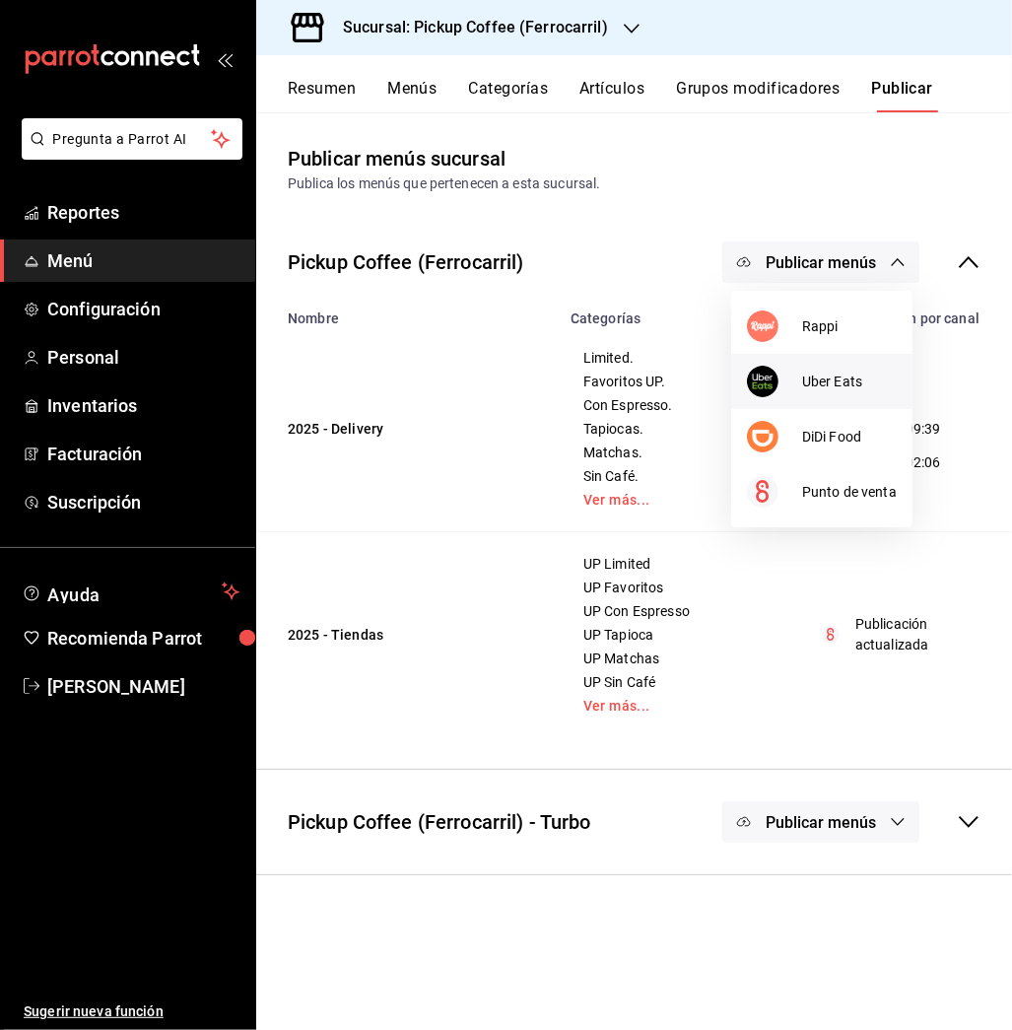
click at [826, 354] on li "Uber Eats" at bounding box center [821, 381] width 181 height 55
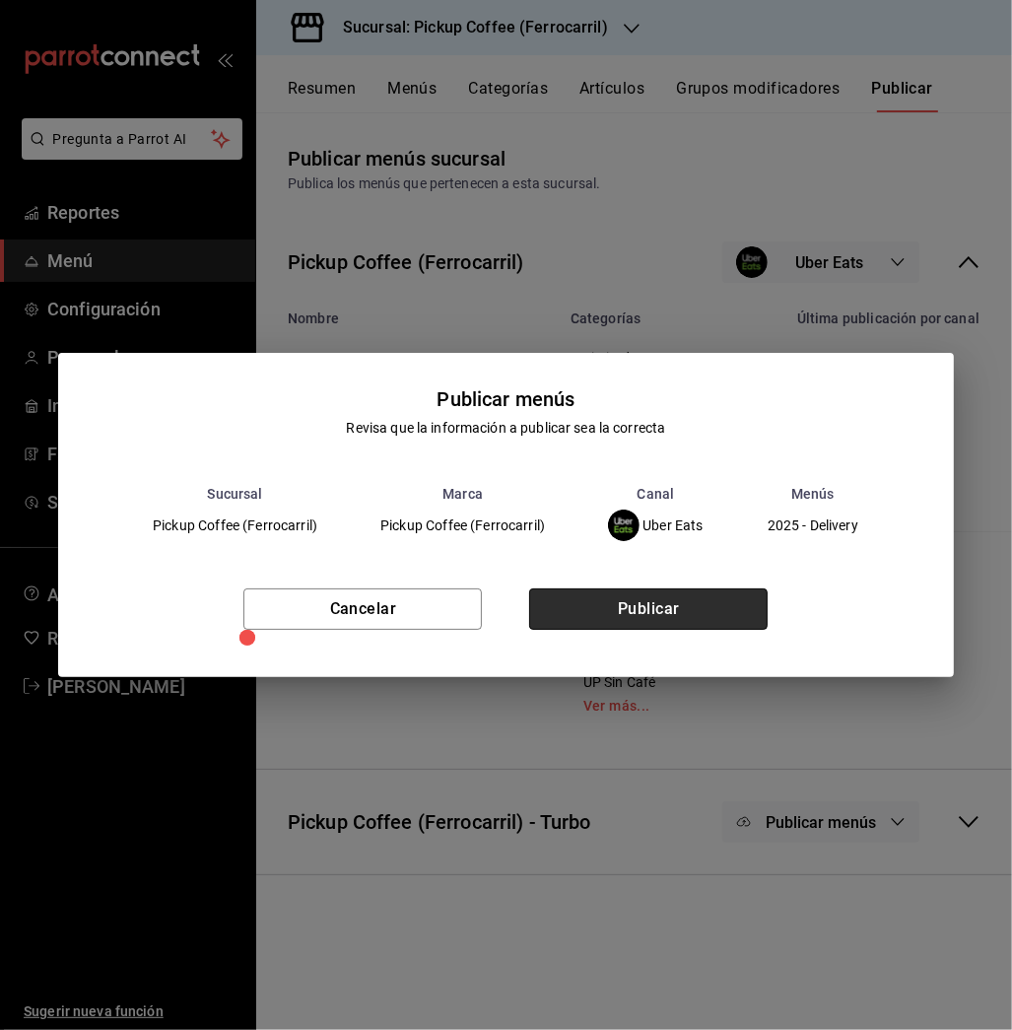
click at [703, 594] on button "Publicar" at bounding box center [648, 608] width 238 height 41
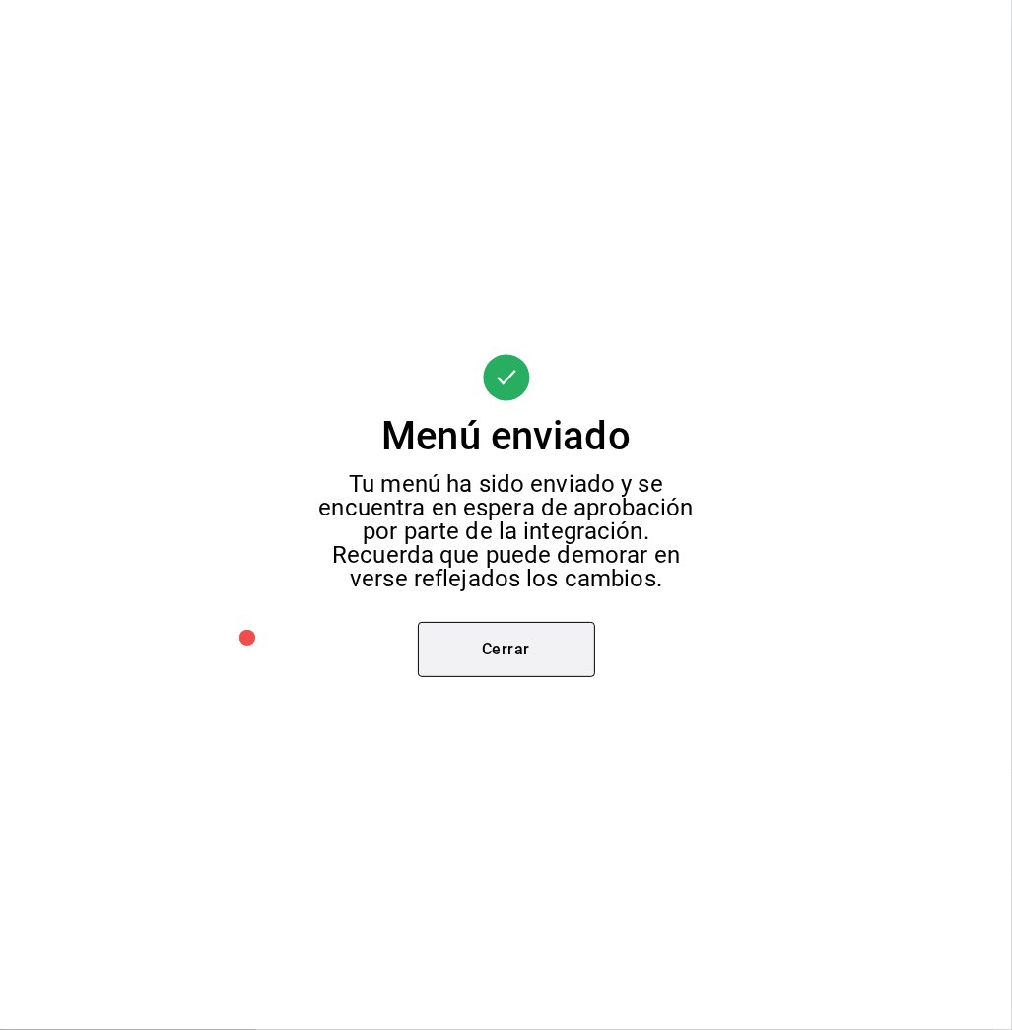
click at [541, 637] on button "Cerrar" at bounding box center [506, 649] width 177 height 55
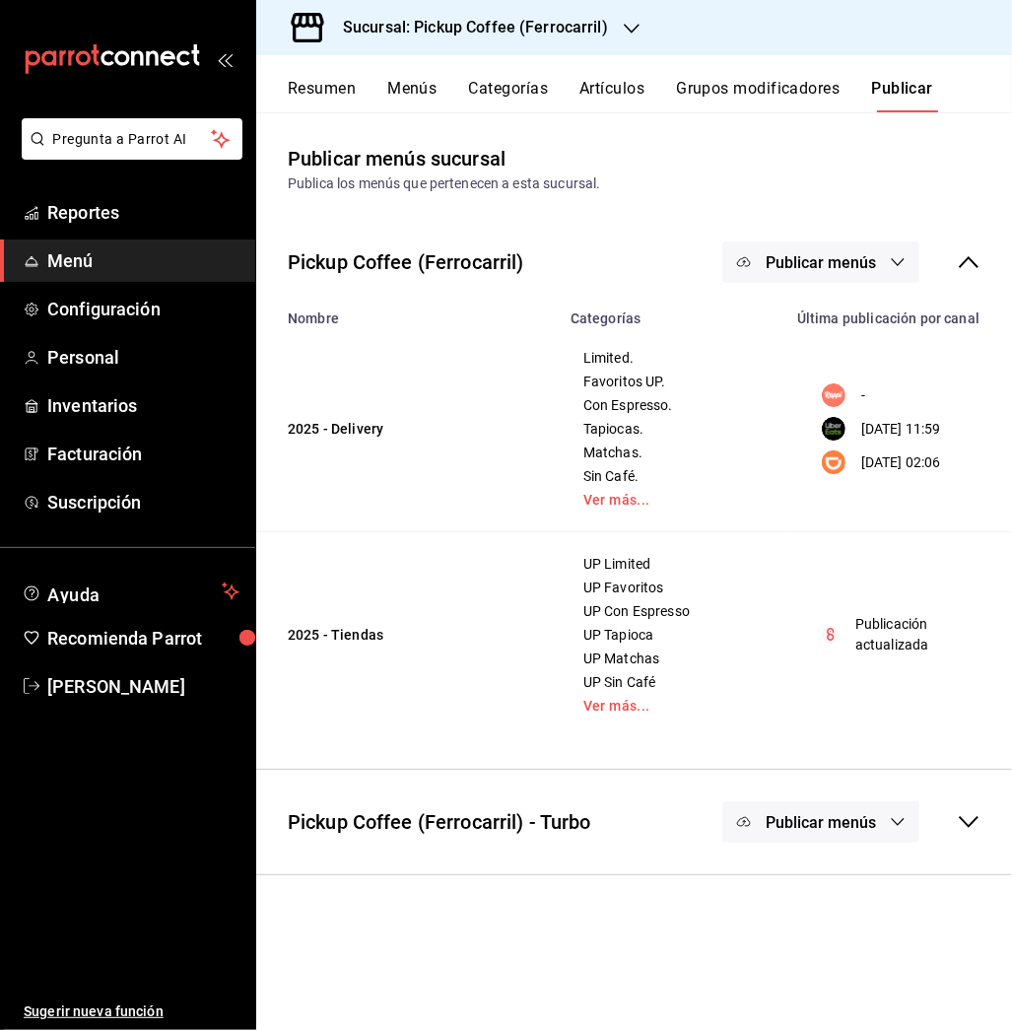
click at [809, 263] on span "Publicar menús" at bounding box center [821, 262] width 110 height 19
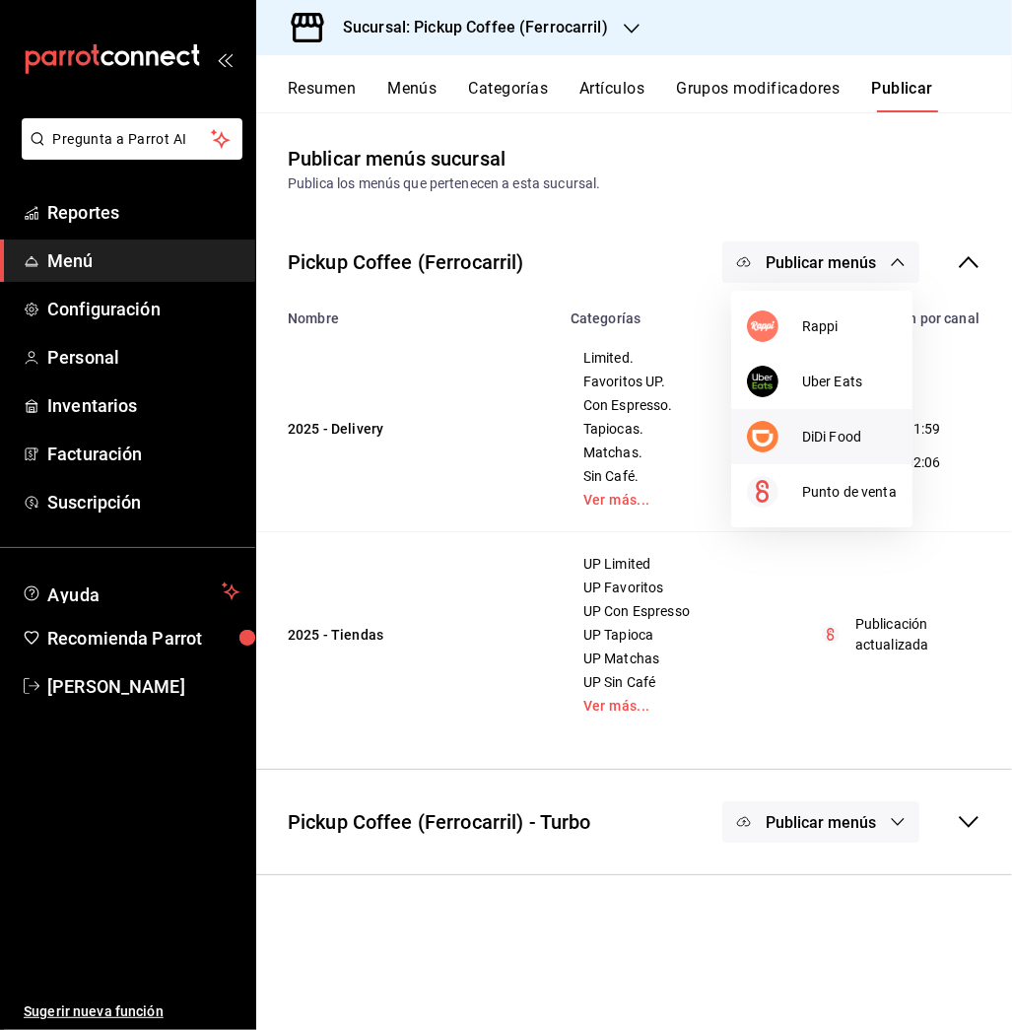
click at [818, 437] on span "DiDi Food" at bounding box center [849, 437] width 95 height 21
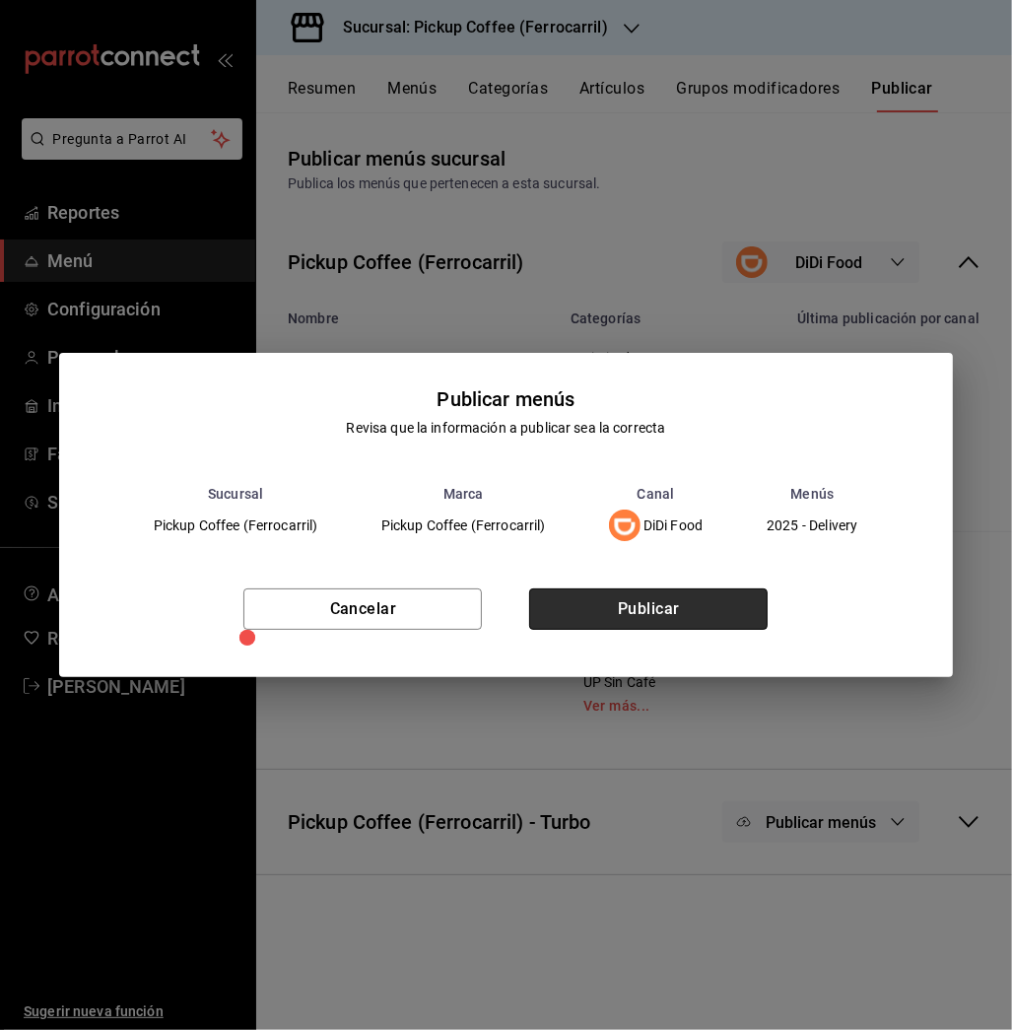
click at [667, 612] on button "Publicar" at bounding box center [648, 608] width 238 height 41
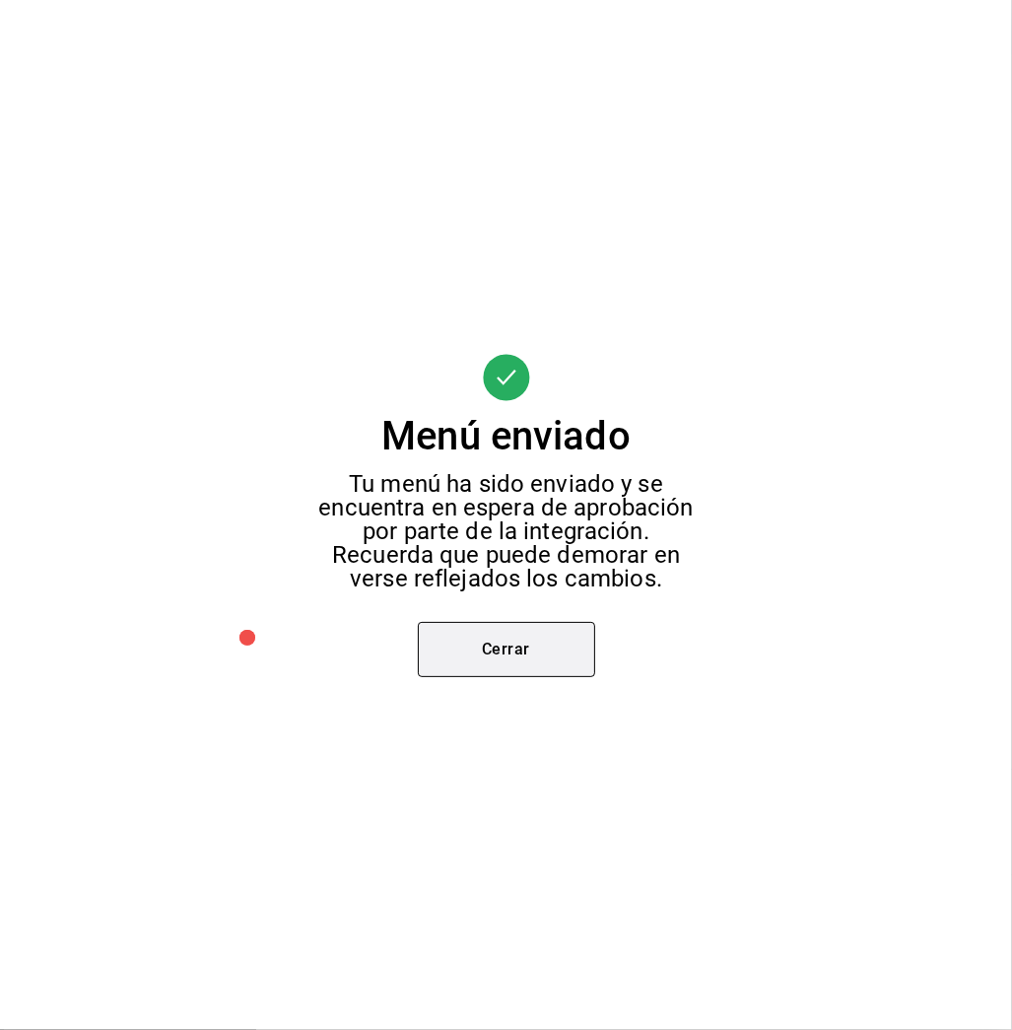
click at [539, 640] on button "Cerrar" at bounding box center [506, 649] width 177 height 55
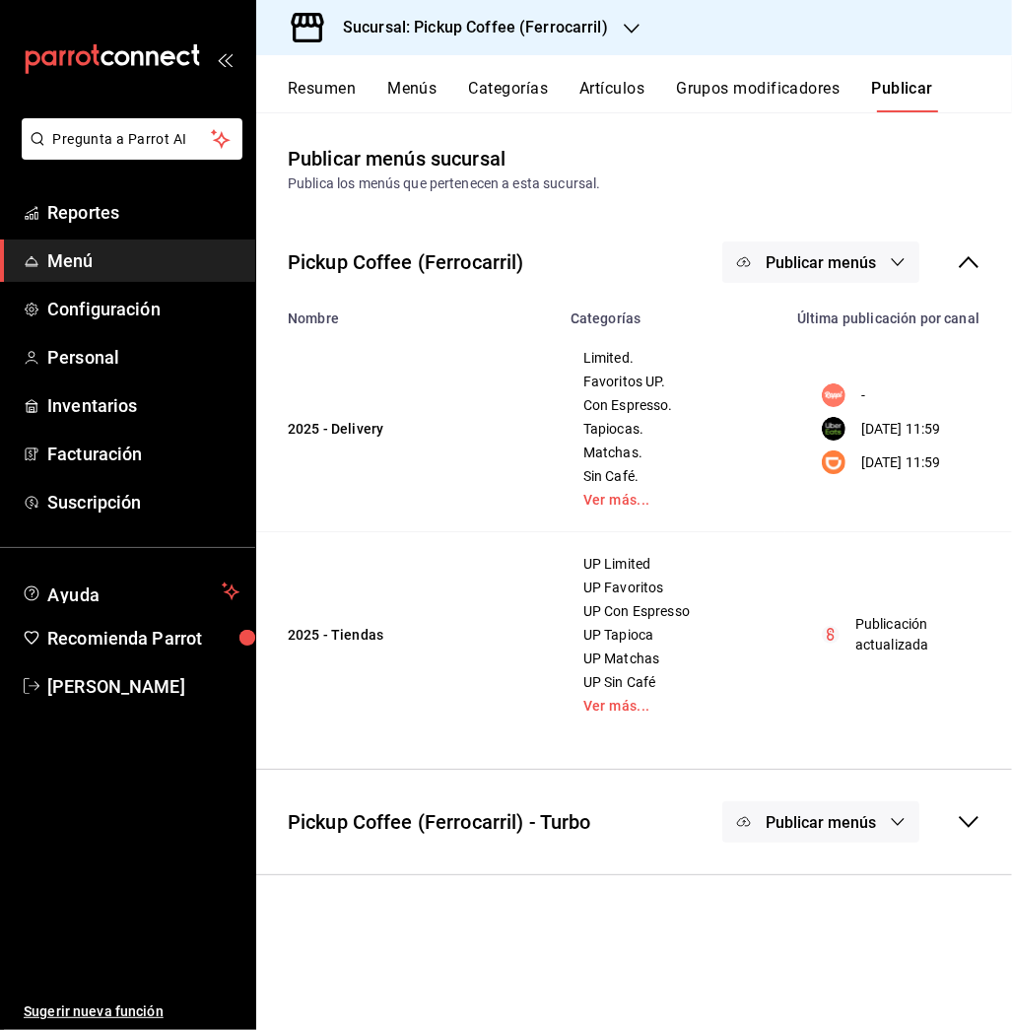
click at [565, 27] on h3 "Sucursal: Pickup Coffee (Ferrocarril)" at bounding box center [467, 28] width 281 height 24
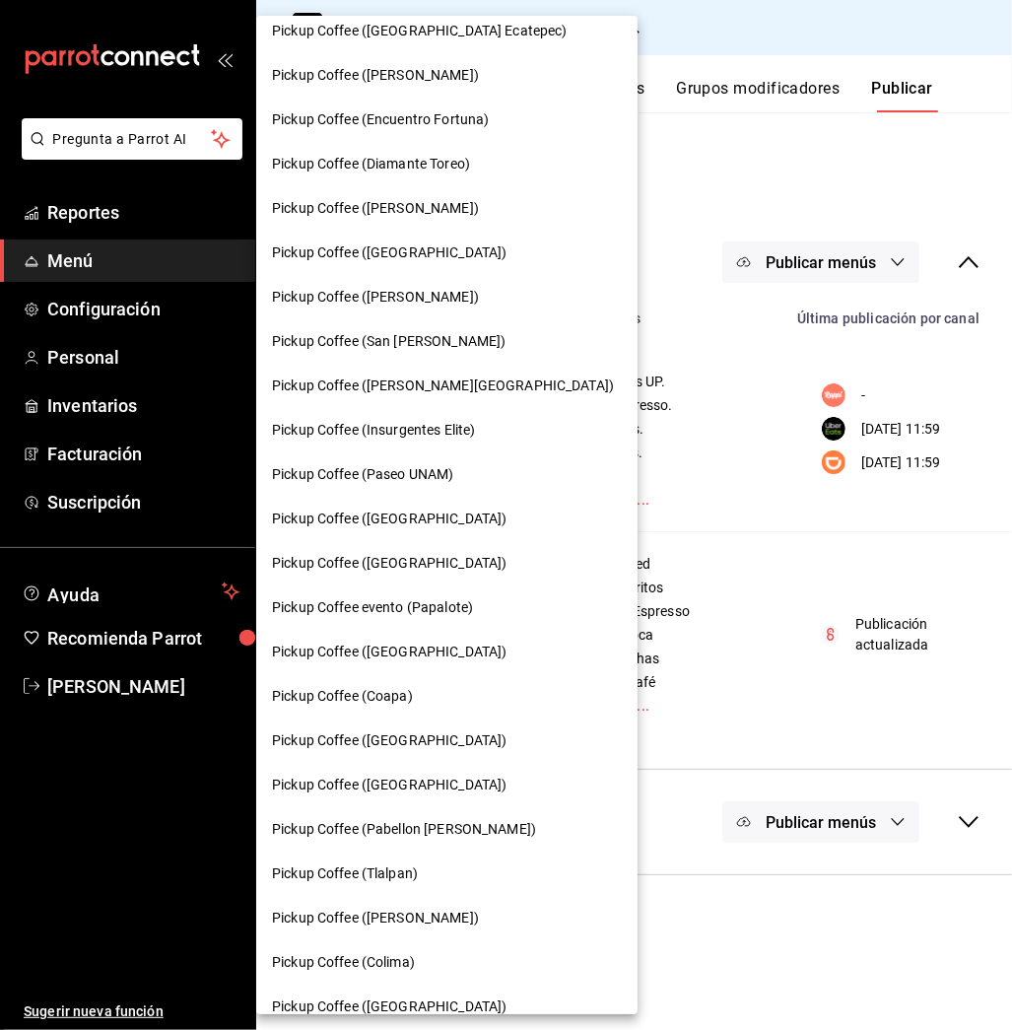
scroll to position [142, 0]
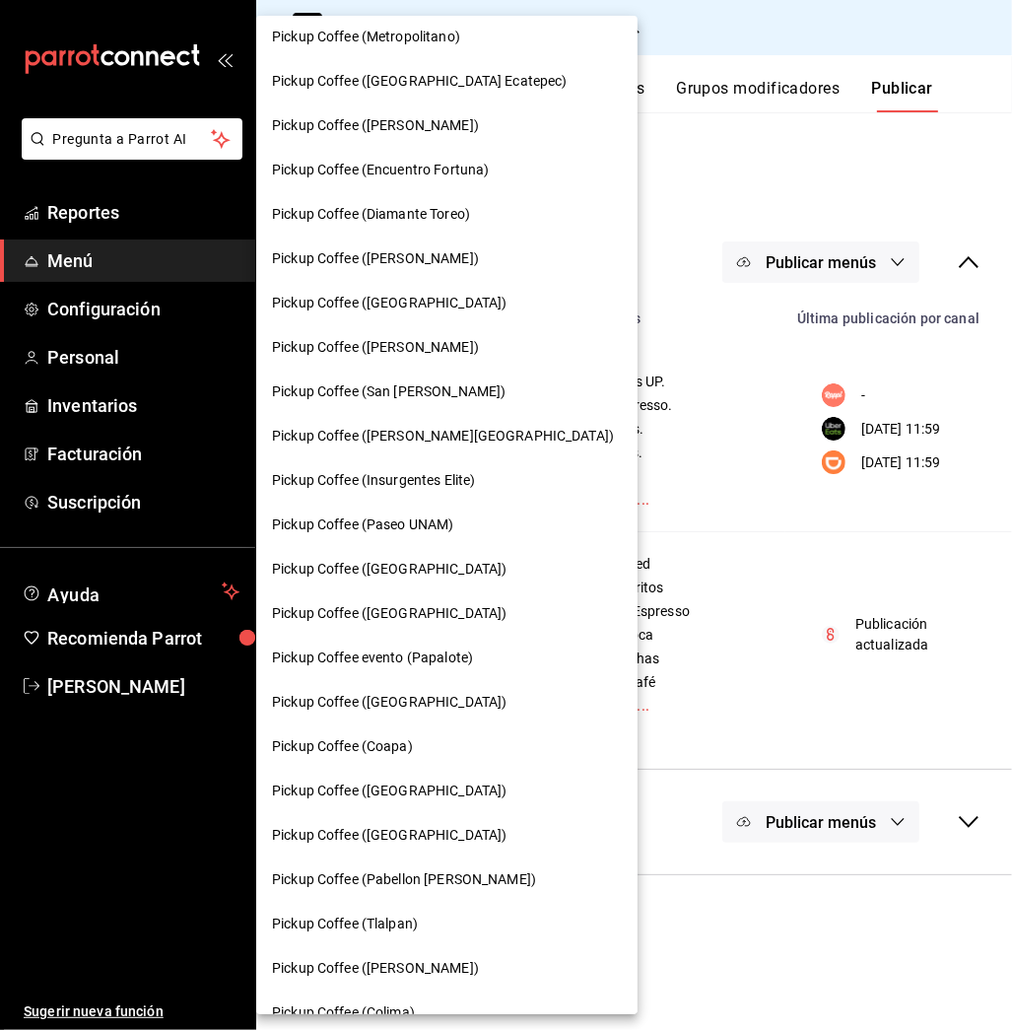
click at [382, 795] on span "Pickup Coffee ([GEOGRAPHIC_DATA])" at bounding box center [389, 790] width 235 height 21
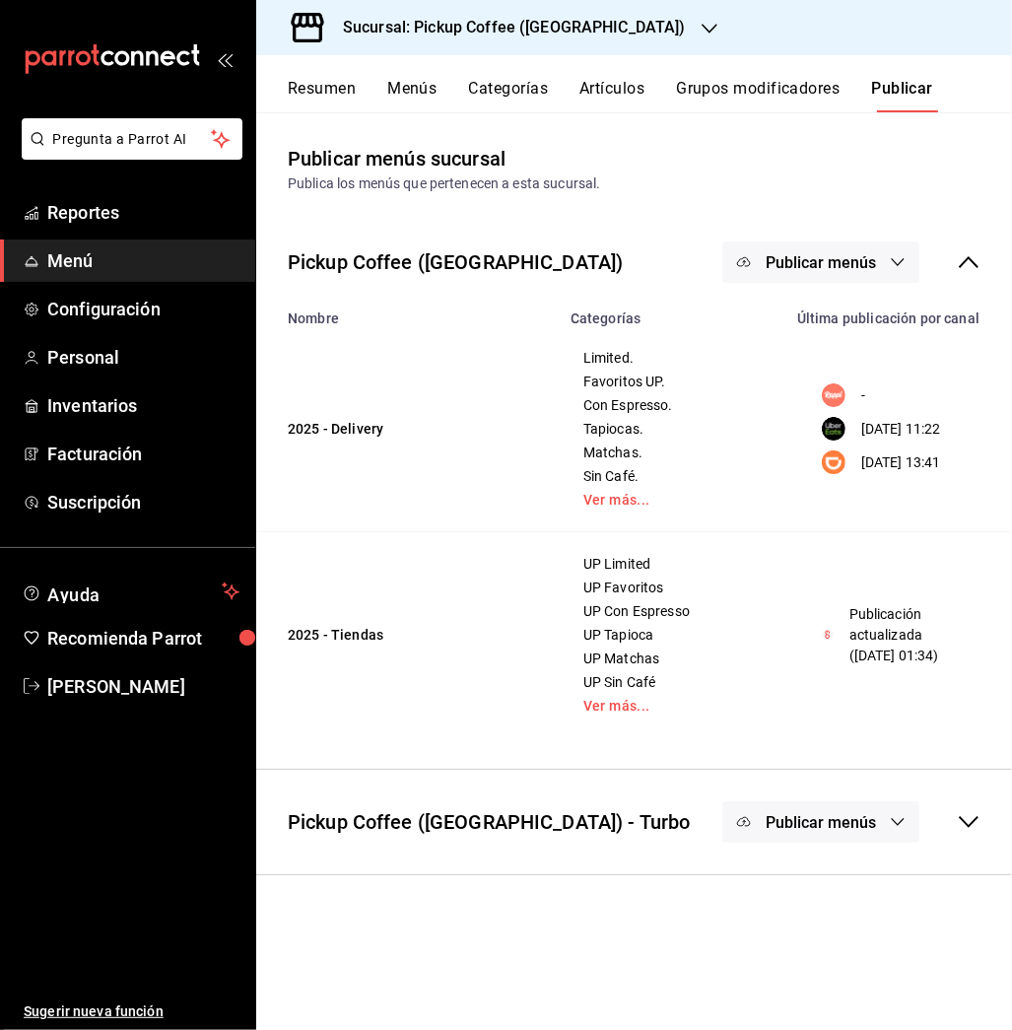
click at [315, 77] on div "Resumen Menús Categorías Artículos Grupos modificadores Publicar" at bounding box center [634, 83] width 756 height 57
click at [315, 90] on button "Resumen" at bounding box center [322, 96] width 68 height 34
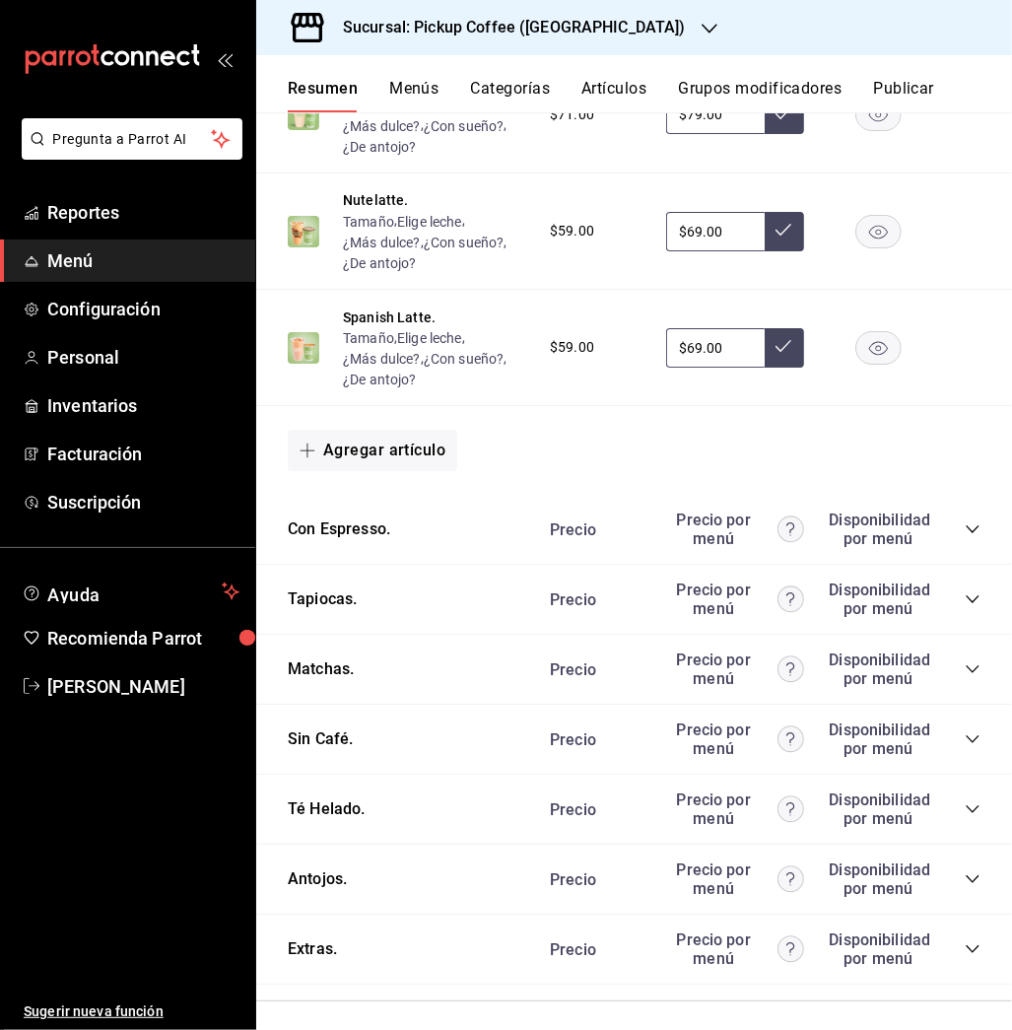
scroll to position [1006, 0]
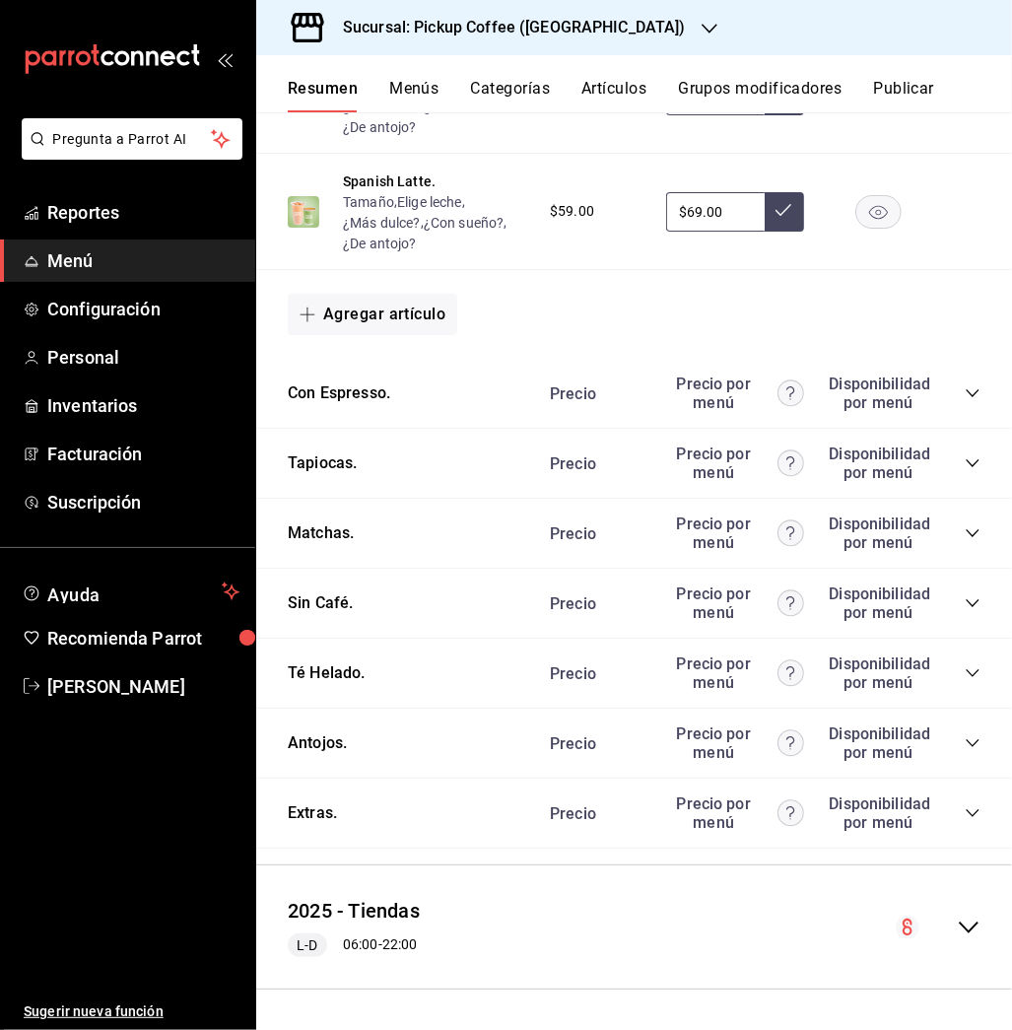
click at [965, 739] on icon "collapse-category-row" at bounding box center [973, 743] width 16 height 16
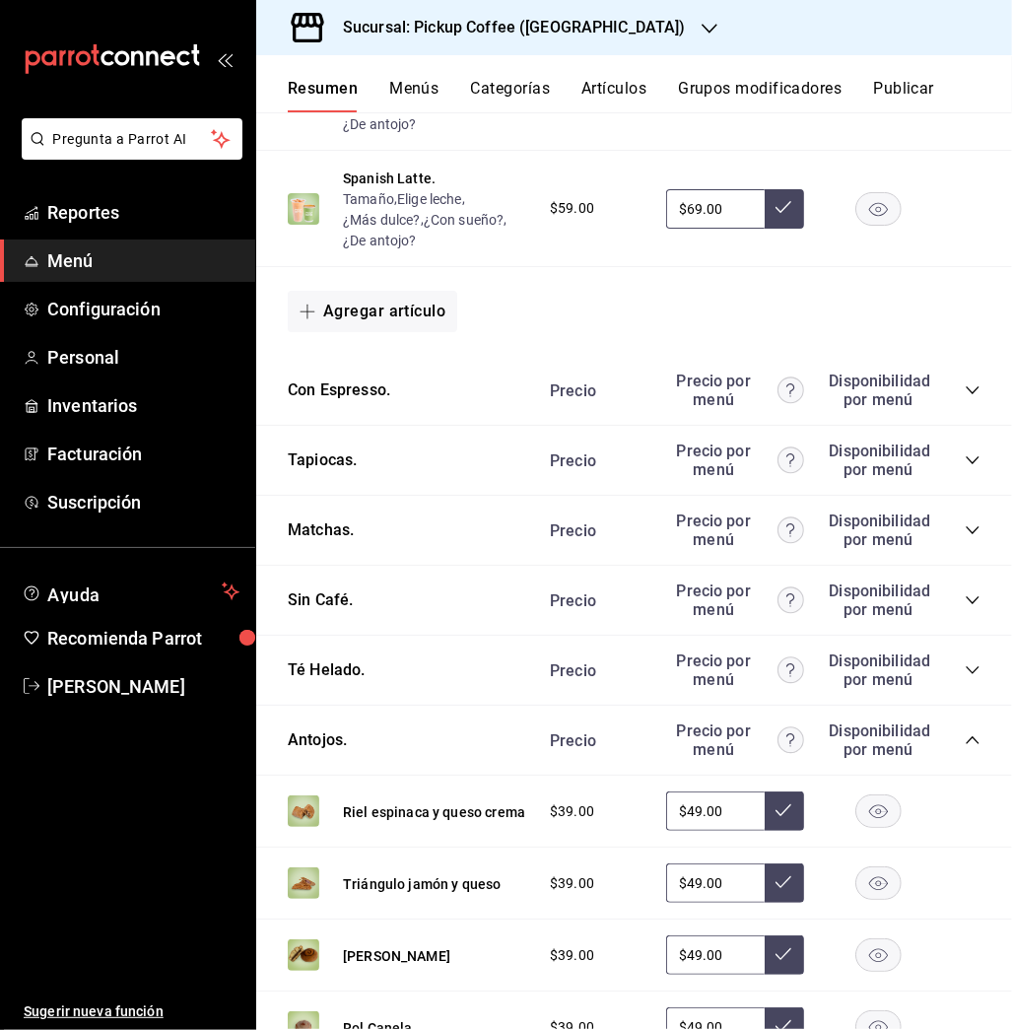
click at [862, 890] on rect "button" at bounding box center [878, 883] width 45 height 33
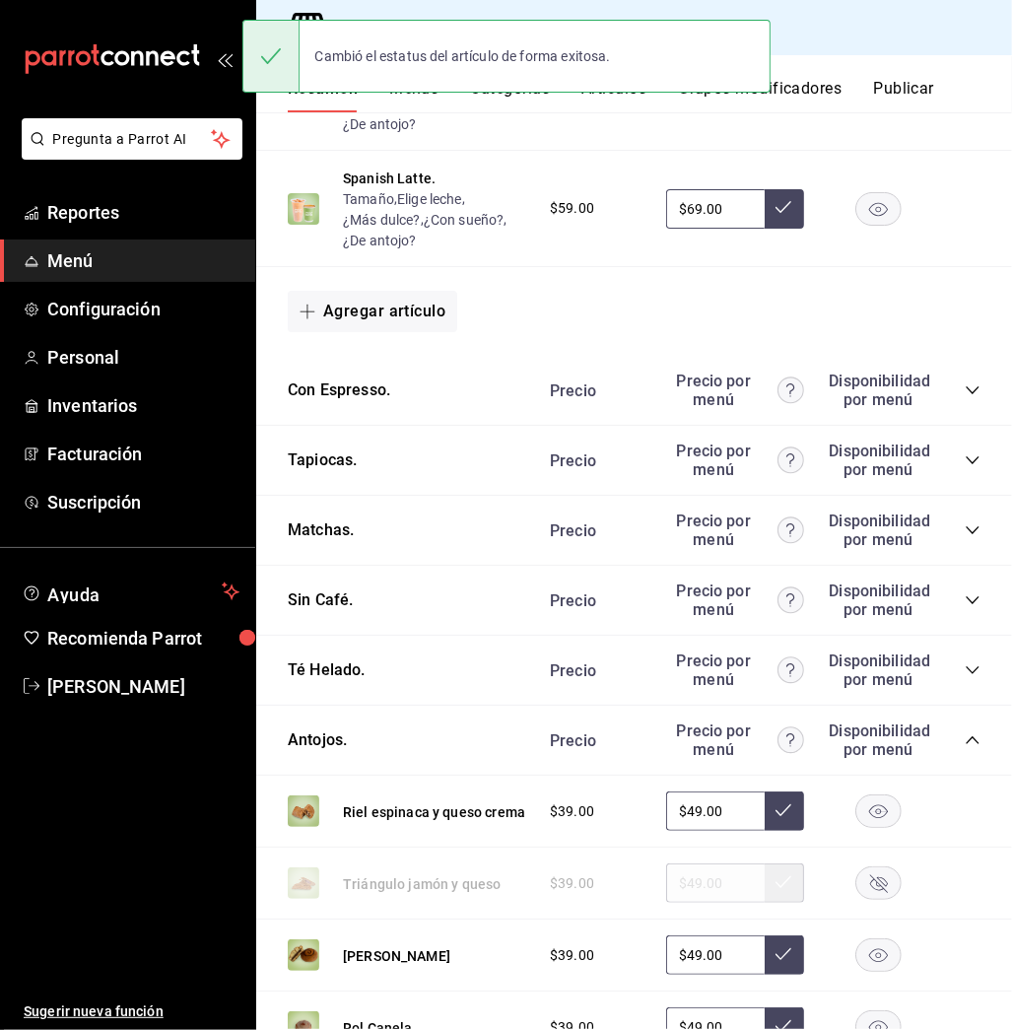
click at [893, 86] on button "Publicar" at bounding box center [903, 96] width 61 height 34
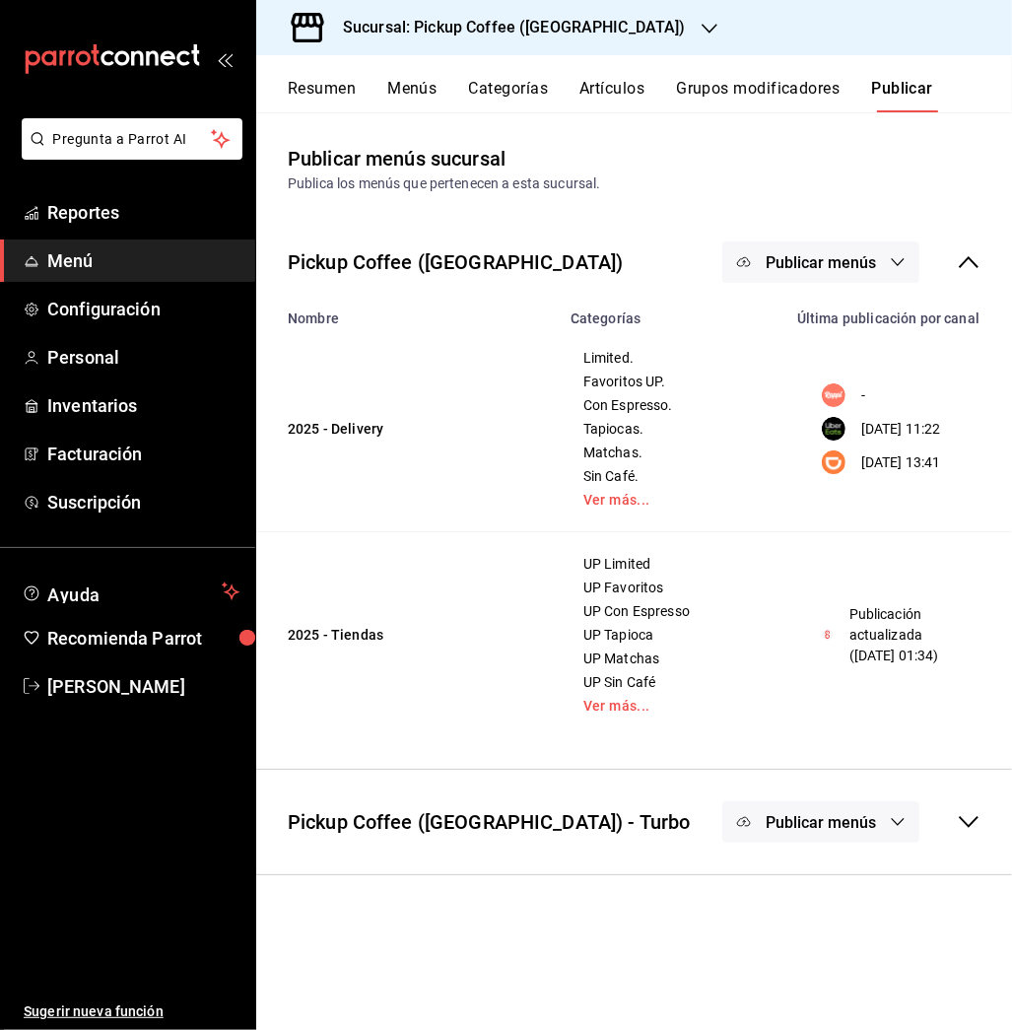
click at [832, 272] on button "Publicar menús" at bounding box center [820, 261] width 197 height 41
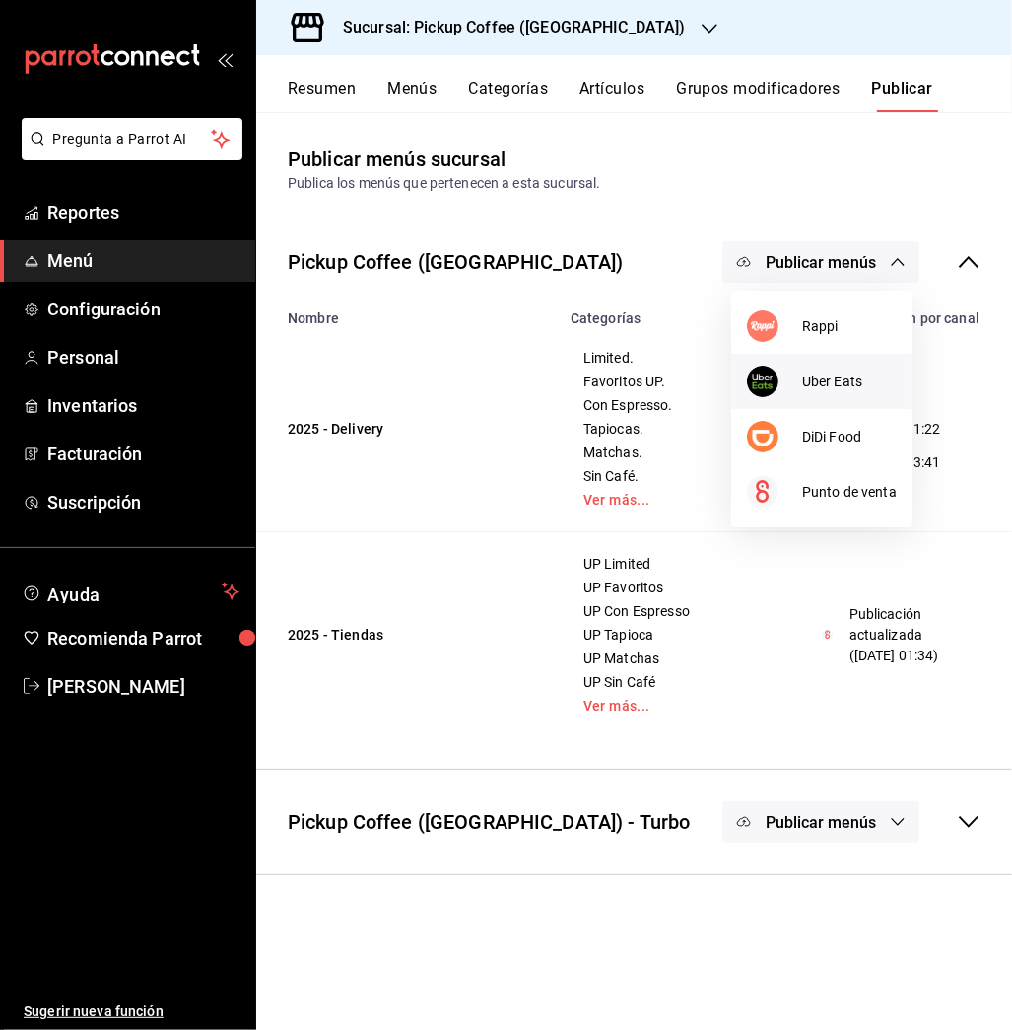
click at [811, 369] on li "Uber Eats" at bounding box center [821, 381] width 181 height 55
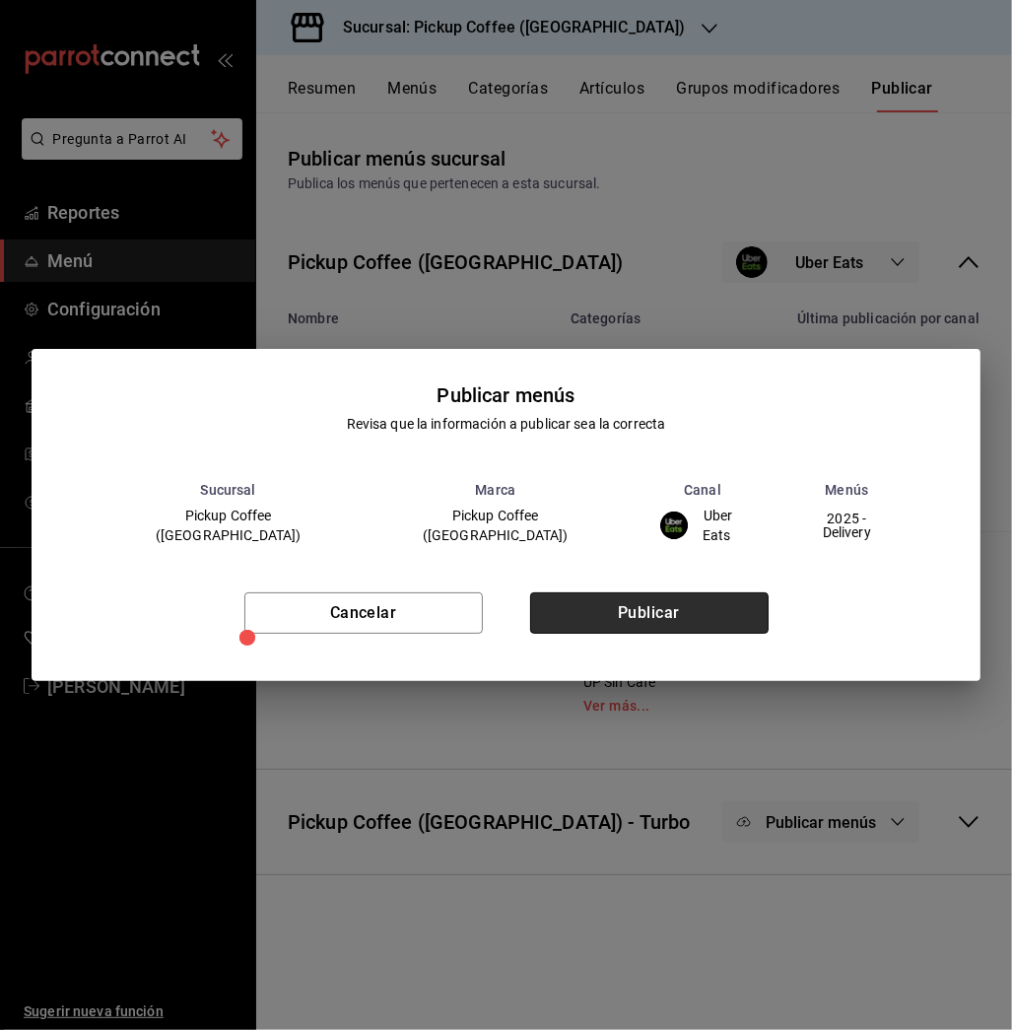
click at [667, 606] on button "Publicar" at bounding box center [649, 612] width 238 height 41
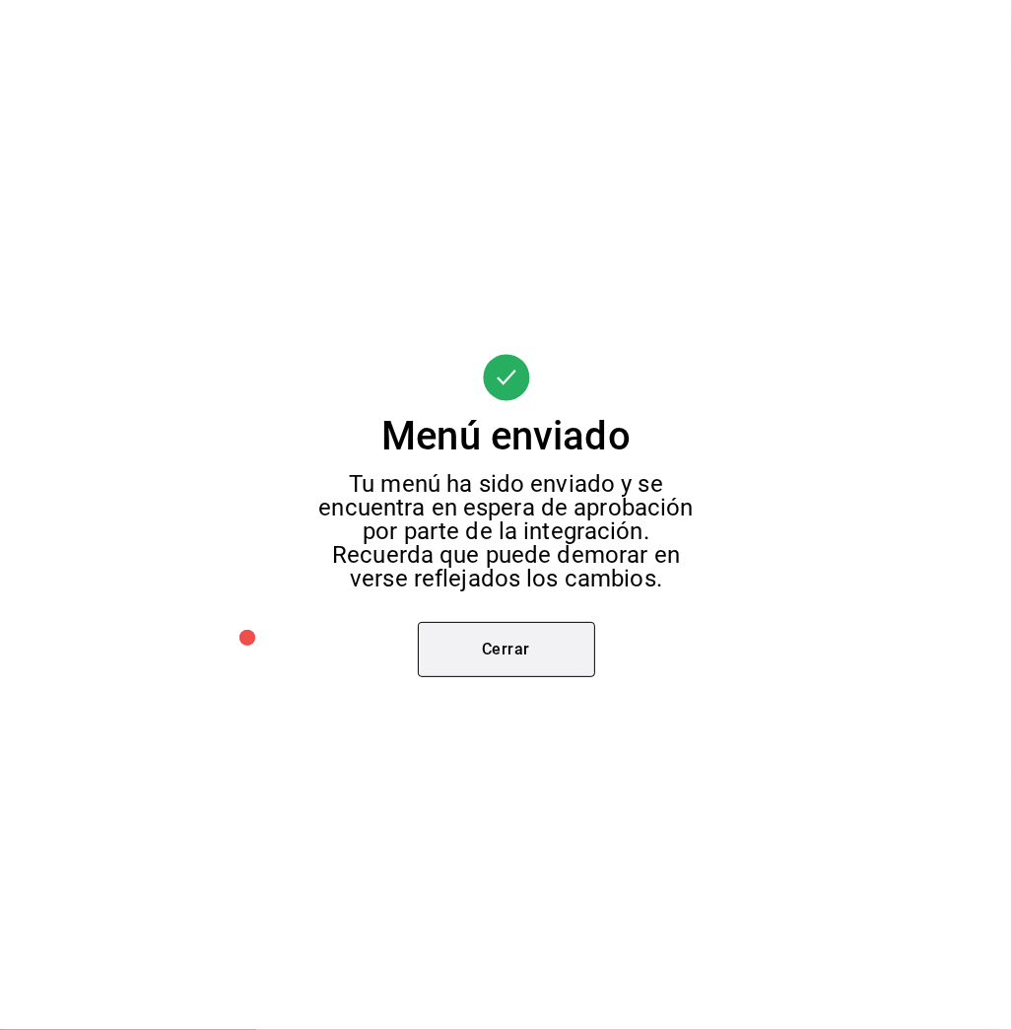
click at [500, 654] on button "Cerrar" at bounding box center [506, 649] width 177 height 55
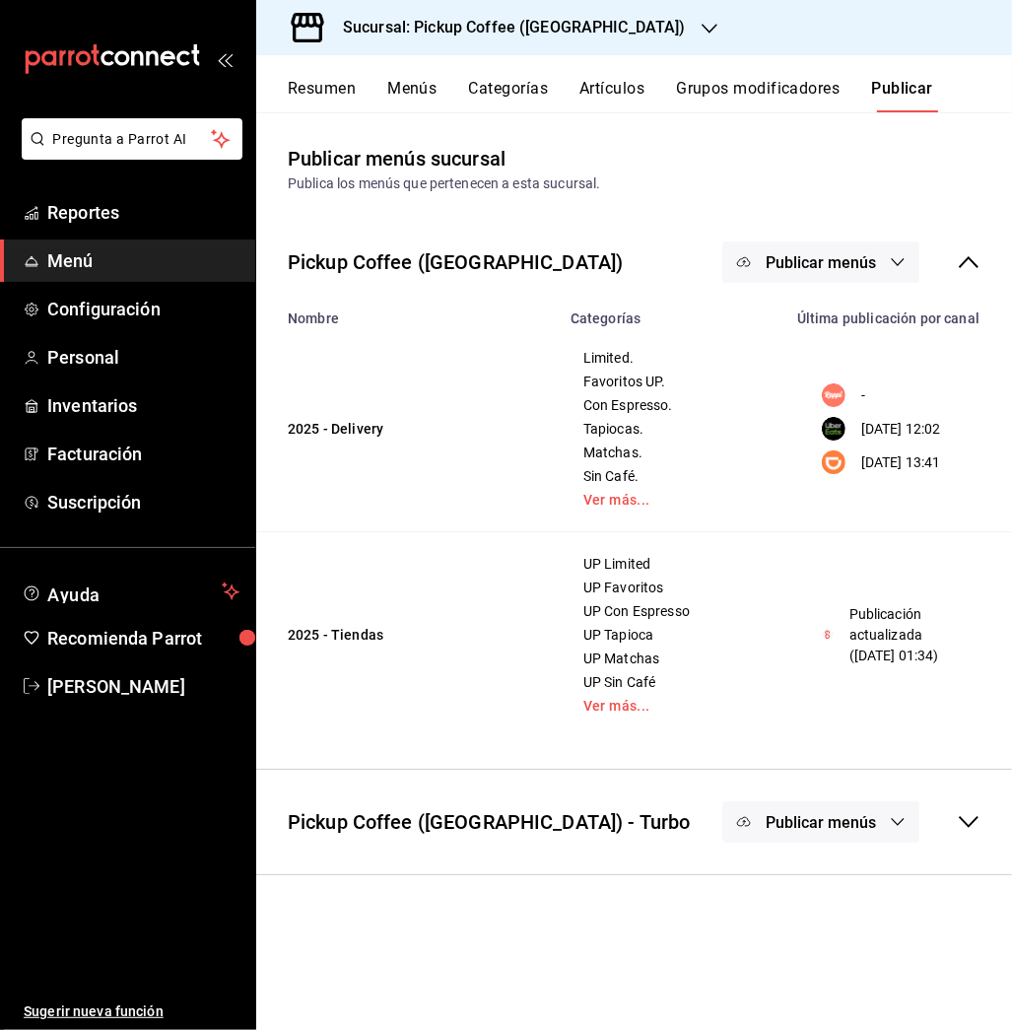
click at [772, 258] on span "Publicar menús" at bounding box center [821, 262] width 110 height 19
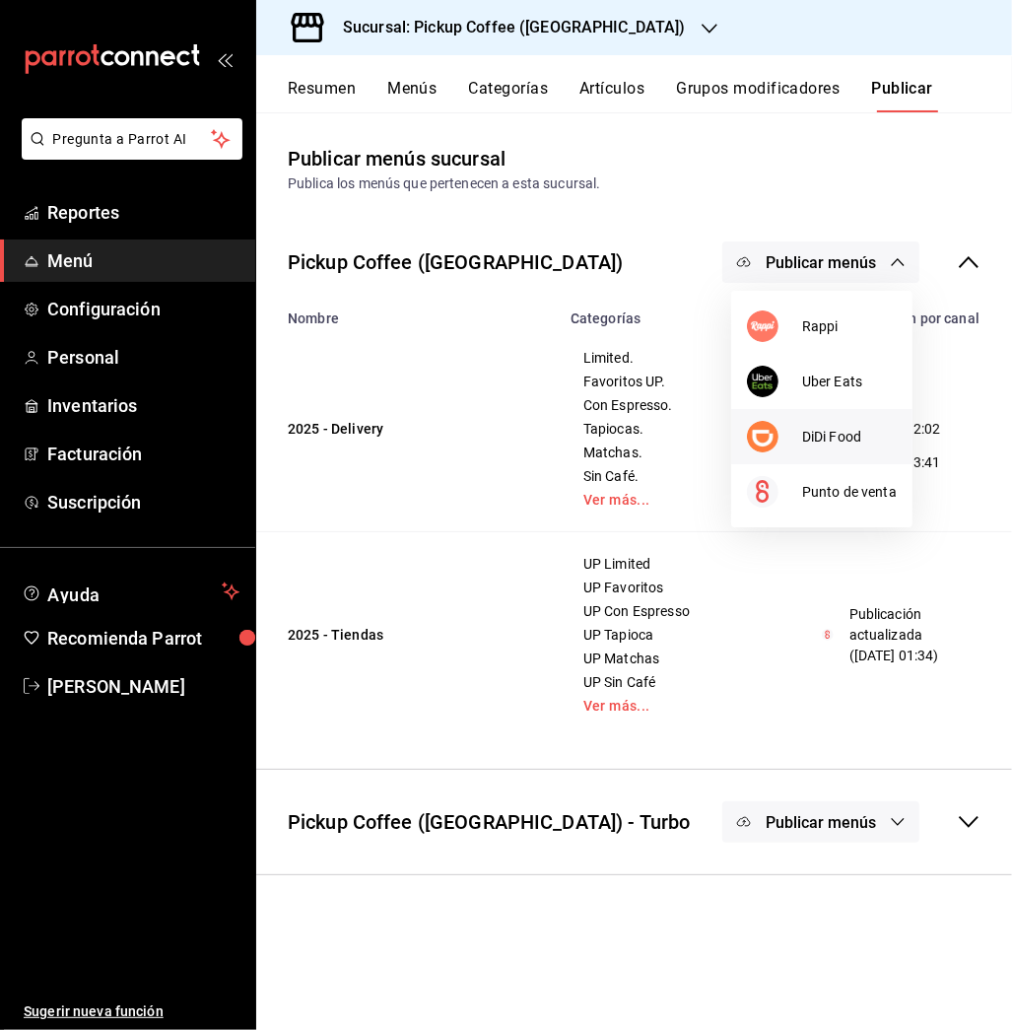
click at [799, 428] on div at bounding box center [774, 437] width 55 height 32
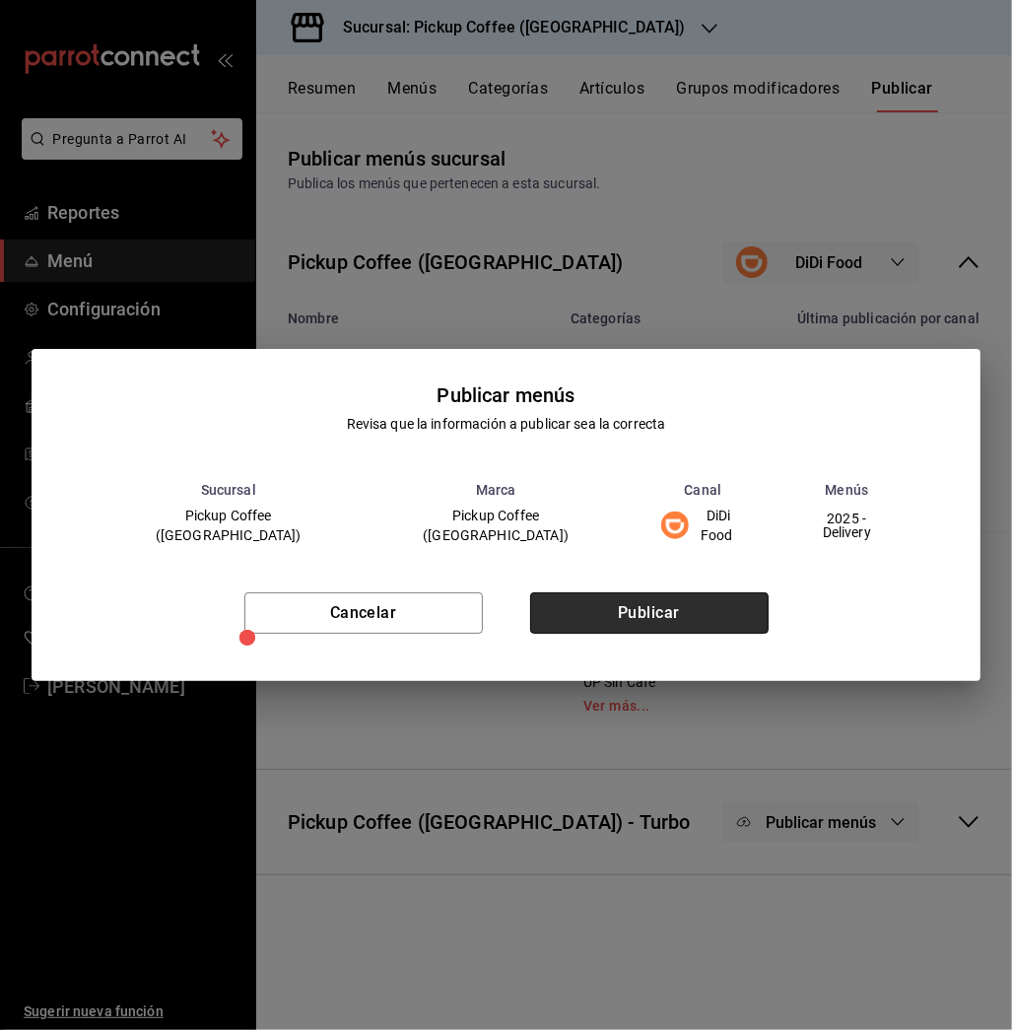
click at [651, 598] on button "Publicar" at bounding box center [649, 612] width 238 height 41
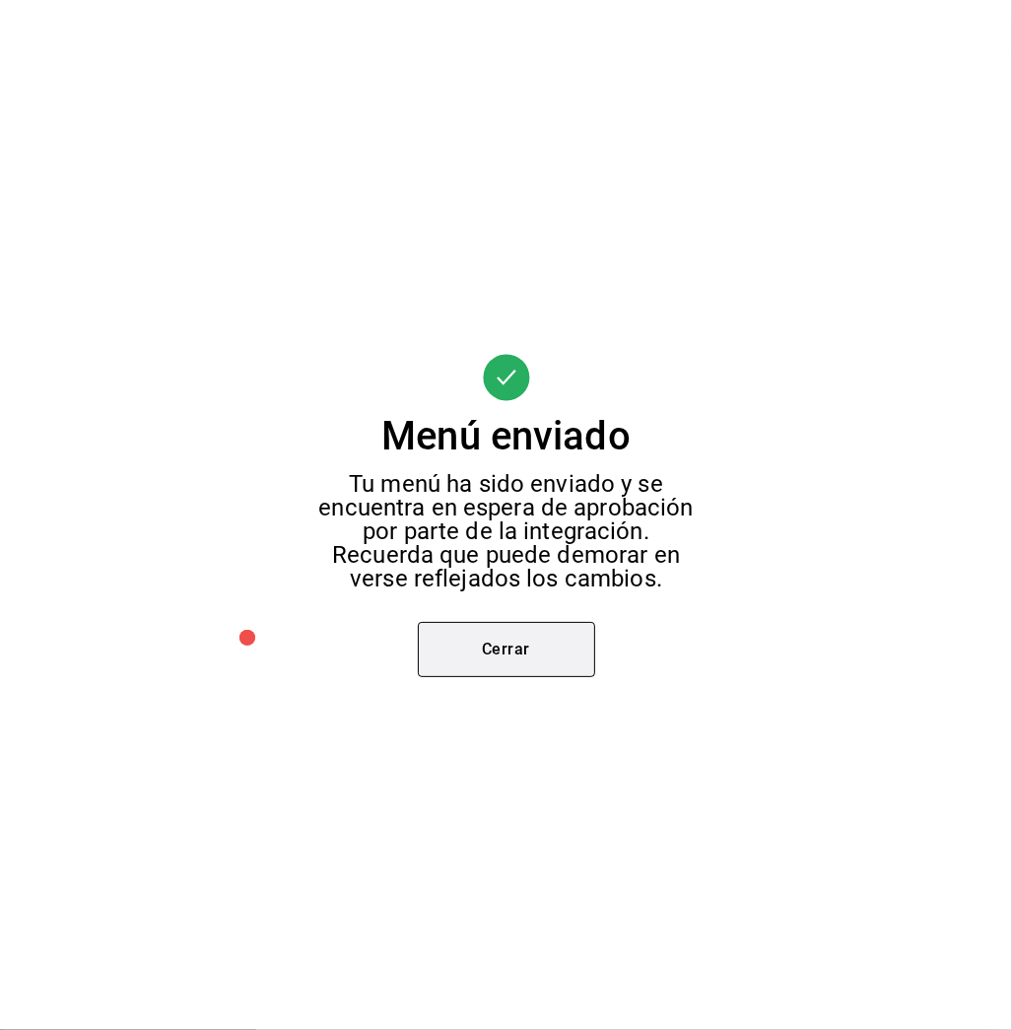
click at [510, 637] on button "Cerrar" at bounding box center [506, 649] width 177 height 55
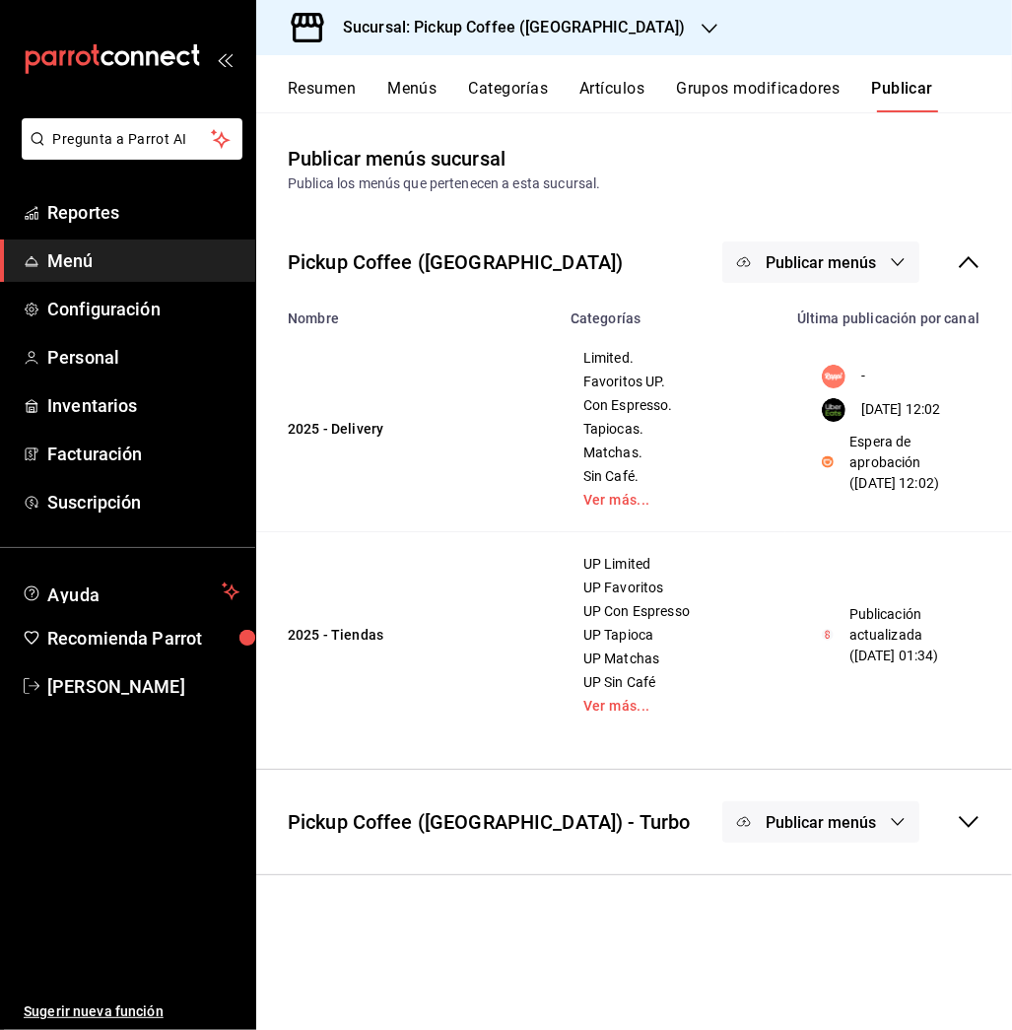
click at [545, 23] on h3 "Sucursal: Pickup Coffee ([GEOGRAPHIC_DATA])" at bounding box center [506, 28] width 359 height 24
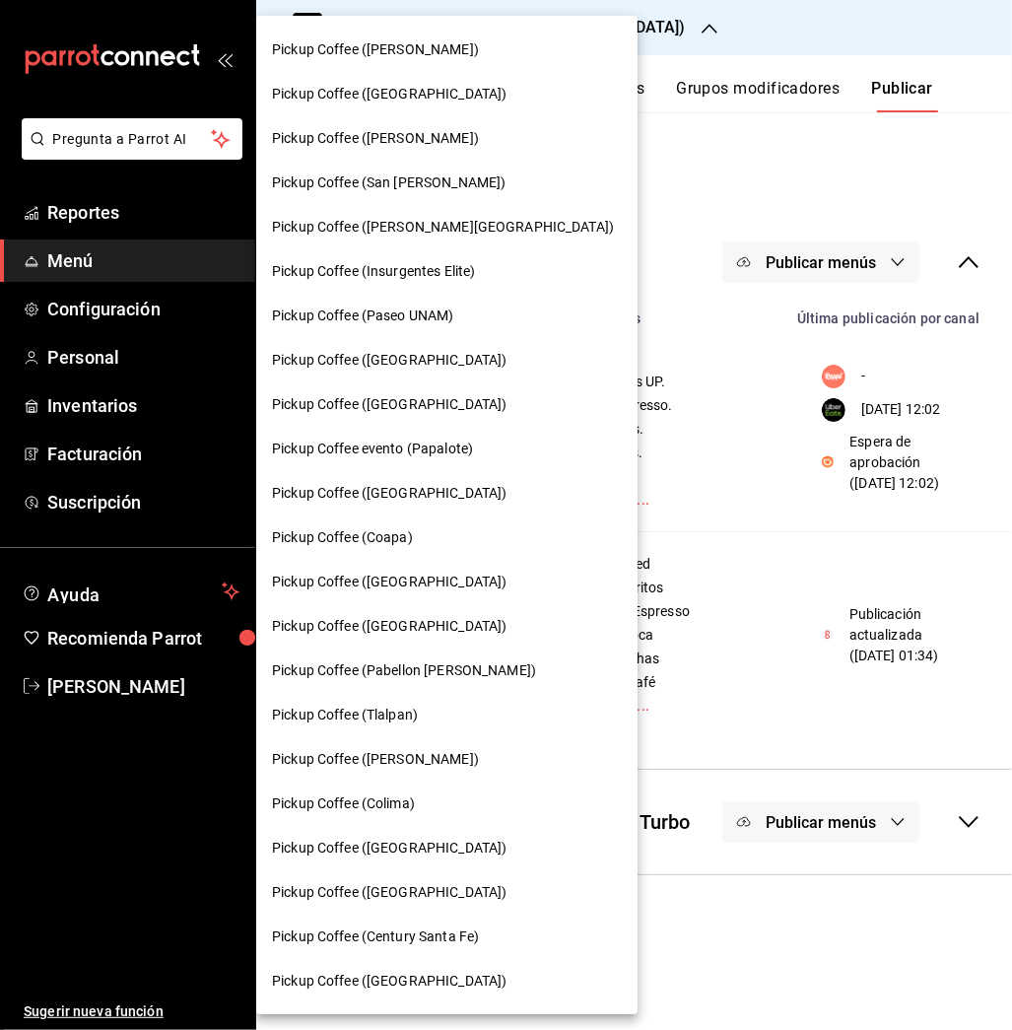
scroll to position [524, 0]
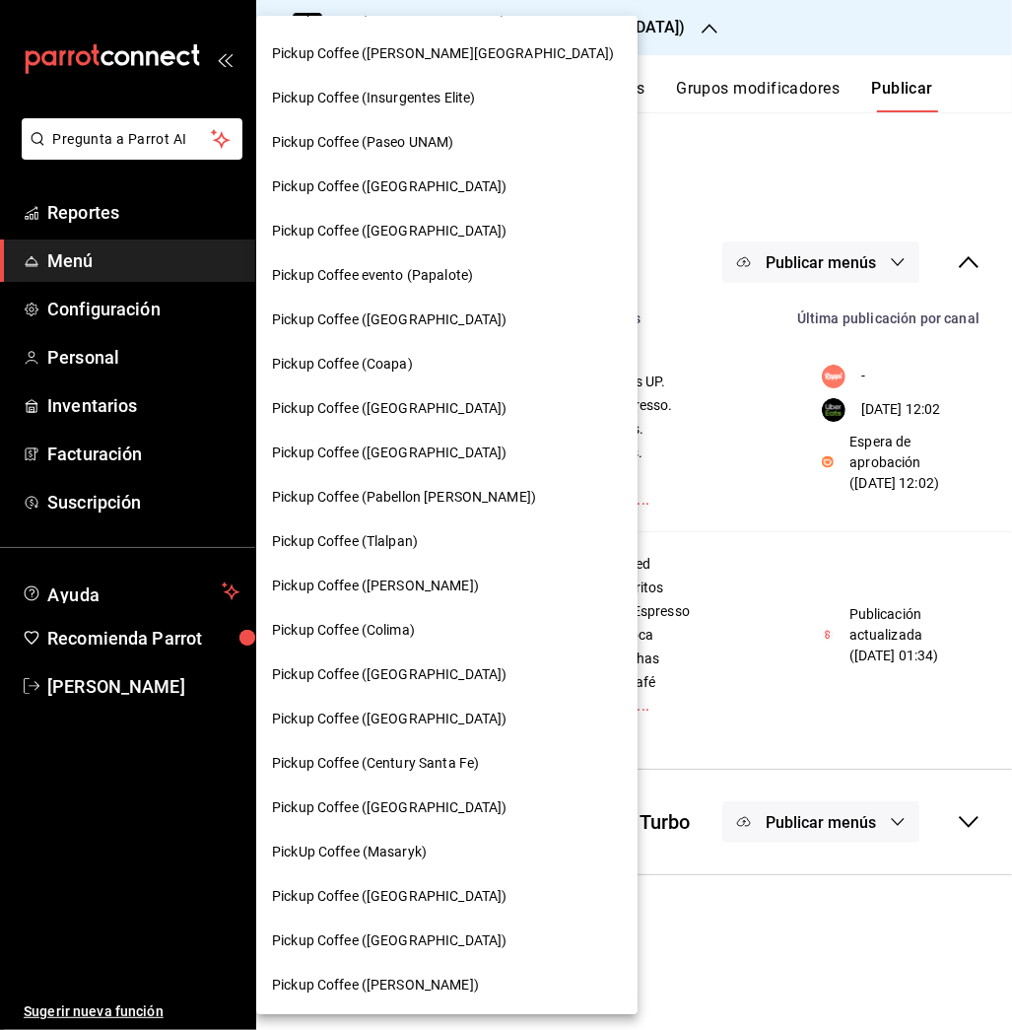
click at [478, 989] on span "Pickup Coffee ([PERSON_NAME])" at bounding box center [375, 984] width 207 height 21
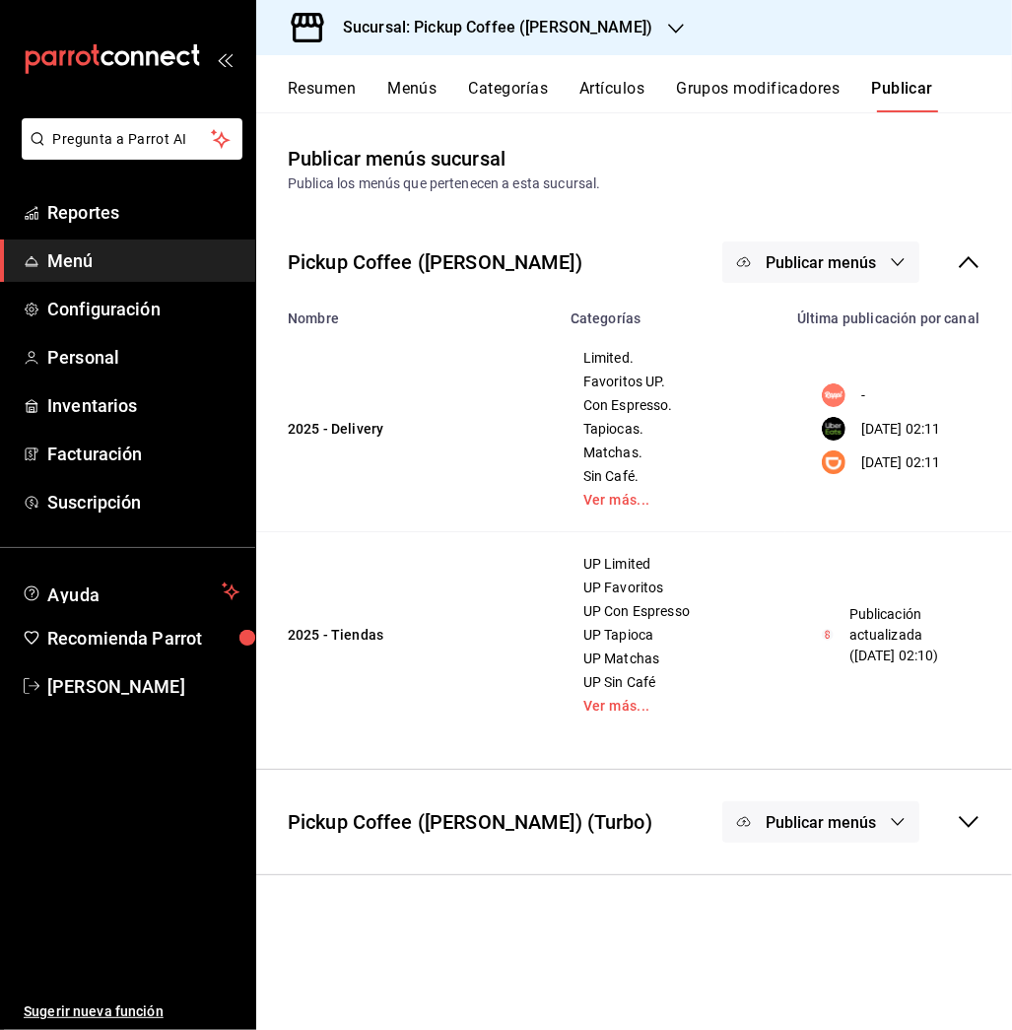
click at [825, 259] on span "Publicar menús" at bounding box center [821, 262] width 110 height 19
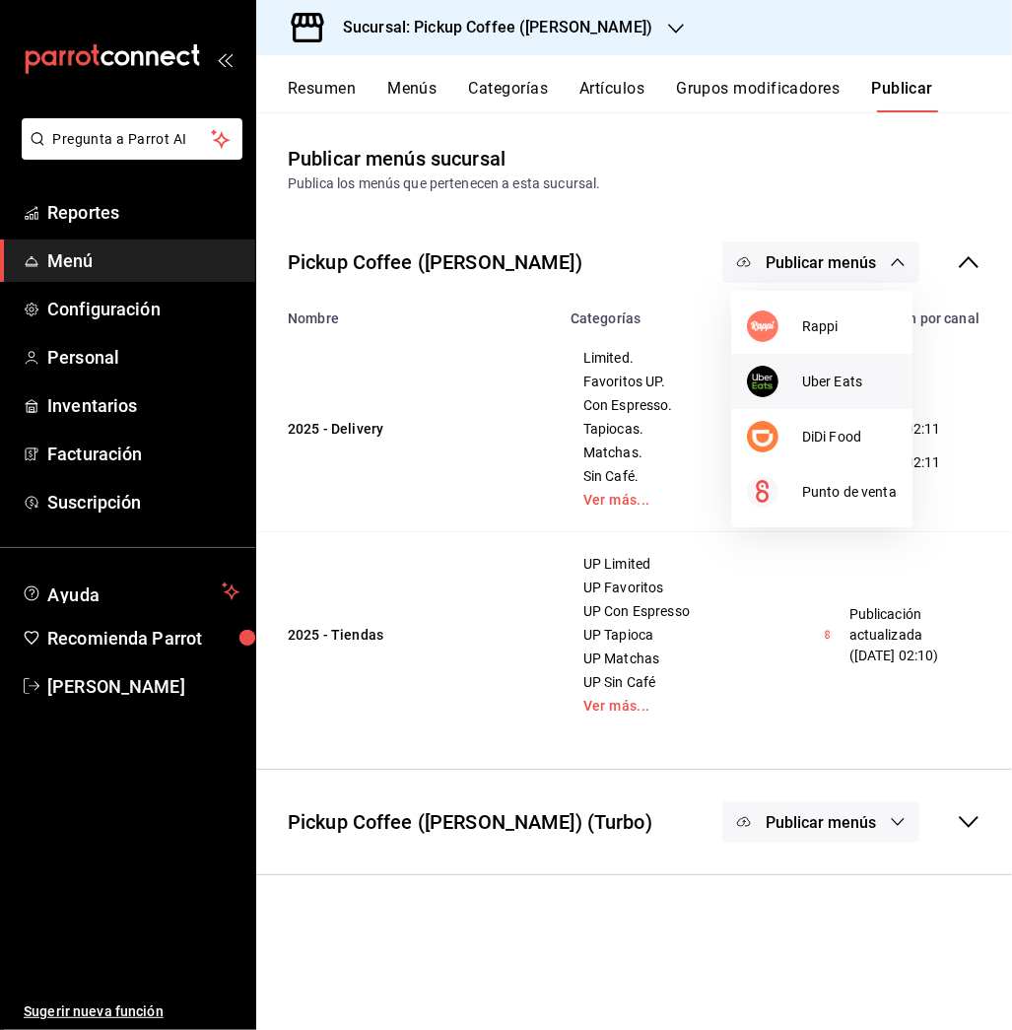
click at [816, 380] on span "Uber Eats" at bounding box center [849, 381] width 95 height 21
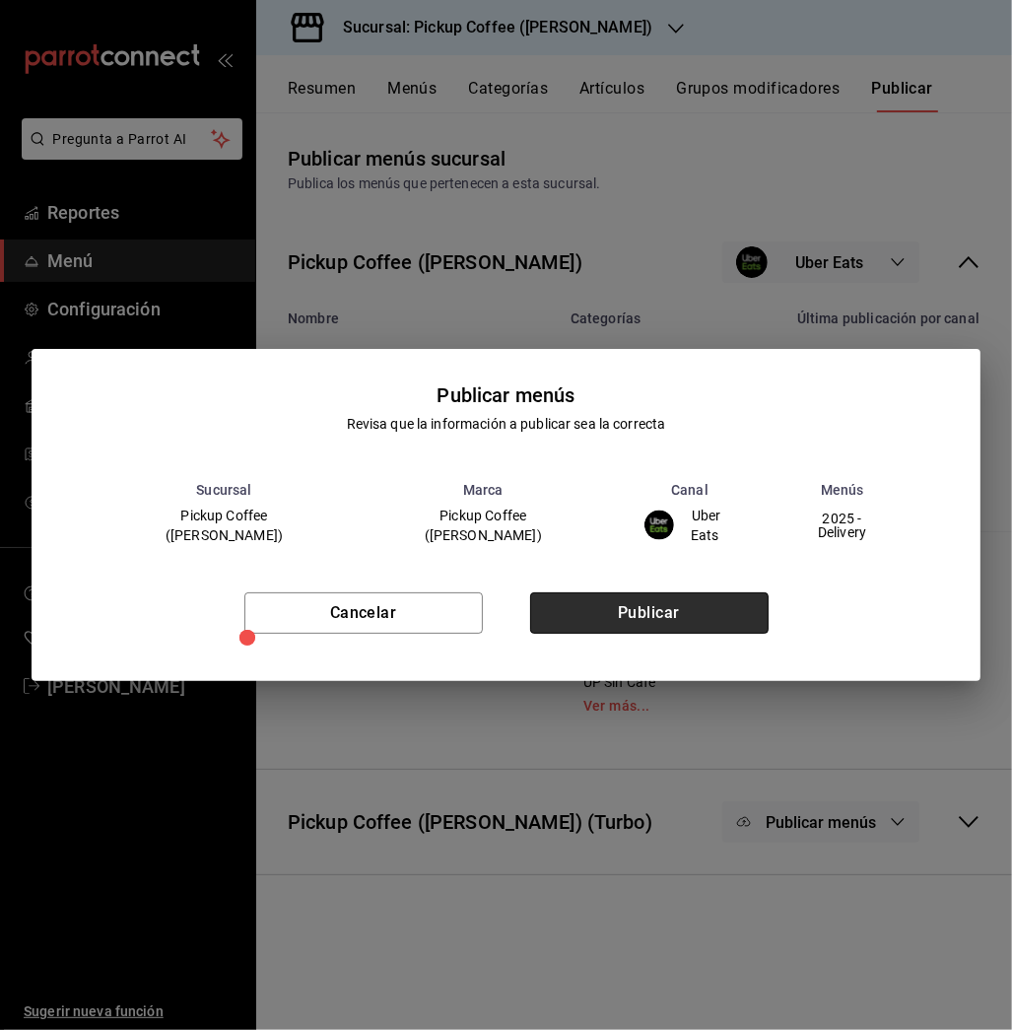
click at [628, 621] on button "Publicar" at bounding box center [649, 612] width 238 height 41
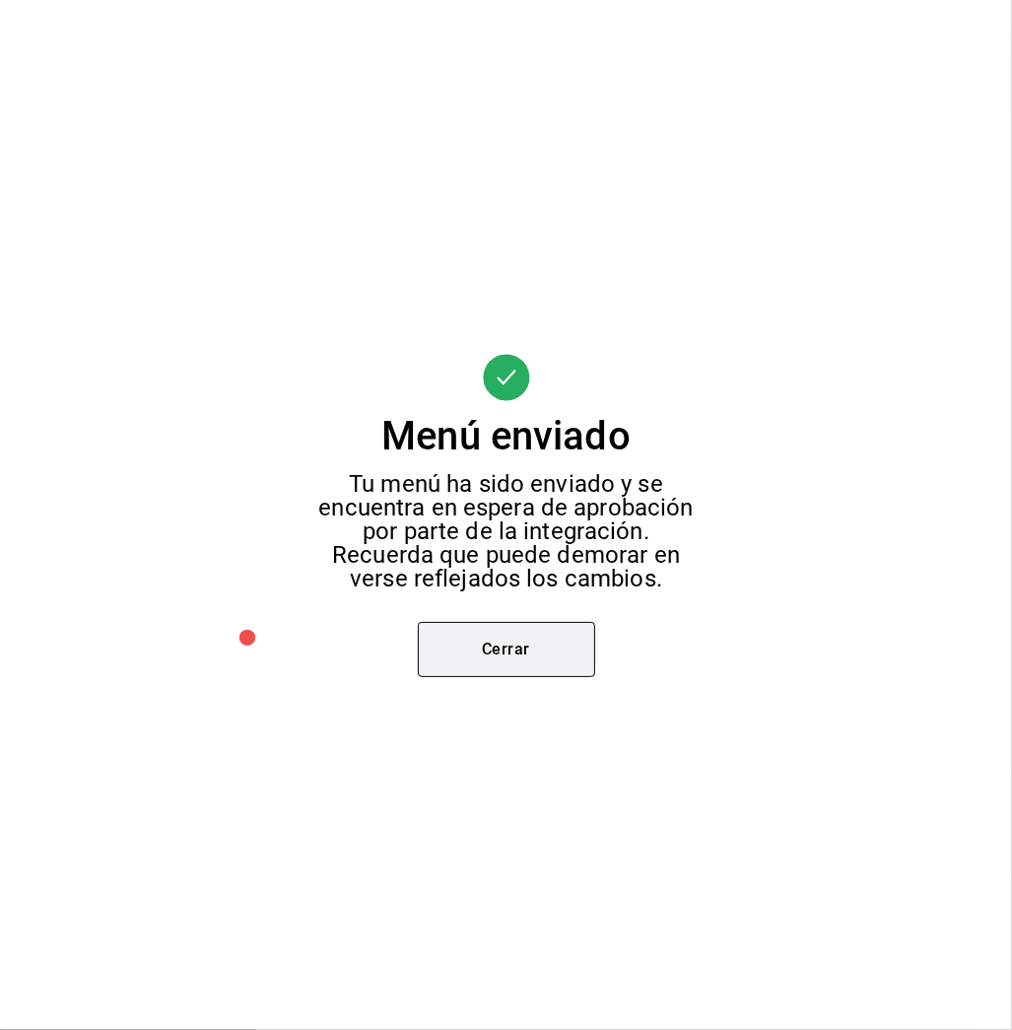
click at [552, 650] on button "Cerrar" at bounding box center [506, 649] width 177 height 55
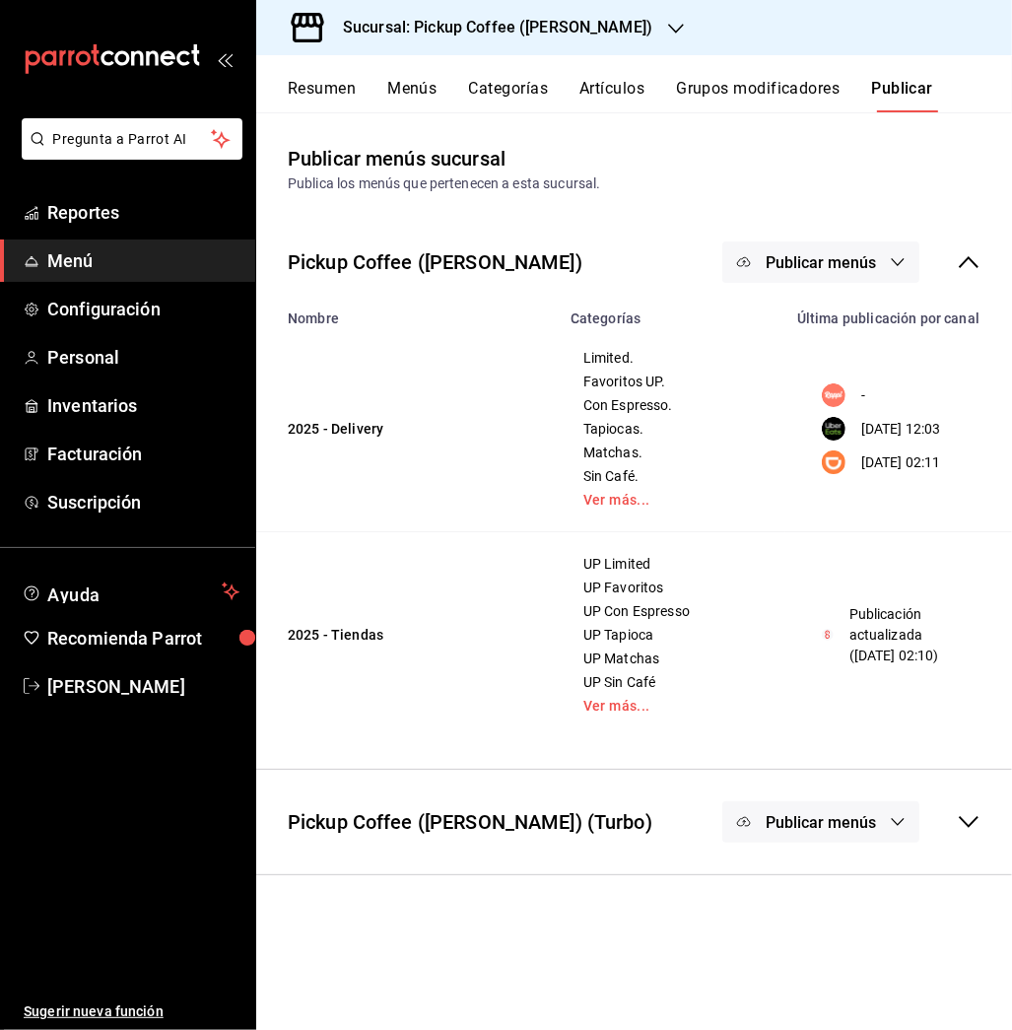
click at [815, 264] on span "Publicar menús" at bounding box center [821, 262] width 110 height 19
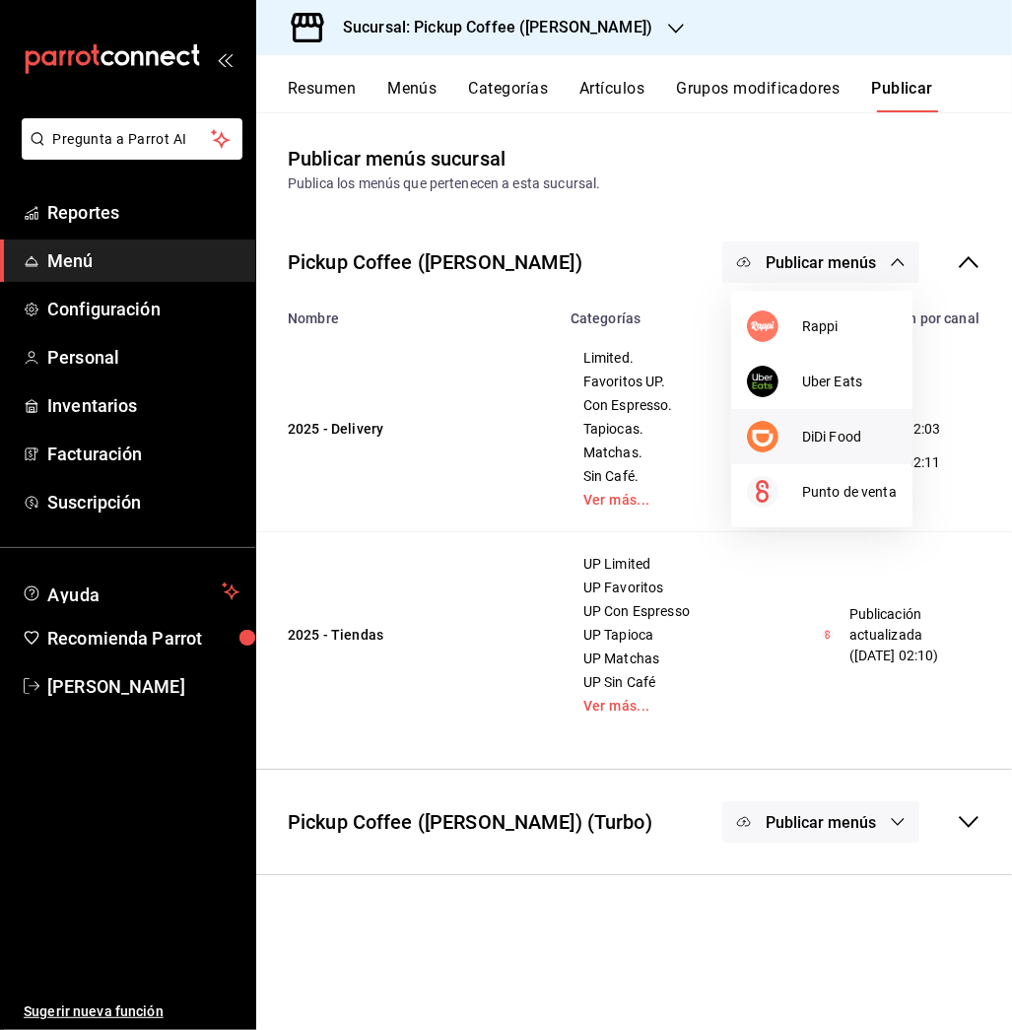
click at [828, 427] on span "DiDi Food" at bounding box center [849, 437] width 95 height 21
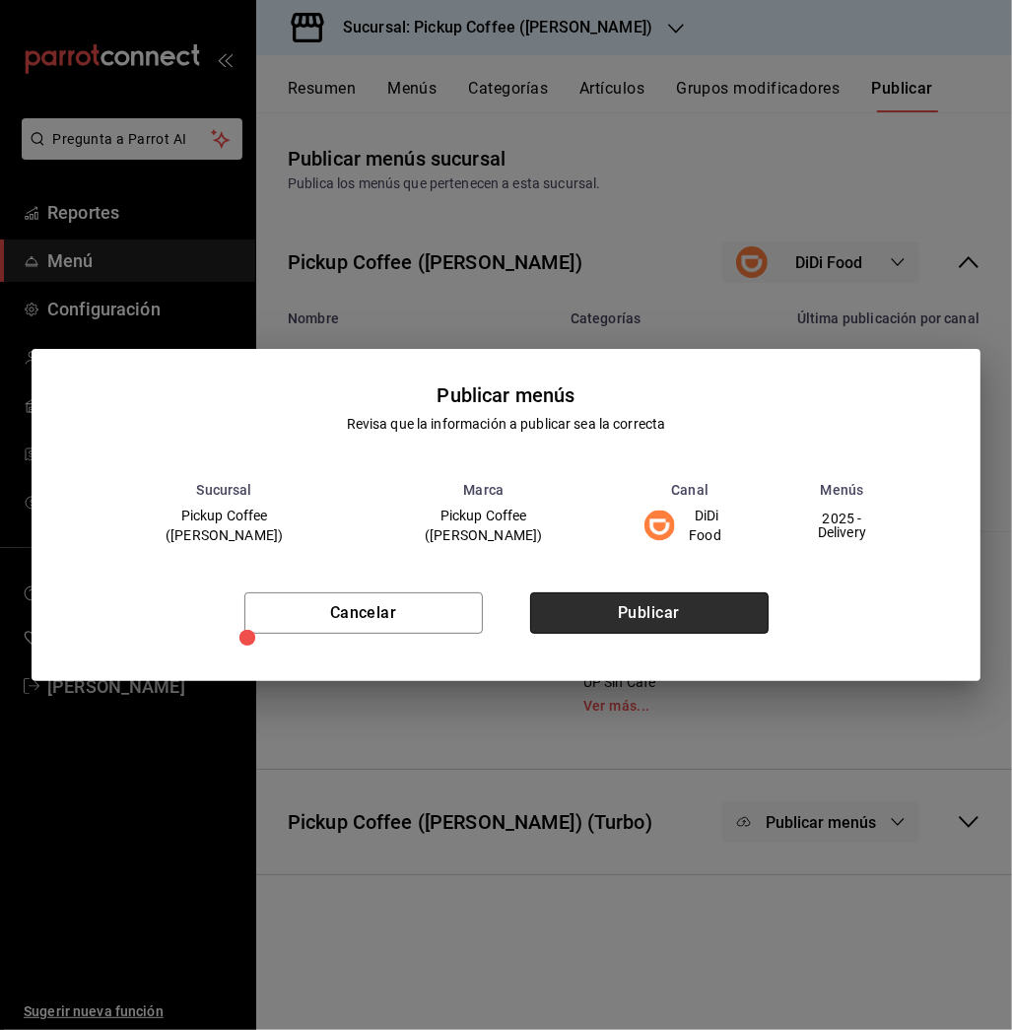
click at [701, 610] on button "Publicar" at bounding box center [649, 612] width 238 height 41
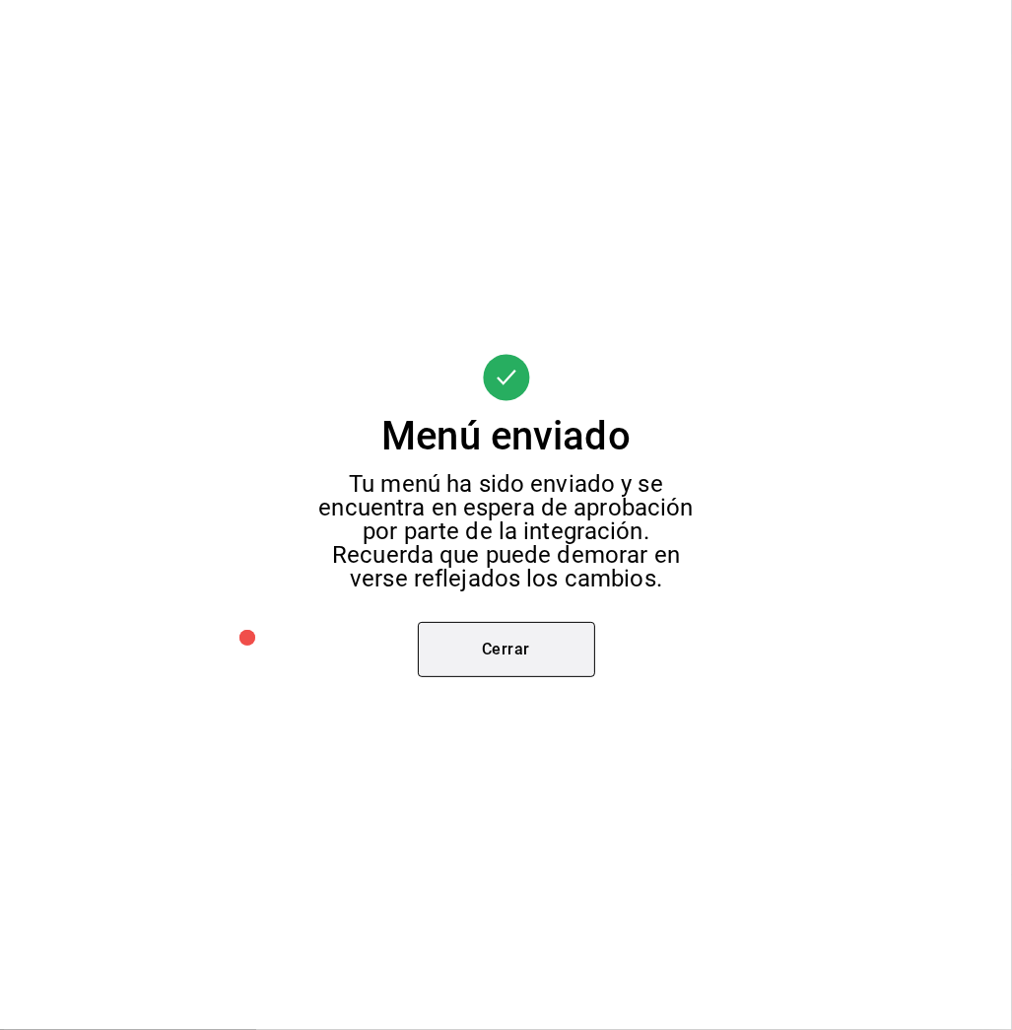
click at [509, 651] on button "Cerrar" at bounding box center [506, 649] width 177 height 55
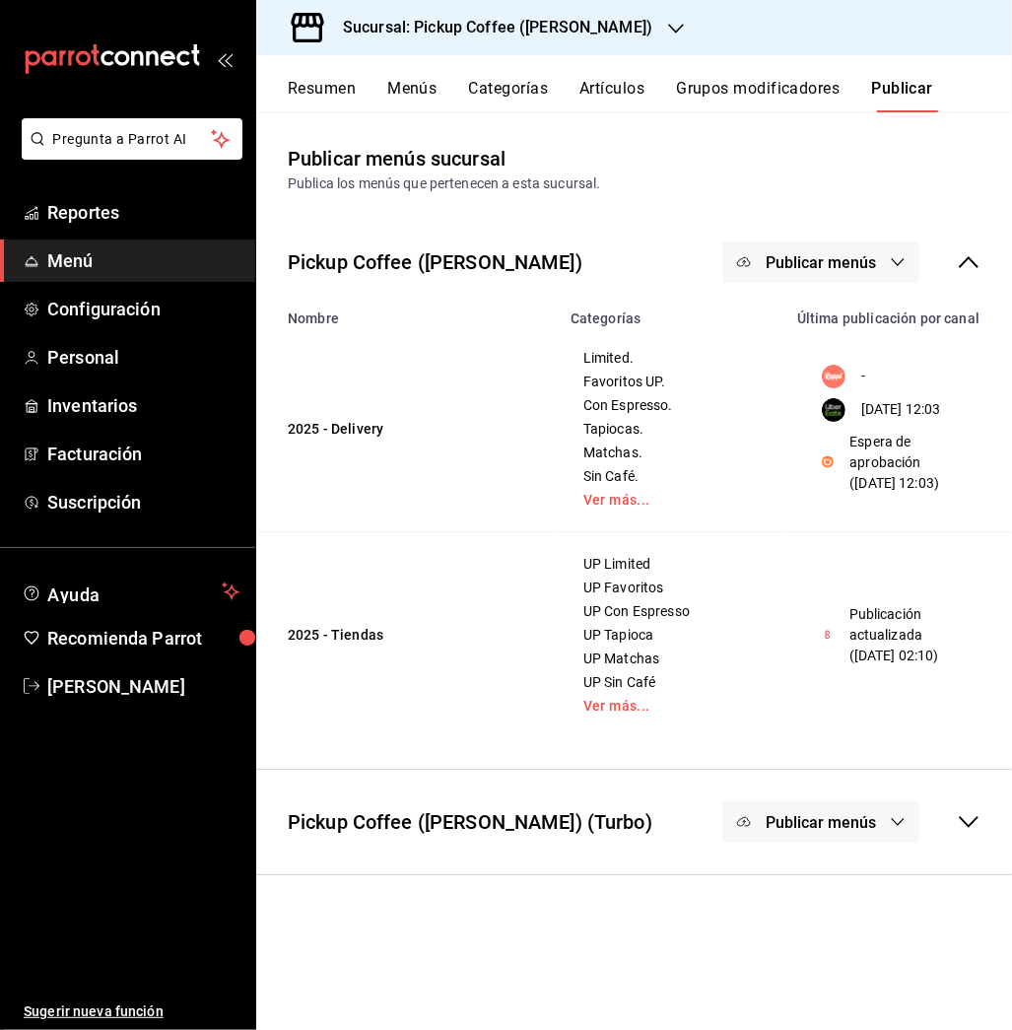
click at [403, 89] on button "Menús" at bounding box center [411, 96] width 49 height 34
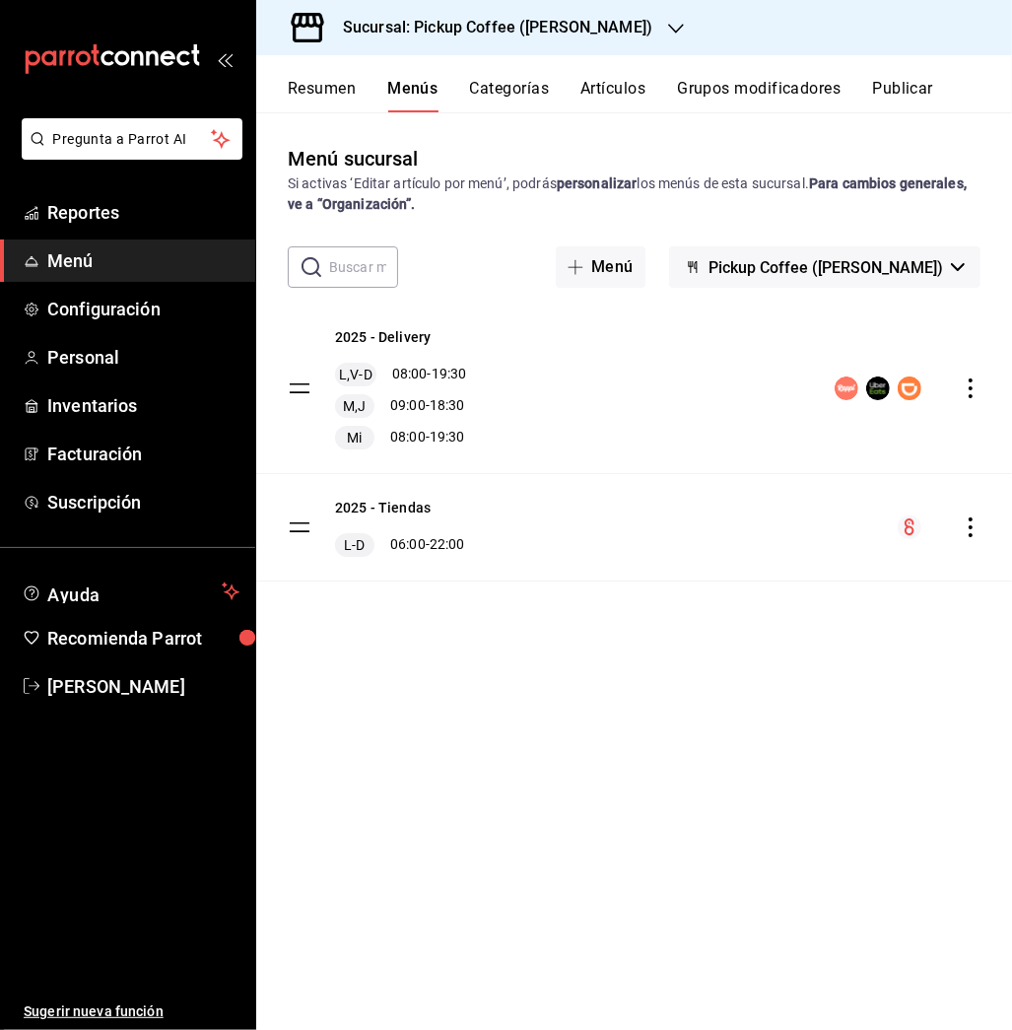
click at [326, 83] on button "Resumen" at bounding box center [322, 96] width 68 height 34
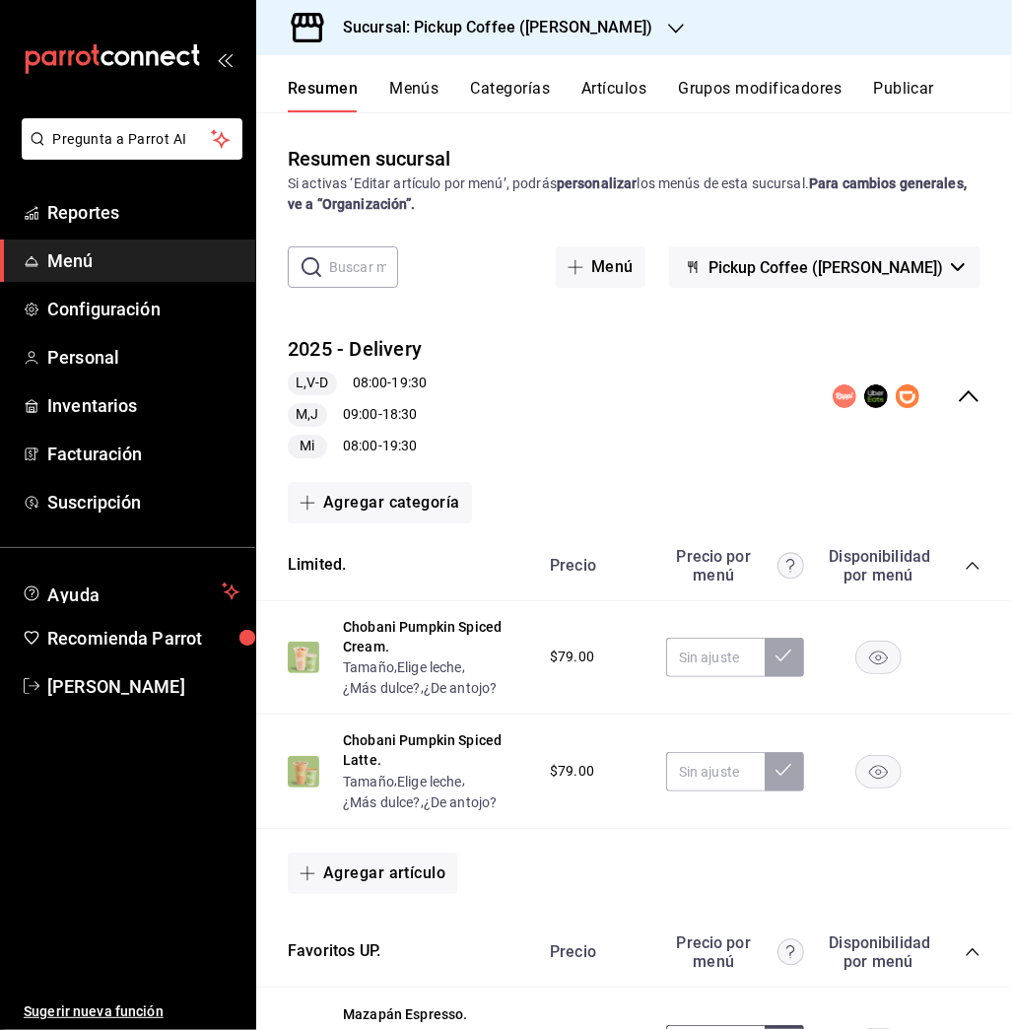
click at [625, 25] on h3 "Sucursal: Pickup Coffee ([PERSON_NAME])" at bounding box center [489, 28] width 325 height 24
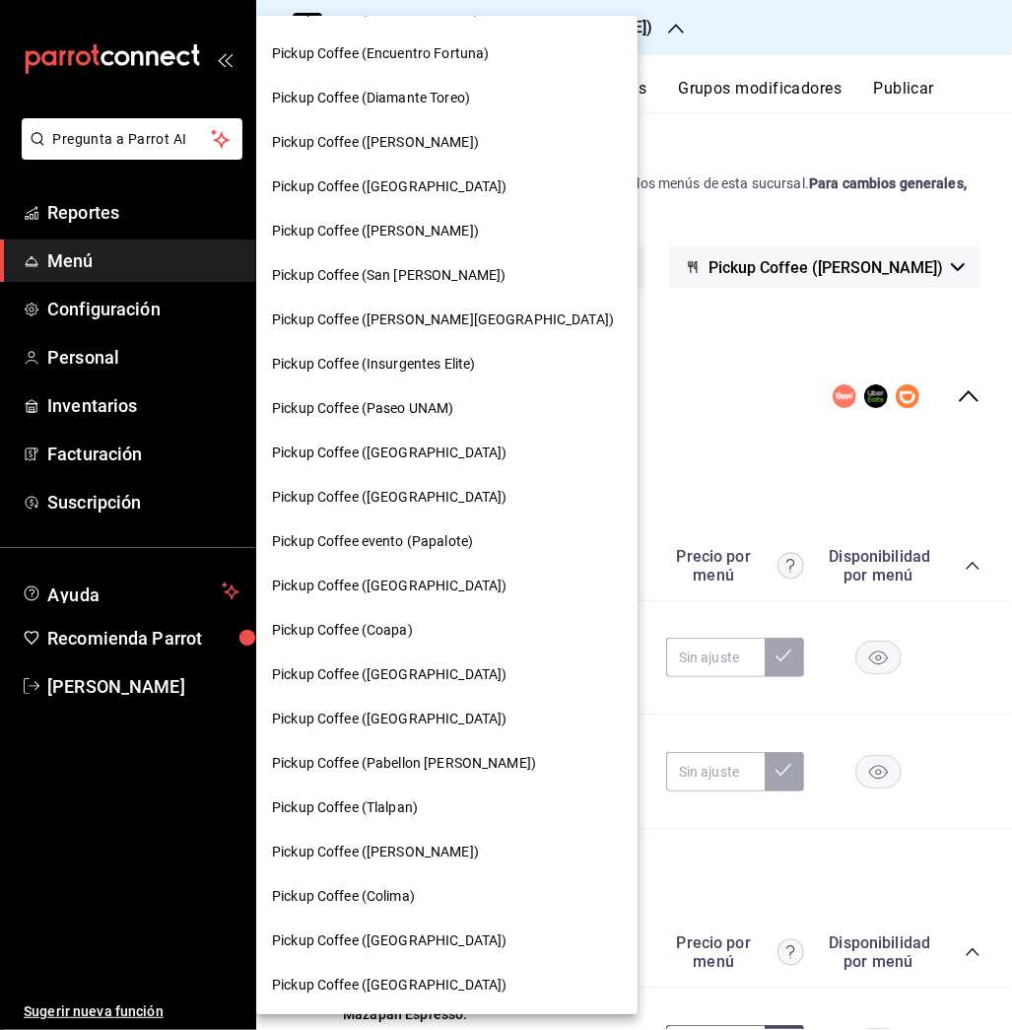
scroll to position [257, 0]
click at [378, 576] on span "Pickup Coffee ([GEOGRAPHIC_DATA])" at bounding box center [389, 586] width 235 height 21
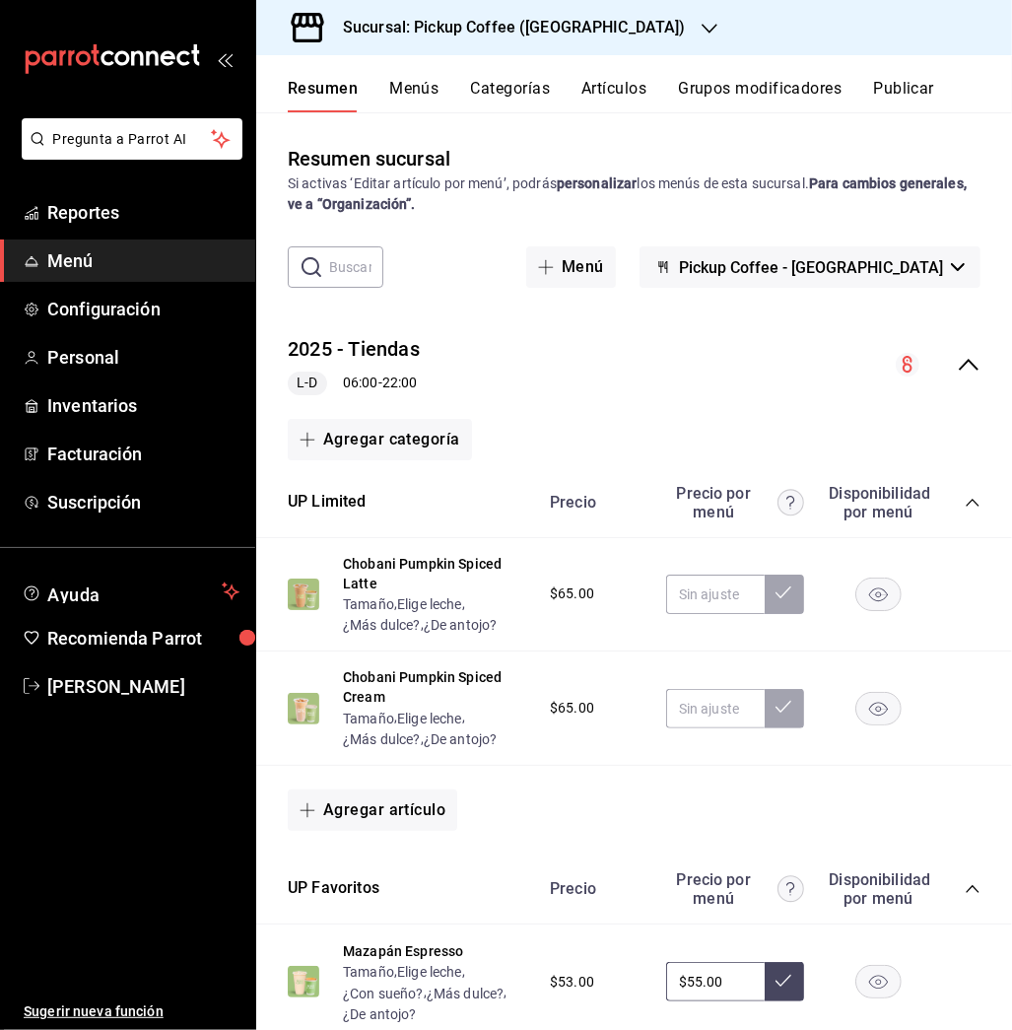
click at [959, 362] on icon "collapse-menu-row" at bounding box center [969, 365] width 20 height 12
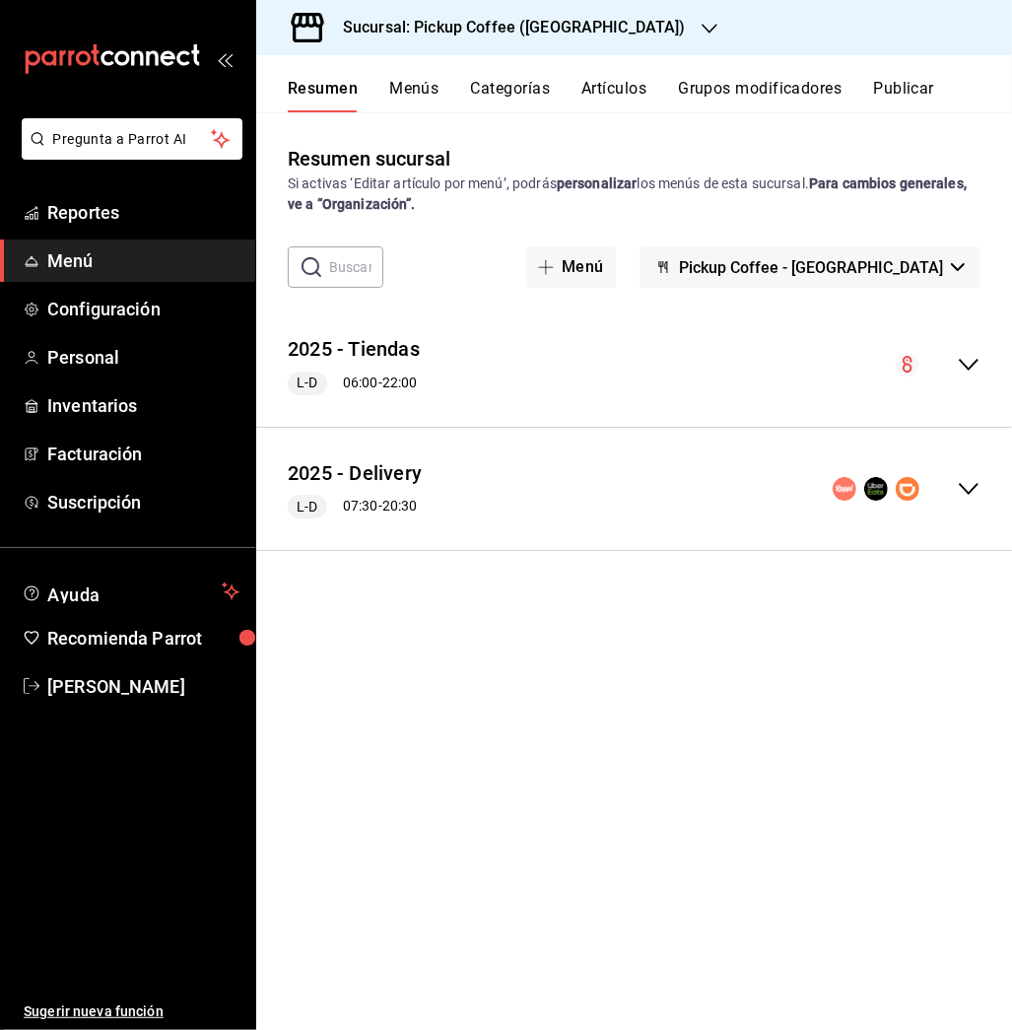
click at [967, 490] on icon "collapse-menu-row" at bounding box center [969, 489] width 20 height 12
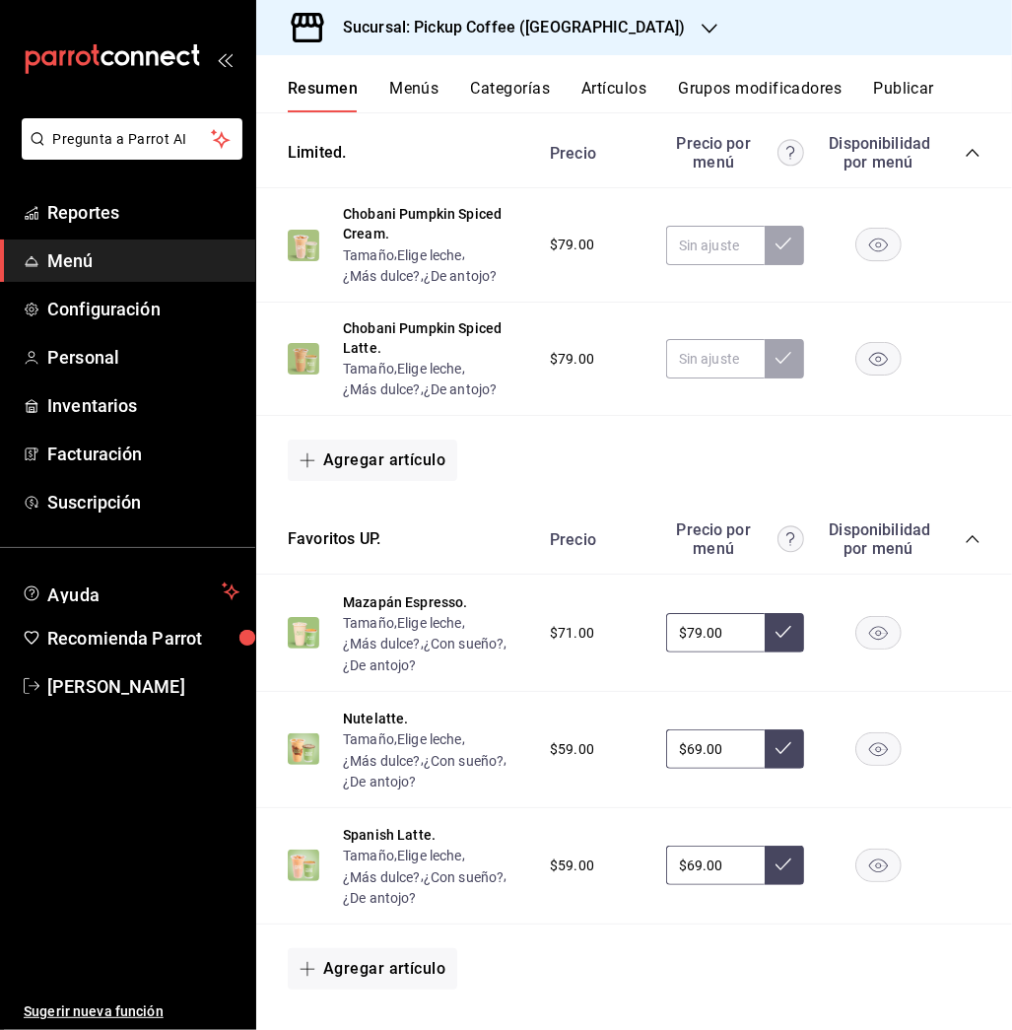
scroll to position [1006, 0]
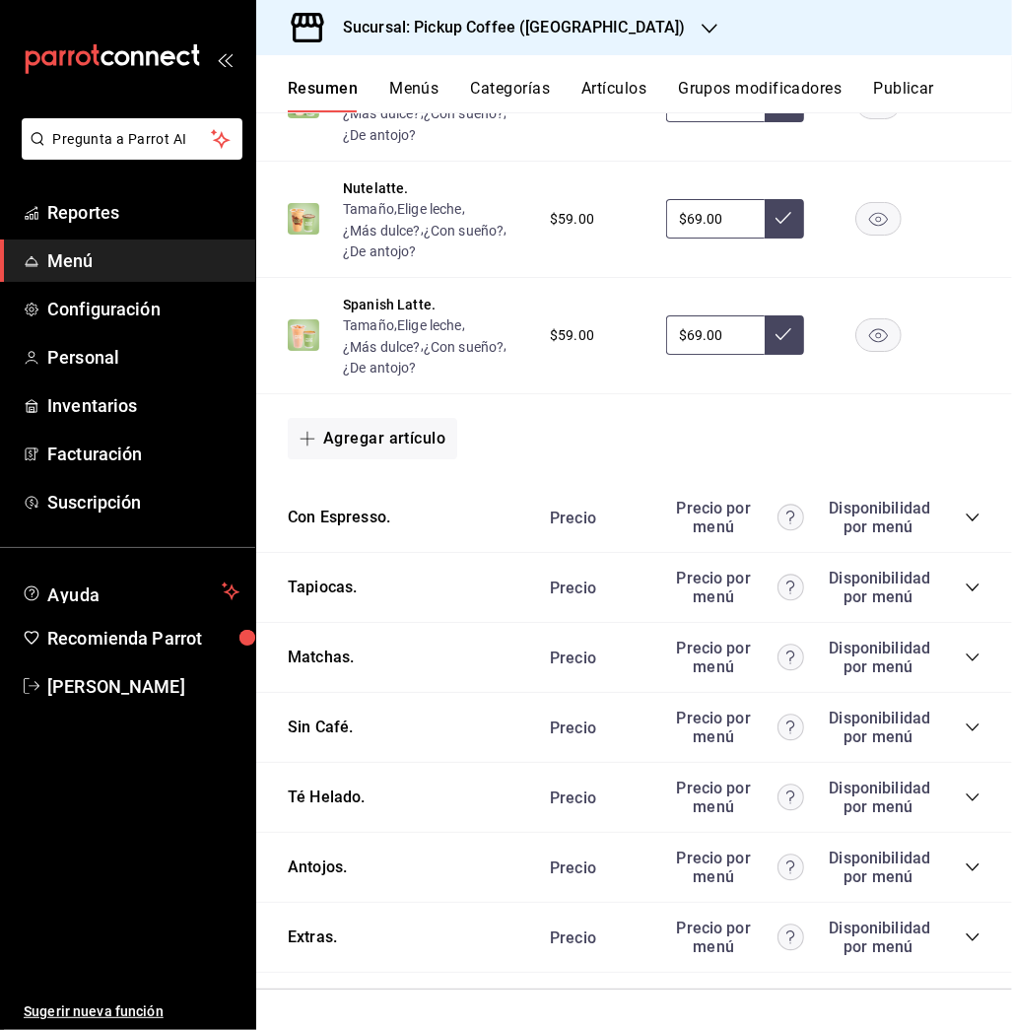
click at [965, 869] on icon "collapse-category-row" at bounding box center [973, 867] width 16 height 16
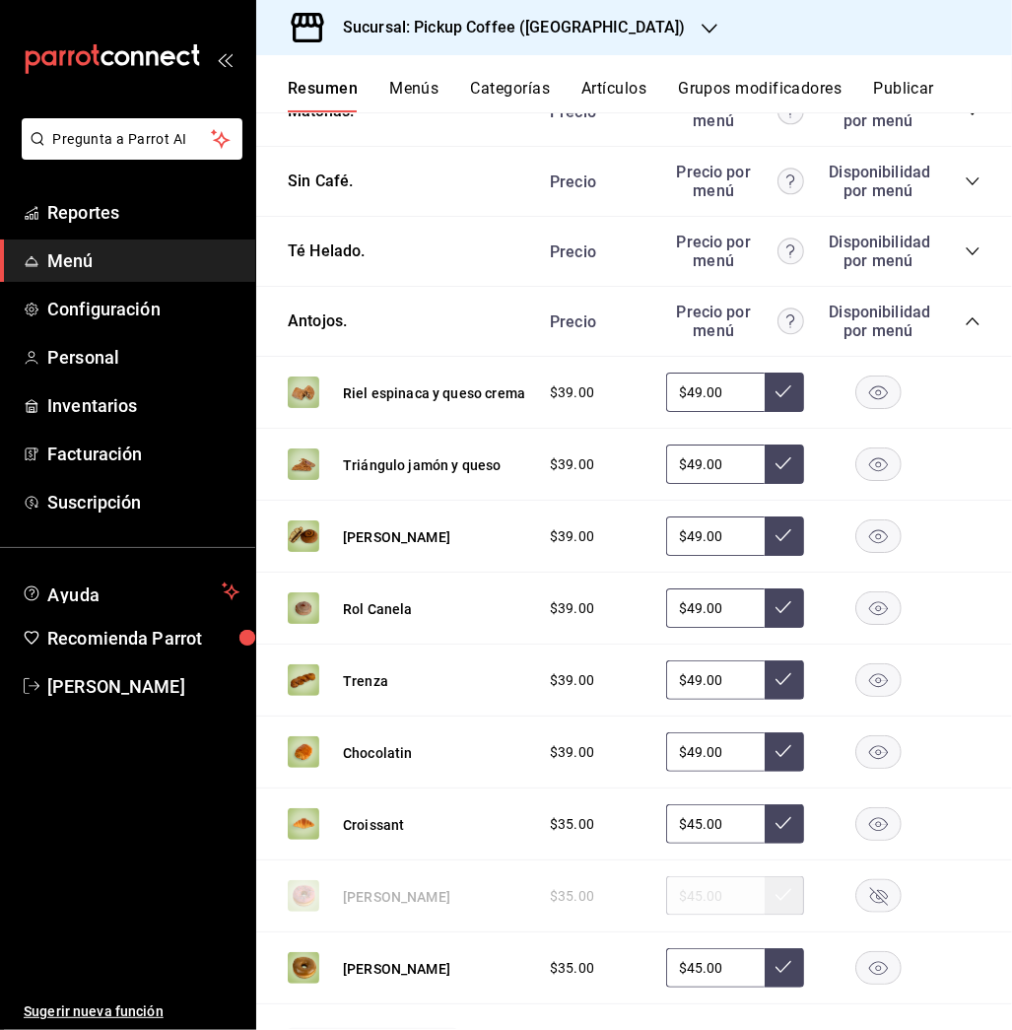
scroll to position [1558, 0]
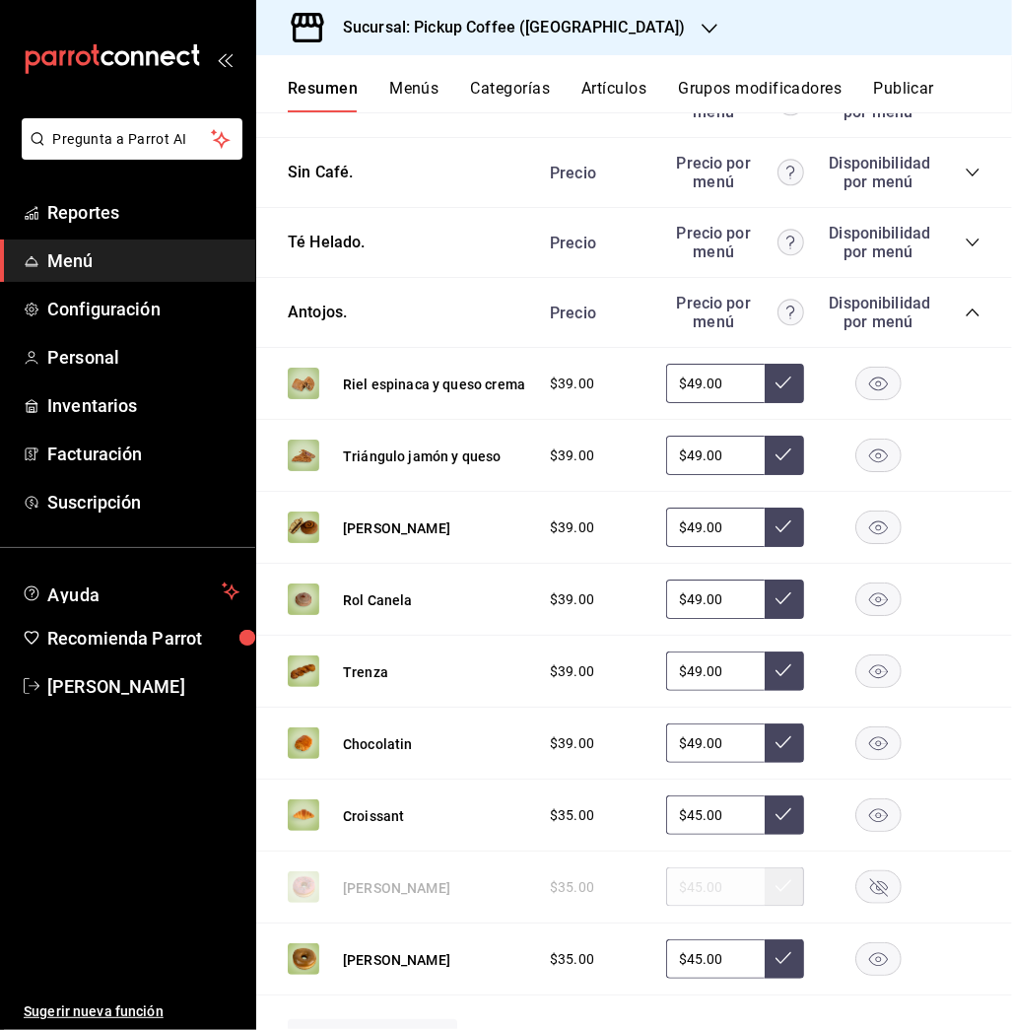
click at [856, 531] on rect "button" at bounding box center [878, 526] width 45 height 33
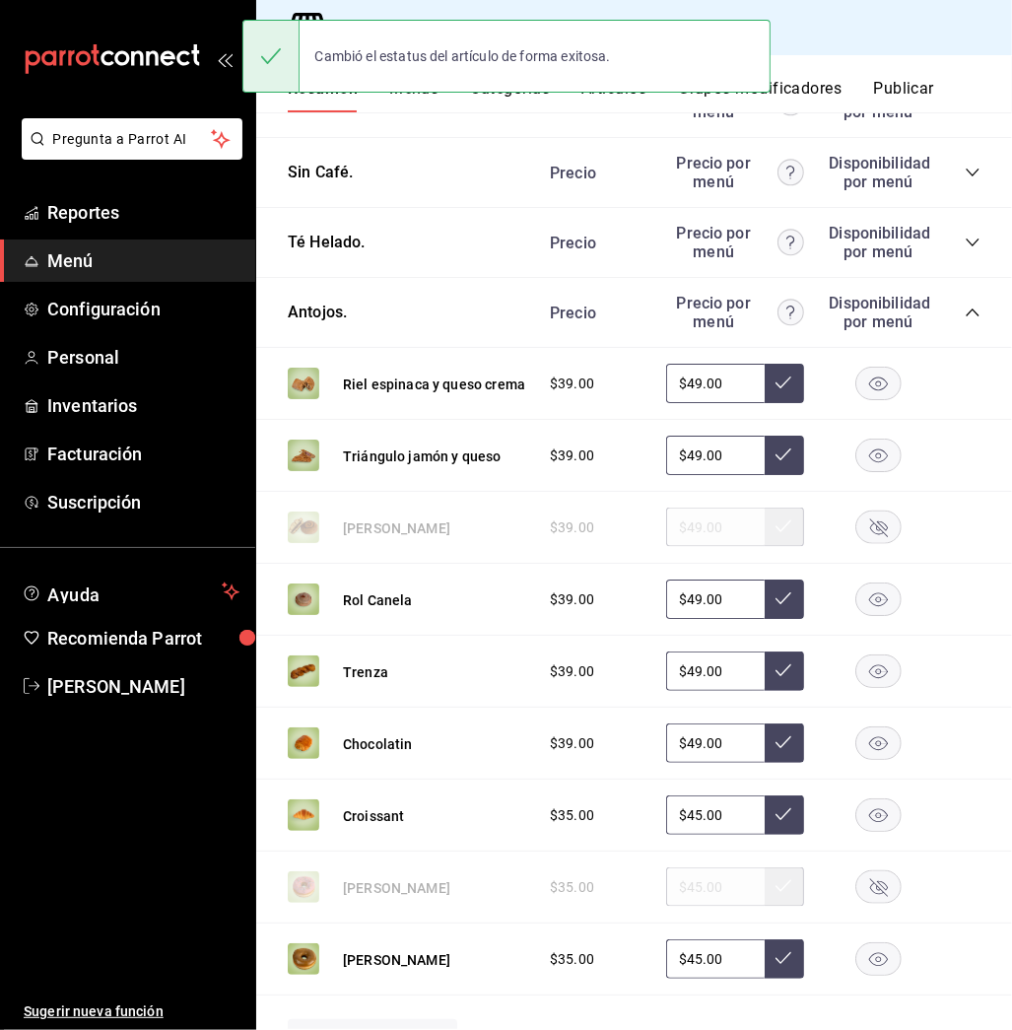
click at [890, 90] on button "Publicar" at bounding box center [903, 96] width 61 height 34
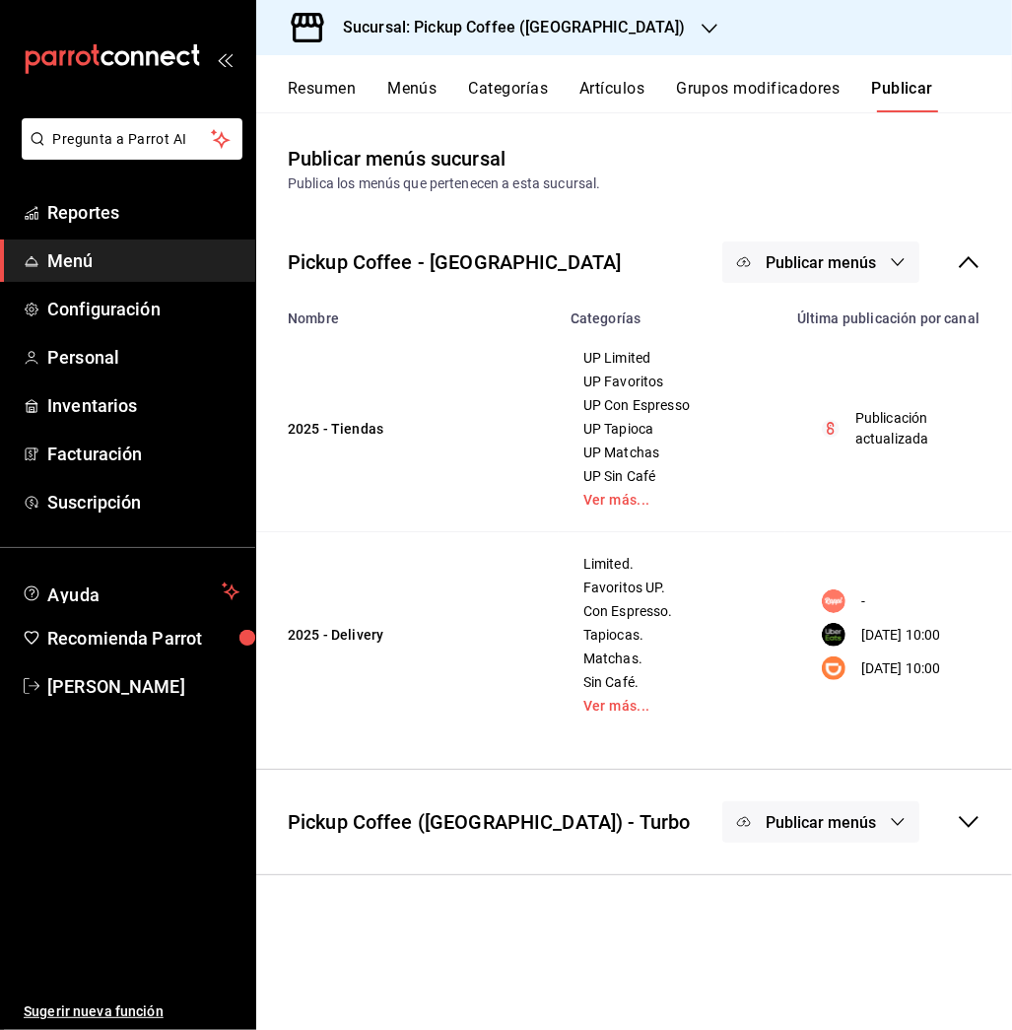
click at [801, 266] on span "Publicar menús" at bounding box center [821, 262] width 110 height 19
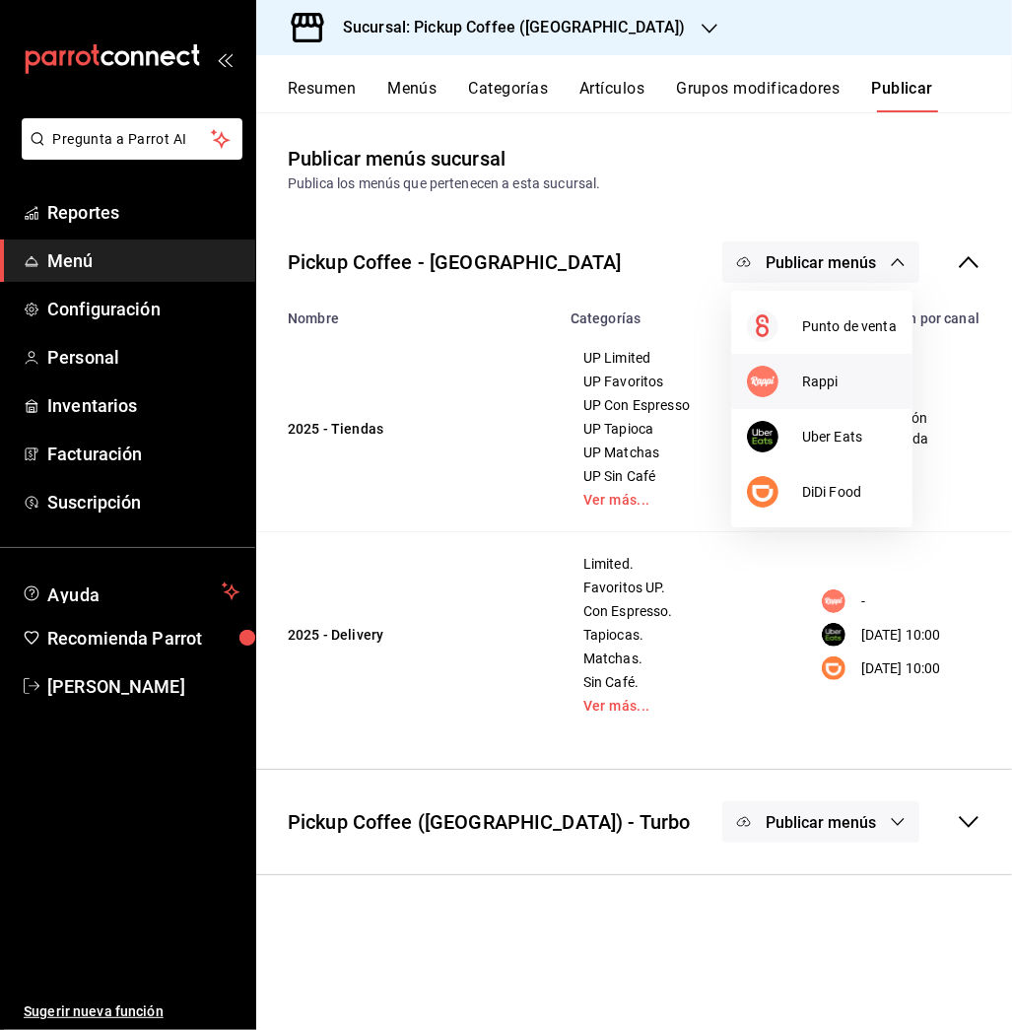
click at [809, 389] on span "Rappi" at bounding box center [849, 381] width 95 height 21
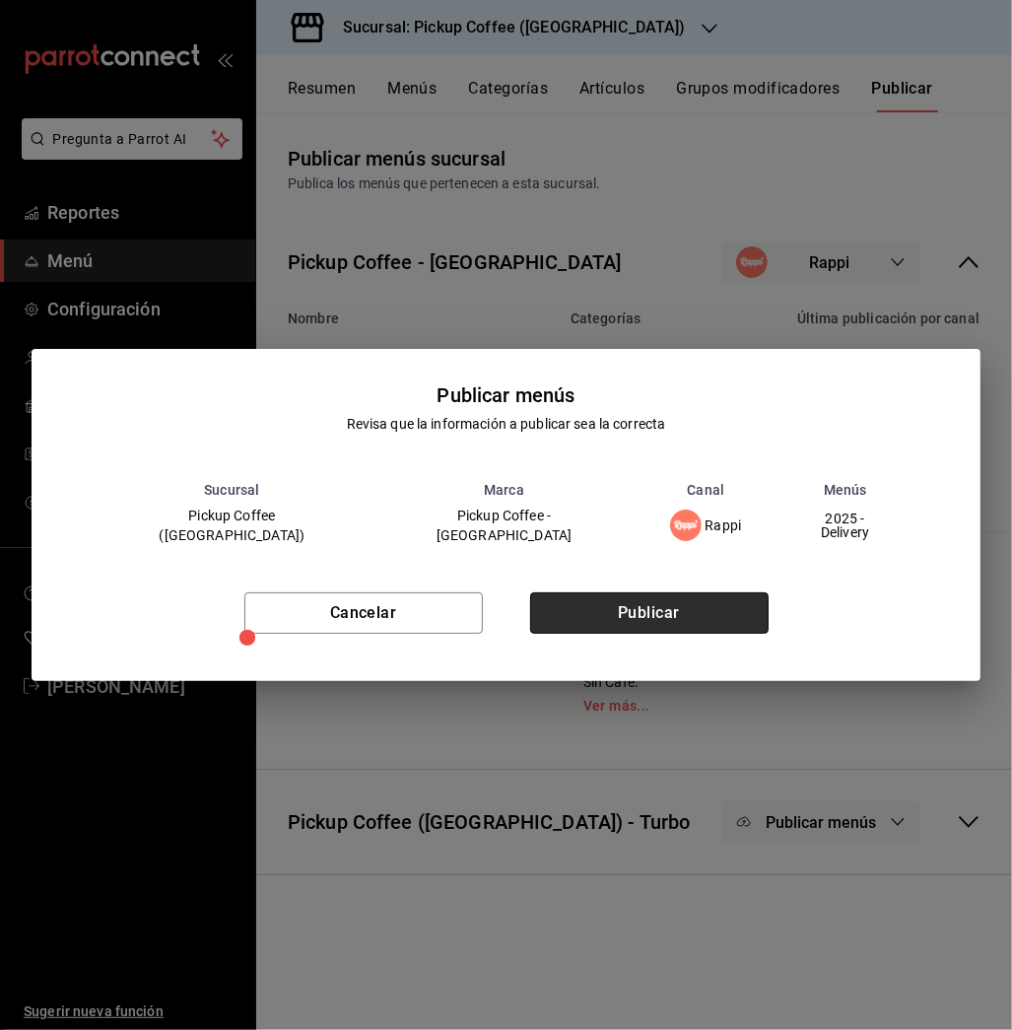
click at [689, 607] on button "Publicar" at bounding box center [649, 612] width 238 height 41
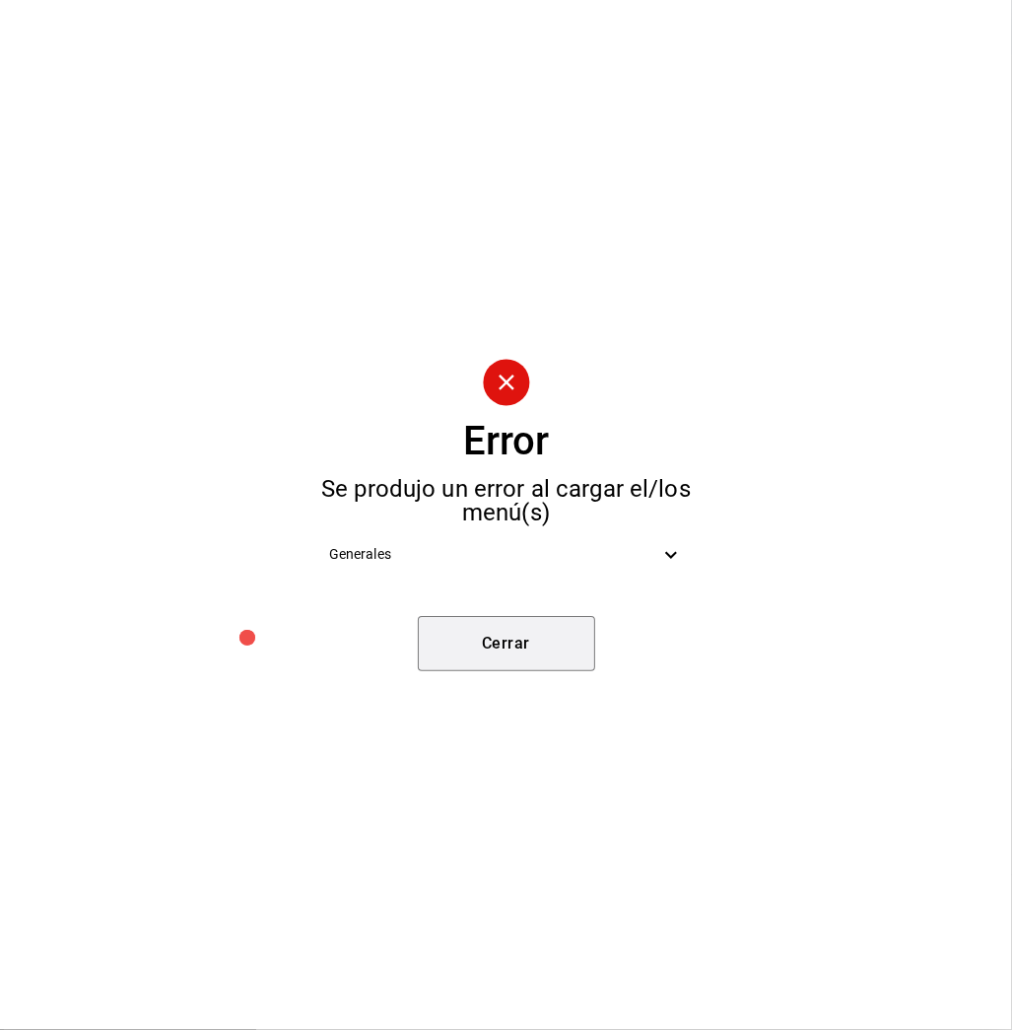
drag, startPoint x: 505, startPoint y: 637, endPoint x: 516, endPoint y: 637, distance: 10.9
click at [516, 637] on button "Cerrar" at bounding box center [506, 643] width 177 height 55
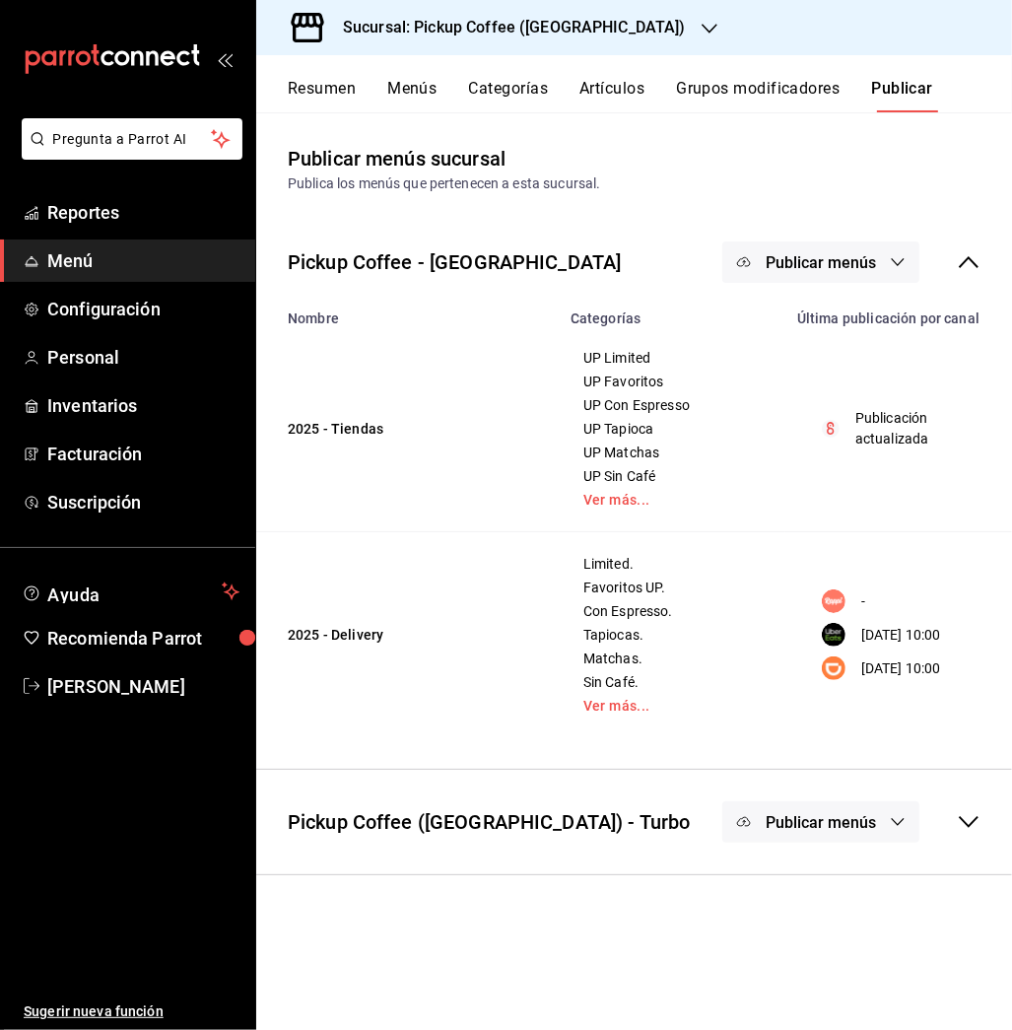
click at [843, 256] on span "Publicar menús" at bounding box center [821, 262] width 110 height 19
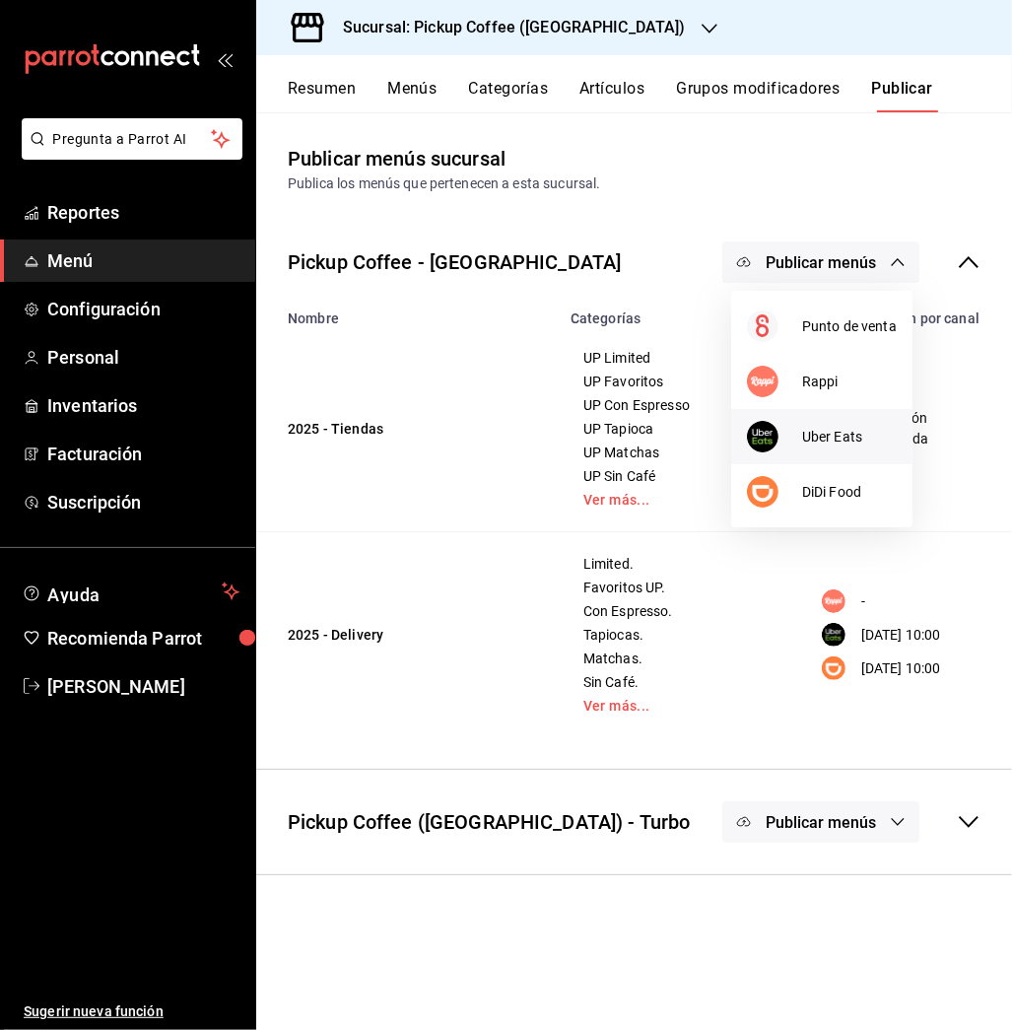
click at [838, 439] on span "Uber Eats" at bounding box center [849, 437] width 95 height 21
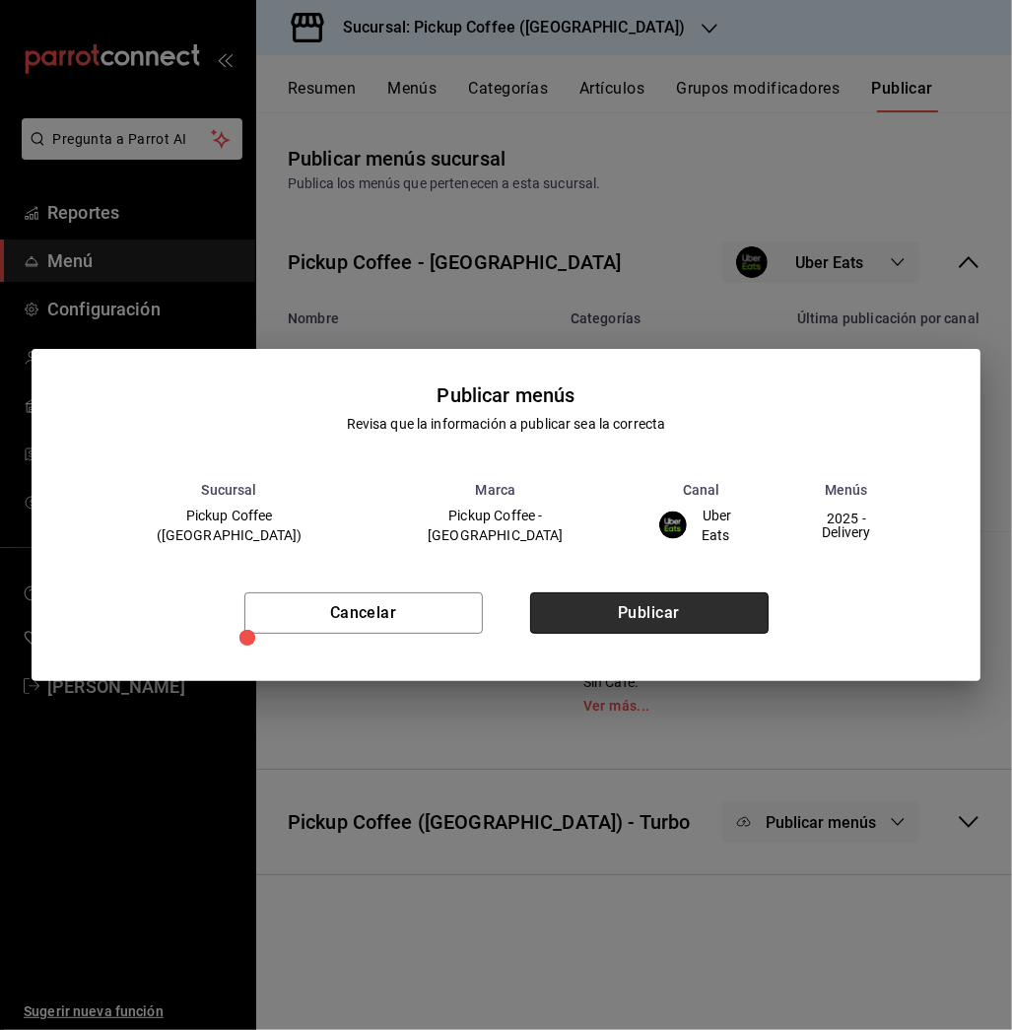
click at [667, 609] on button "Publicar" at bounding box center [649, 612] width 238 height 41
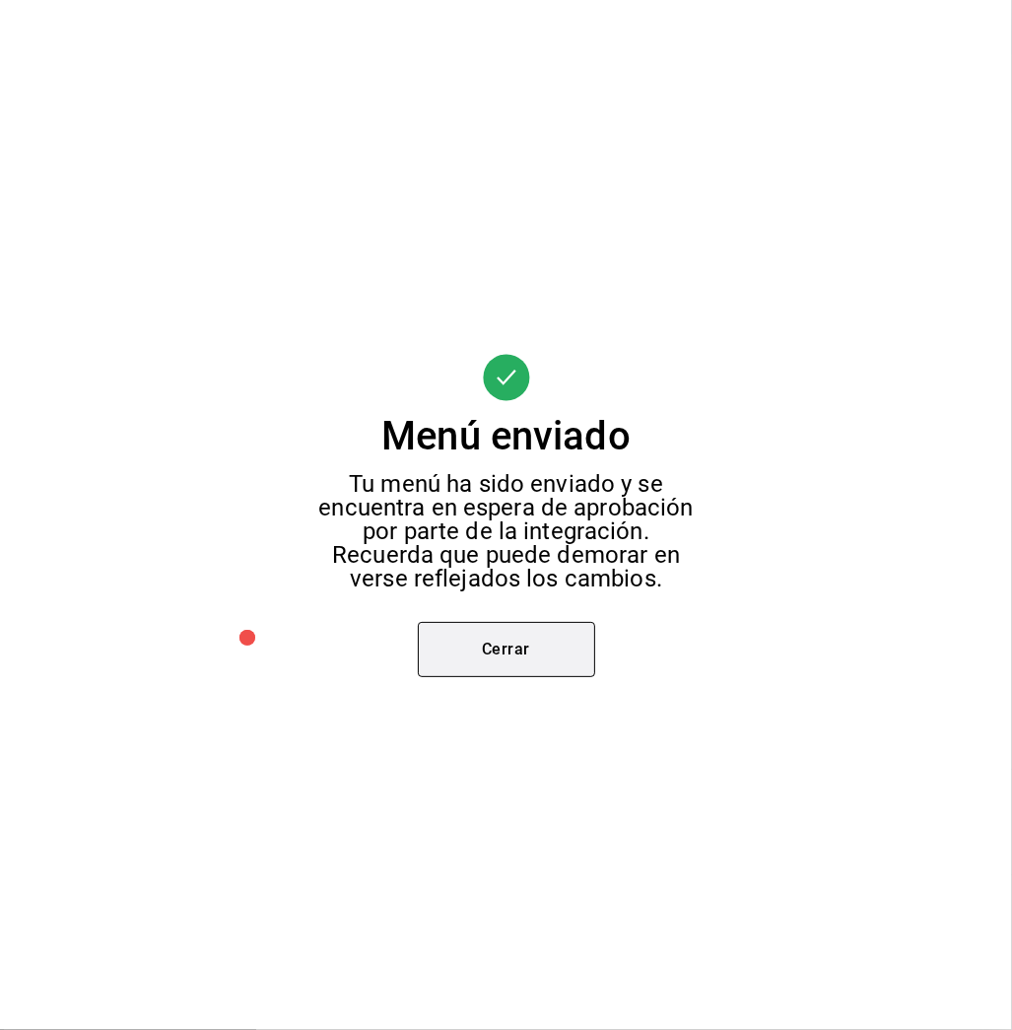
click at [512, 653] on button "Cerrar" at bounding box center [506, 649] width 177 height 55
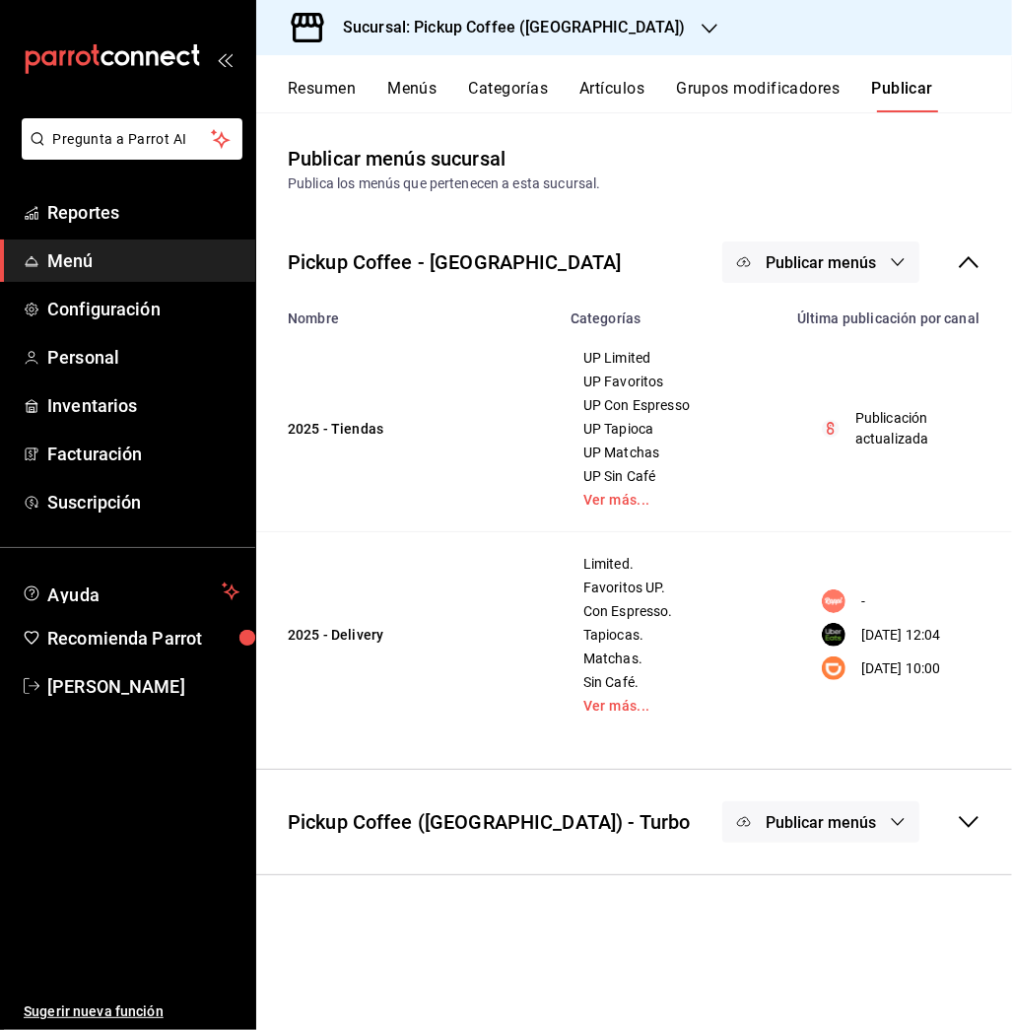
click at [844, 259] on span "Publicar menús" at bounding box center [821, 262] width 110 height 19
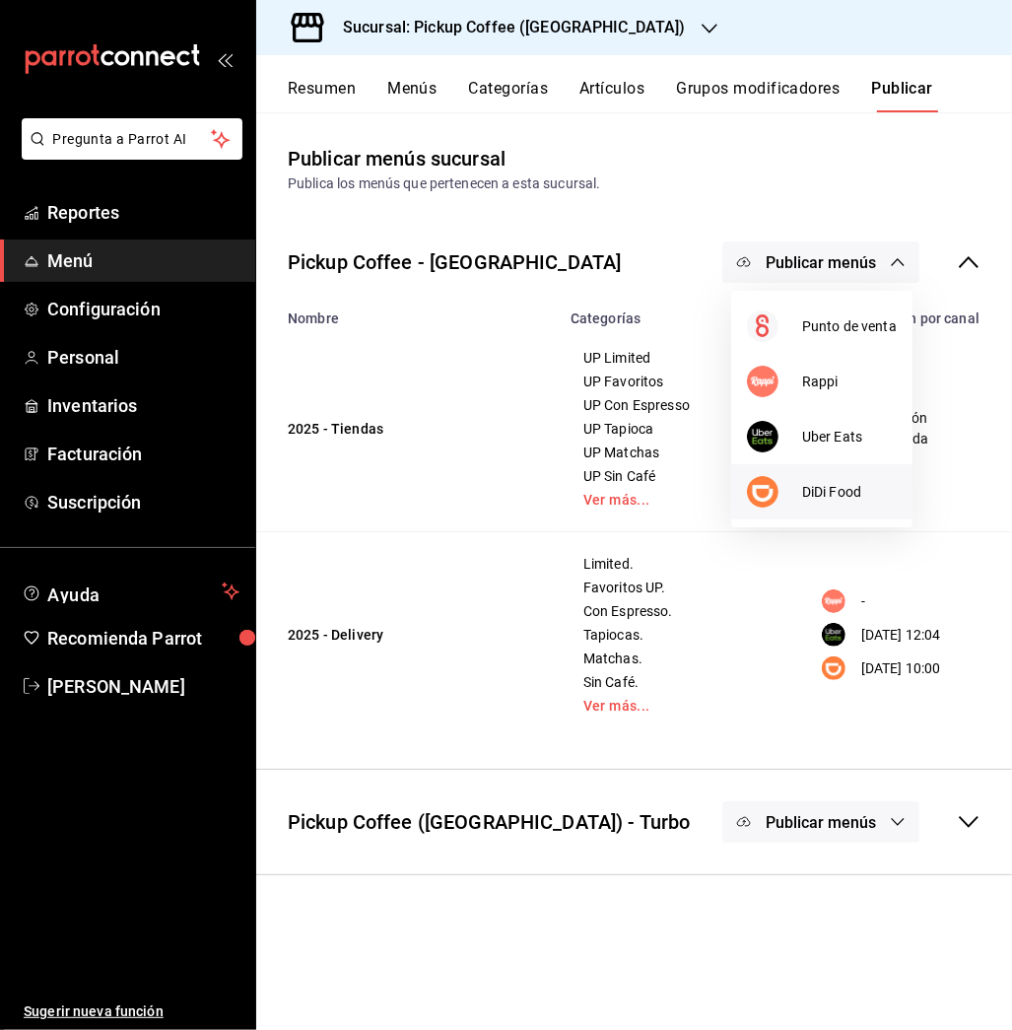
click at [826, 482] on span "DiDi Food" at bounding box center [849, 492] width 95 height 21
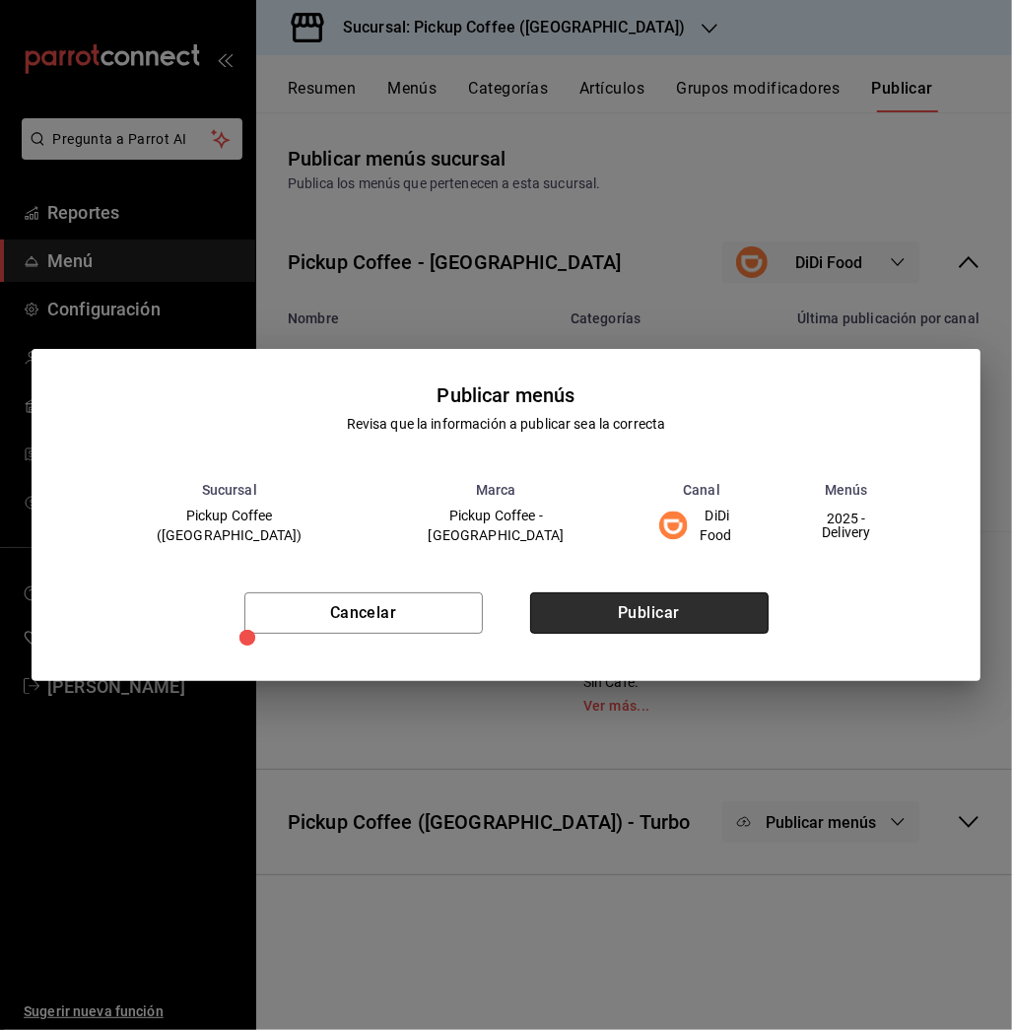
click at [662, 601] on button "Publicar" at bounding box center [649, 612] width 238 height 41
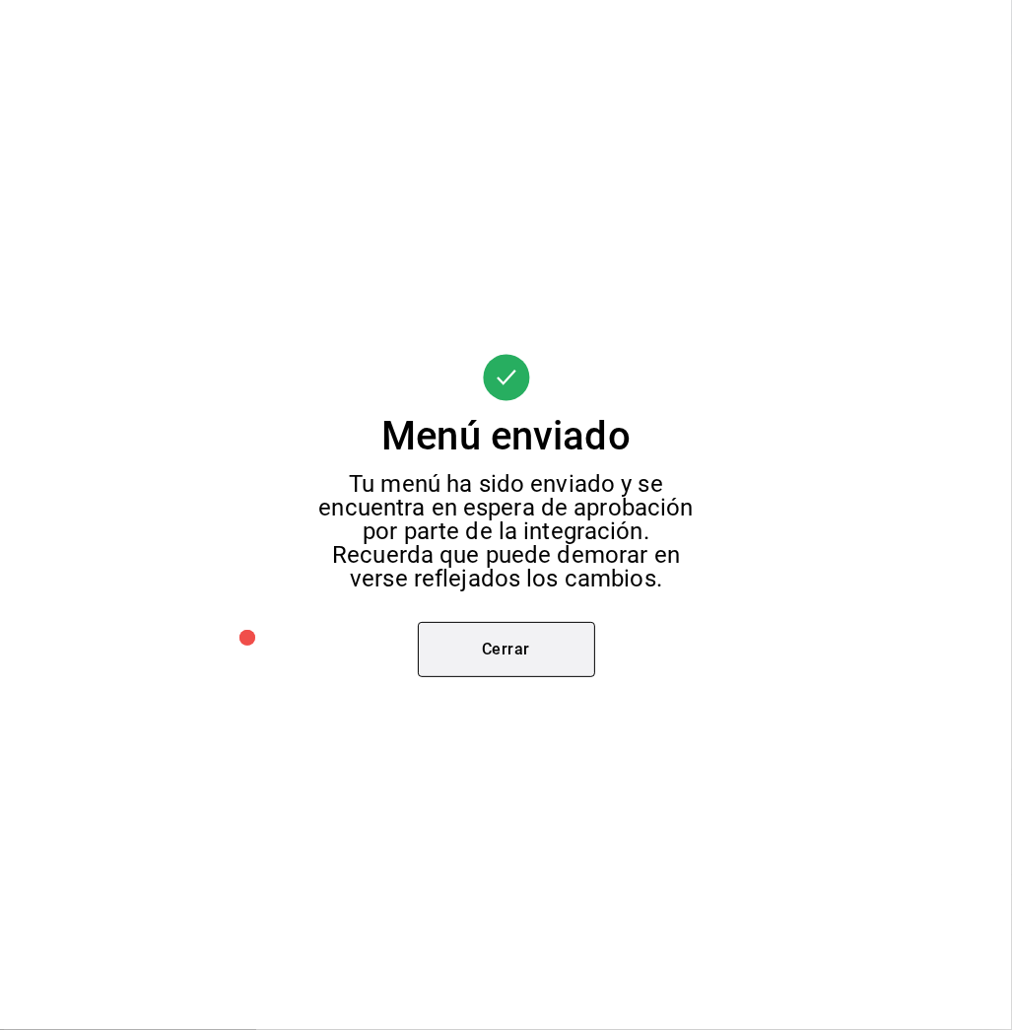
click at [508, 644] on button "Cerrar" at bounding box center [506, 649] width 177 height 55
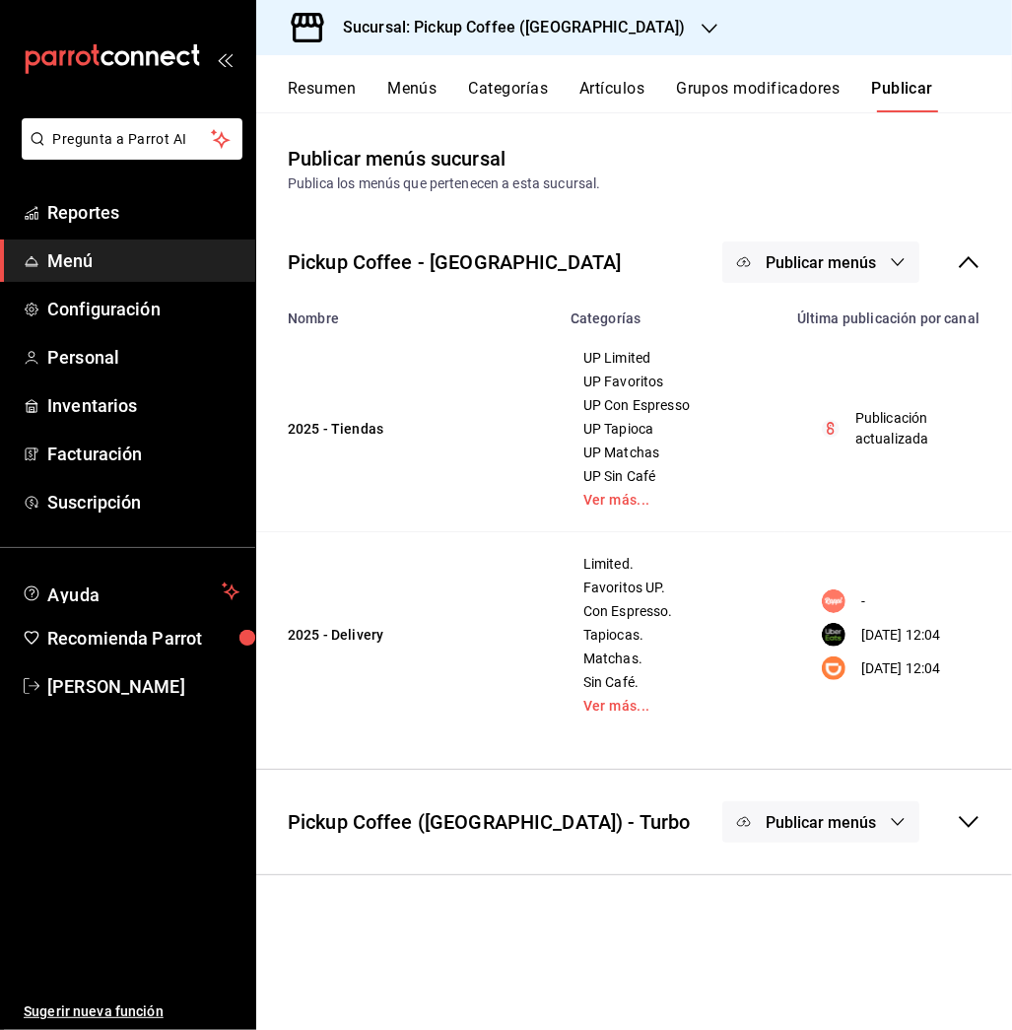
click at [518, 26] on h3 "Sucursal: Pickup Coffee ([GEOGRAPHIC_DATA])" at bounding box center [506, 28] width 359 height 24
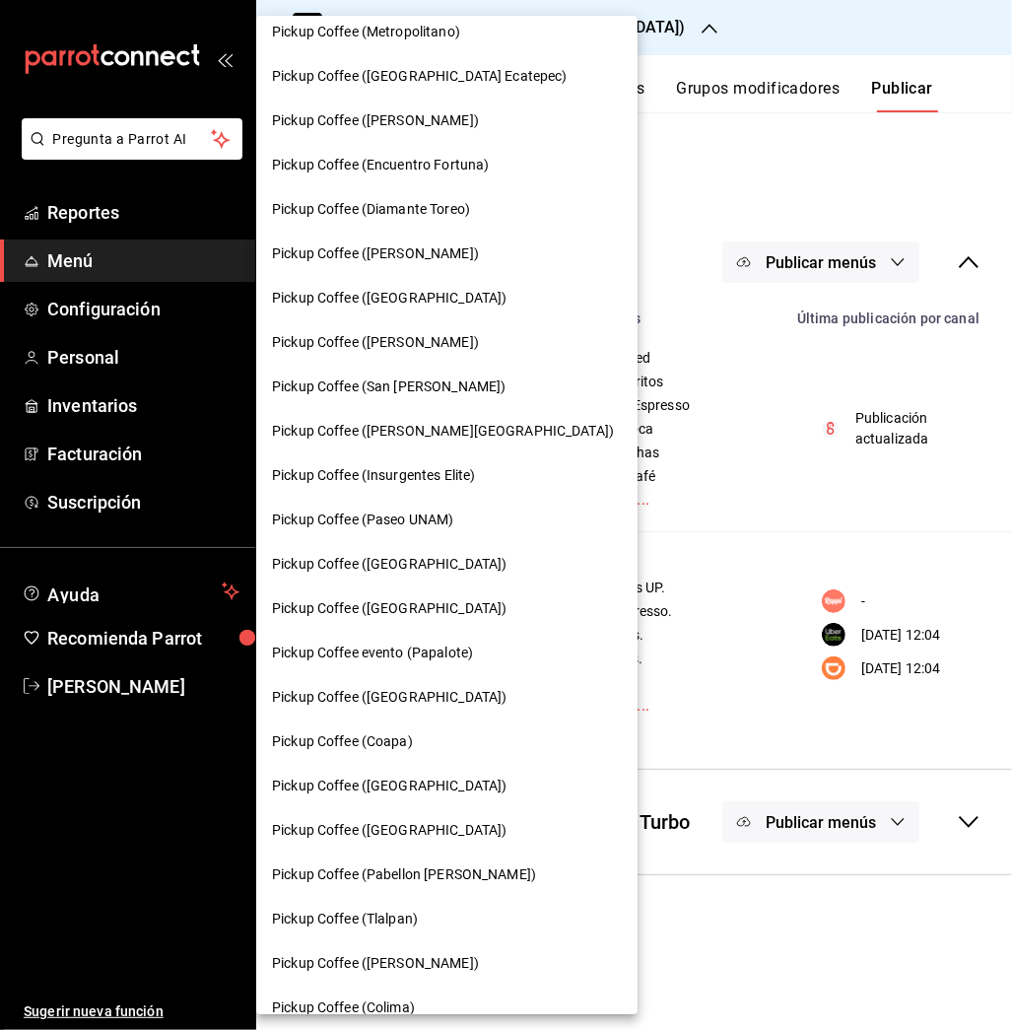
scroll to position [146, 0]
click at [397, 501] on div "Pickup Coffee (Paseo UNAM)" at bounding box center [446, 521] width 381 height 44
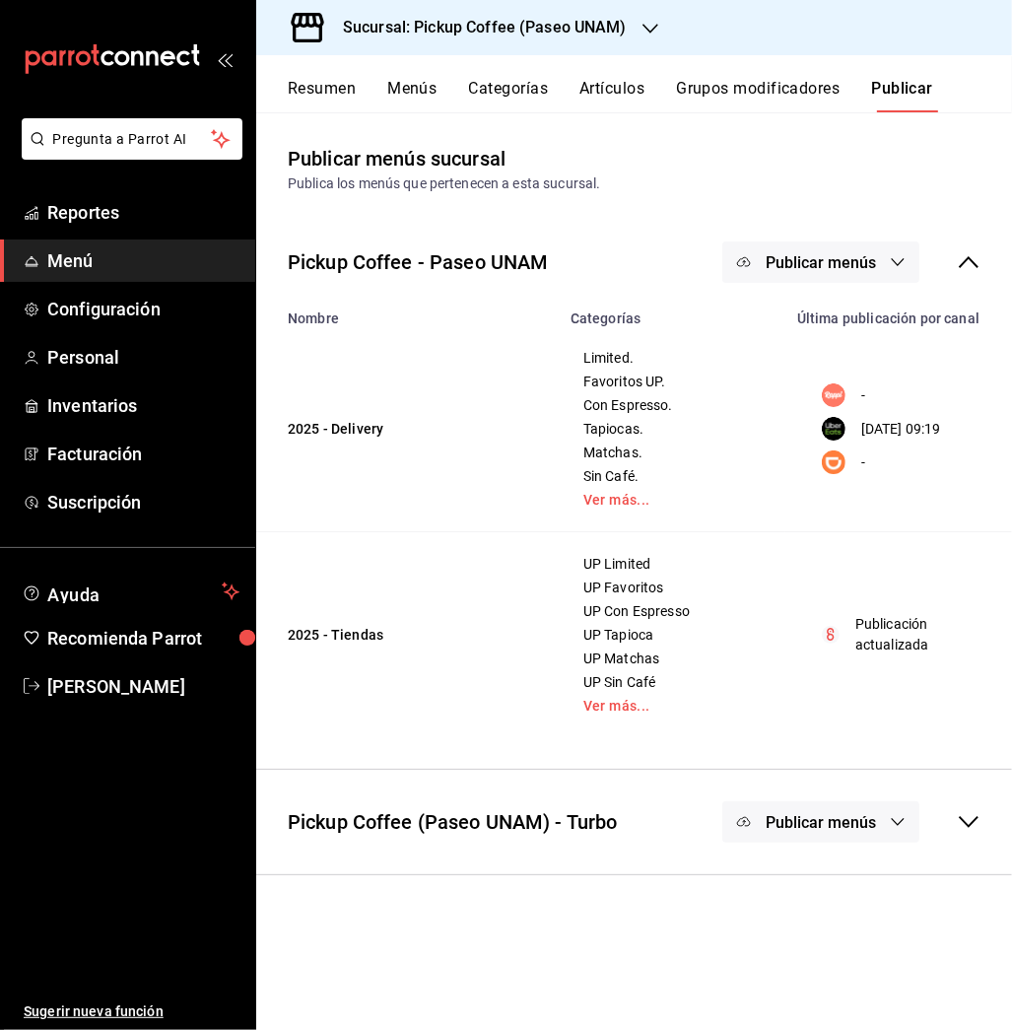
click at [326, 93] on button "Resumen" at bounding box center [322, 96] width 68 height 34
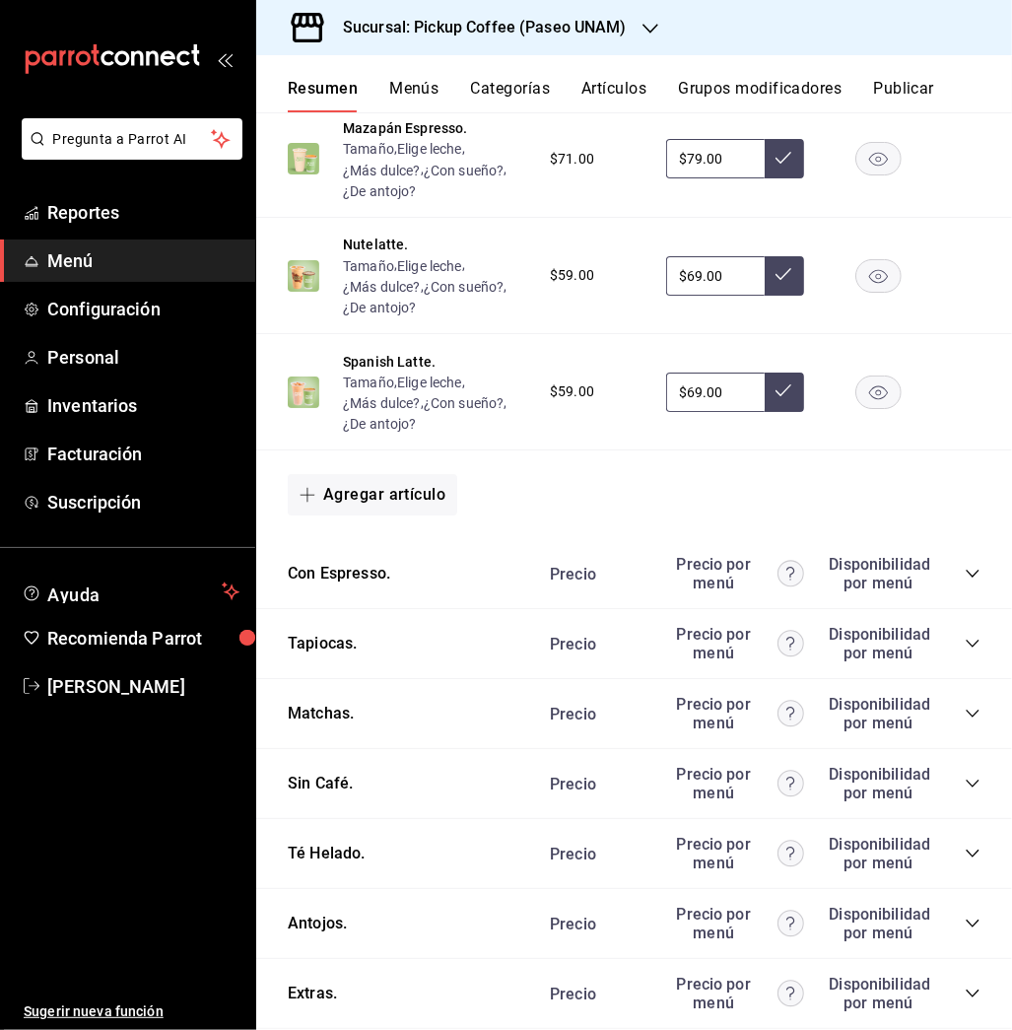
scroll to position [1006, 0]
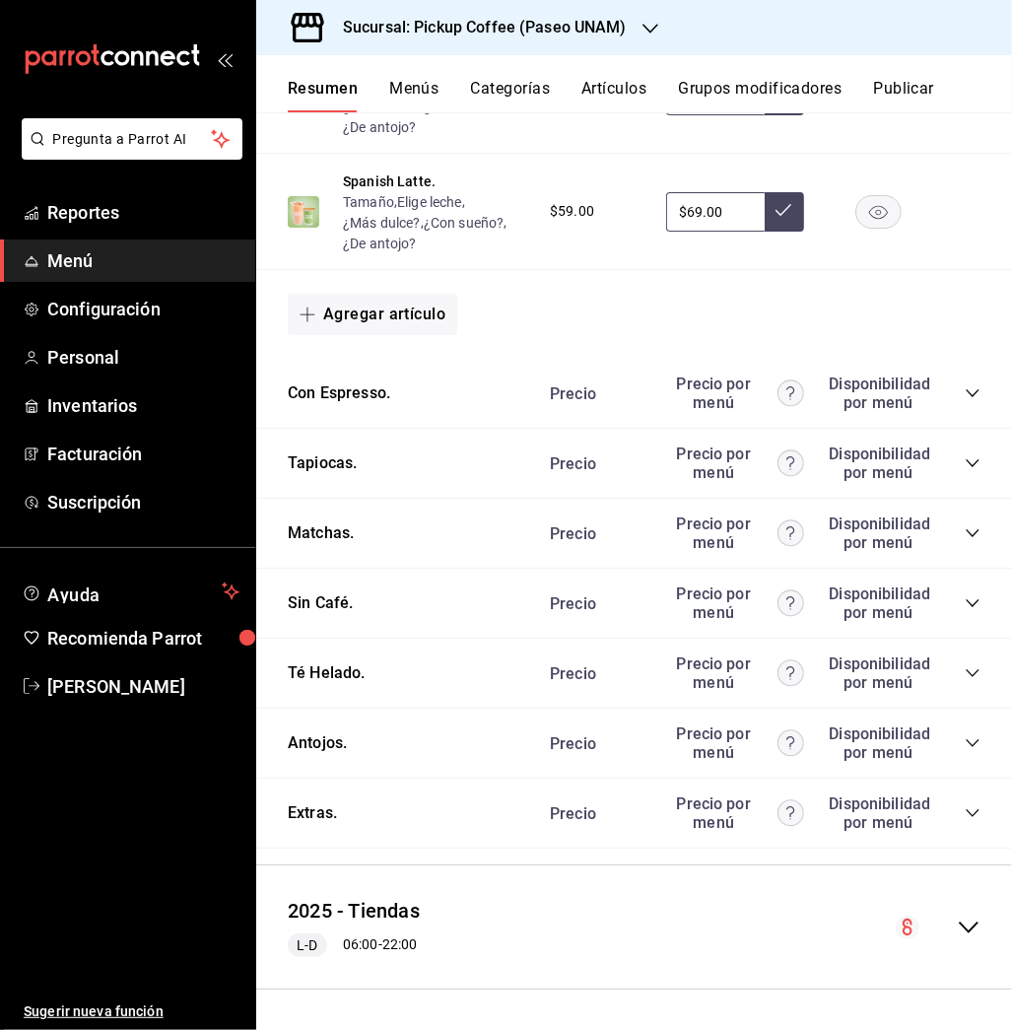
click at [965, 745] on icon "collapse-category-row" at bounding box center [973, 743] width 16 height 16
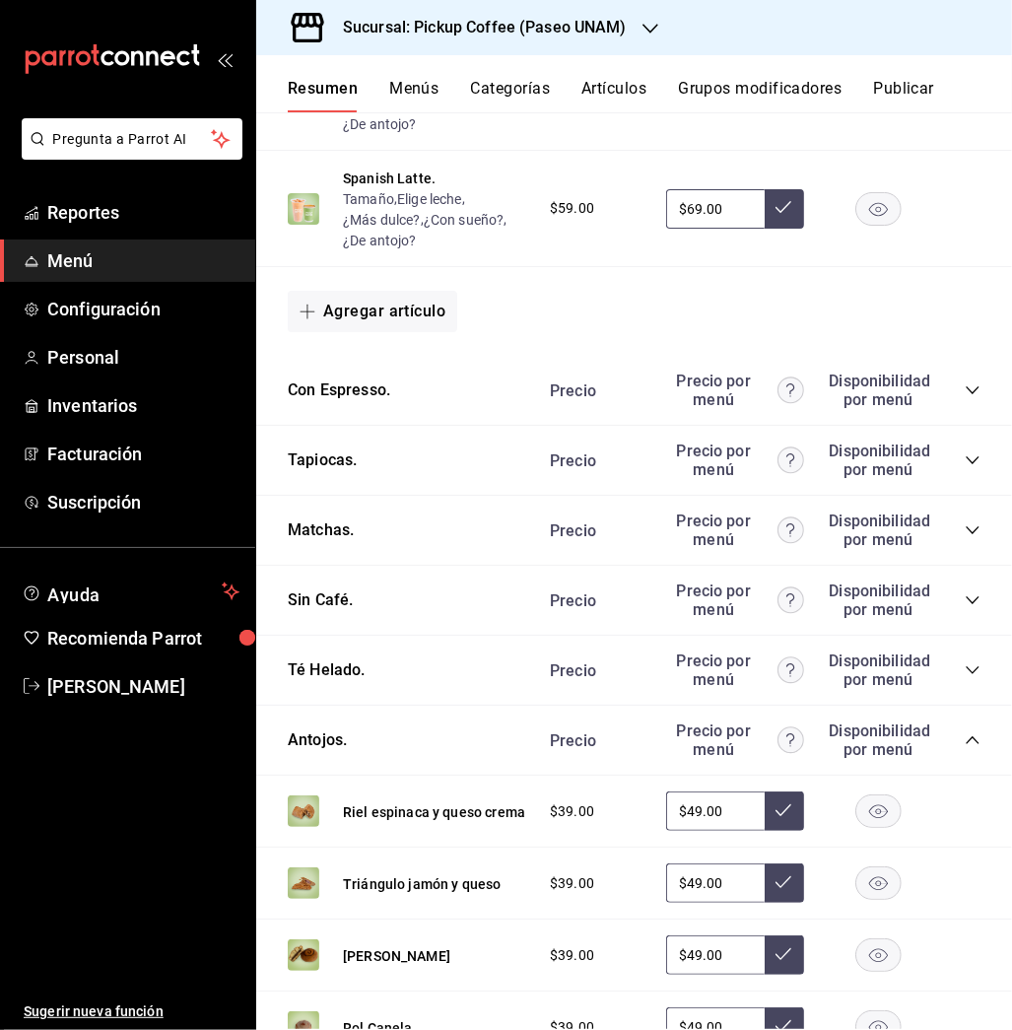
click at [869, 889] on icon "button" at bounding box center [878, 884] width 19 height 14
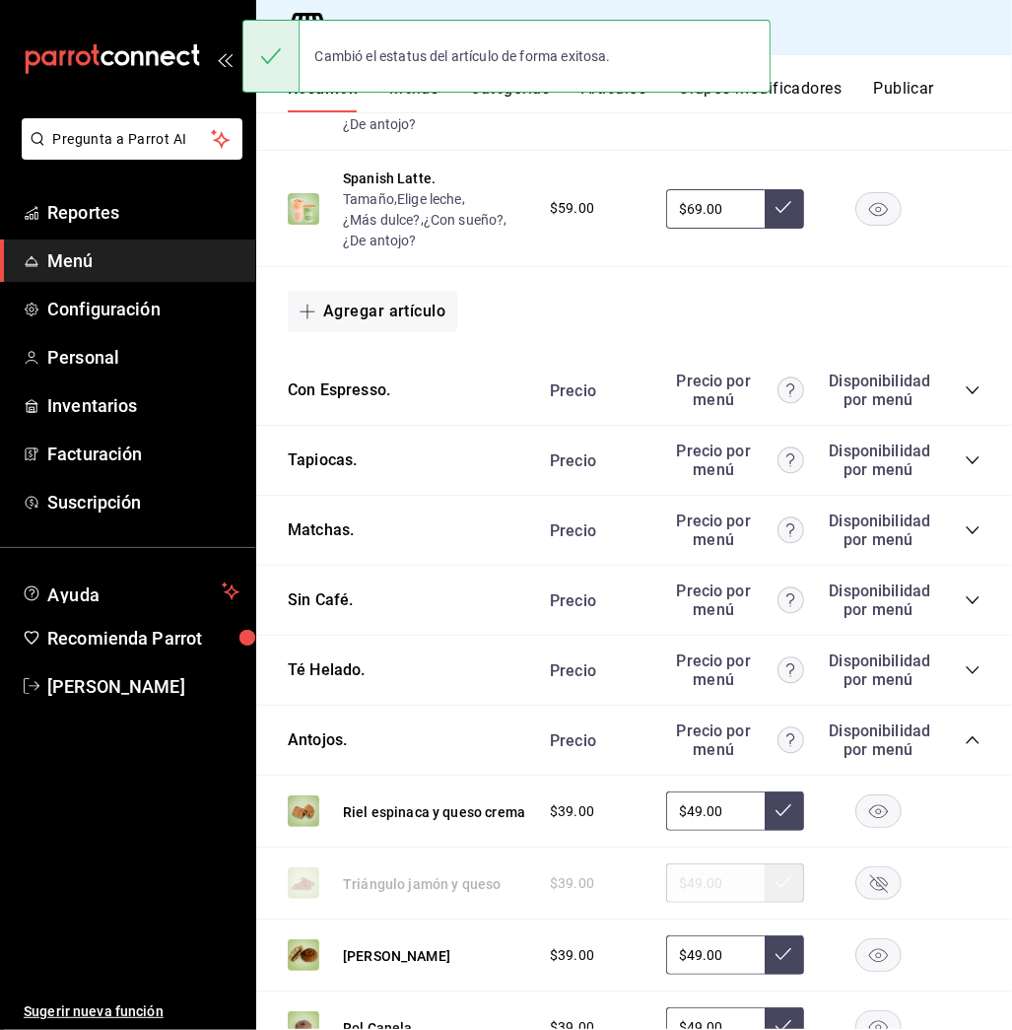
click at [902, 92] on button "Publicar" at bounding box center [903, 96] width 61 height 34
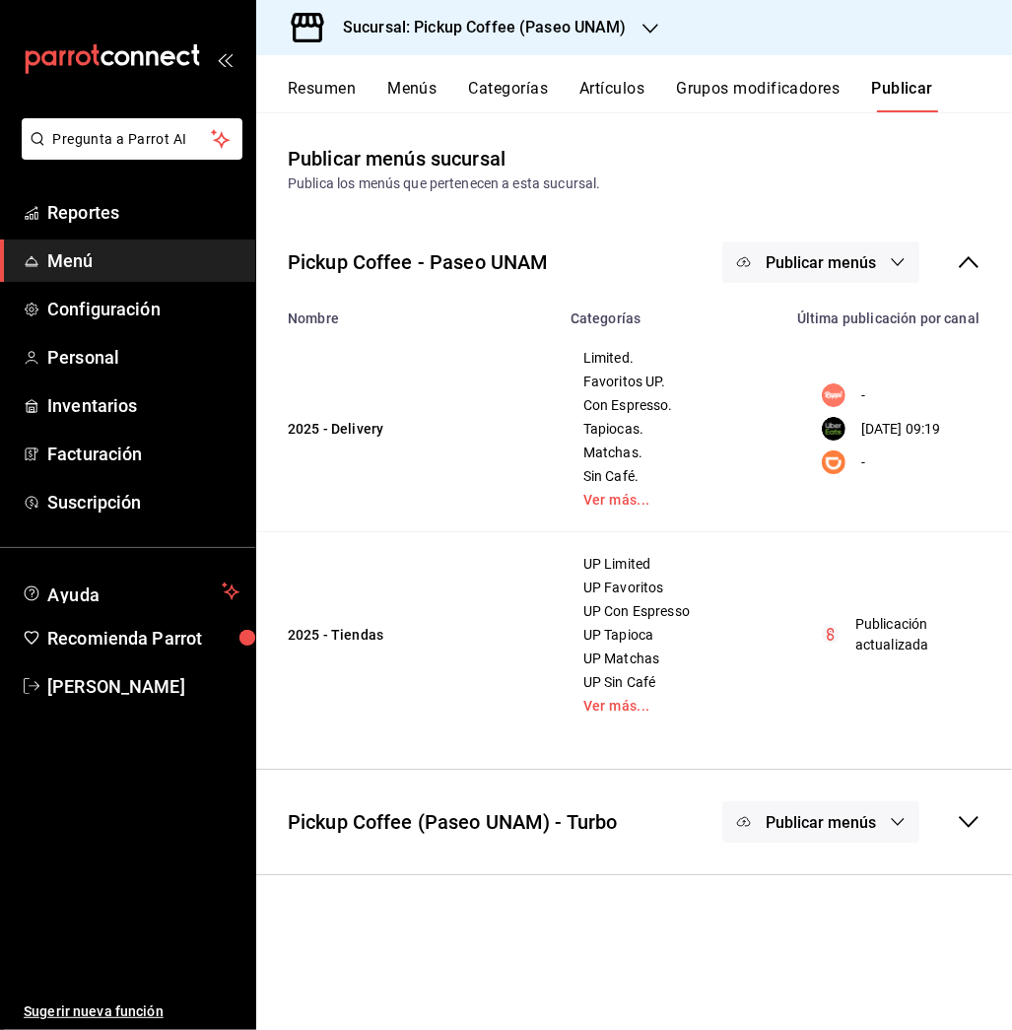
click at [796, 262] on span "Publicar menús" at bounding box center [821, 262] width 110 height 19
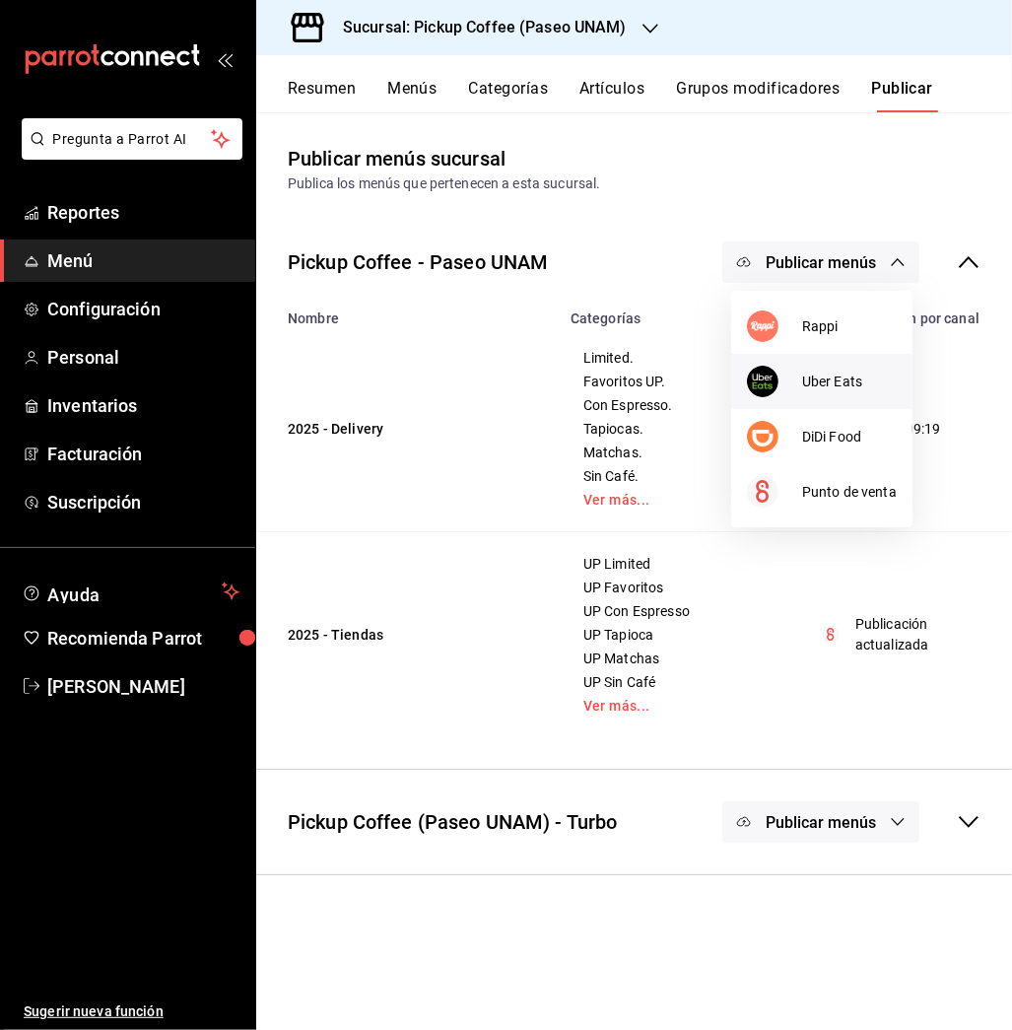
click at [814, 378] on span "Uber Eats" at bounding box center [849, 381] width 95 height 21
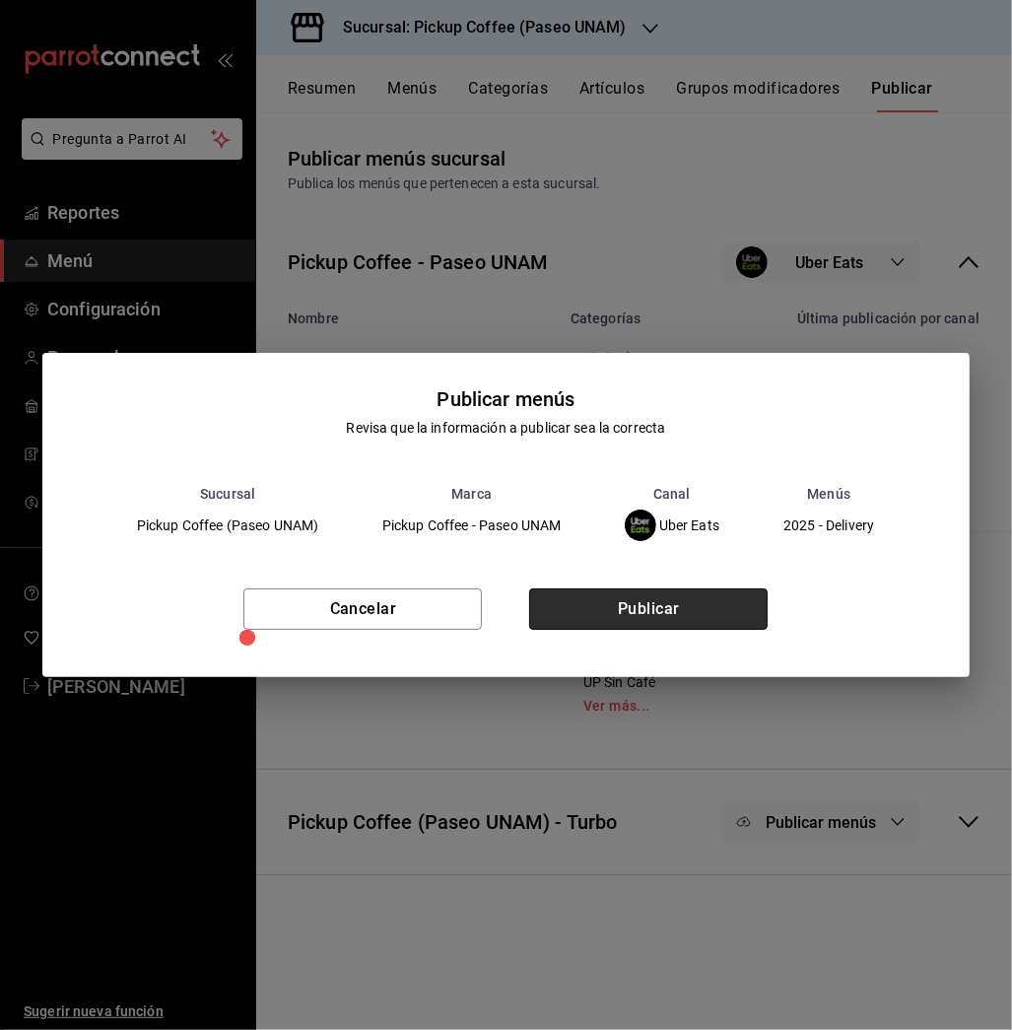
click at [683, 596] on button "Publicar" at bounding box center [648, 608] width 238 height 41
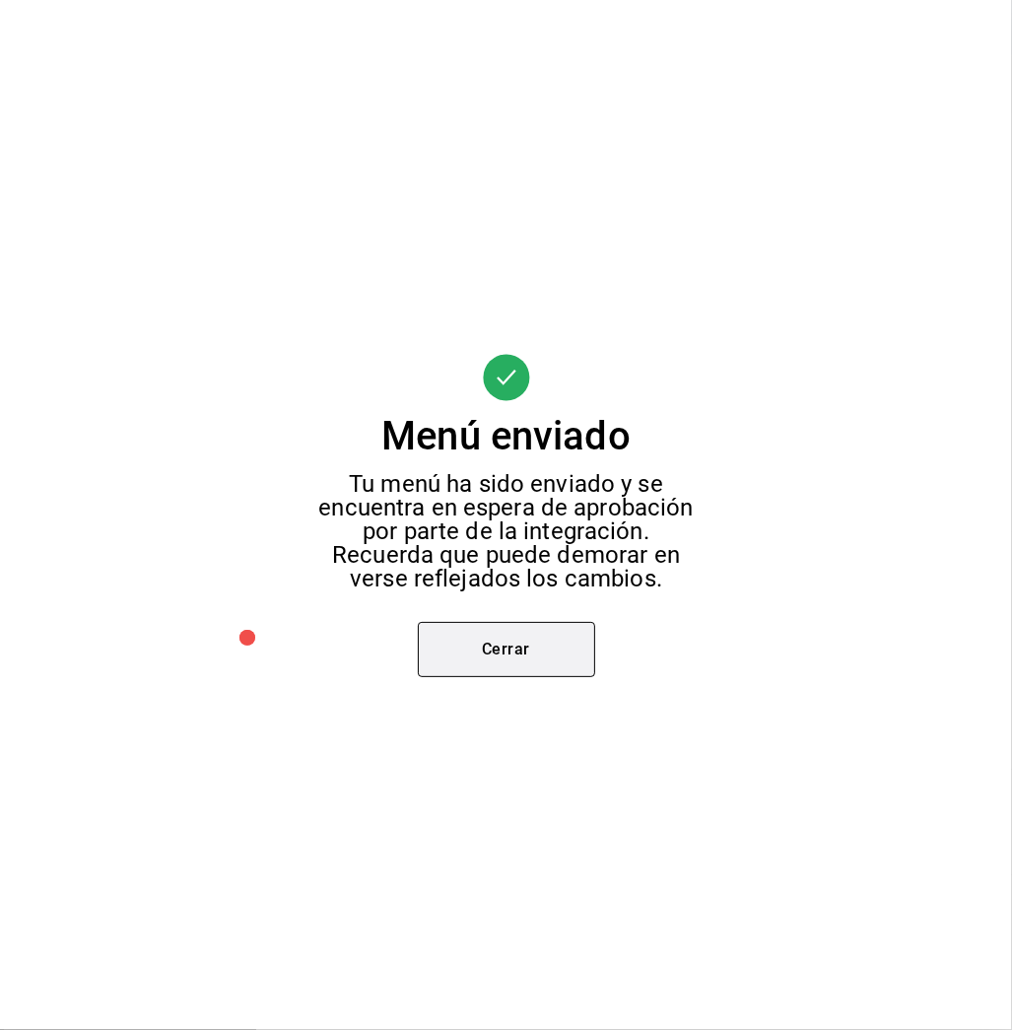
click at [533, 625] on button "Cerrar" at bounding box center [506, 649] width 177 height 55
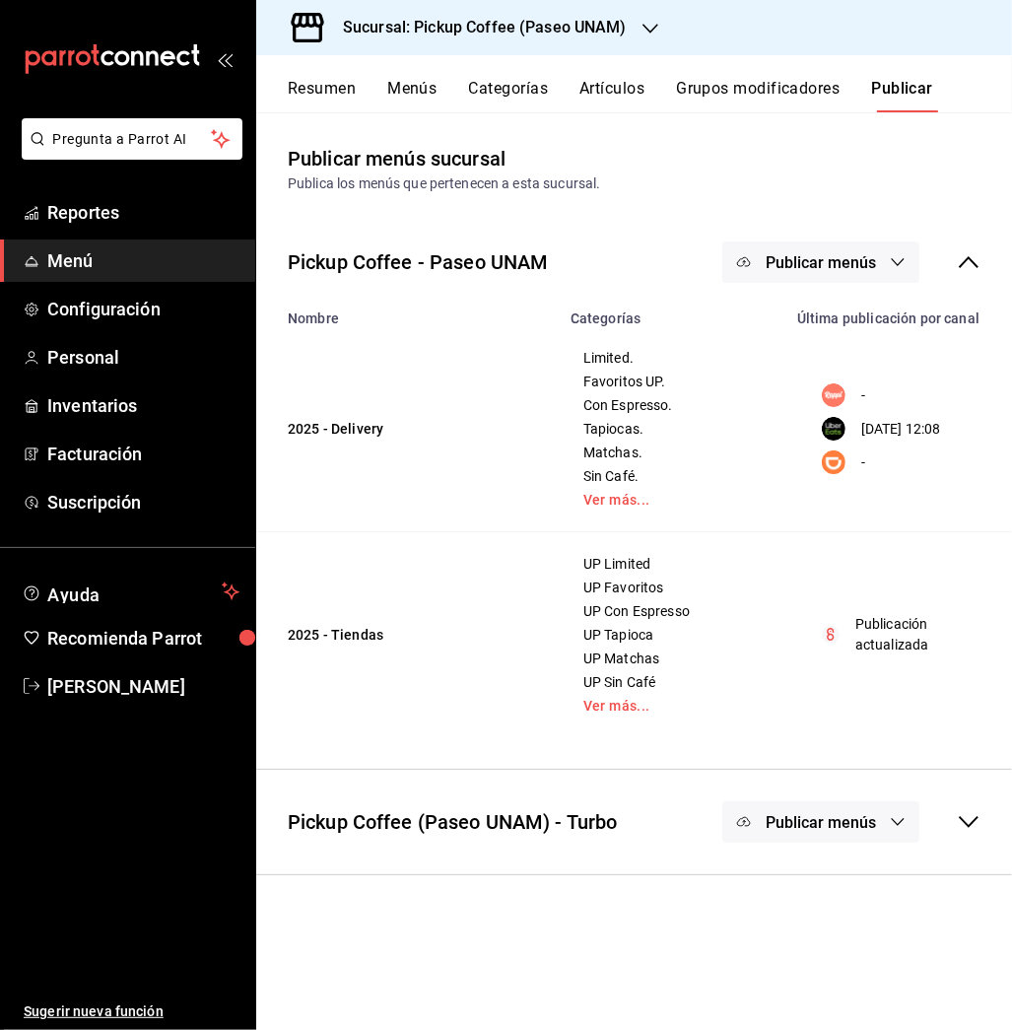
click at [824, 257] on span "Publicar menús" at bounding box center [821, 262] width 110 height 19
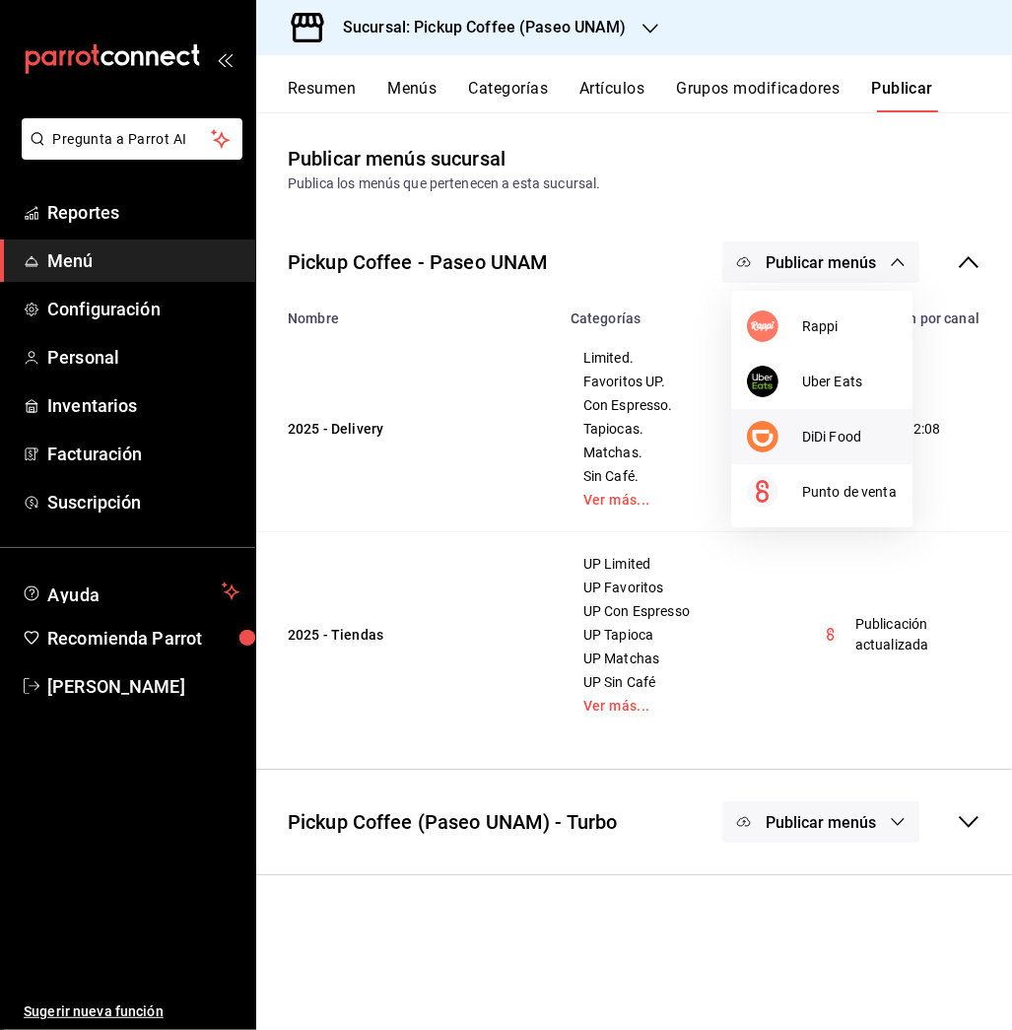
click at [832, 420] on li "DiDi Food" at bounding box center [821, 436] width 181 height 55
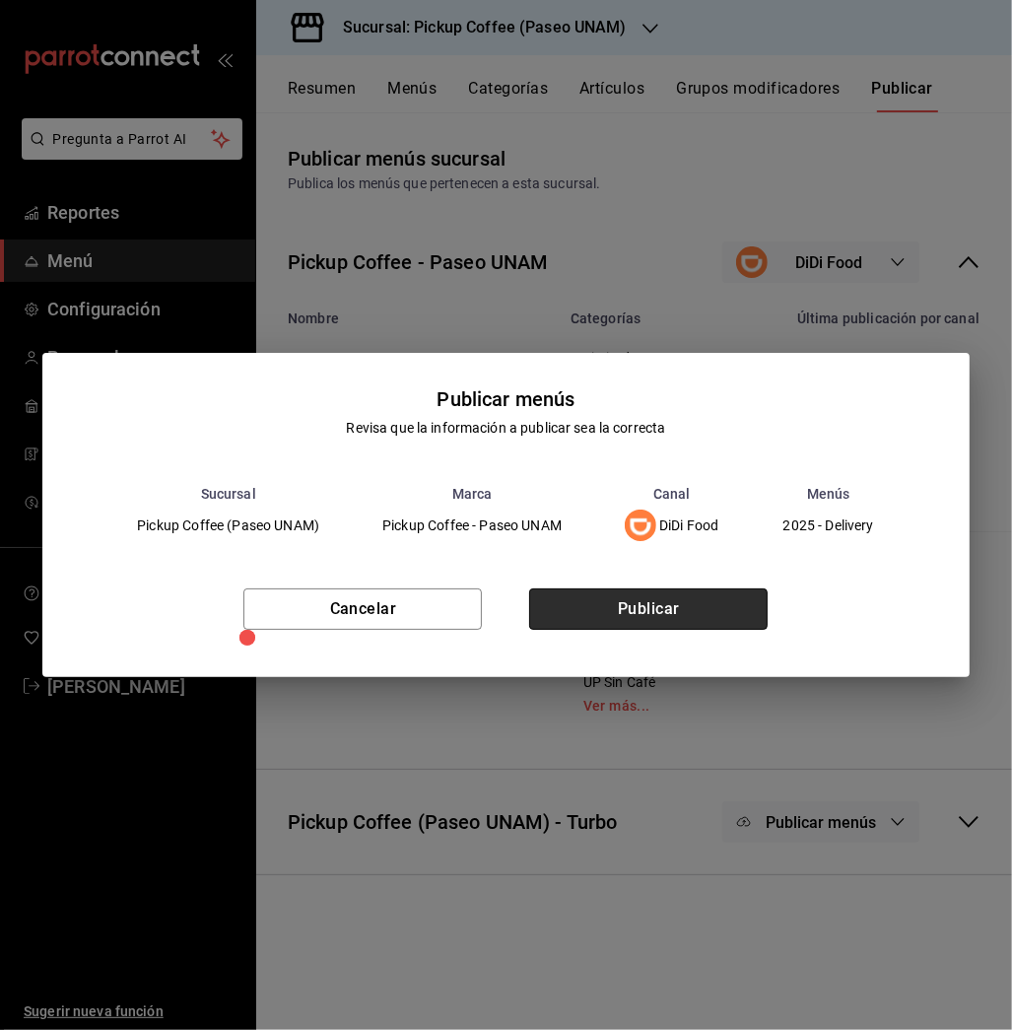
click at [666, 590] on button "Publicar" at bounding box center [648, 608] width 238 height 41
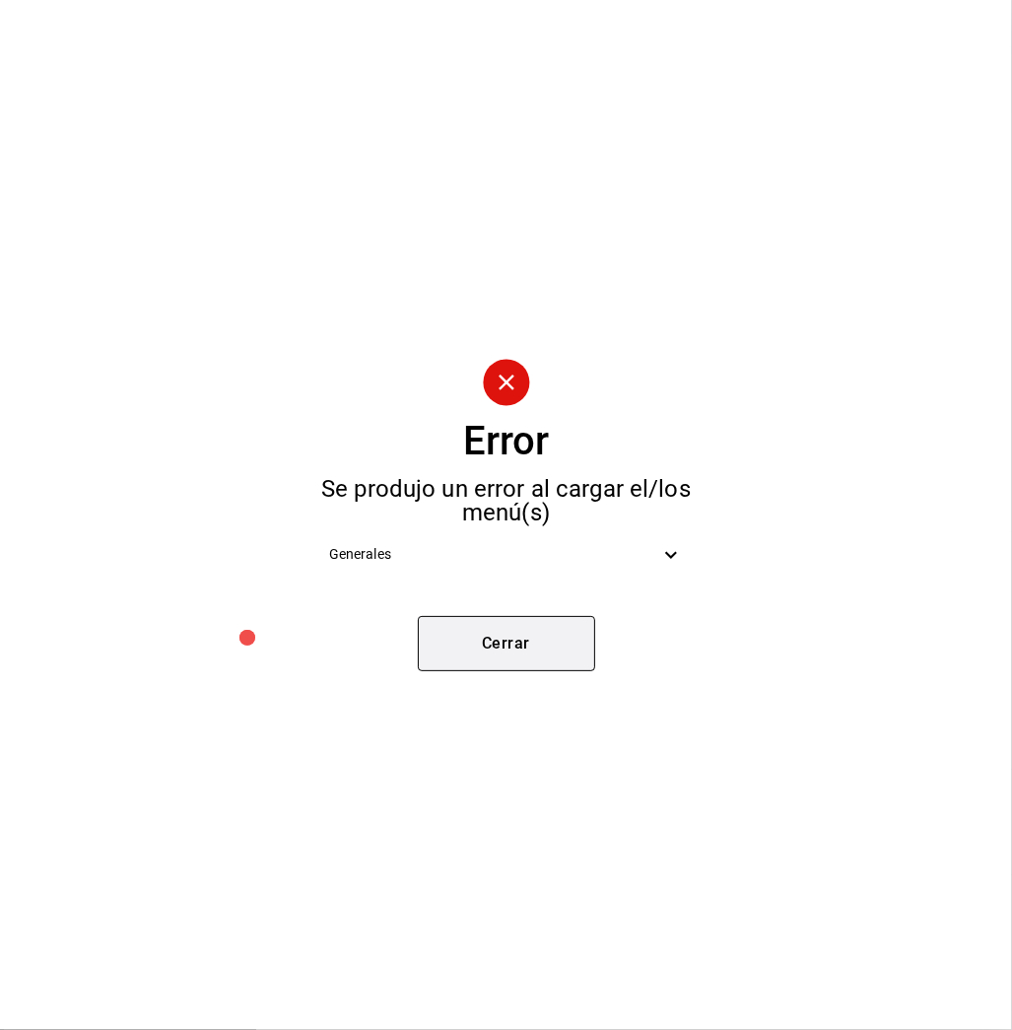
click at [512, 639] on button "Cerrar" at bounding box center [506, 643] width 177 height 55
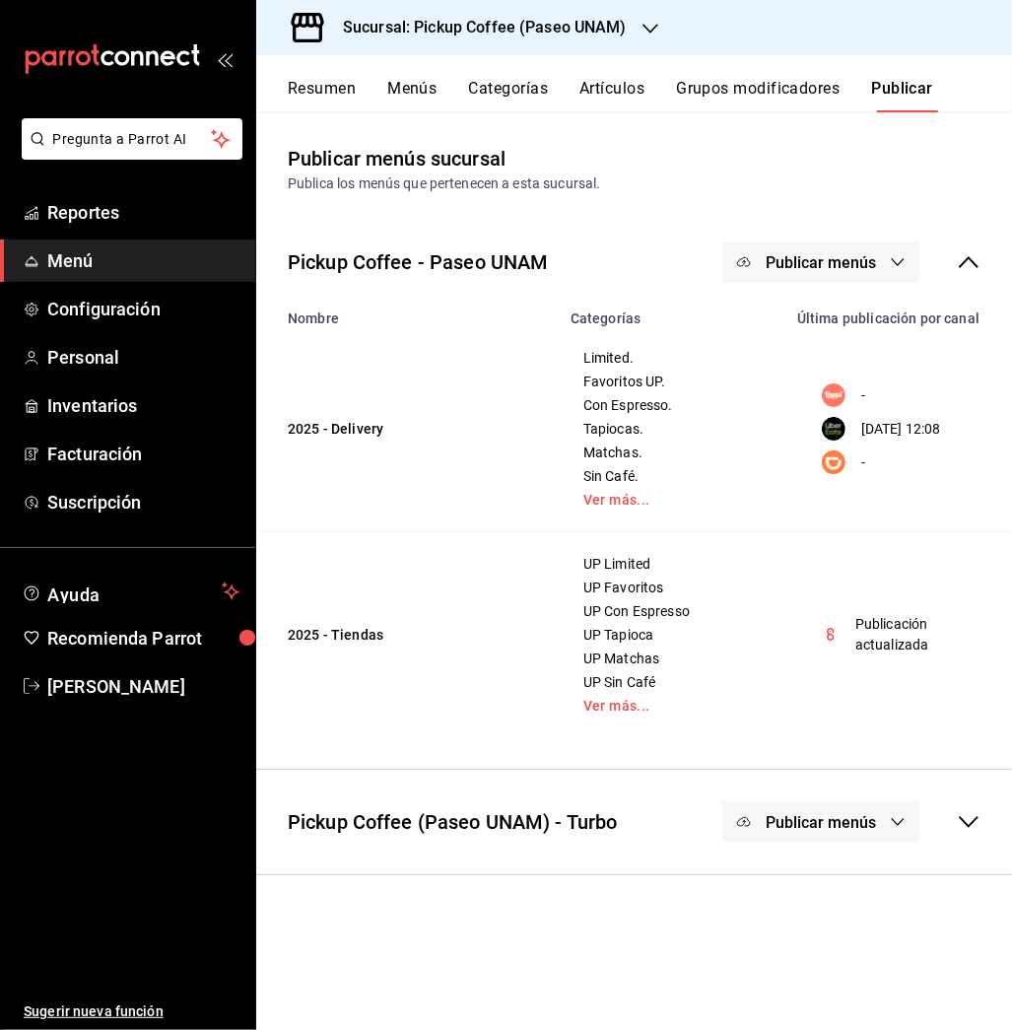
click at [778, 256] on span "Publicar menús" at bounding box center [821, 262] width 110 height 19
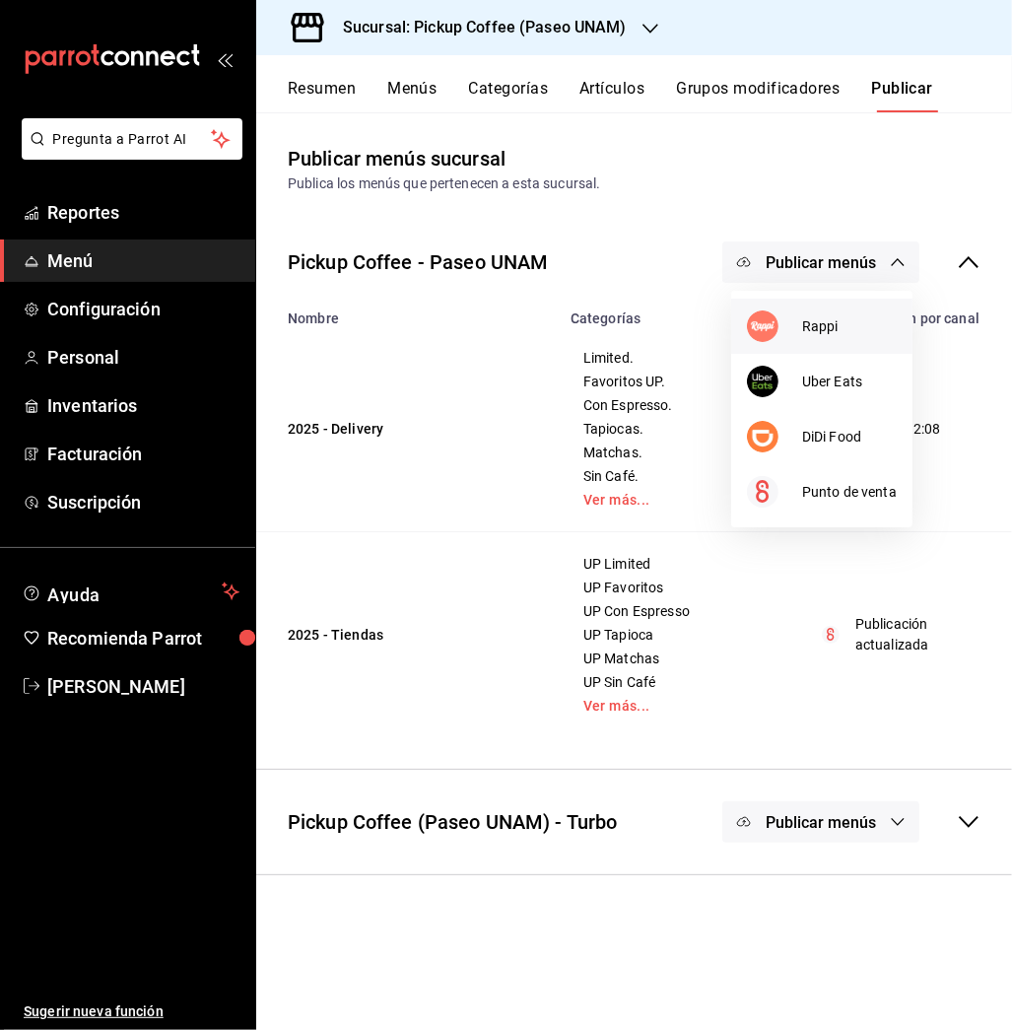
click at [830, 338] on li "Rappi" at bounding box center [821, 326] width 181 height 55
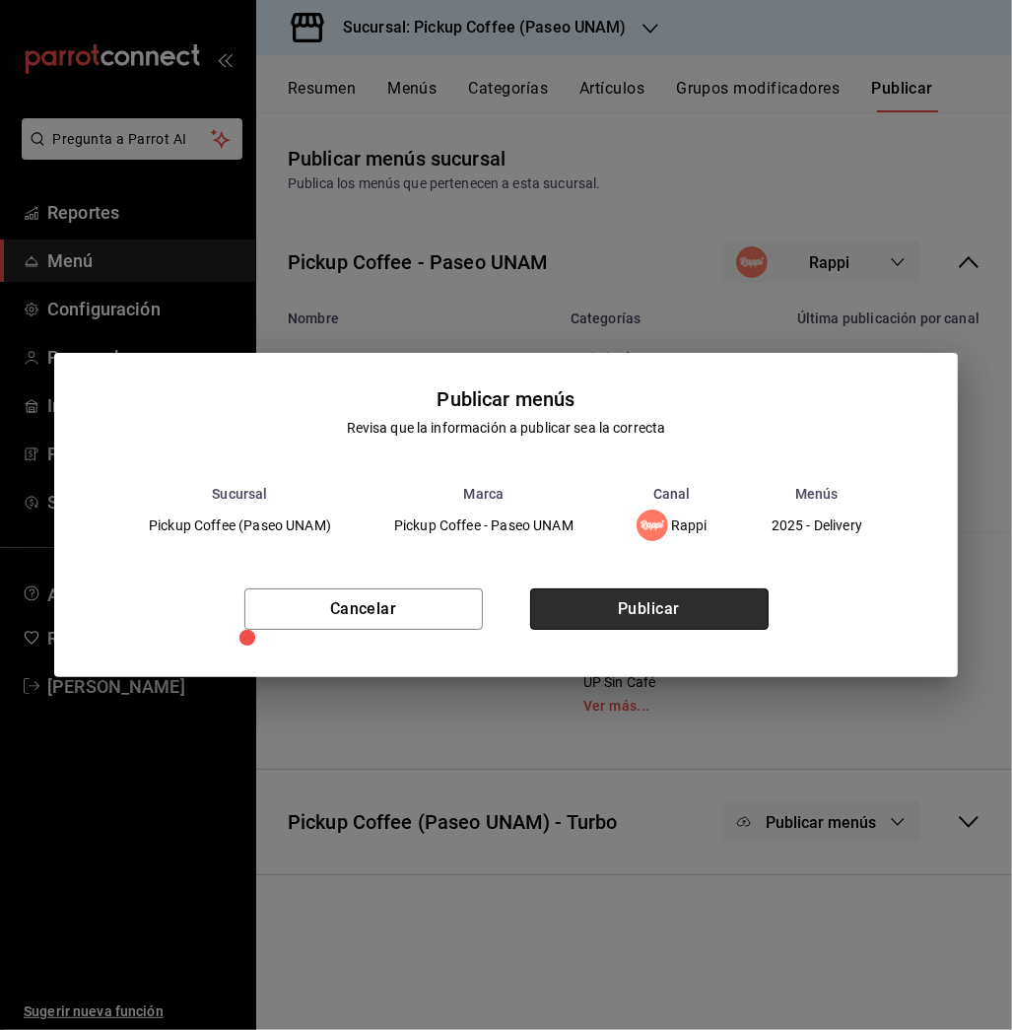
click at [647, 605] on button "Publicar" at bounding box center [649, 608] width 238 height 41
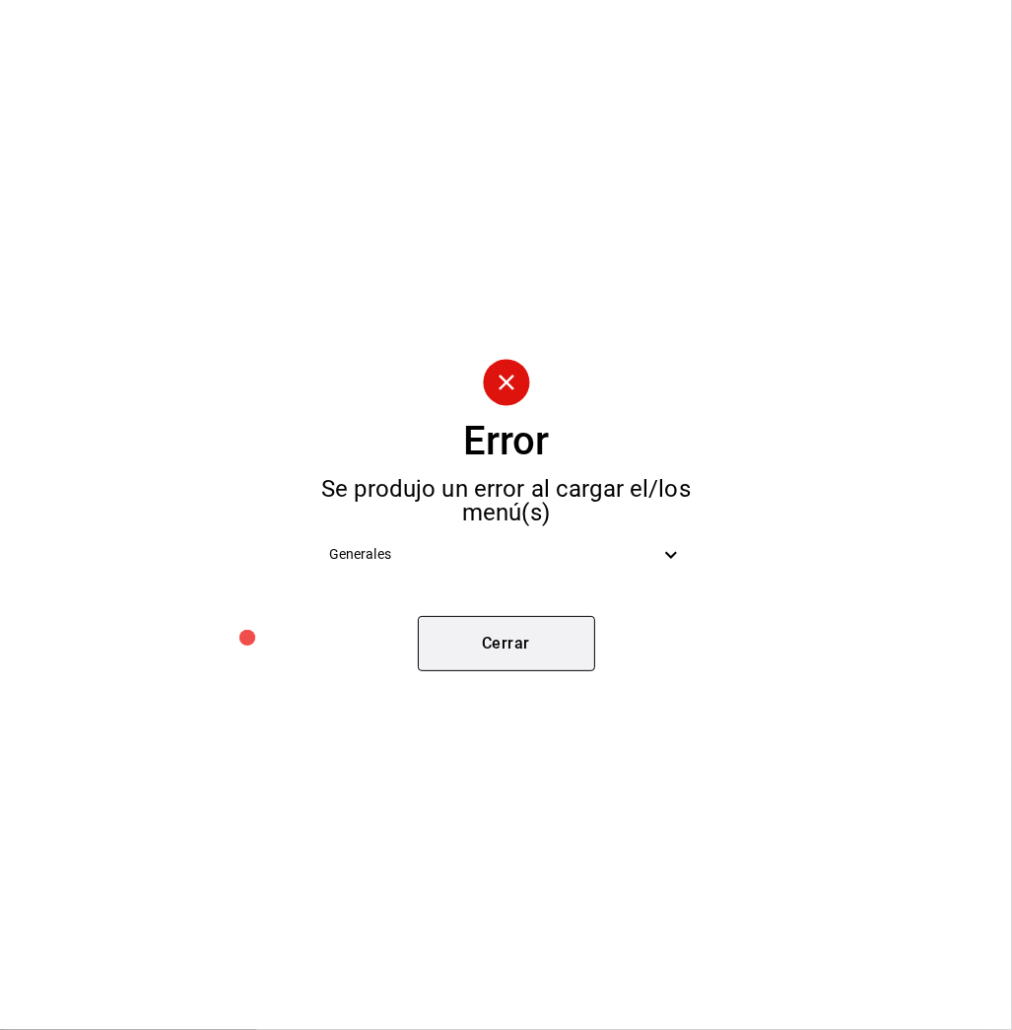
click at [501, 641] on button "Cerrar" at bounding box center [506, 643] width 177 height 55
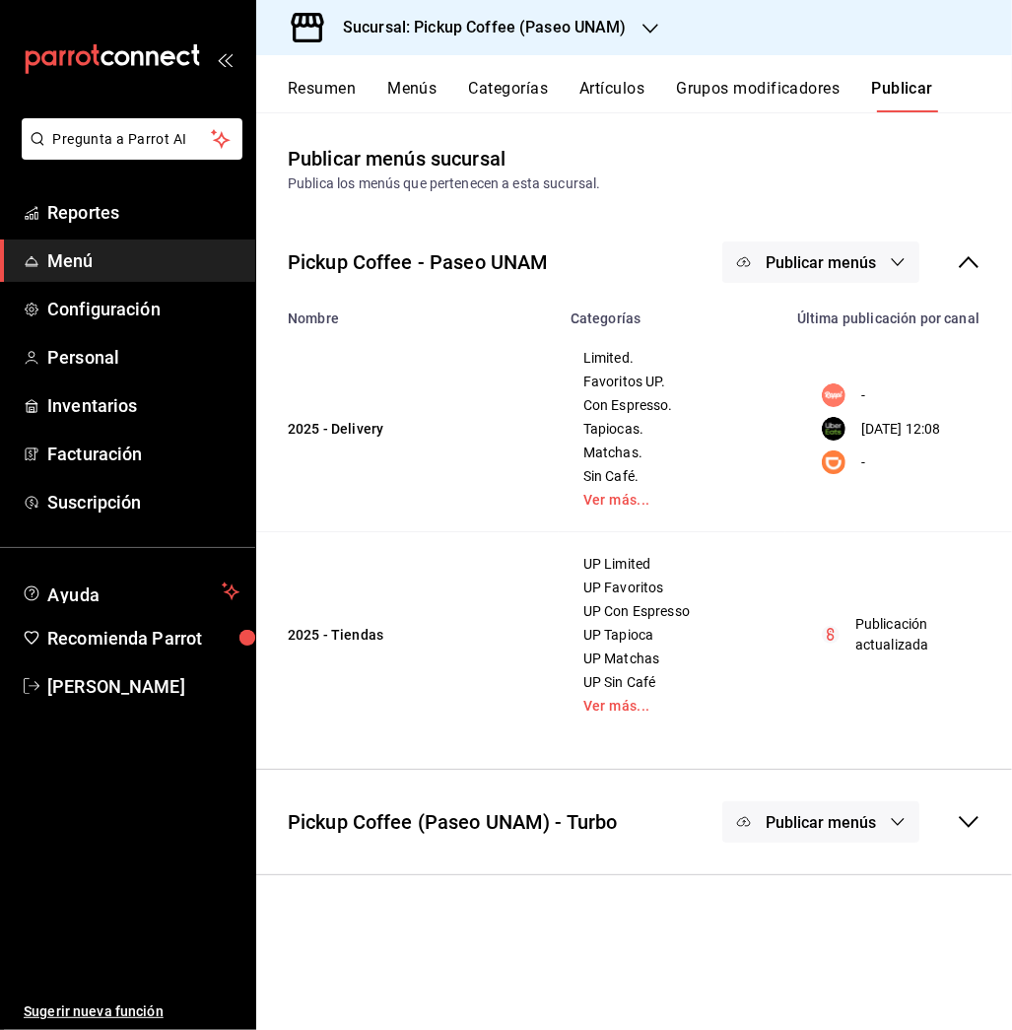
click at [615, 22] on h3 "Sucursal: Pickup Coffee (Paseo UNAM)" at bounding box center [477, 28] width 300 height 24
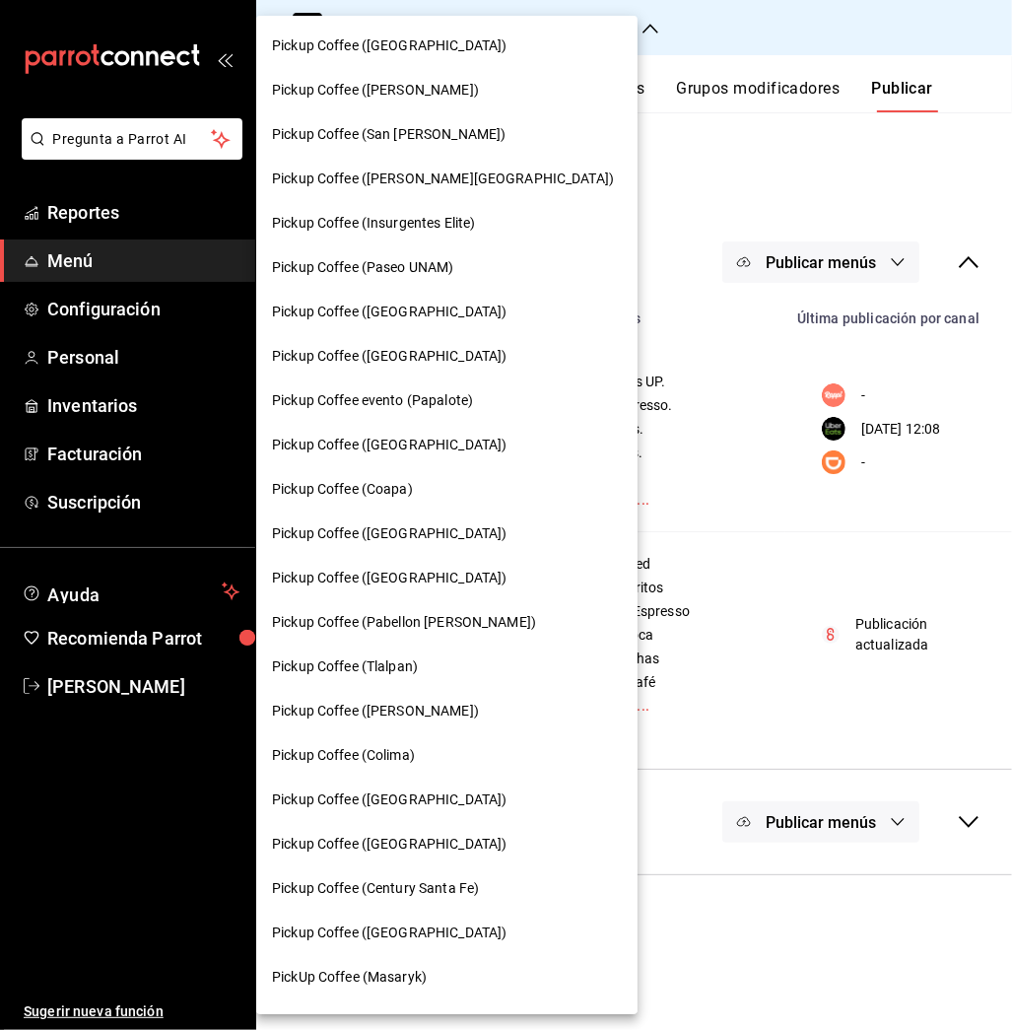
scroll to position [402, 0]
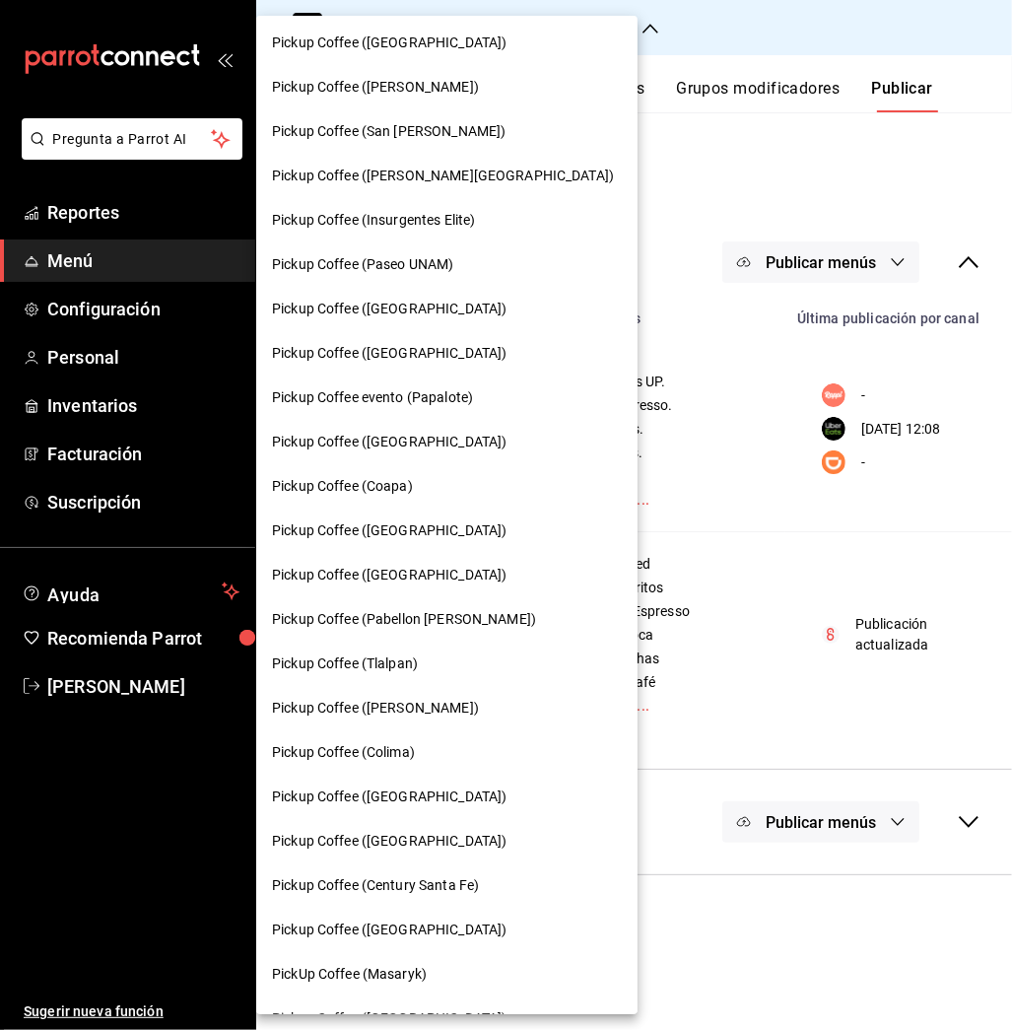
click at [410, 747] on span "Pickup Coffee (Colima)" at bounding box center [343, 752] width 143 height 21
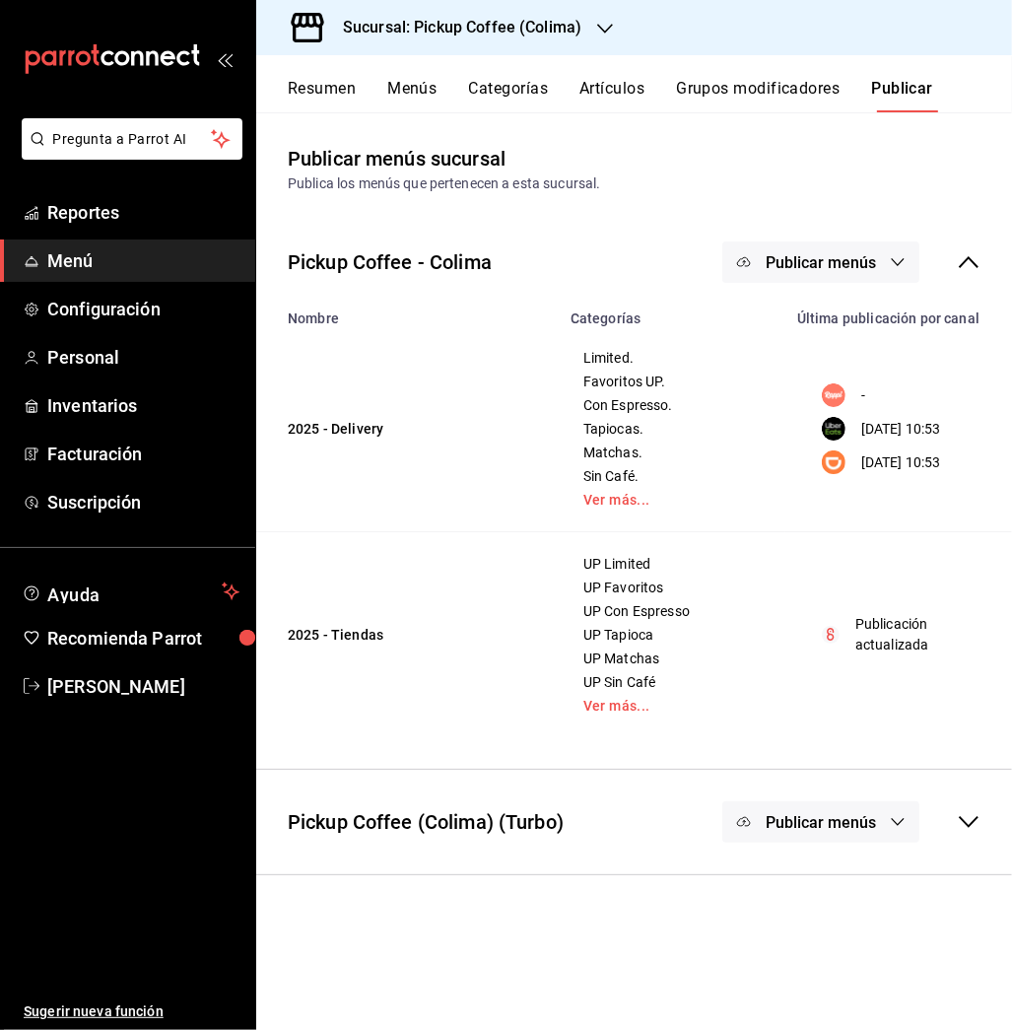
click at [331, 85] on button "Resumen" at bounding box center [322, 96] width 68 height 34
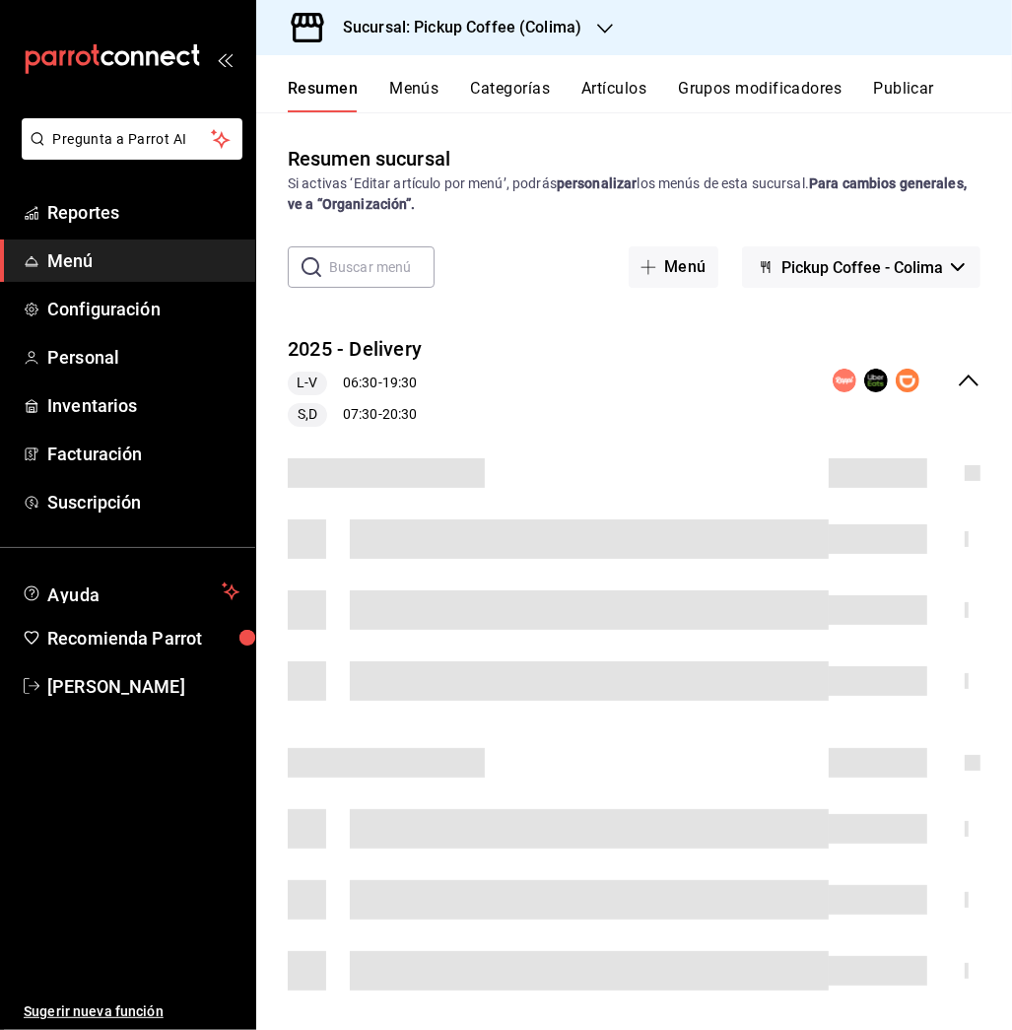
click at [602, 75] on div "Resumen Menús Categorías Artículos Grupos modificadores Publicar" at bounding box center [634, 83] width 756 height 57
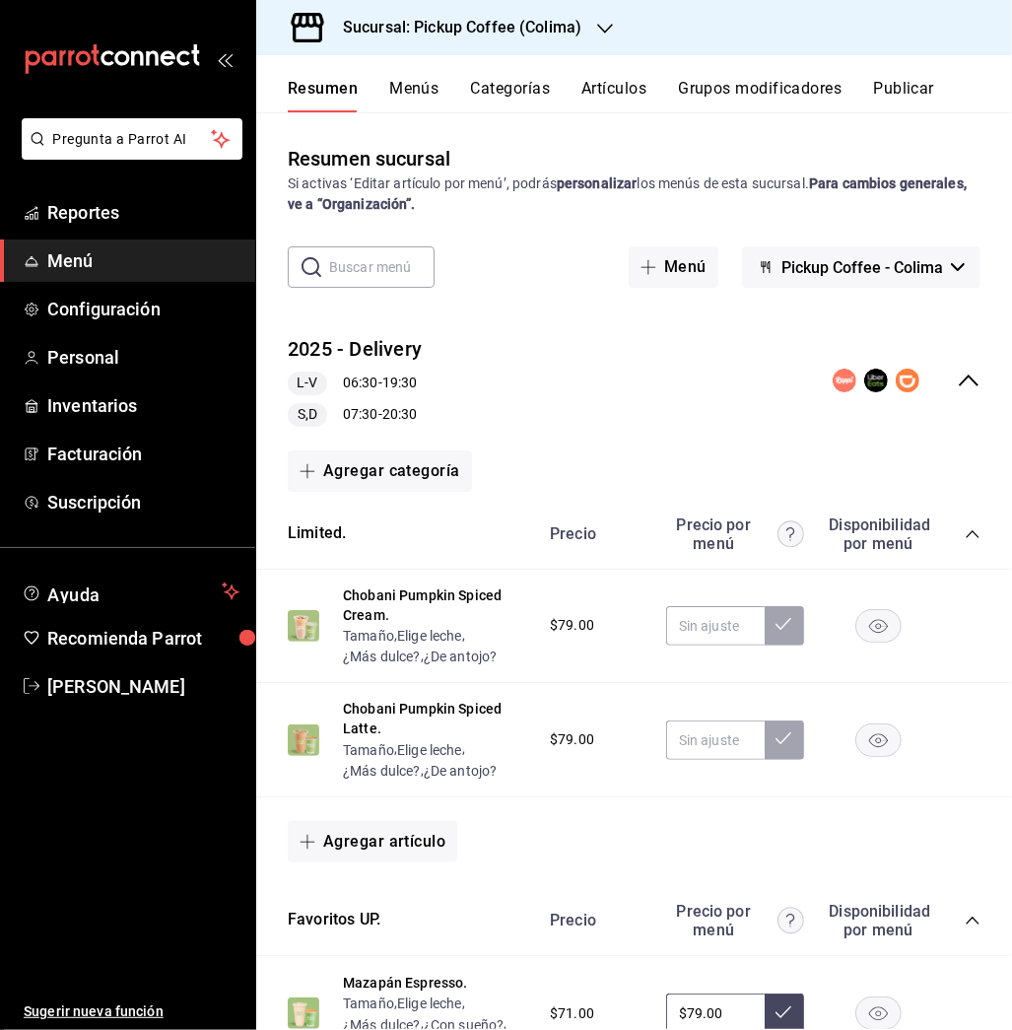
click at [607, 79] on button "Artículos" at bounding box center [613, 96] width 65 height 34
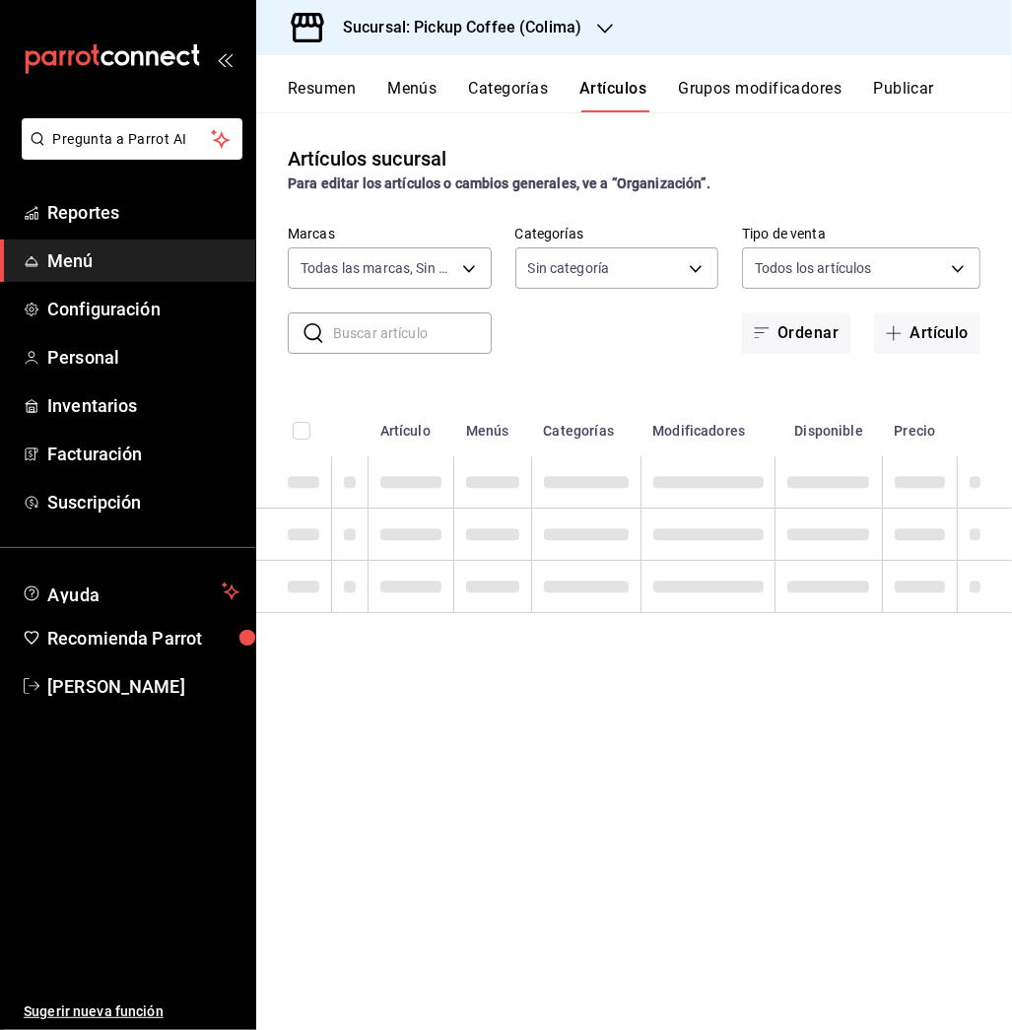
type input "d83f50b4-8f3e-44be-bc23-700135d6ce80,859300f1-5eaf-4a7d-a512-decb7b2d7d6c"
type input "fd89c4c0-3219-4774-a4b1-ed088335ccba,10687800-e84d-4a1b-9b66-2dc72c02489b,5cf77…"
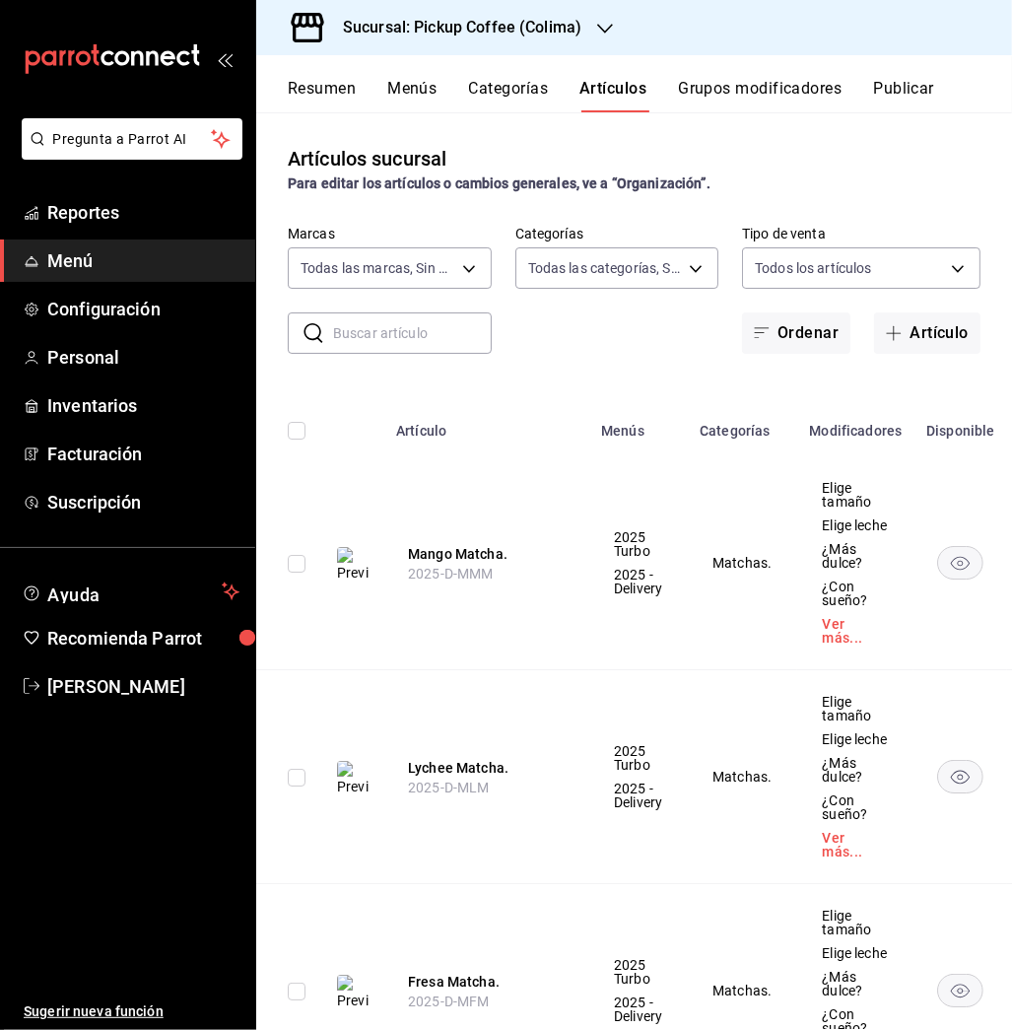
click at [410, 323] on input "text" at bounding box center [412, 332] width 159 height 39
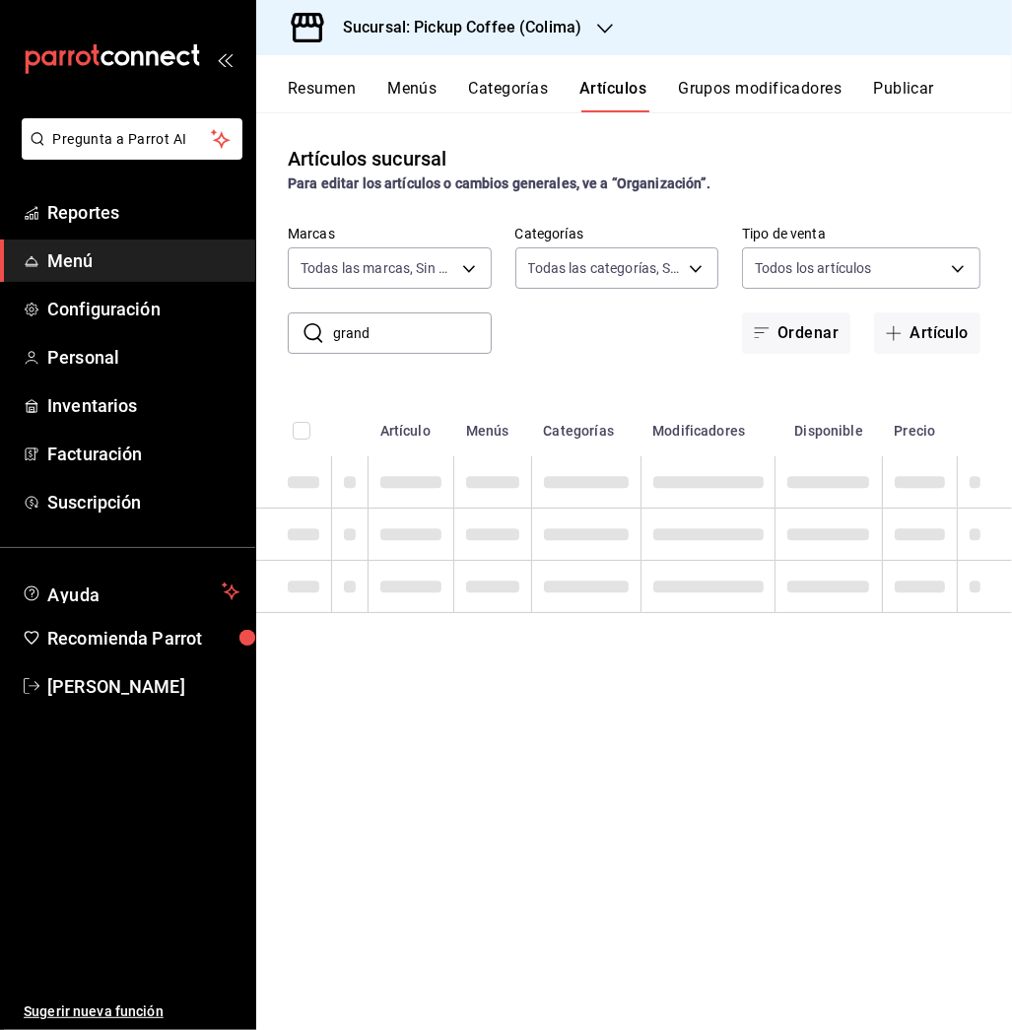
type input "grande"
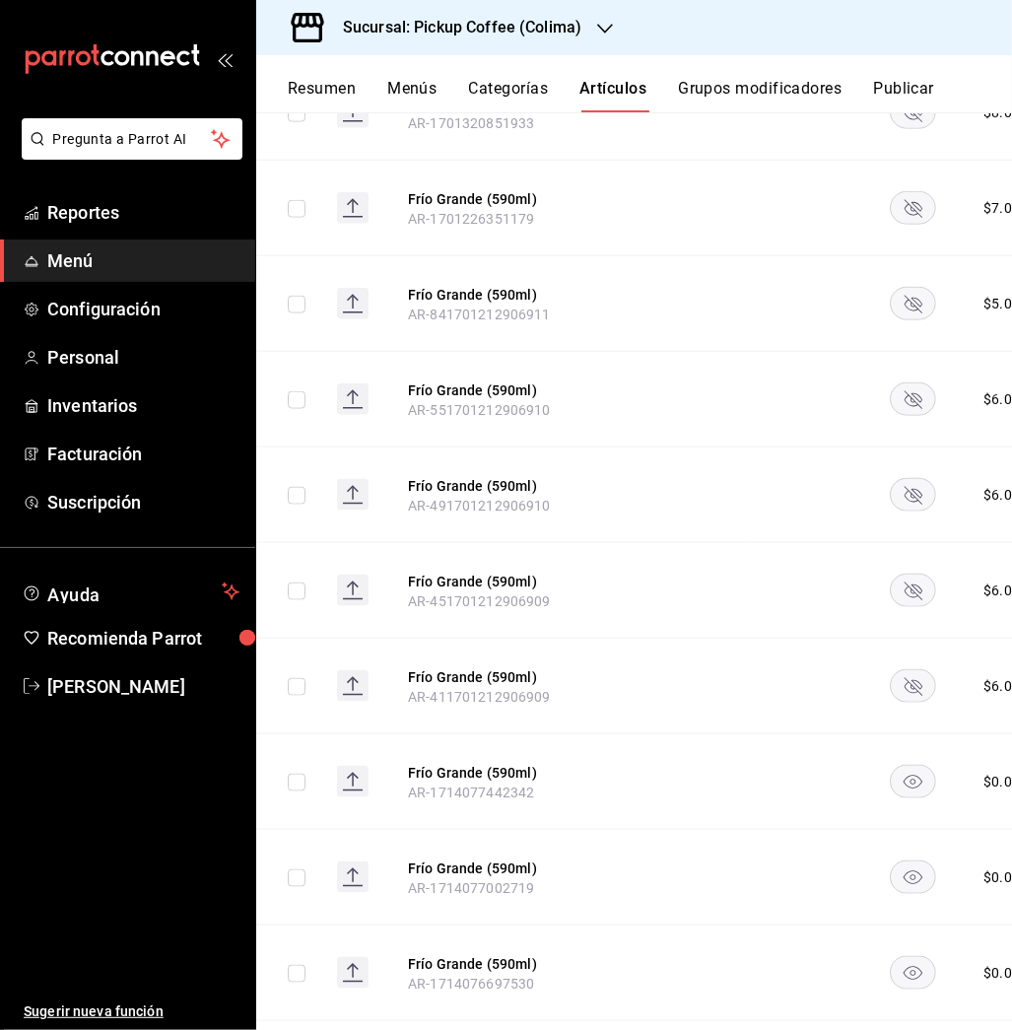
scroll to position [6900, 0]
type input "grande"
click at [915, 955] on rect "availability-product" at bounding box center [913, 971] width 45 height 33
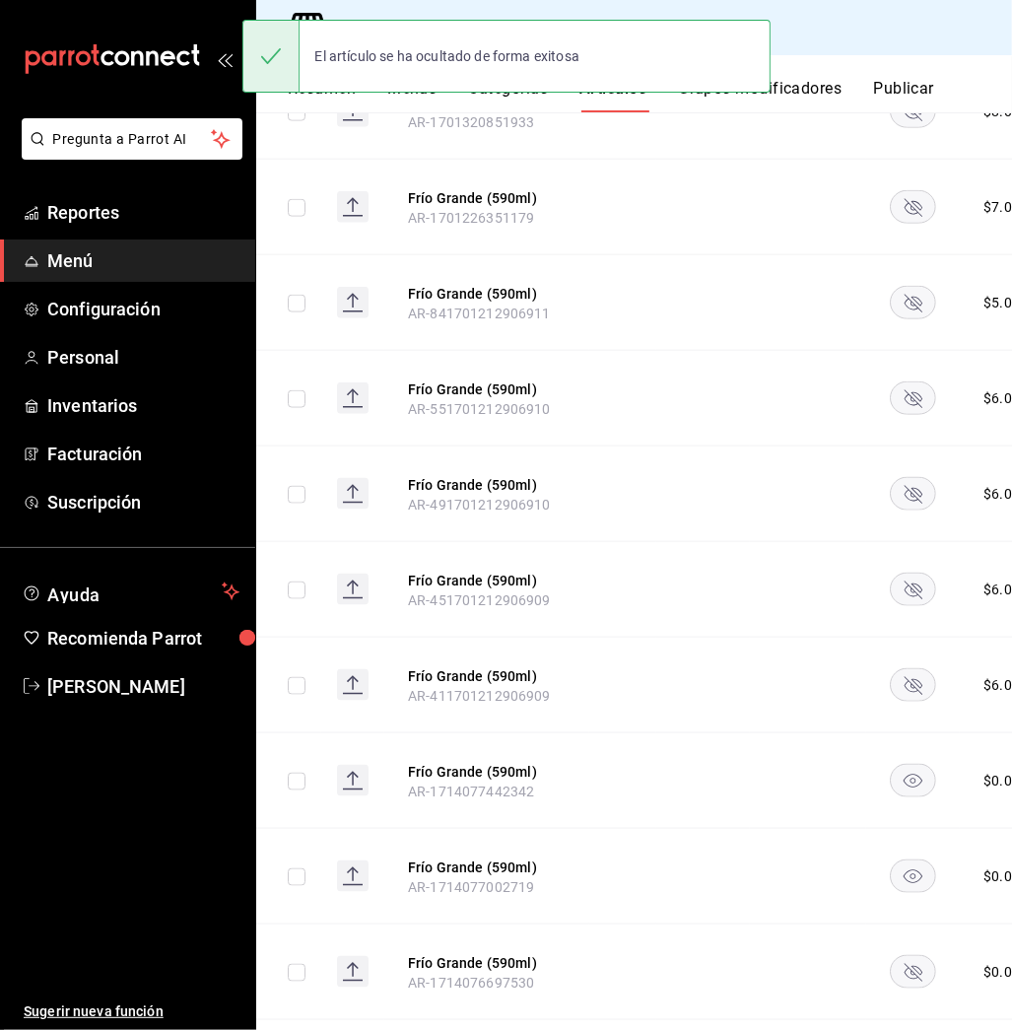
click at [906, 859] on rect "availability-product" at bounding box center [913, 875] width 45 height 33
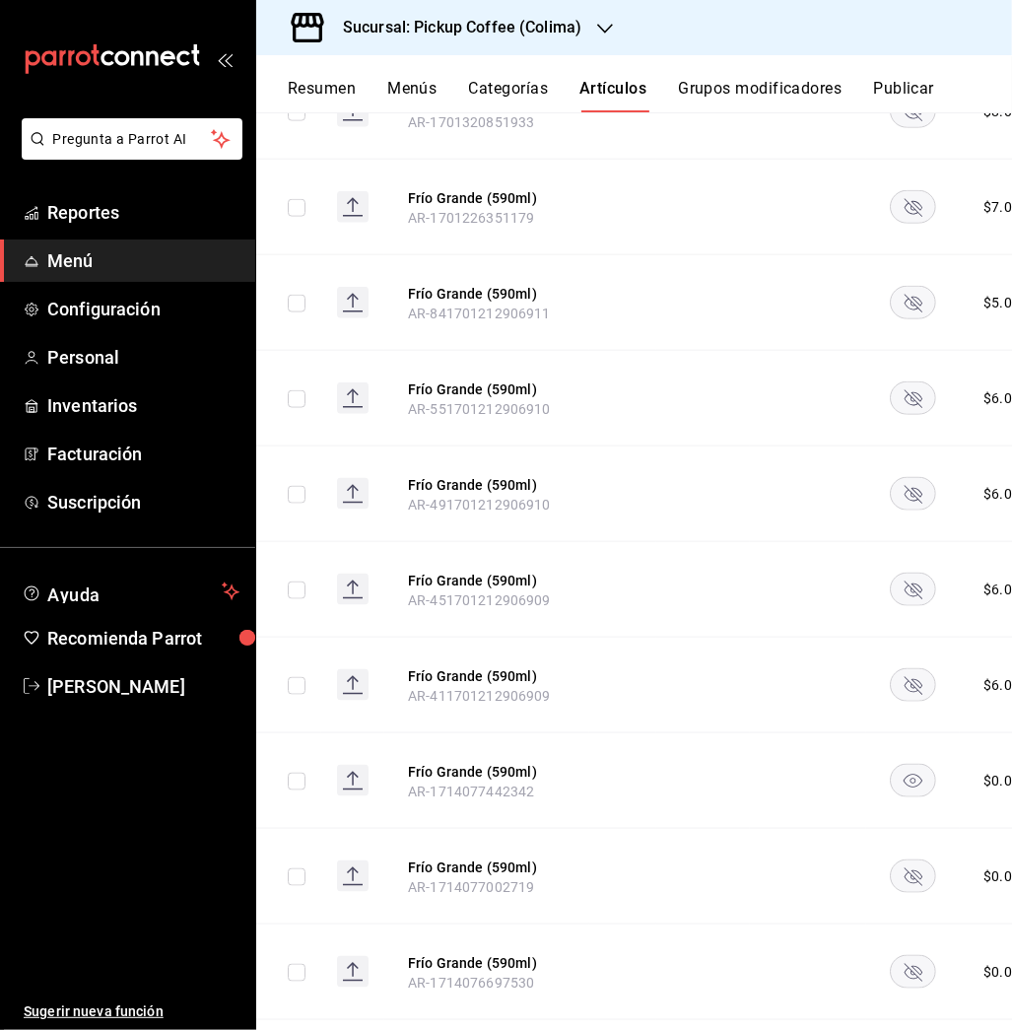
click at [919, 764] on rect "availability-product" at bounding box center [913, 780] width 45 height 33
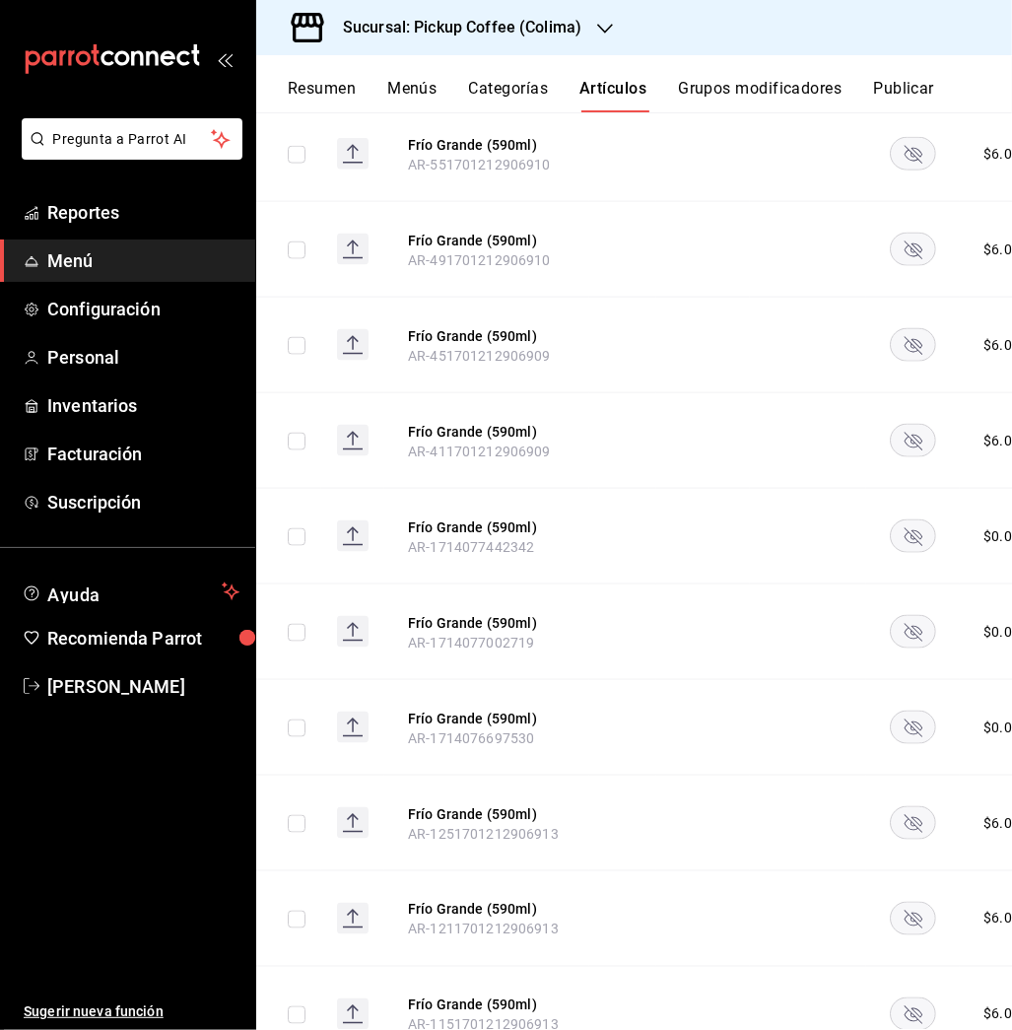
scroll to position [7287, 0]
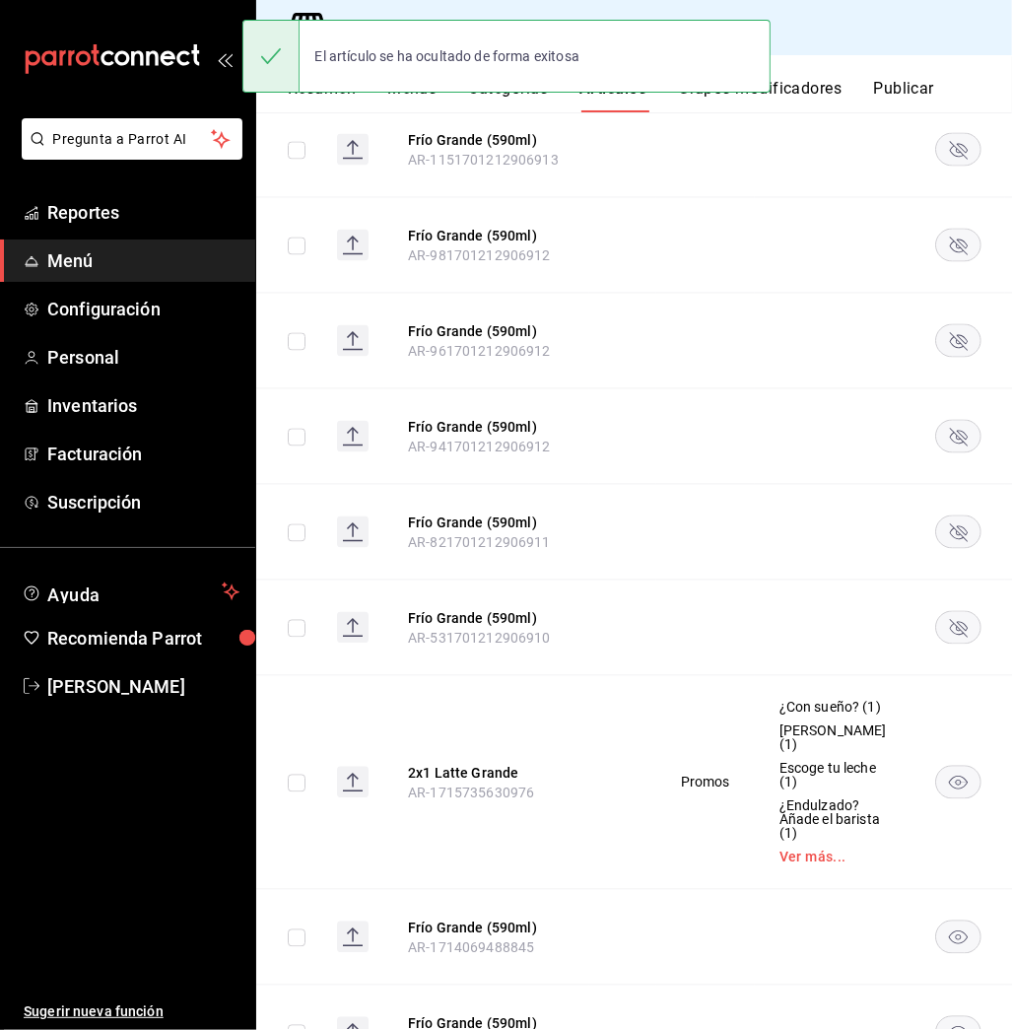
scroll to position [8017, 0]
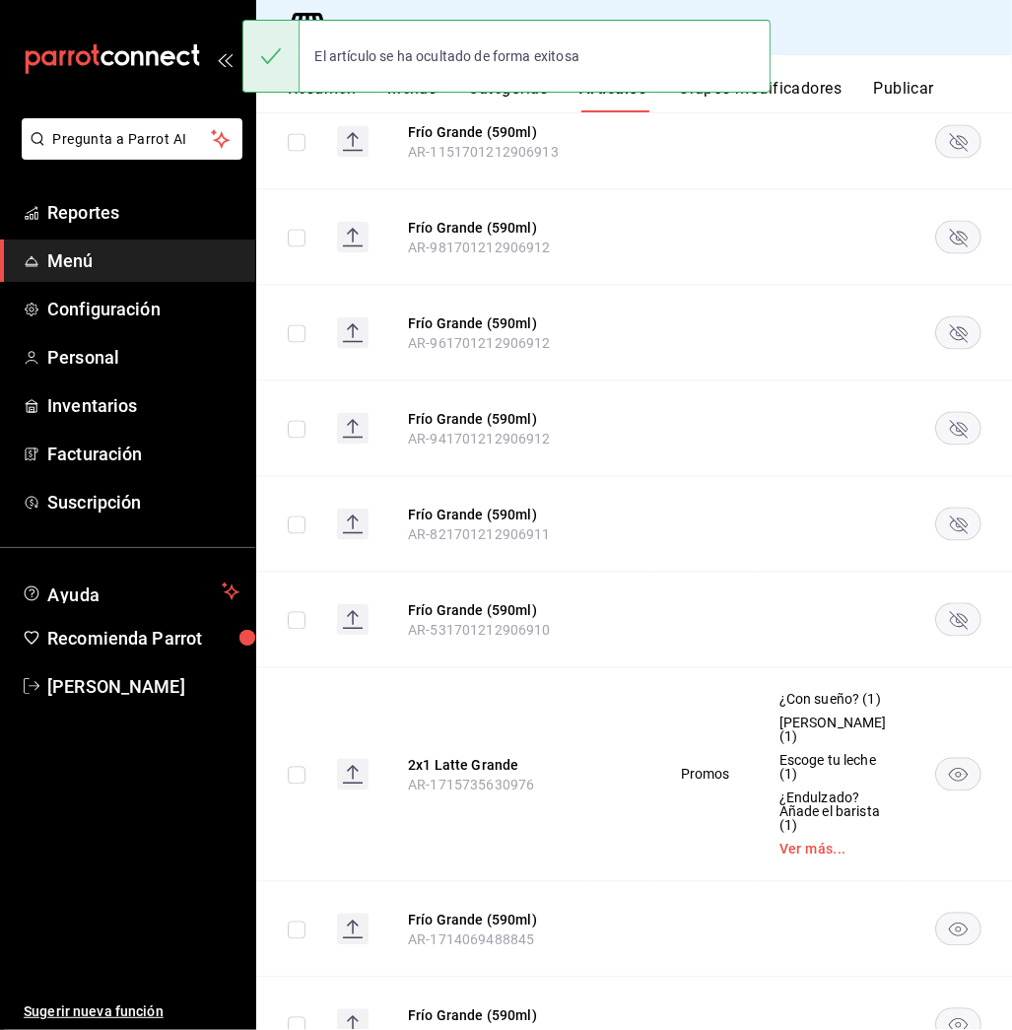
click at [935, 911] on rect "availability-product" at bounding box center [957, 927] width 45 height 33
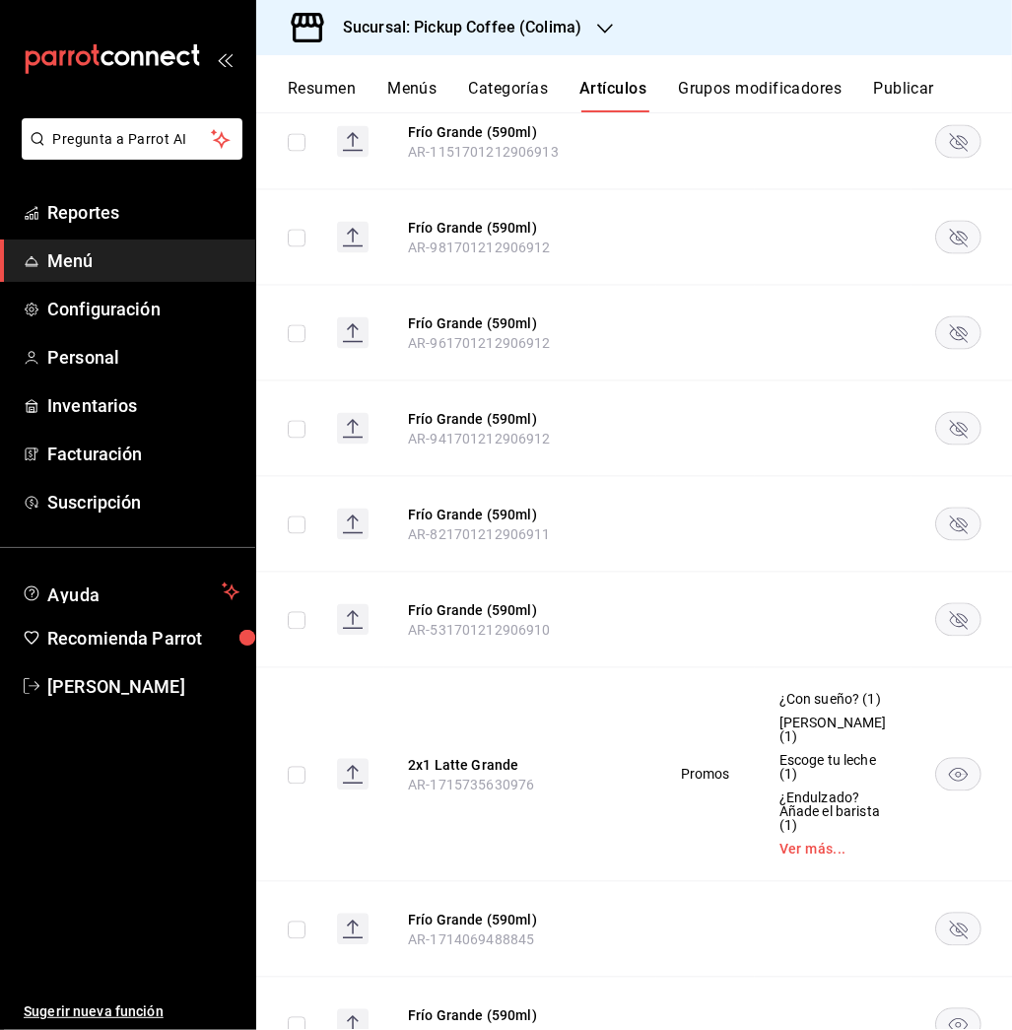
click at [935, 1007] on rect "availability-product" at bounding box center [957, 1023] width 45 height 33
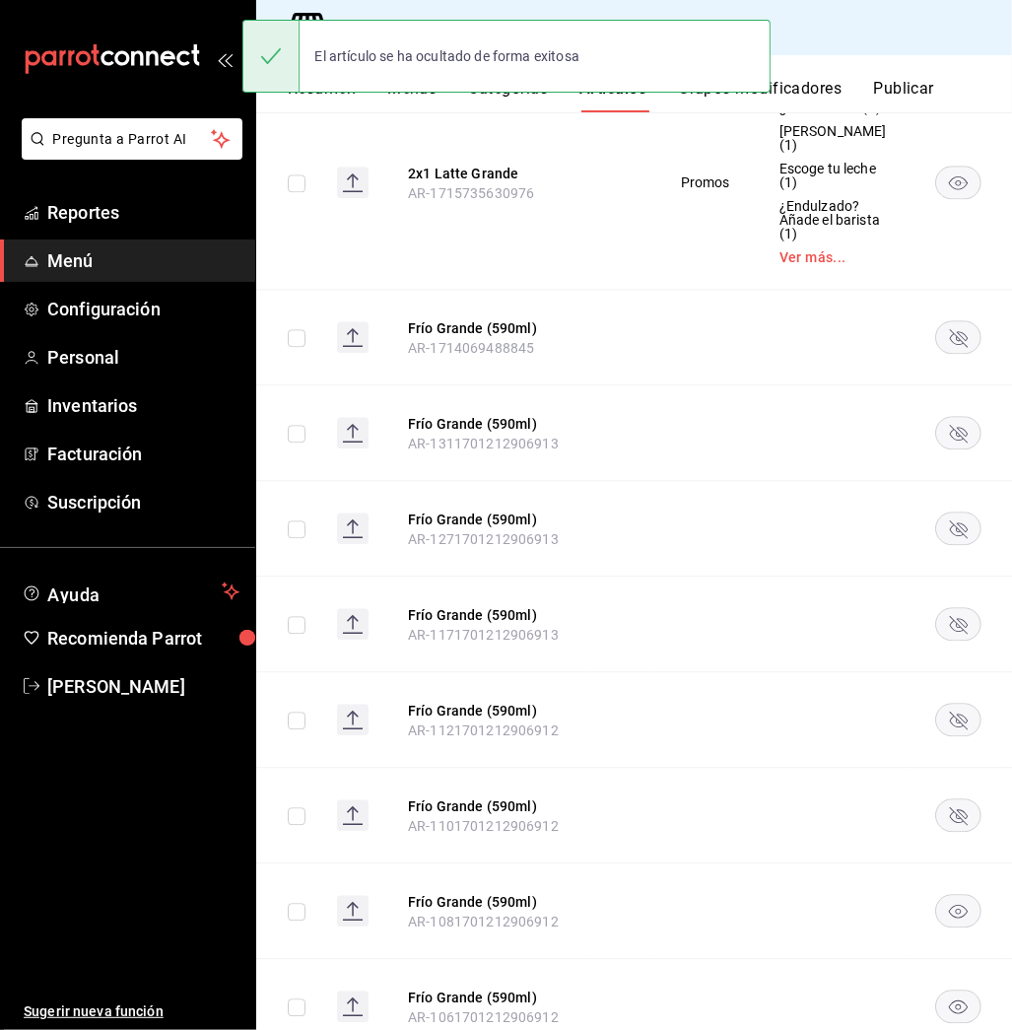
scroll to position [8632, 0]
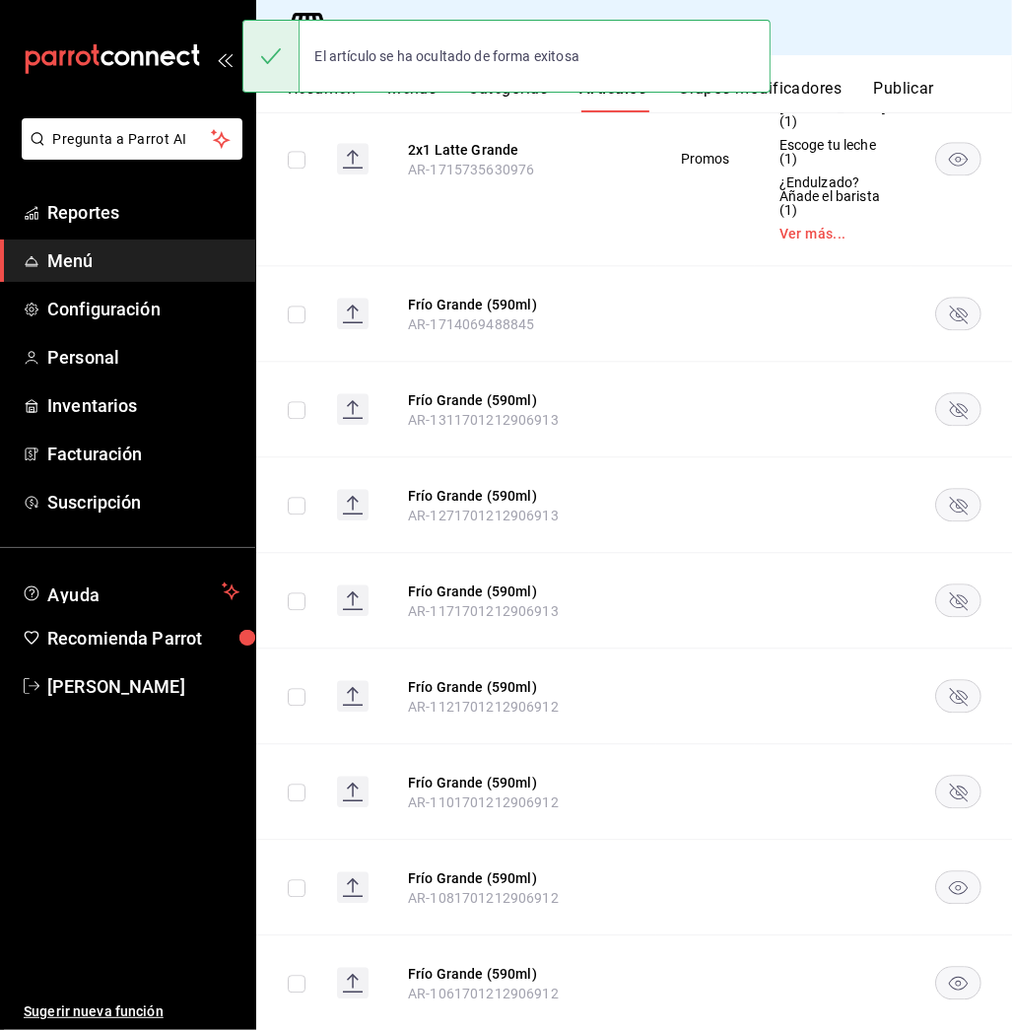
click at [948, 881] on icon "availability-product" at bounding box center [957, 888] width 19 height 14
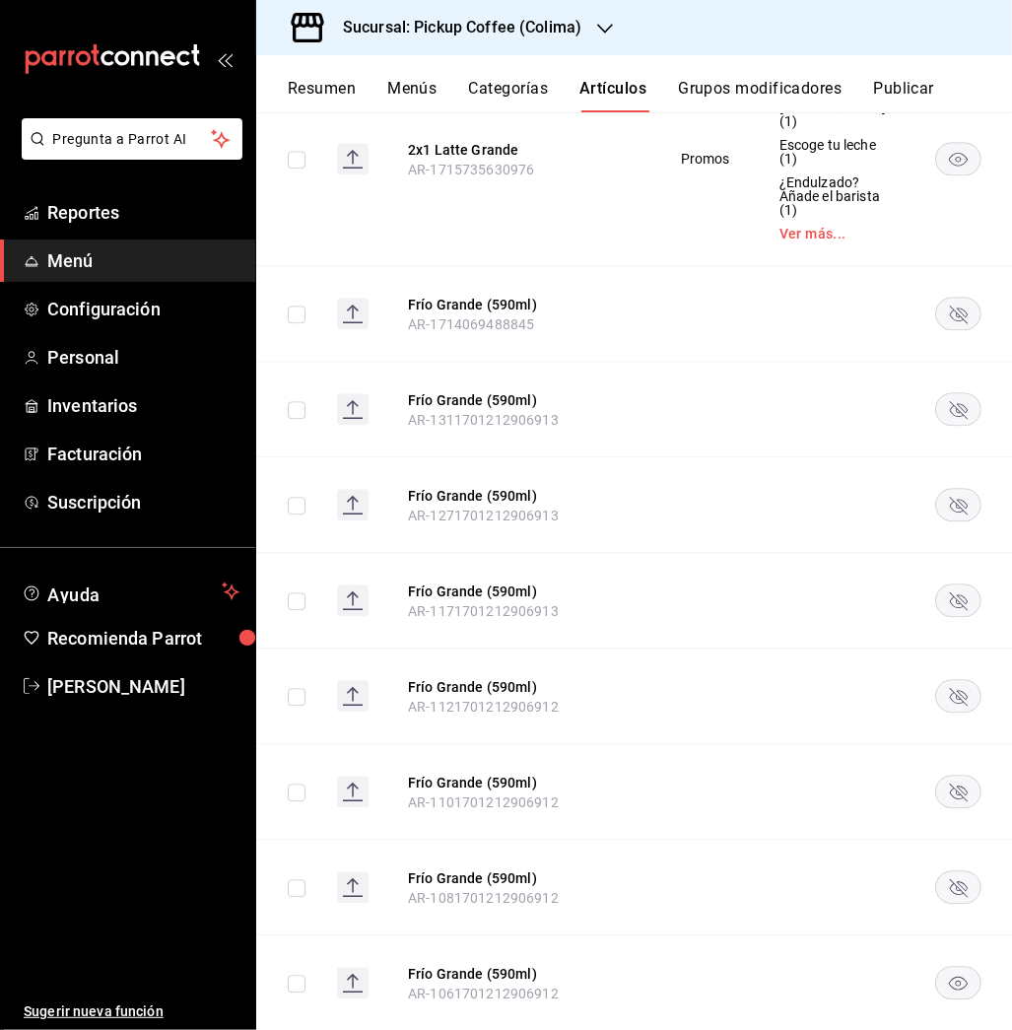
click at [948, 976] on icon "availability-product" at bounding box center [957, 983] width 19 height 14
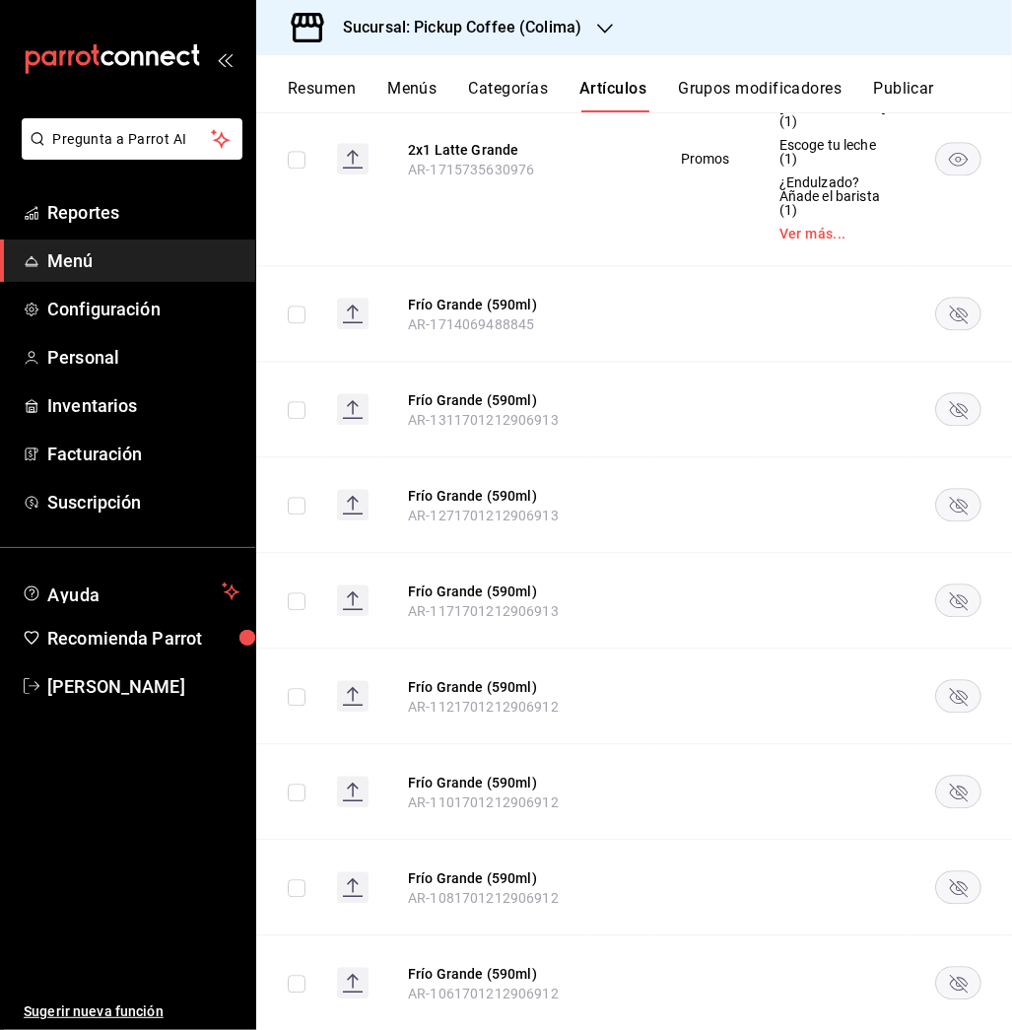
scroll to position [8807, 0]
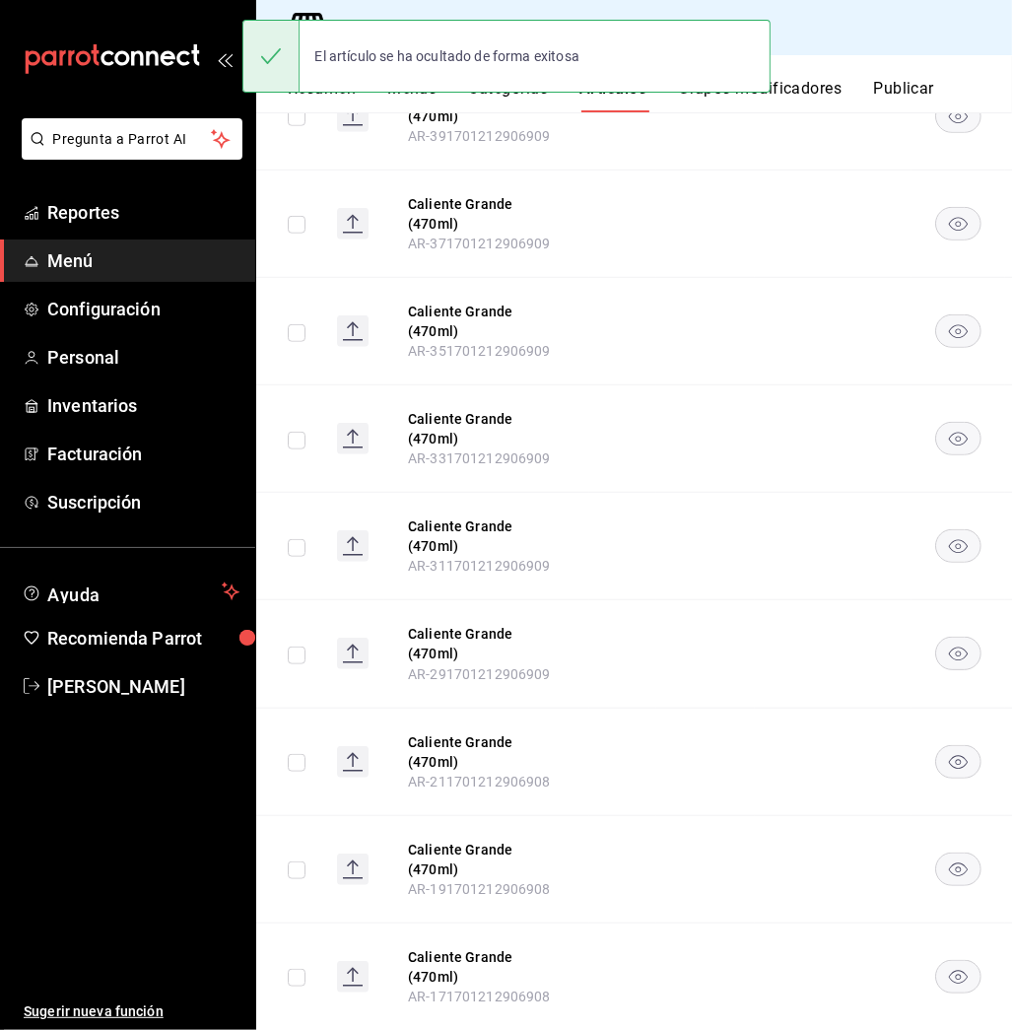
scroll to position [1143, 0]
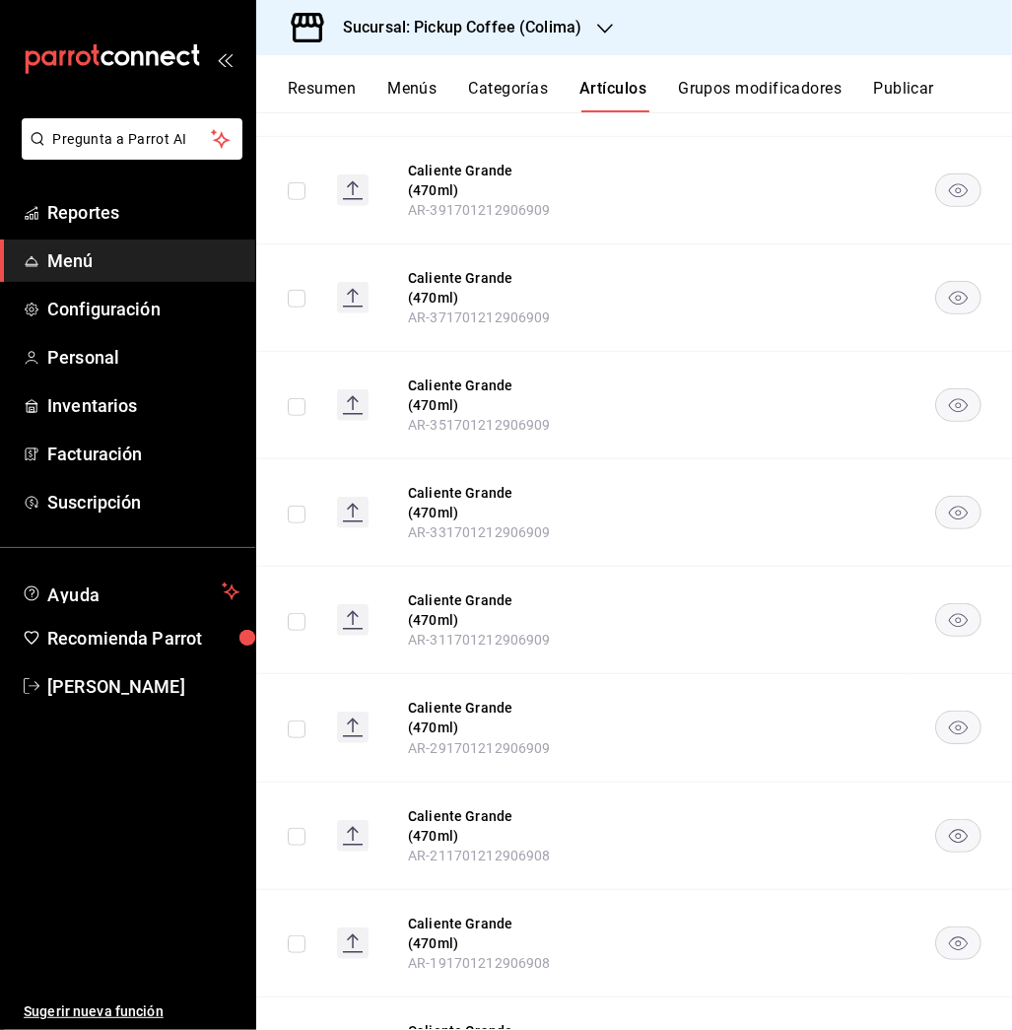
click at [895, 83] on button "Publicar" at bounding box center [903, 96] width 61 height 34
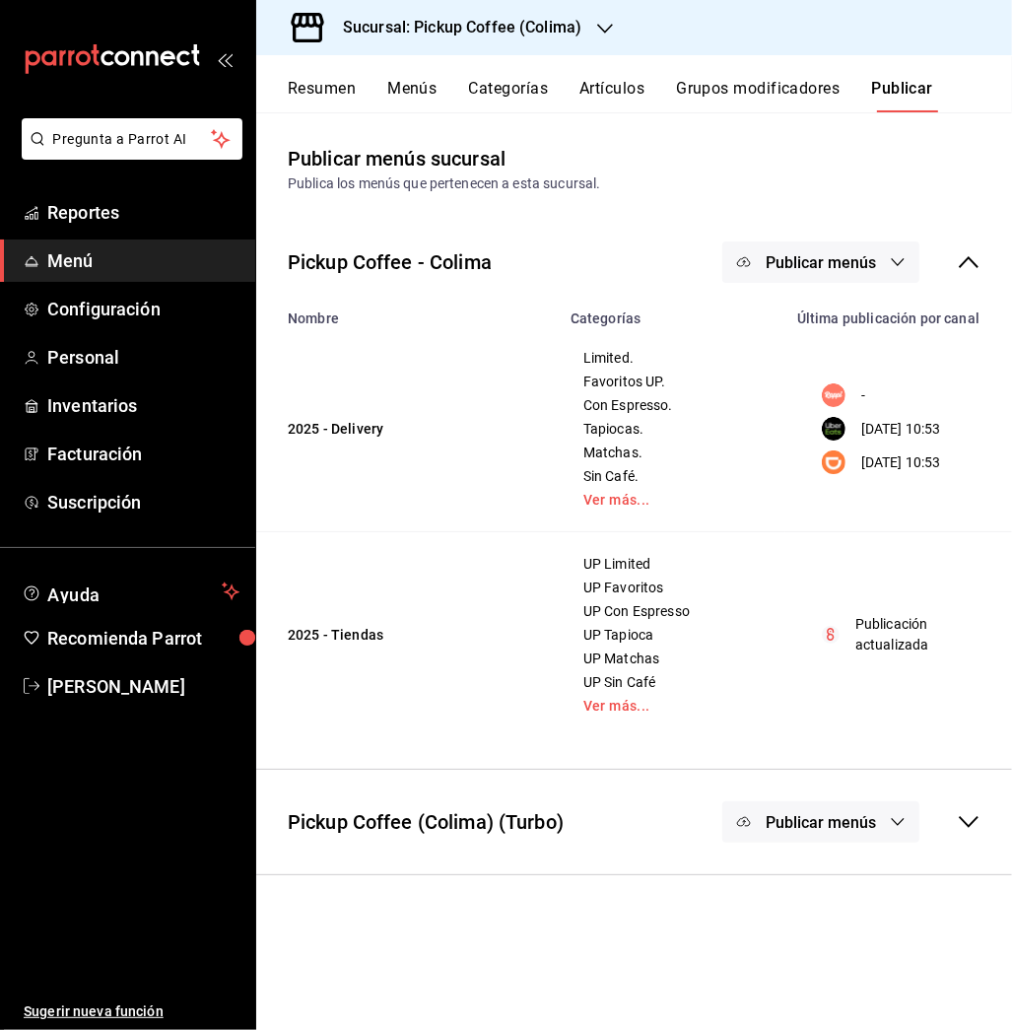
click at [860, 248] on button "Publicar menús" at bounding box center [820, 261] width 197 height 41
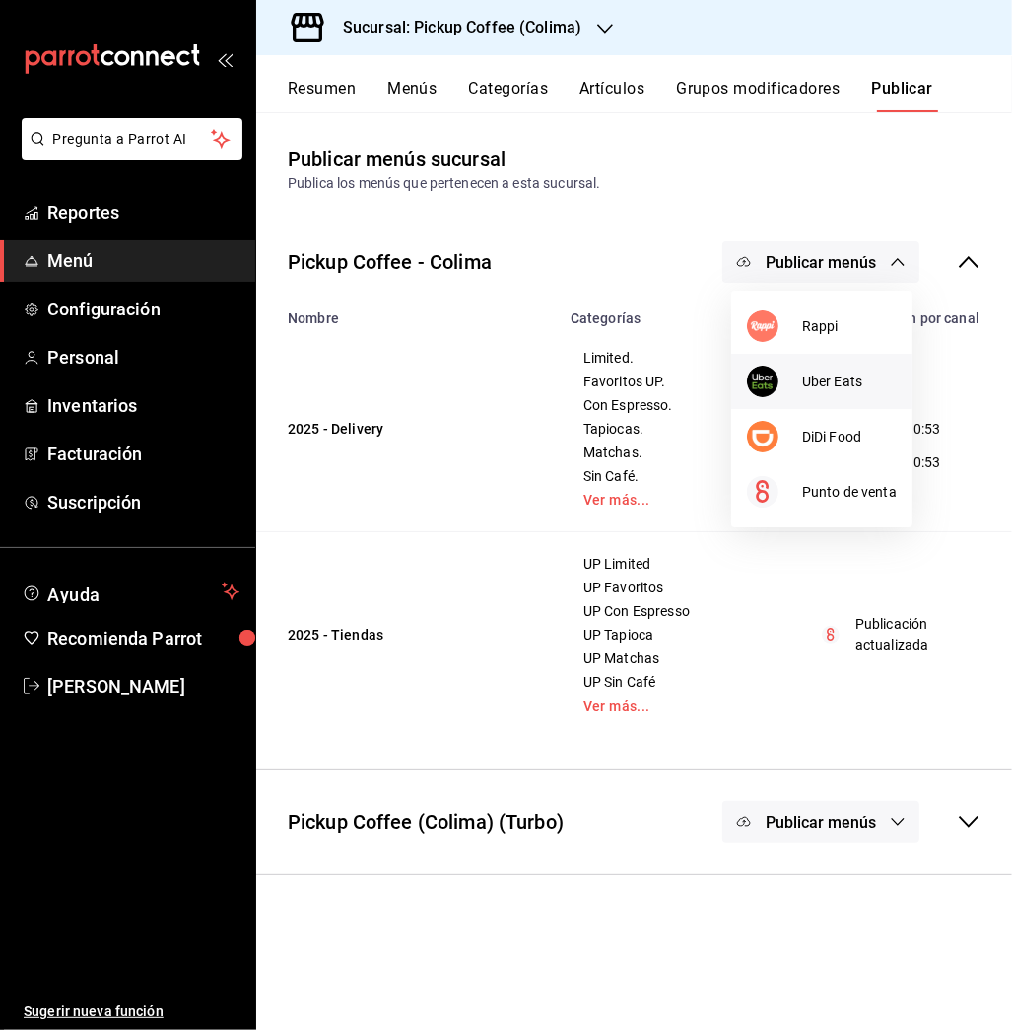
click at [844, 374] on span "Uber Eats" at bounding box center [849, 381] width 95 height 21
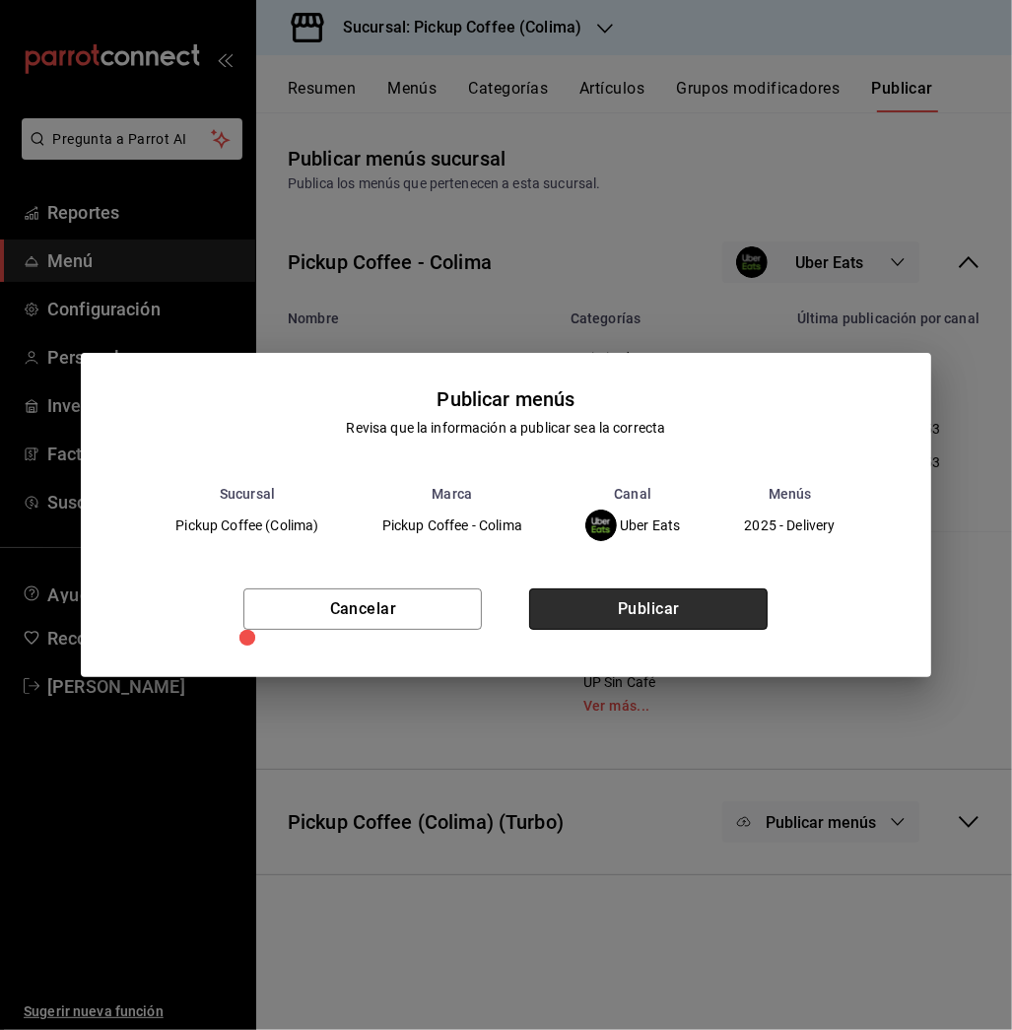
click at [664, 606] on button "Publicar" at bounding box center [648, 608] width 238 height 41
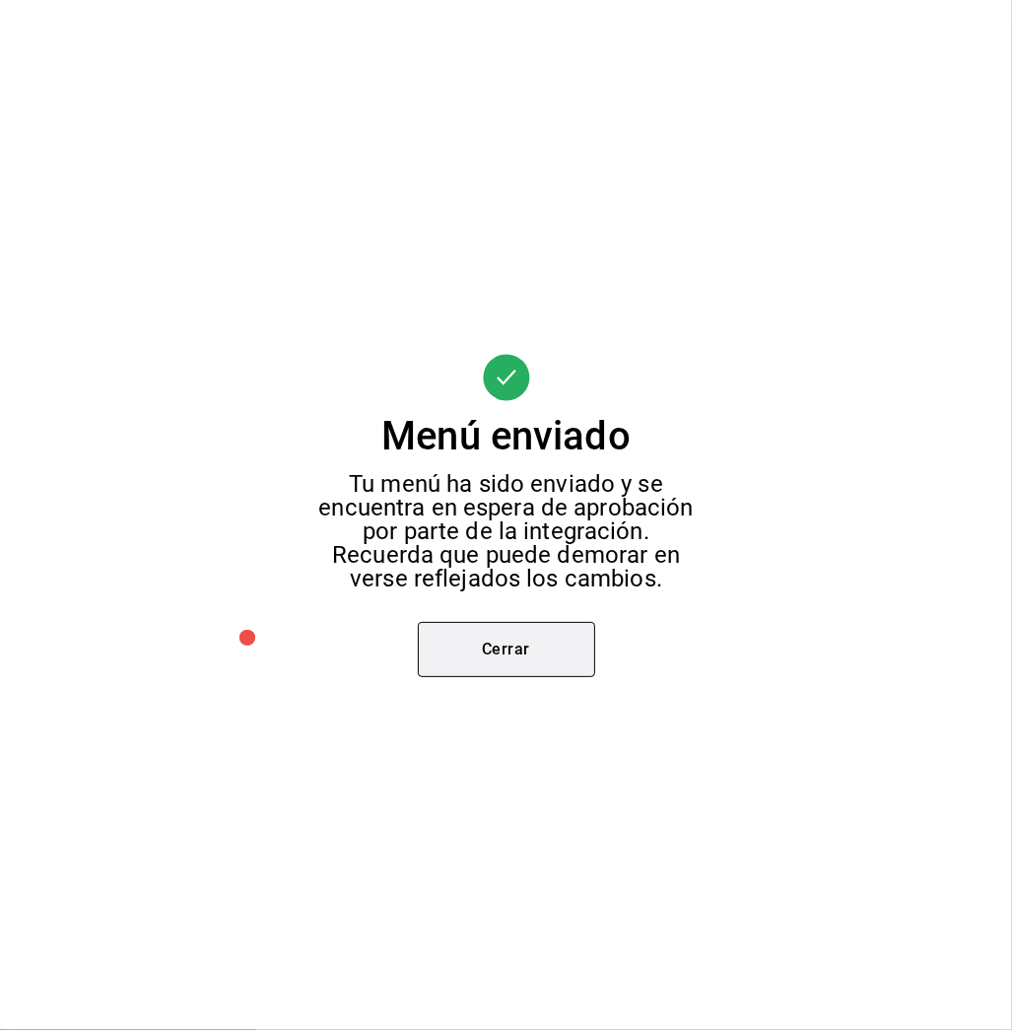
click at [534, 646] on button "Cerrar" at bounding box center [506, 649] width 177 height 55
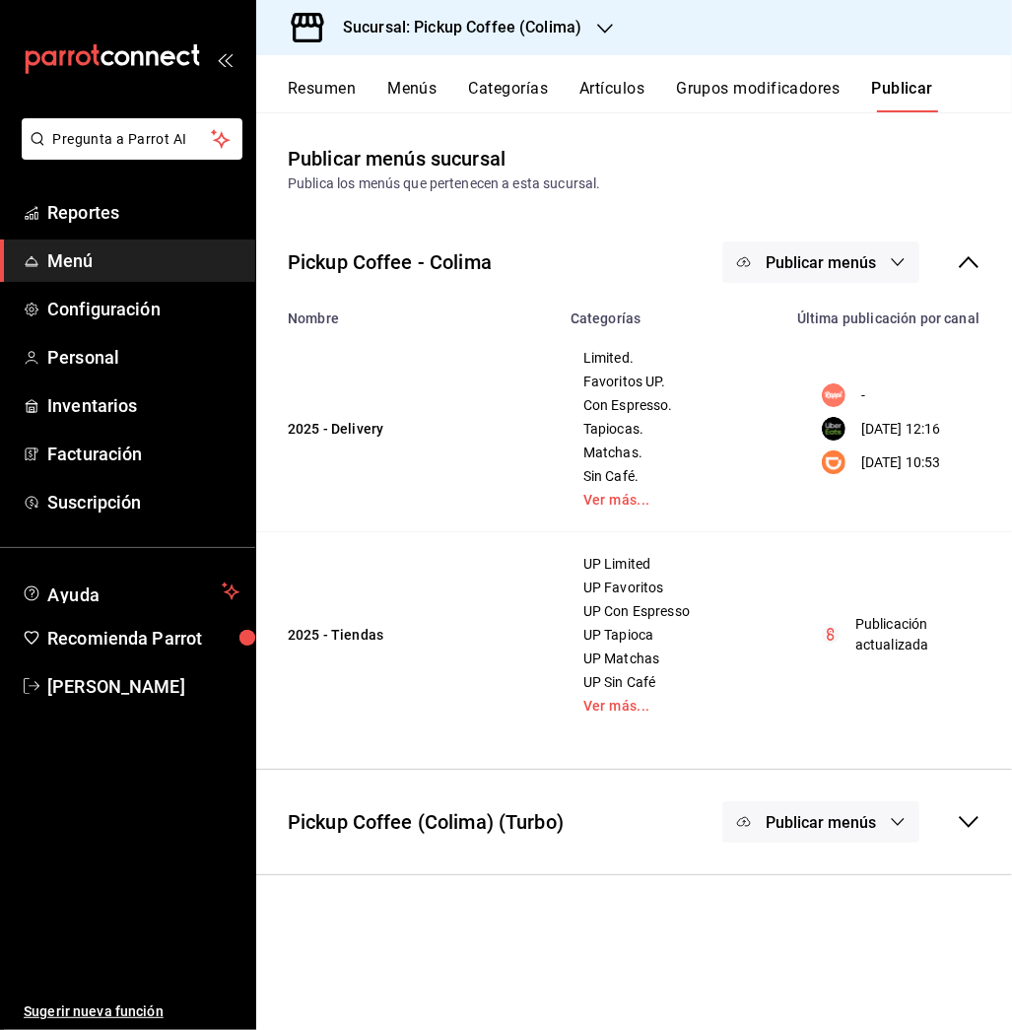
click at [840, 253] on span "Publicar menús" at bounding box center [821, 262] width 110 height 19
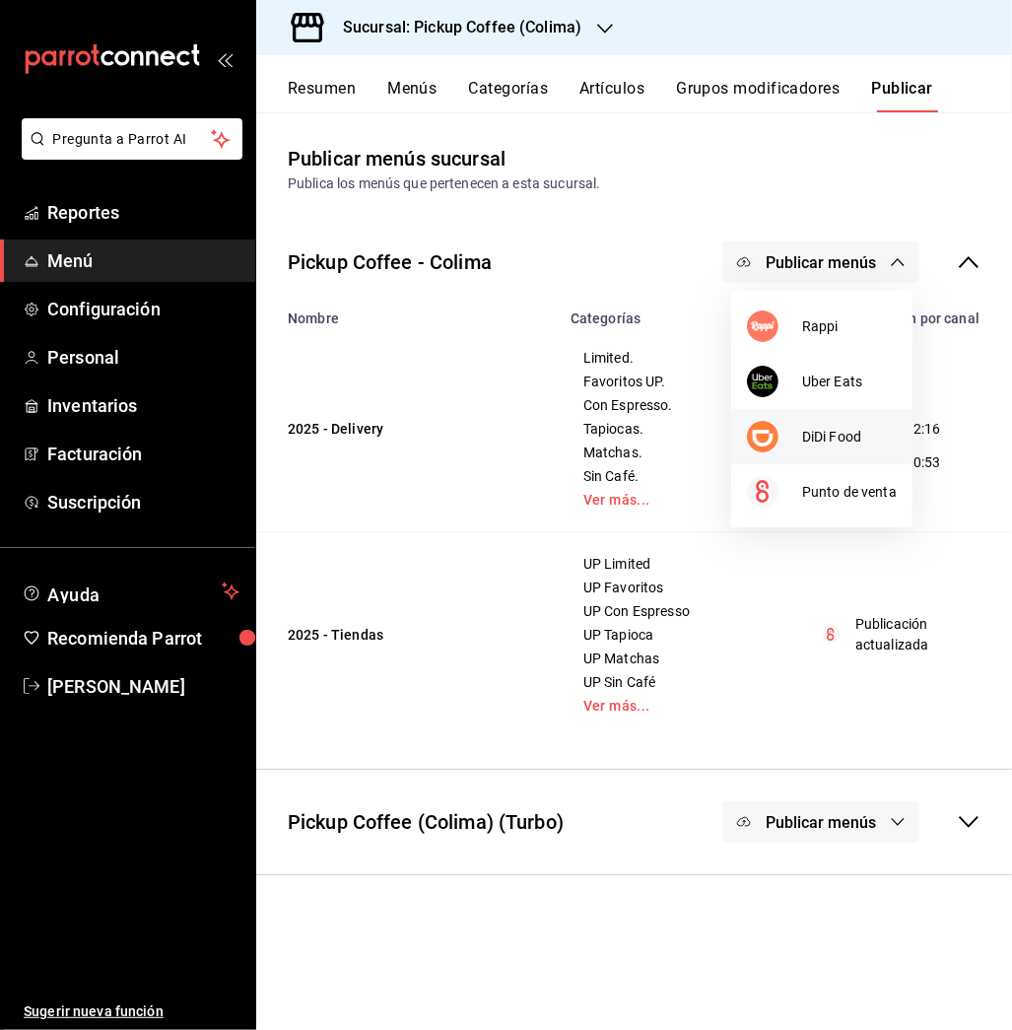
click at [829, 421] on li "DiDi Food" at bounding box center [821, 436] width 181 height 55
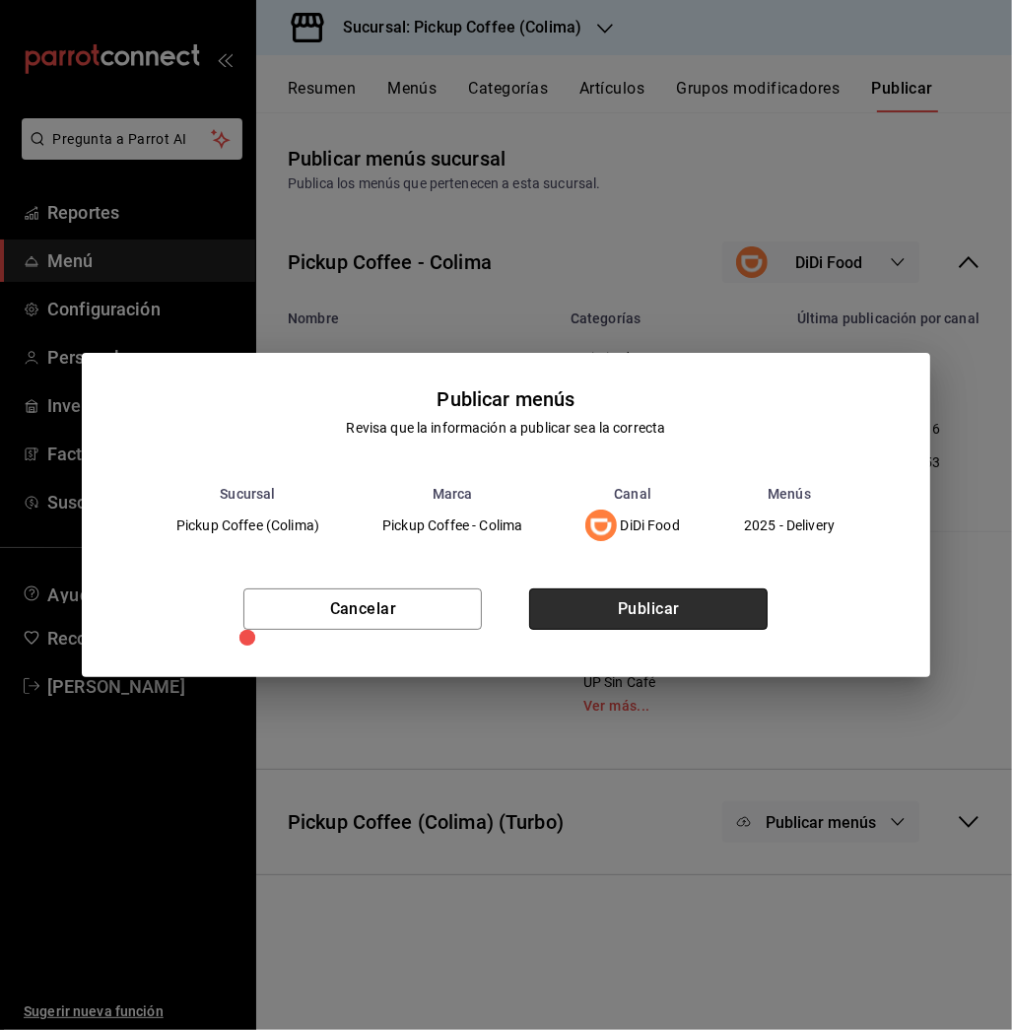
click at [653, 600] on button "Publicar" at bounding box center [648, 608] width 238 height 41
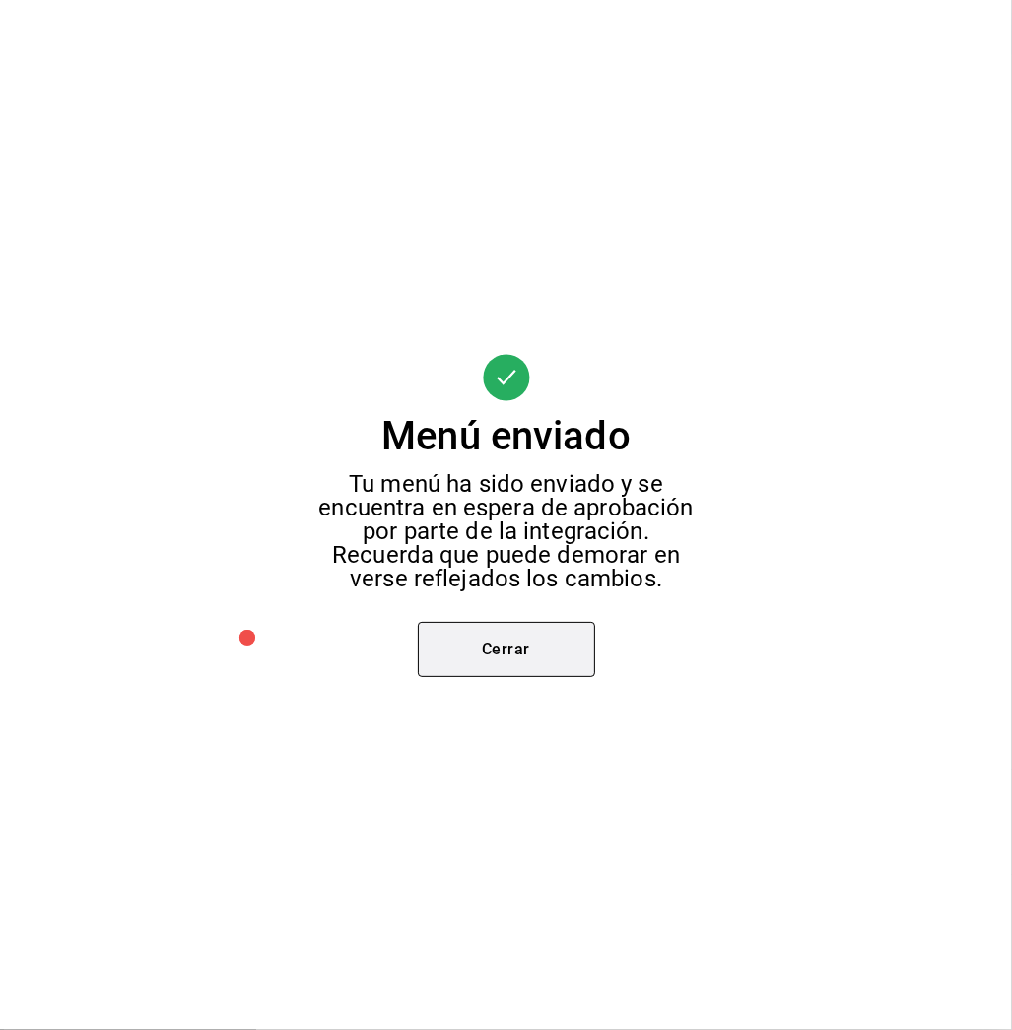
click at [542, 642] on button "Cerrar" at bounding box center [506, 649] width 177 height 55
